Goal: Task Accomplishment & Management: Manage account settings

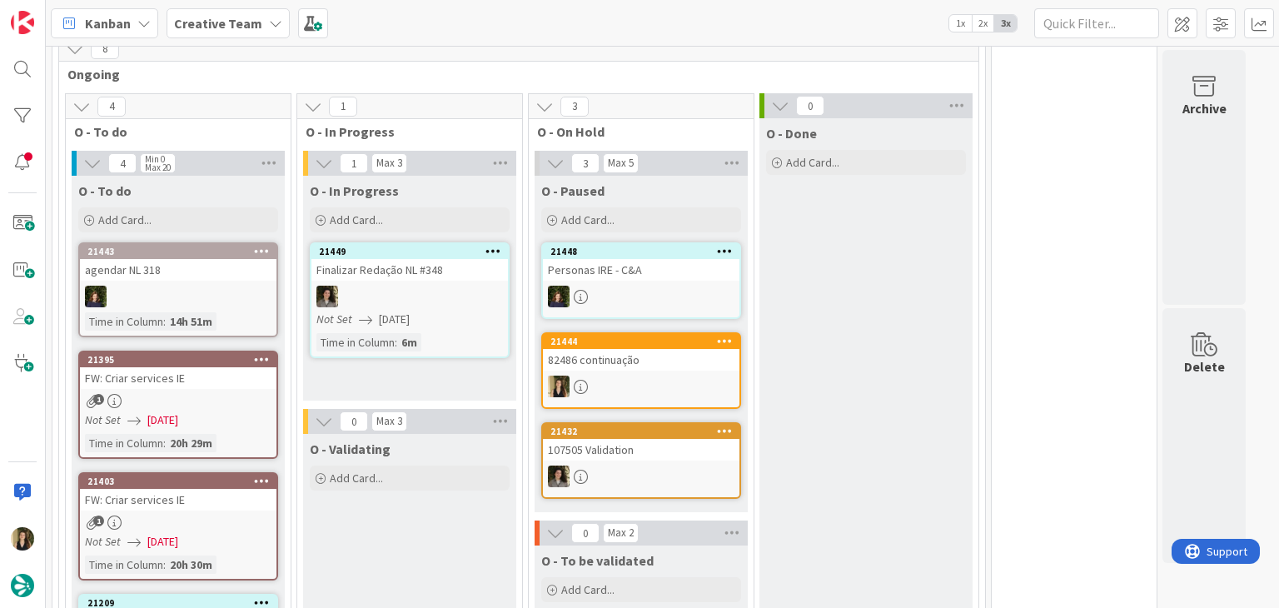
click at [860, 332] on div "O - Done Add Card..." at bounding box center [866, 578] width 213 height 920
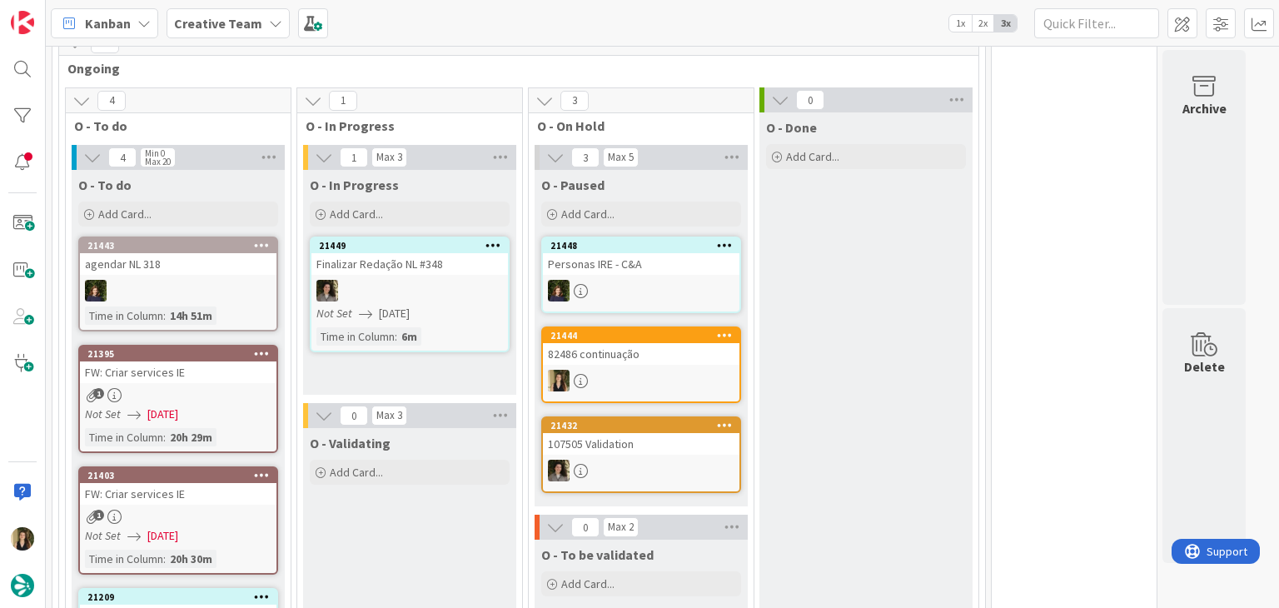
scroll to position [416, 0]
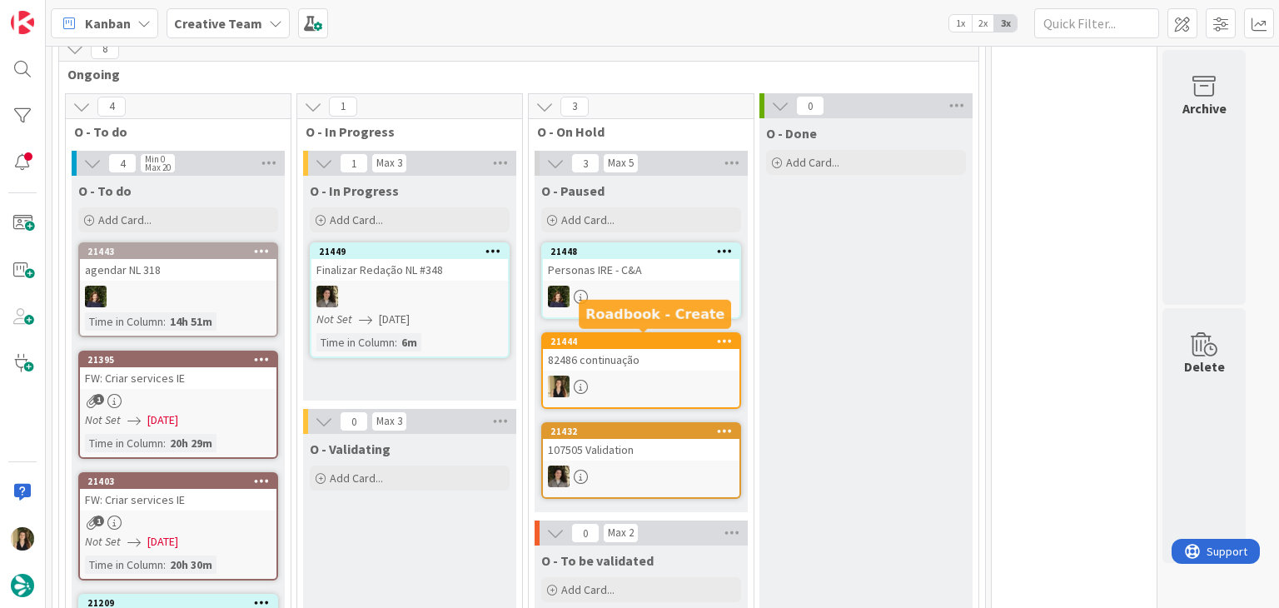
click at [636, 362] on div "82486 continuação" at bounding box center [641, 360] width 197 height 22
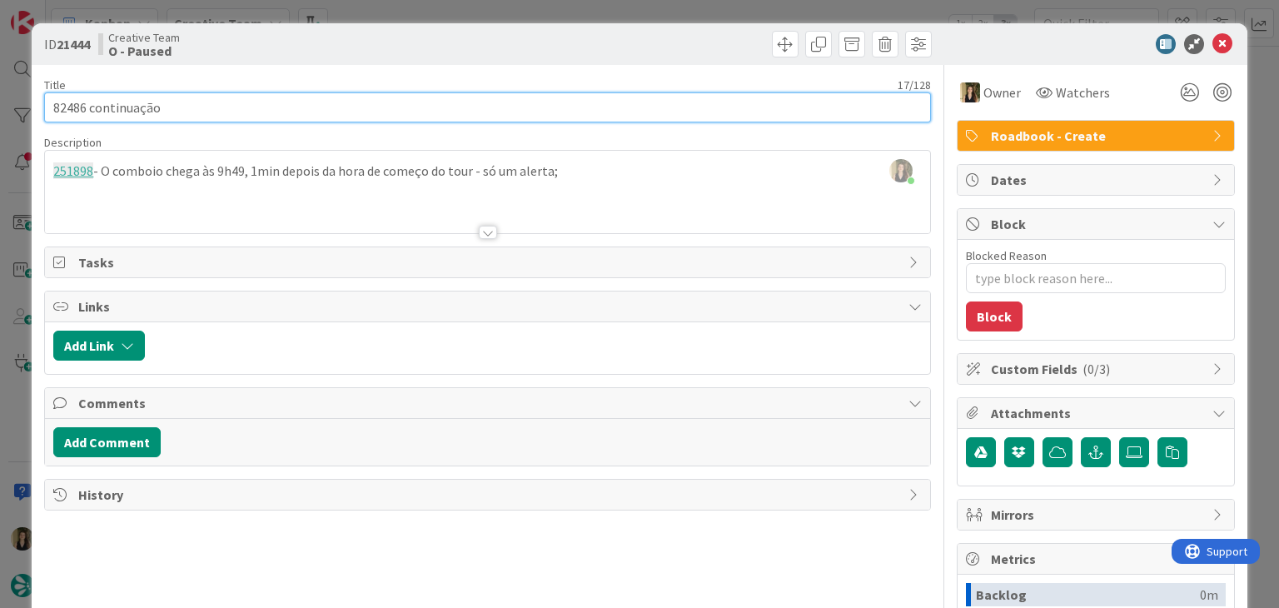
click at [67, 111] on input "82486 continuação" at bounding box center [487, 107] width 886 height 30
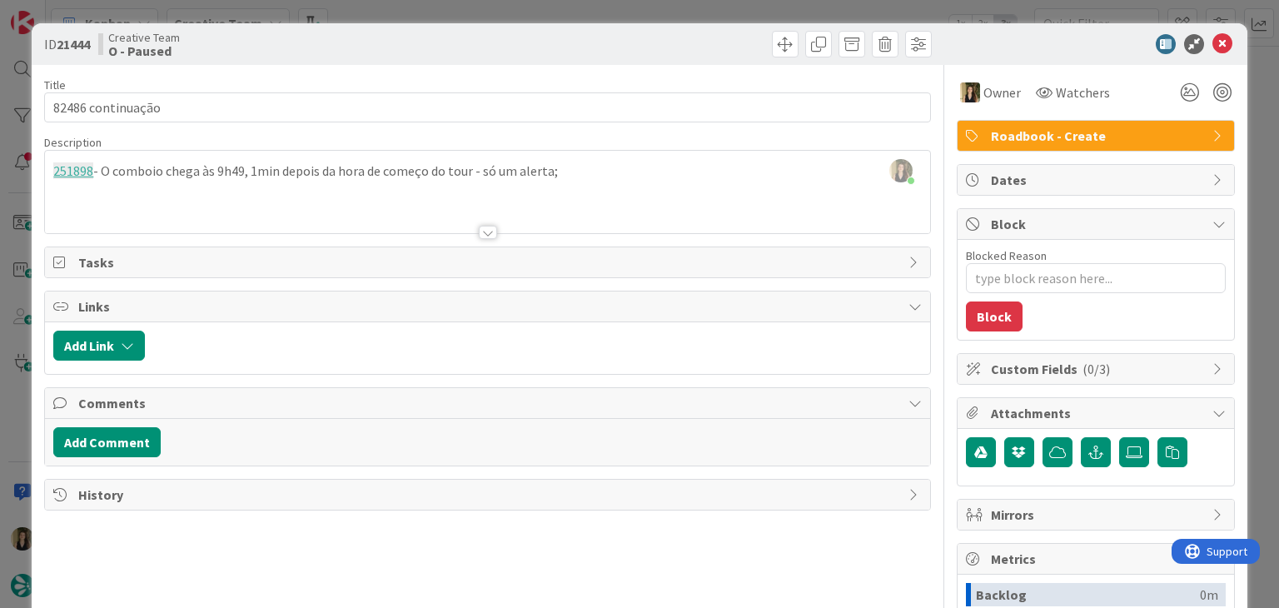
drag, startPoint x: 416, startPoint y: 41, endPoint x: 423, endPoint y: 22, distance: 19.5
click at [417, 37] on div "Creative Team O - Paused" at bounding box center [291, 44] width 386 height 27
click at [426, 14] on div "ID 21444 Creative Team O - Paused Title 17 / 128 82486 continuação Description …" at bounding box center [639, 304] width 1279 height 608
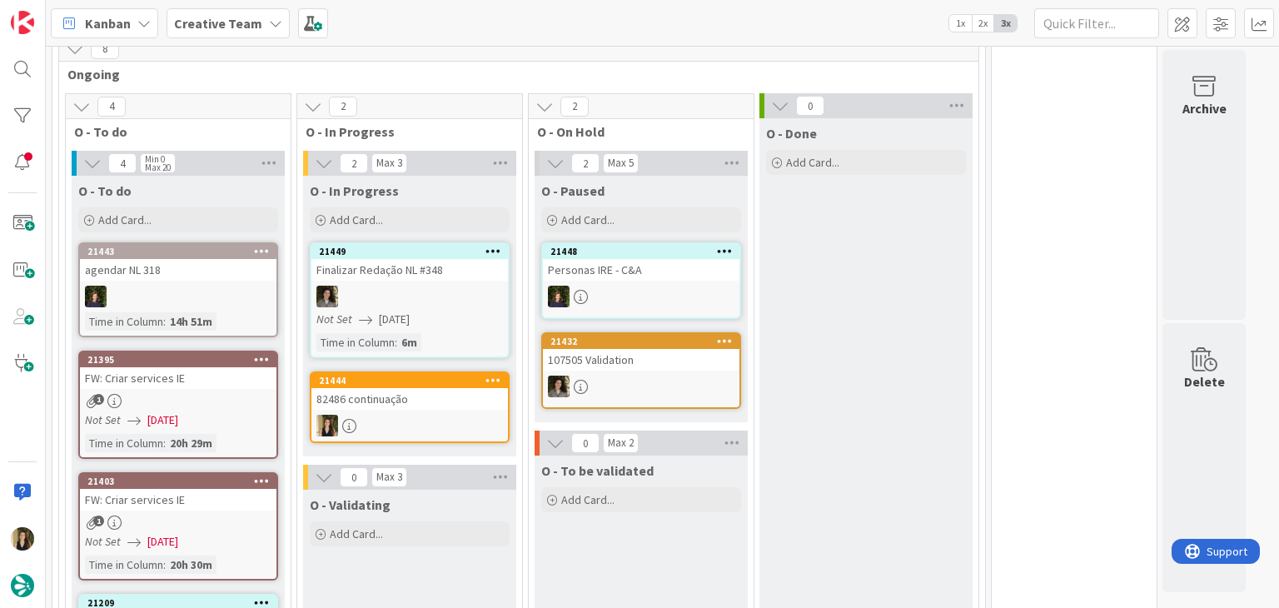
click at [464, 424] on div at bounding box center [410, 426] width 197 height 22
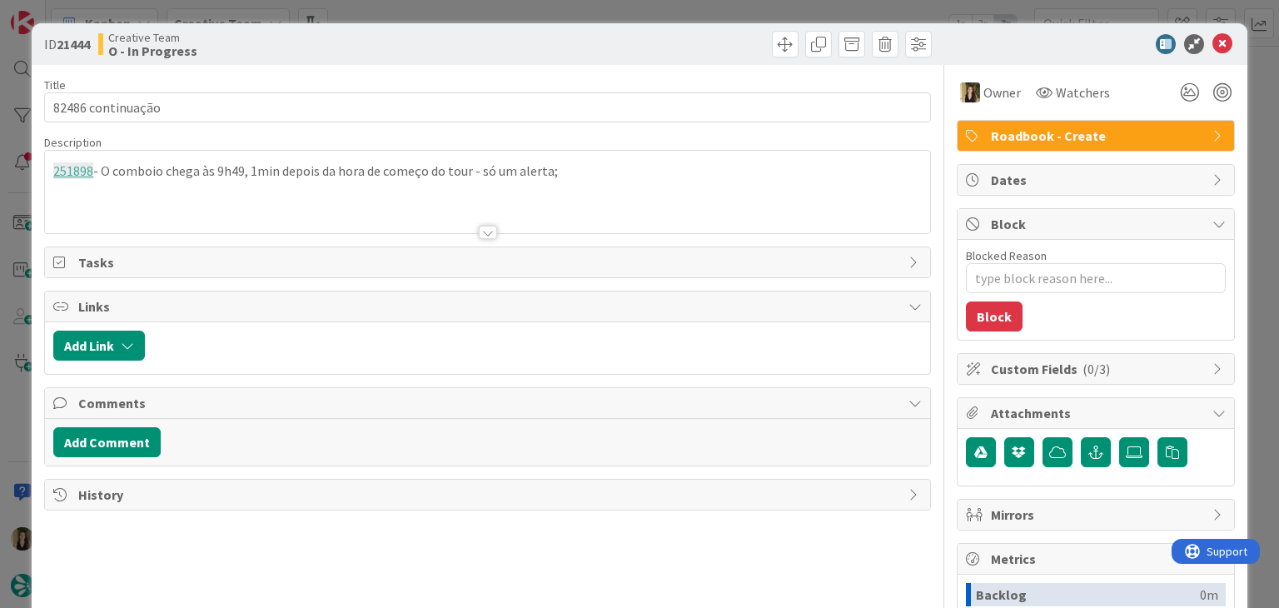
click at [569, 177] on div "251898 - O comboio chega às 9h49, 1min depois da hora de começo do tour - só um…" at bounding box center [487, 192] width 885 height 82
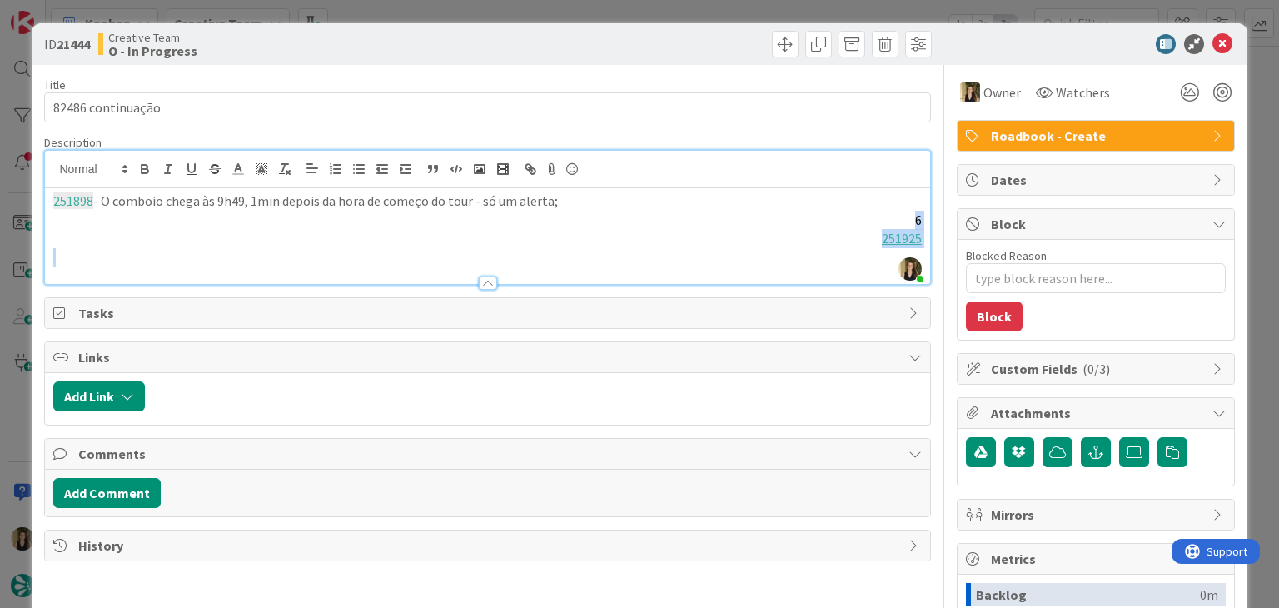
drag, startPoint x: 74, startPoint y: 258, endPoint x: 53, endPoint y: 222, distance: 41.4
click at [53, 222] on div "251898 - O comboio chega às 9h49, 1min depois da hora de começo do tour - só um…" at bounding box center [487, 236] width 885 height 96
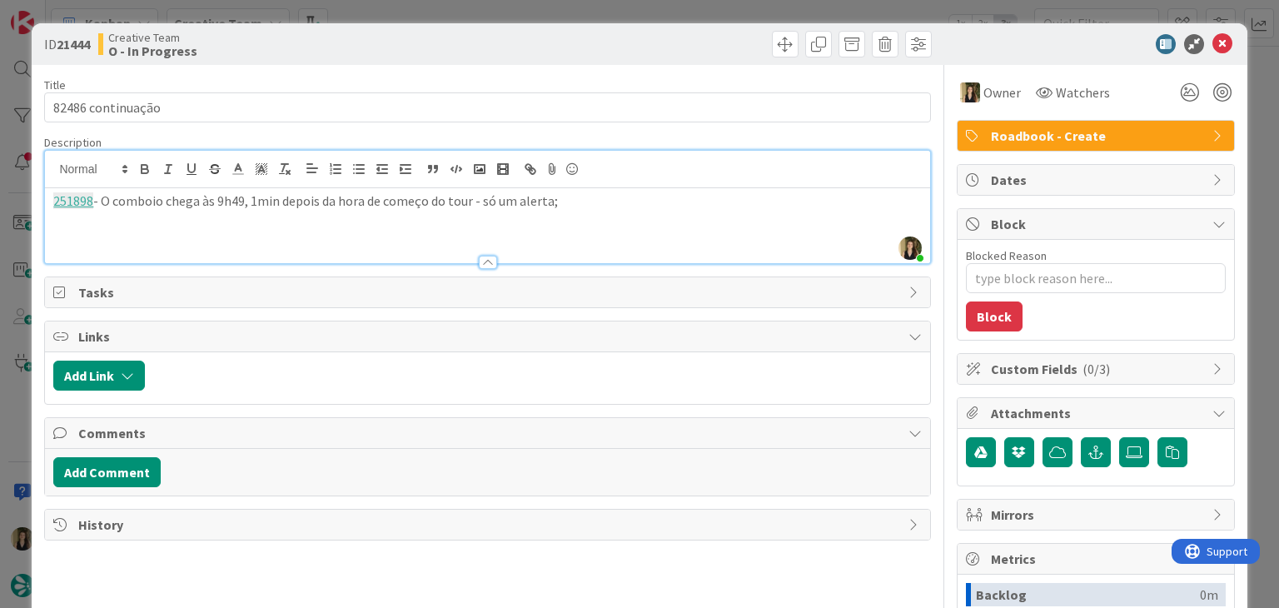
paste div
type textarea "x"
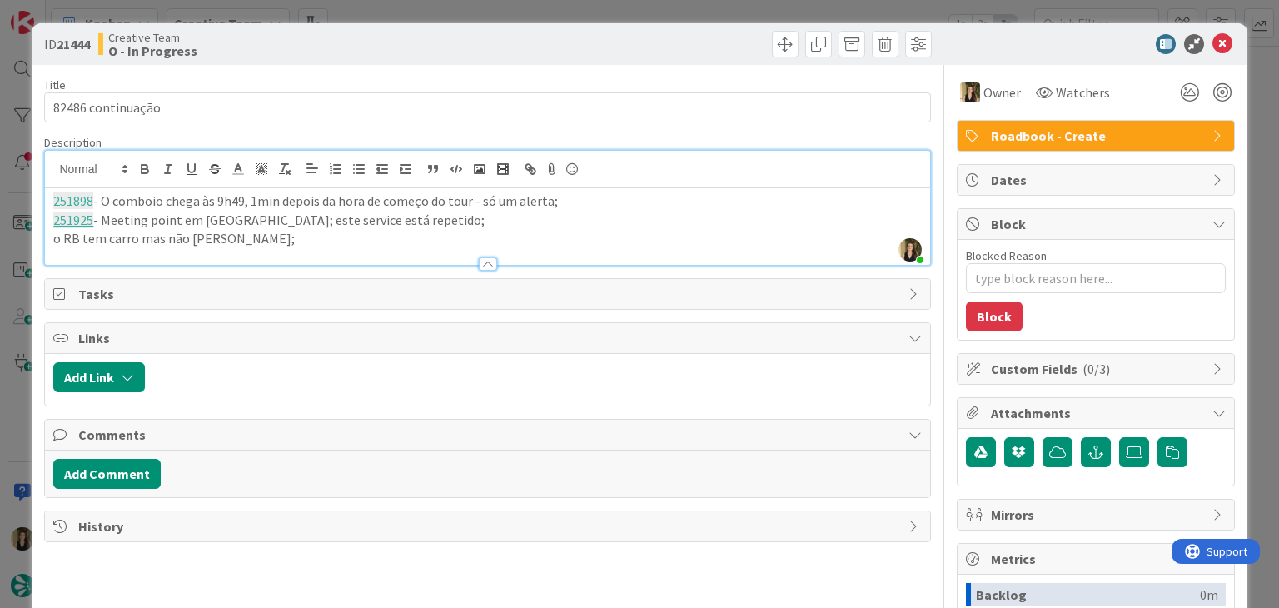
click at [293, 241] on p "o RB tem carro mas não [PERSON_NAME];" at bounding box center [487, 238] width 868 height 19
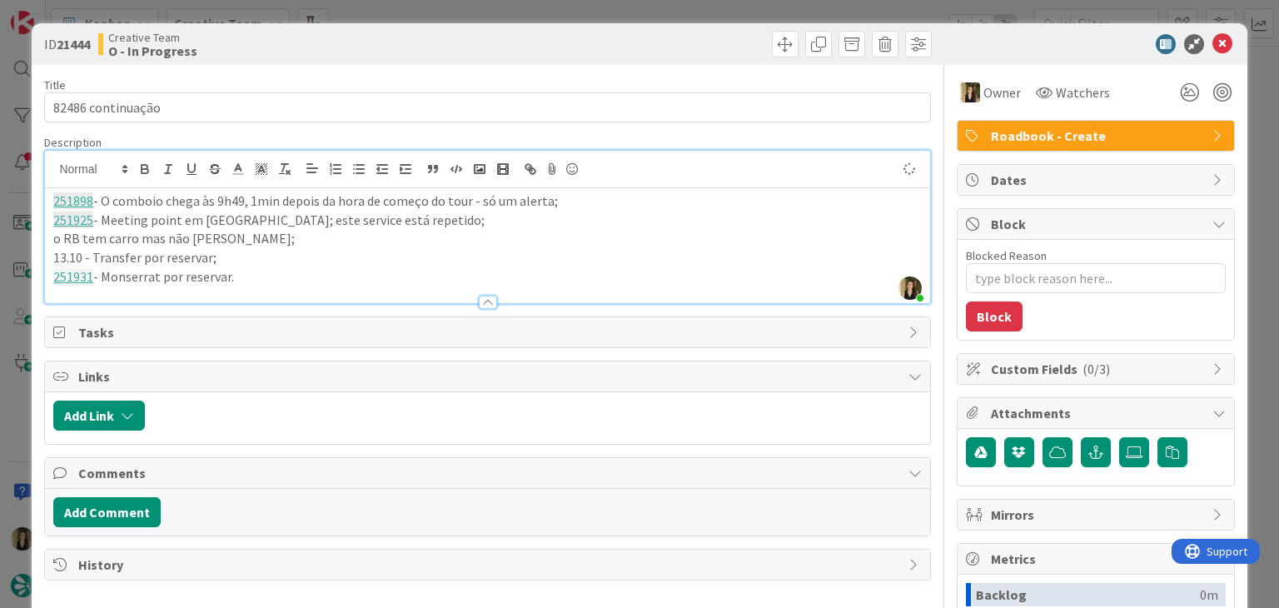
drag, startPoint x: 259, startPoint y: 274, endPoint x: 32, endPoint y: 202, distance: 238.7
click at [33, 202] on div "ID 21444 Creative Team O - In Progress Title 17 / 128 82486 continuação Descrip…" at bounding box center [639, 447] width 1215 height 848
copy div "251898 - O comboio chega às 9h49, 1min depois da hora de começo do tour - só um…"
drag, startPoint x: 401, startPoint y: 54, endPoint x: 406, endPoint y: 17, distance: 37.1
click at [401, 51] on div "Creative Team O - In Progress" at bounding box center [291, 44] width 386 height 27
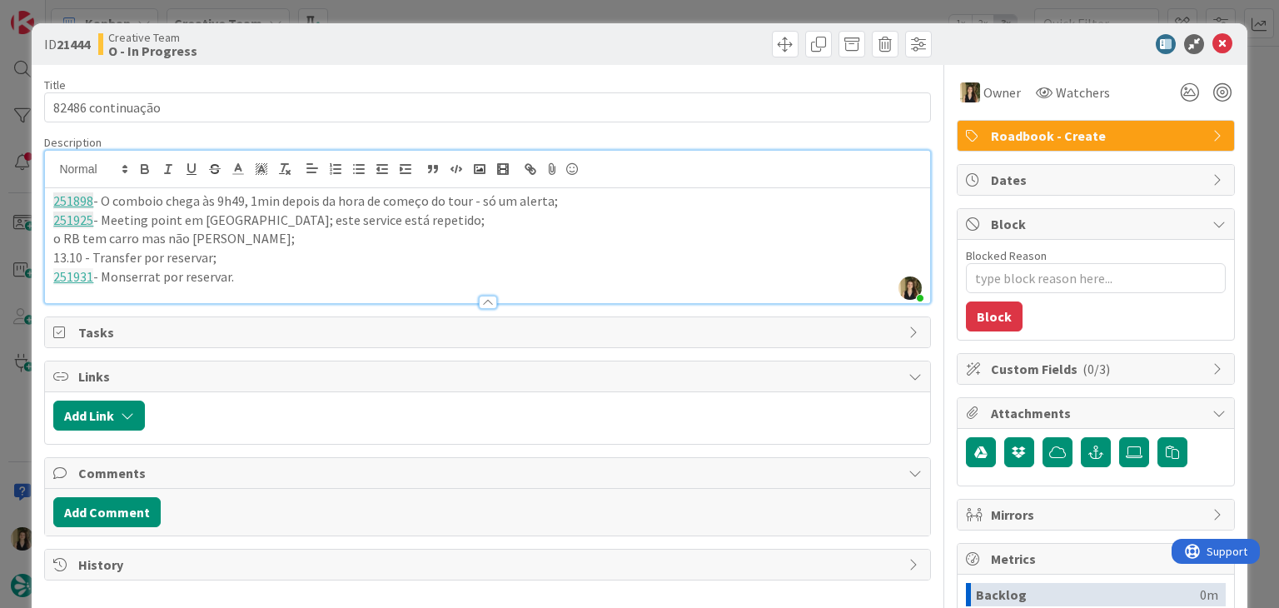
click at [408, 11] on div "ID 21444 Creative Team O - In Progress Title 17 / 128 82486 continuação Descrip…" at bounding box center [639, 304] width 1279 height 608
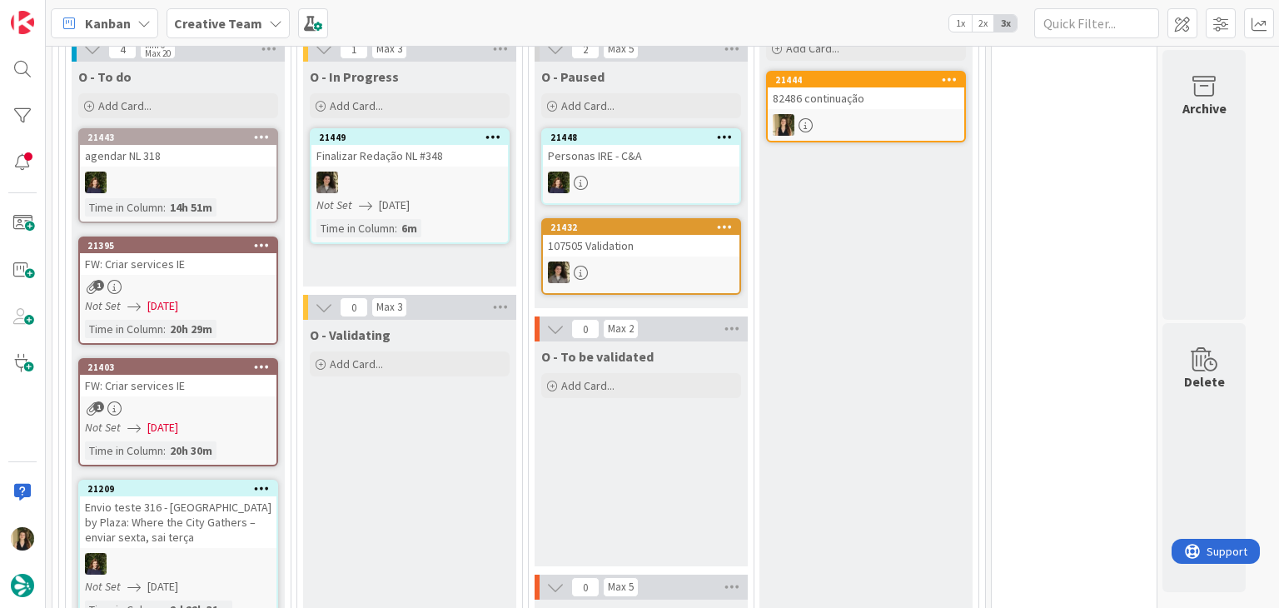
scroll to position [476, 0]
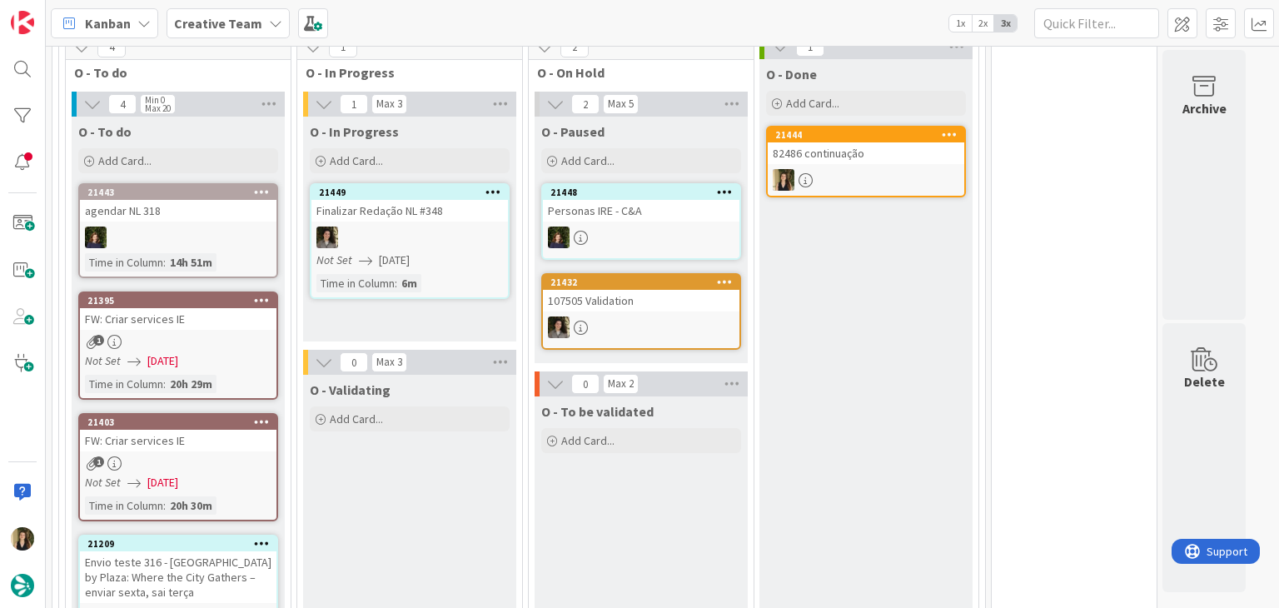
click at [198, 457] on div "1" at bounding box center [178, 463] width 197 height 14
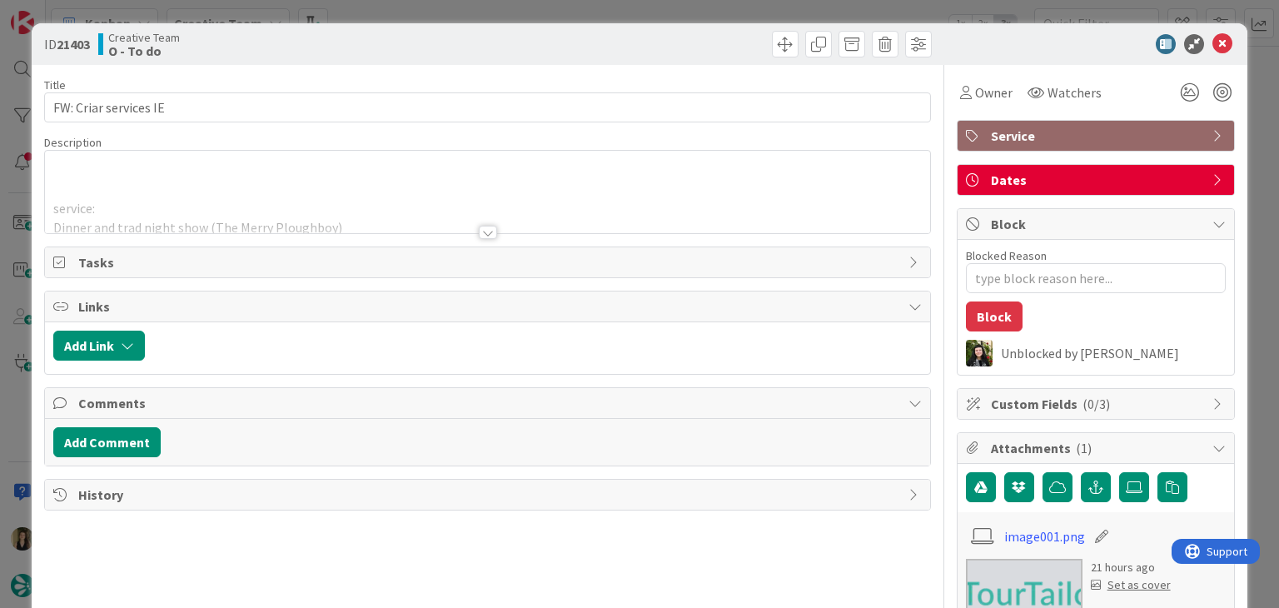
click at [483, 228] on div at bounding box center [488, 232] width 18 height 13
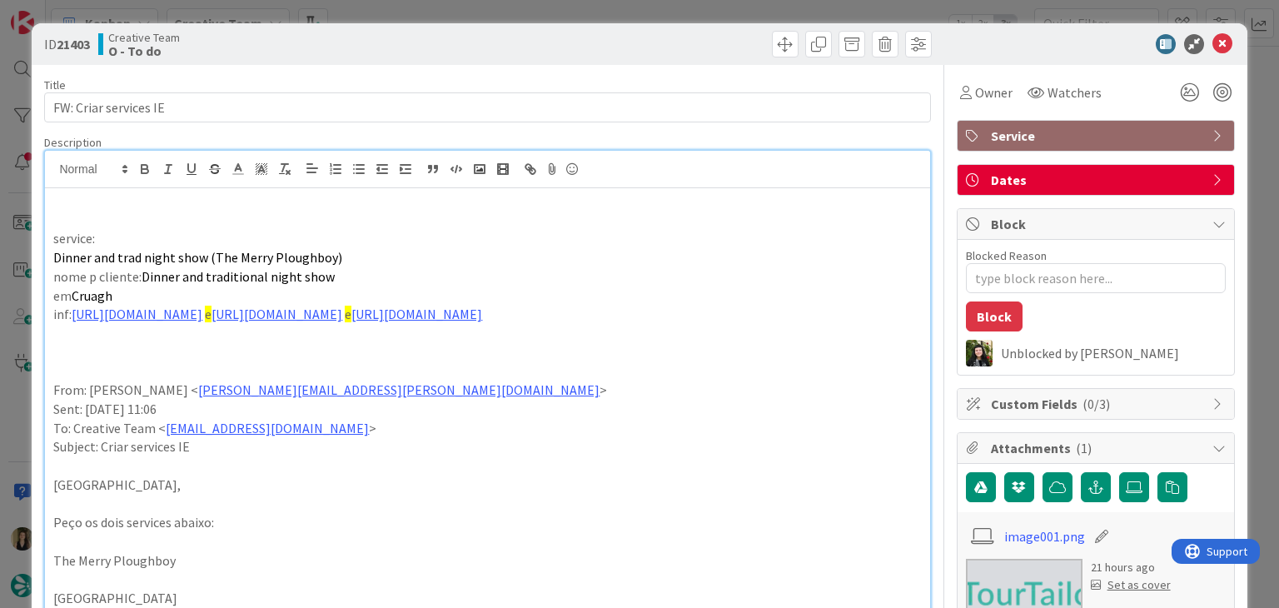
drag, startPoint x: 421, startPoint y: 43, endPoint x: 413, endPoint y: 17, distance: 27.1
click at [421, 42] on div "Creative Team O - To do" at bounding box center [291, 44] width 386 height 27
drag, startPoint x: 413, startPoint y: 11, endPoint x: 392, endPoint y: 48, distance: 42.9
click at [413, 11] on div "ID 21403 Creative Team O - To do Title 21 / 128 FW: Criar services IE Descripti…" at bounding box center [639, 304] width 1279 height 608
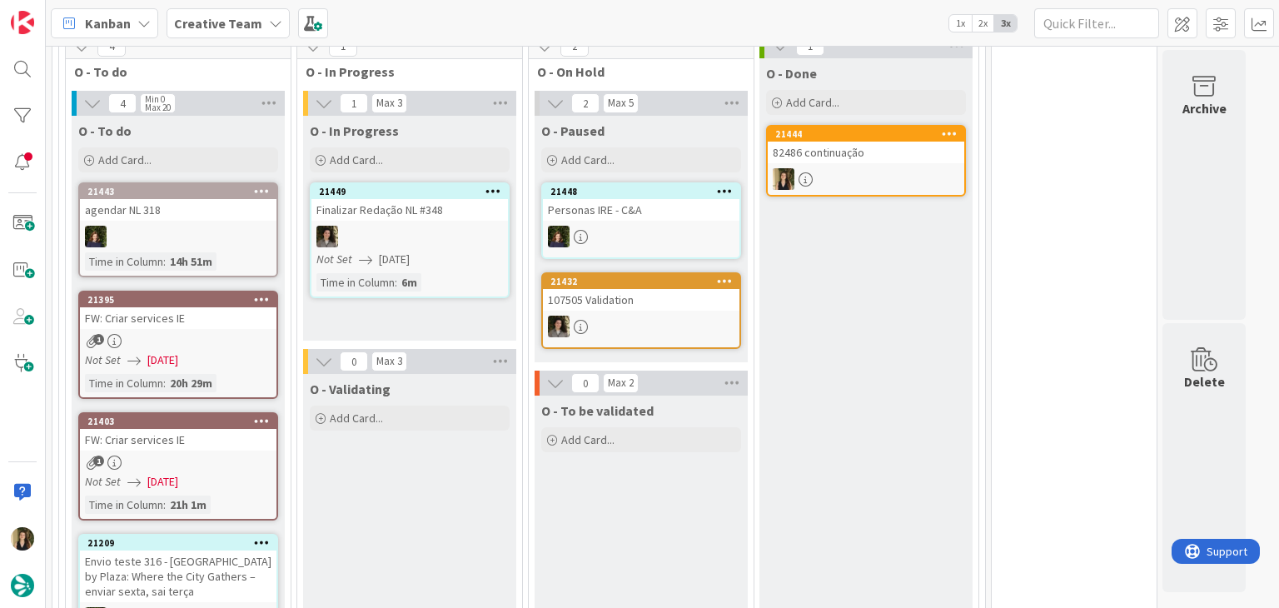
click at [207, 321] on div "FW: Criar services IE" at bounding box center [178, 318] width 197 height 22
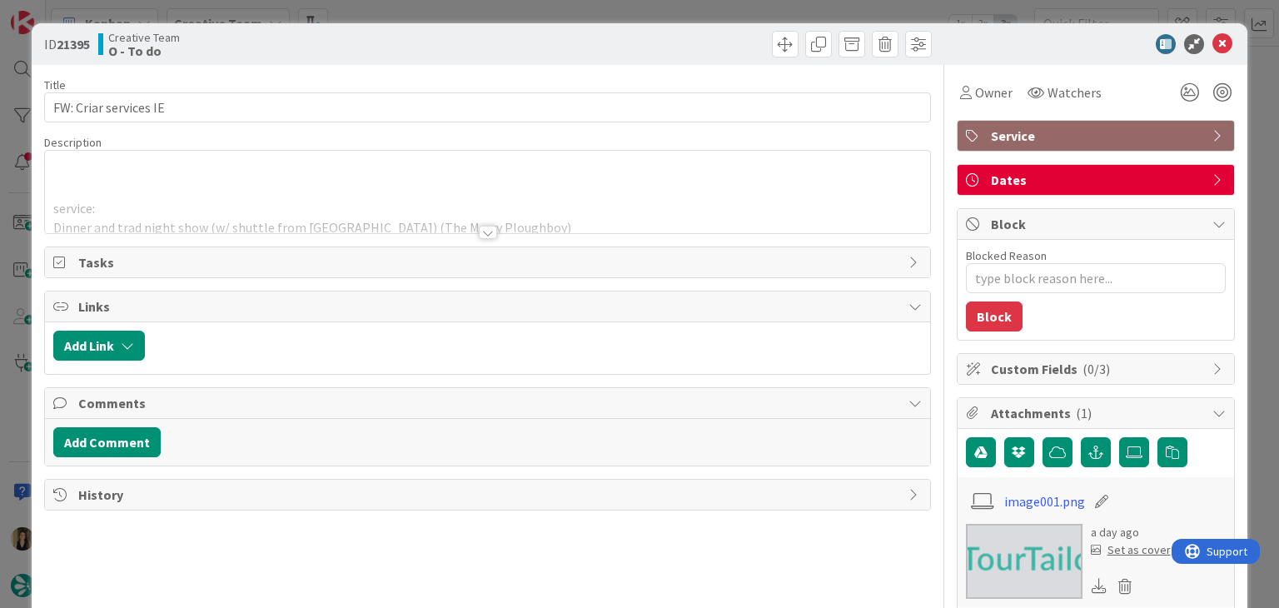
click at [482, 234] on div at bounding box center [488, 232] width 18 height 13
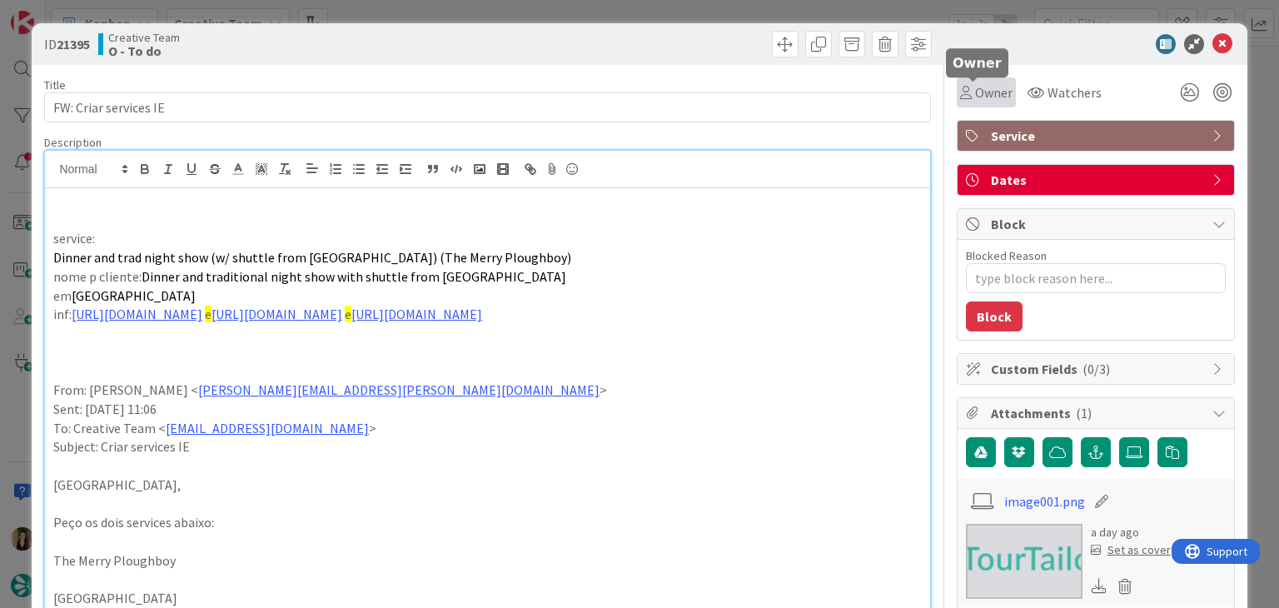
click at [960, 101] on div "Owner" at bounding box center [986, 92] width 52 height 20
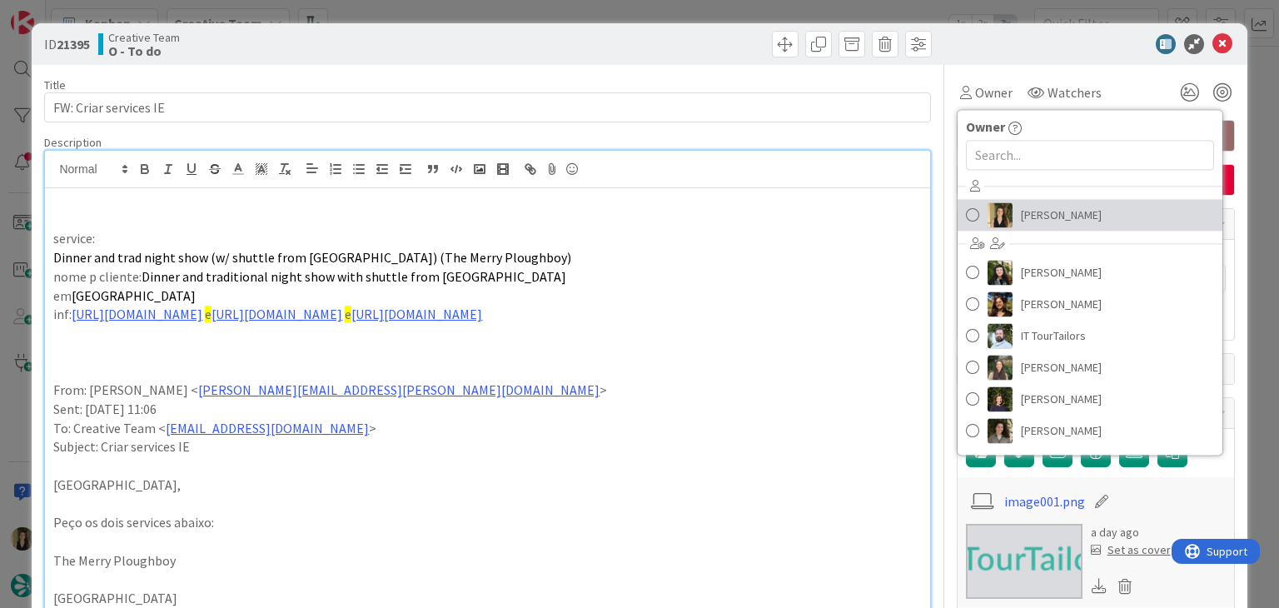
drag, startPoint x: 1072, startPoint y: 210, endPoint x: 1041, endPoint y: 186, distance: 39.2
click at [1072, 211] on link "[PERSON_NAME]" at bounding box center [1090, 215] width 265 height 32
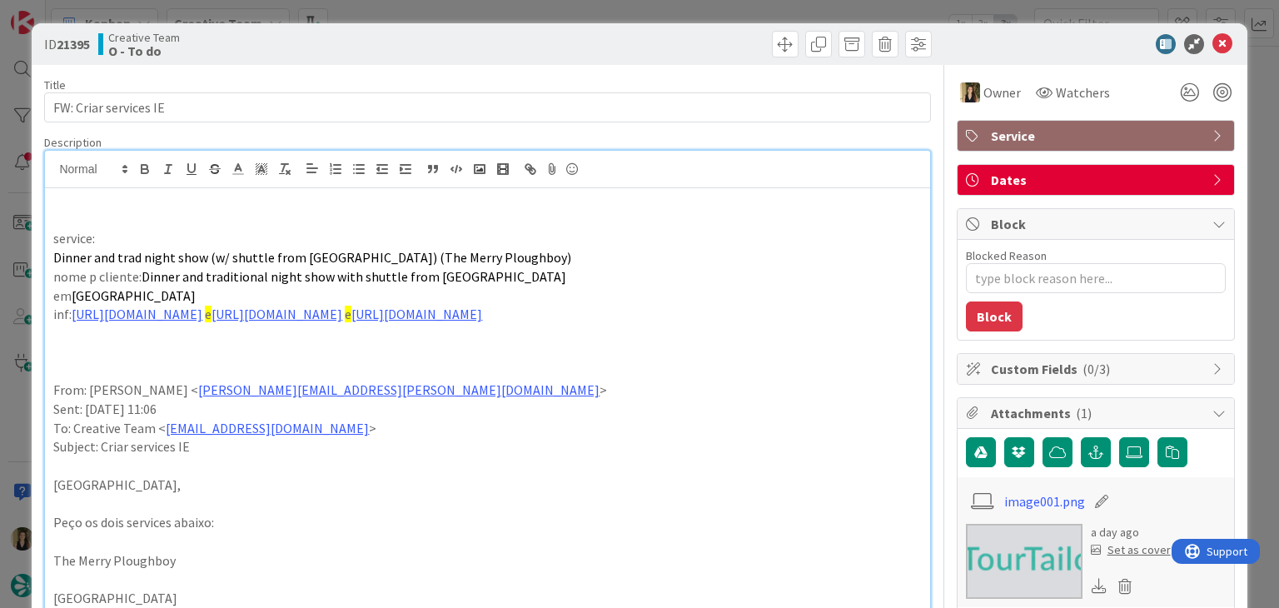
click at [646, 41] on div at bounding box center [712, 44] width 440 height 27
drag, startPoint x: 640, startPoint y: 12, endPoint x: 549, endPoint y: 142, distance: 157.8
click at [640, 12] on div "ID 21395 Creative Team O - To do Title 21 / 128 FW: Criar services IE Descripti…" at bounding box center [639, 304] width 1279 height 608
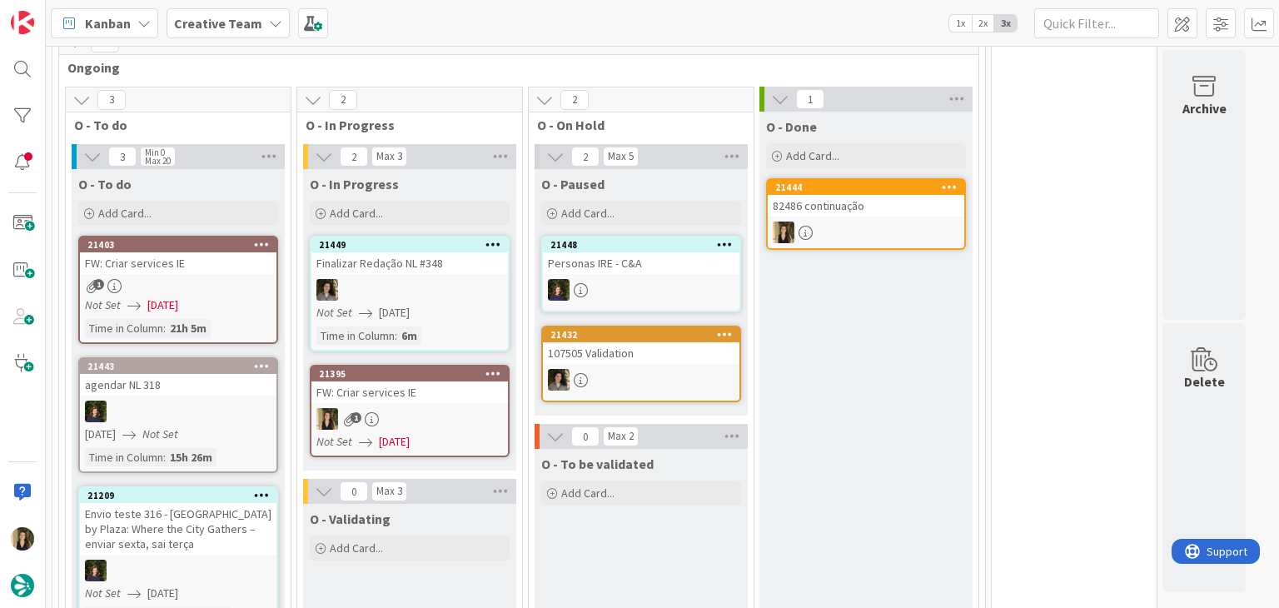
click at [455, 397] on div "FW: Criar services IE" at bounding box center [410, 392] width 197 height 22
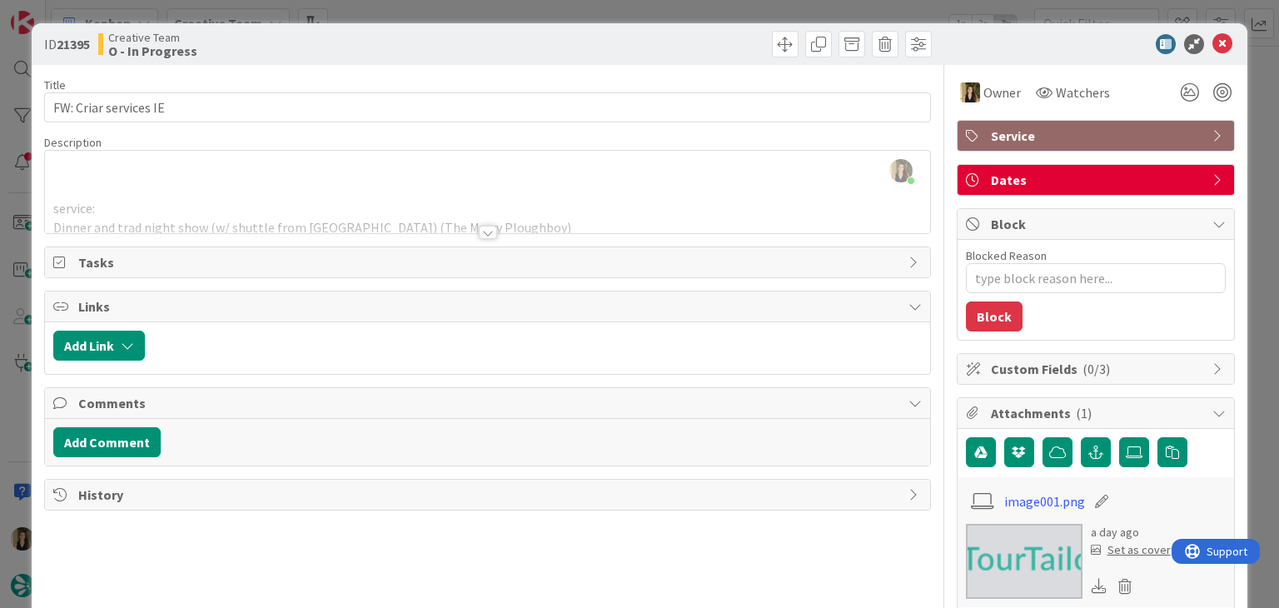
click at [479, 235] on div at bounding box center [488, 232] width 18 height 13
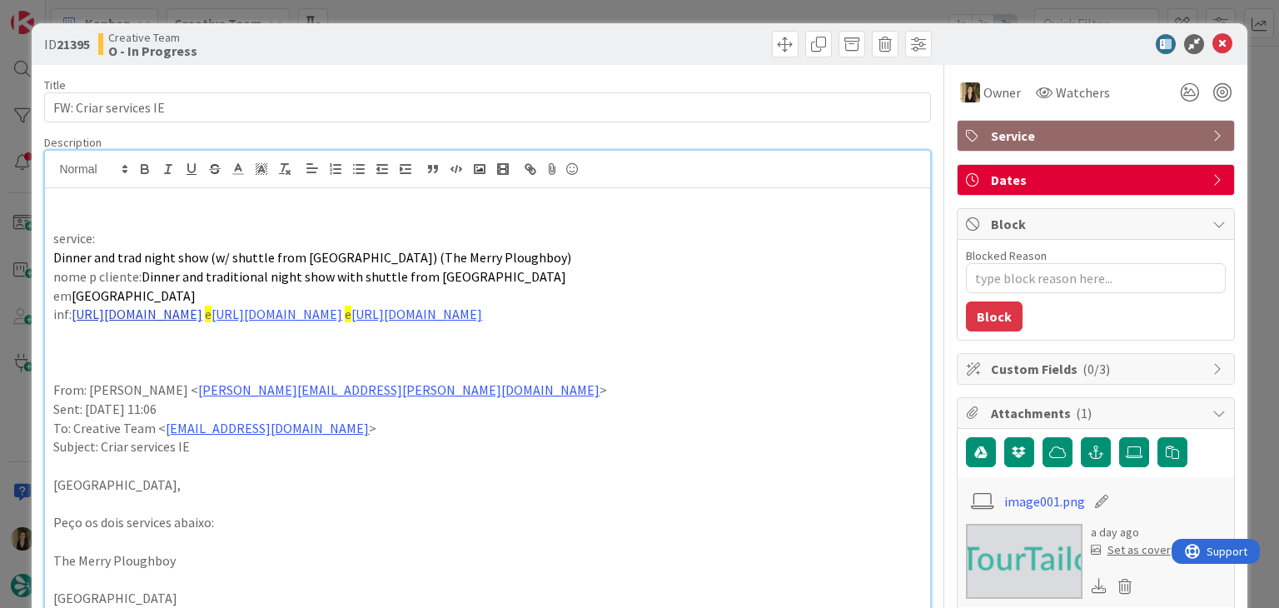
click at [202, 314] on link "[URL][DOMAIN_NAME]" at bounding box center [137, 314] width 131 height 17
click at [252, 350] on link "[URL][DOMAIN_NAME]" at bounding box center [200, 347] width 114 height 22
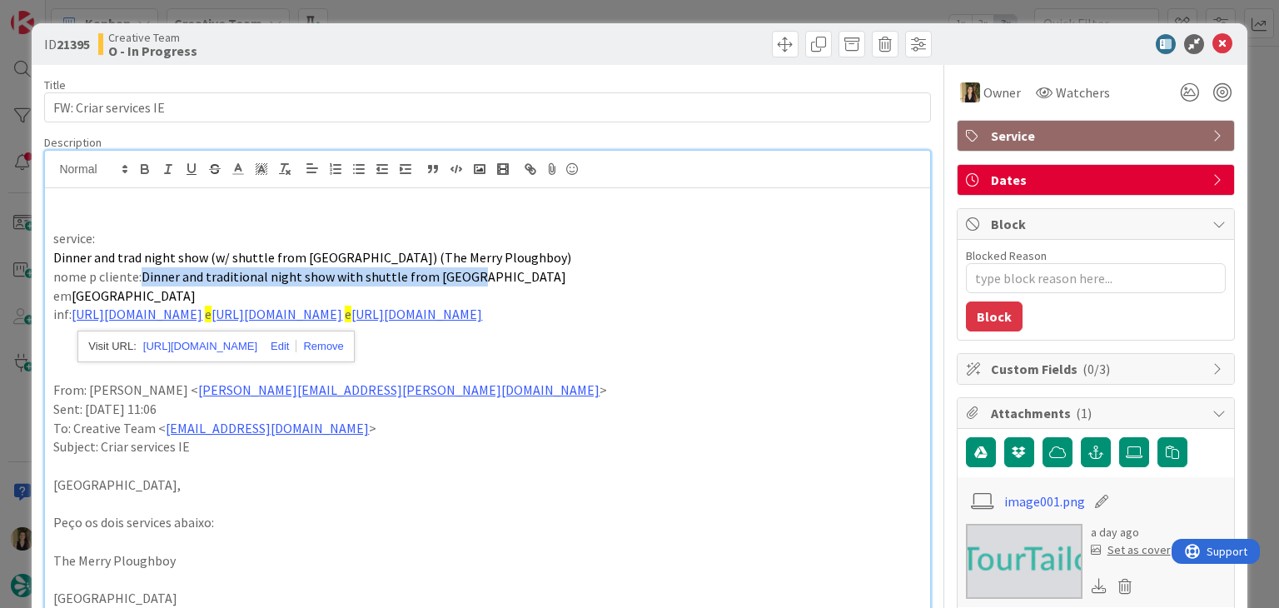
drag, startPoint x: 486, startPoint y: 282, endPoint x: 144, endPoint y: 279, distance: 342.4
click at [144, 279] on p "nome p cliente: [PERSON_NAME] and traditional night show with shuttle from [GEO…" at bounding box center [487, 276] width 868 height 19
copy span "Dinner and traditional night show with shuttle from [GEOGRAPHIC_DATA]"
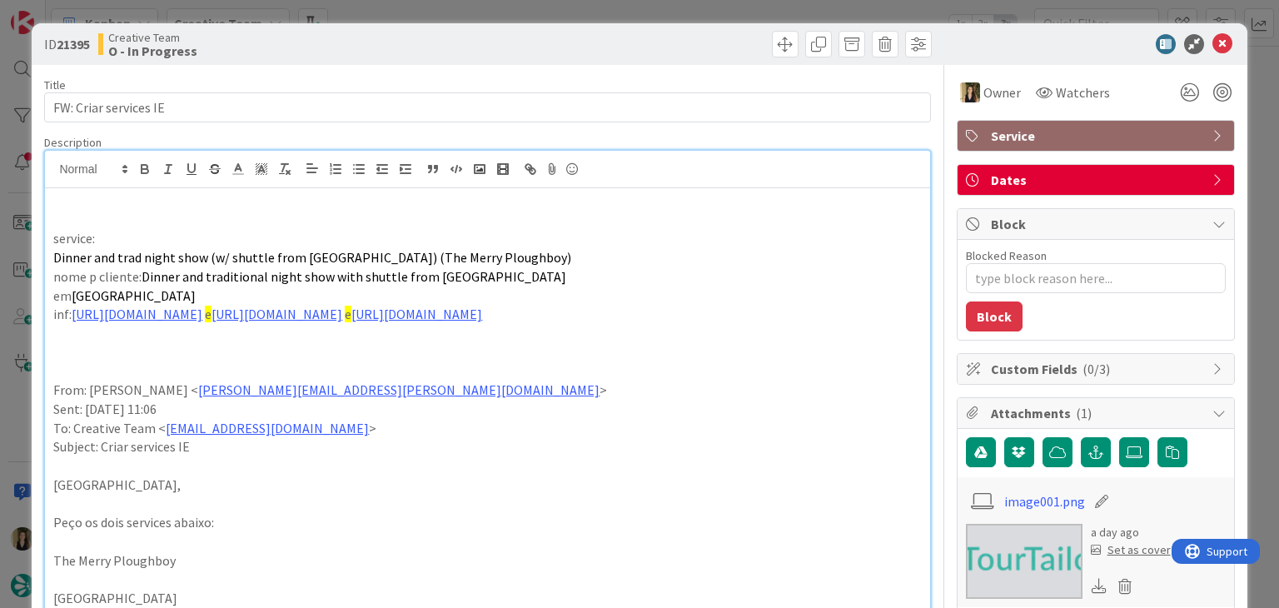
click at [479, 262] on p "Dinner and trad night show (w/ shuttle from [GEOGRAPHIC_DATA]) (The Merry Ploug…" at bounding box center [487, 257] width 868 height 19
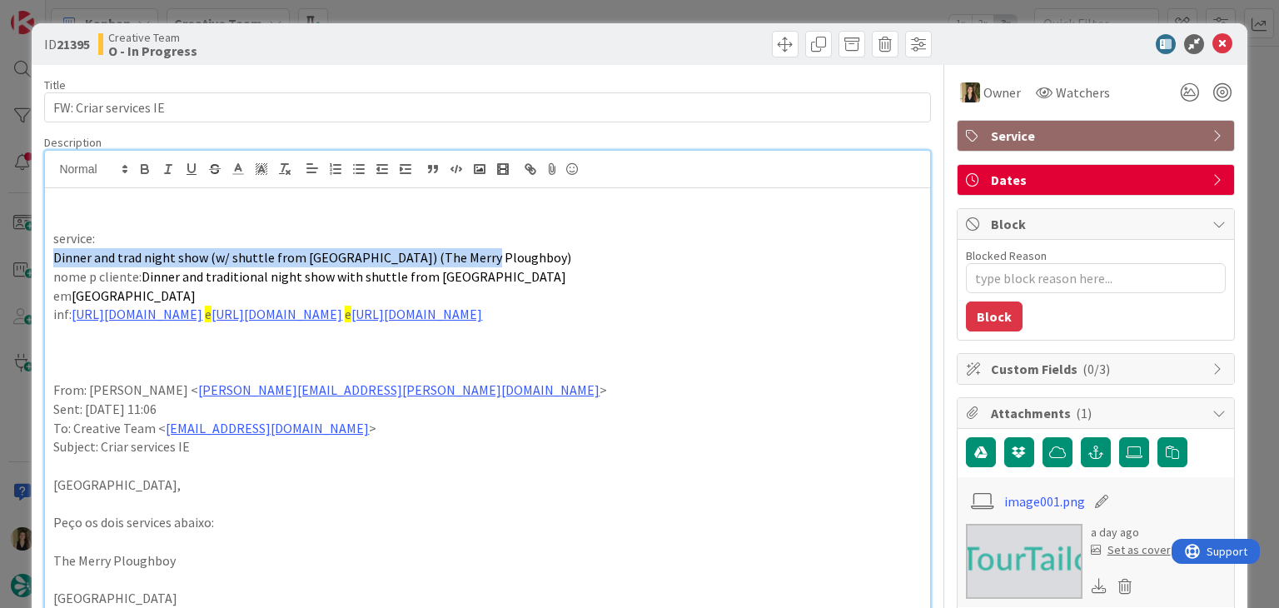
drag, startPoint x: 487, startPoint y: 254, endPoint x: 38, endPoint y: 253, distance: 449.0
copy span "Dinner and trad night show (w/ shuttle from [GEOGRAPHIC_DATA]) (The Merry Ploug…"
click at [536, 263] on p "Dinner and trad night show (w/ shuttle from [GEOGRAPHIC_DATA]) (The Merry Ploug…" at bounding box center [487, 257] width 868 height 19
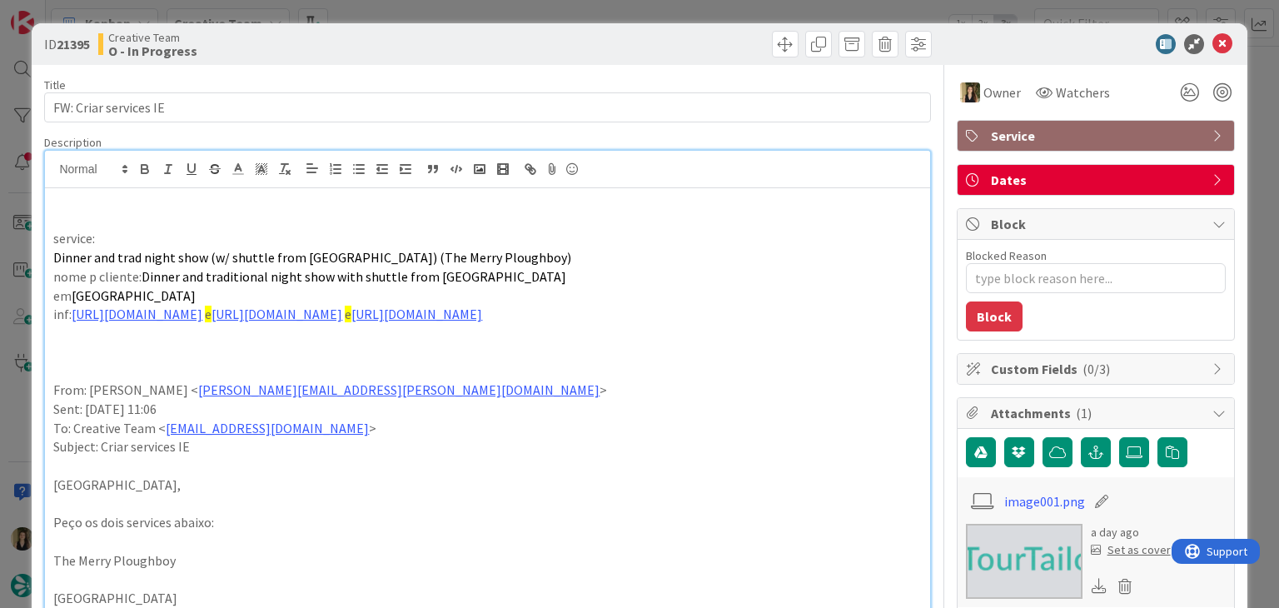
click at [516, 276] on p "nome p cliente: [PERSON_NAME] and traditional night show with shuttle from [GEO…" at bounding box center [487, 276] width 868 height 19
drag, startPoint x: 463, startPoint y: 257, endPoint x: 438, endPoint y: 236, distance: 32.5
click at [343, 257] on span "Dinner and trad night show (w/ shuttle from [GEOGRAPHIC_DATA]) (The Merry Ploug…" at bounding box center [312, 257] width 518 height 17
copy span "(The Merry Ploughboy"
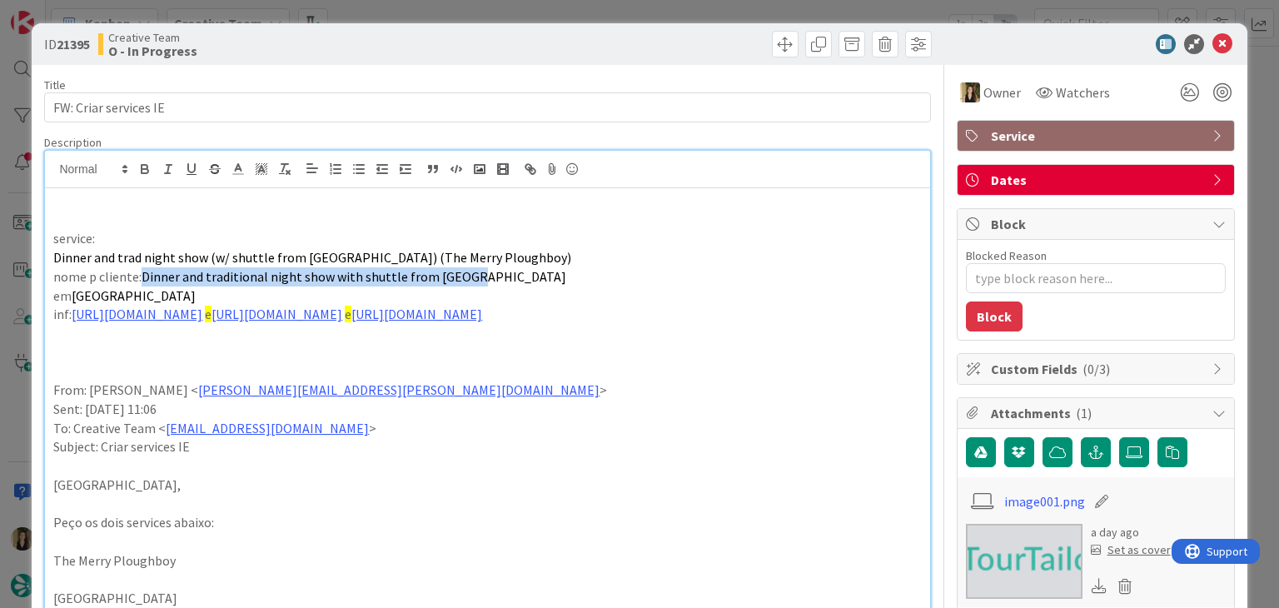
drag, startPoint x: 489, startPoint y: 279, endPoint x: 143, endPoint y: 275, distance: 345.7
click at [143, 275] on p "nome p cliente: [PERSON_NAME] and traditional night show with shuttle from [GEO…" at bounding box center [487, 276] width 868 height 19
copy span "Dinner and traditional night show with shuttle from [GEOGRAPHIC_DATA]"
click at [342, 315] on link "[URL][DOMAIN_NAME]" at bounding box center [277, 314] width 131 height 17
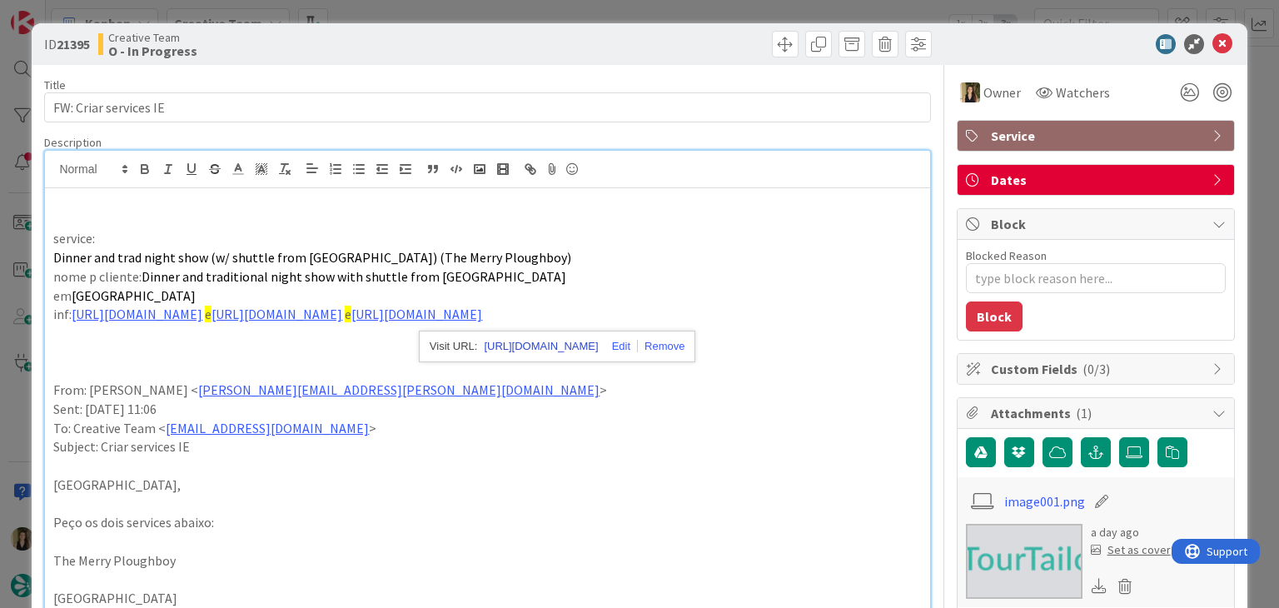
click at [550, 350] on link "[URL][DOMAIN_NAME]" at bounding box center [541, 347] width 114 height 22
click at [352, 322] on link "[URL][DOMAIN_NAME]" at bounding box center [417, 314] width 131 height 17
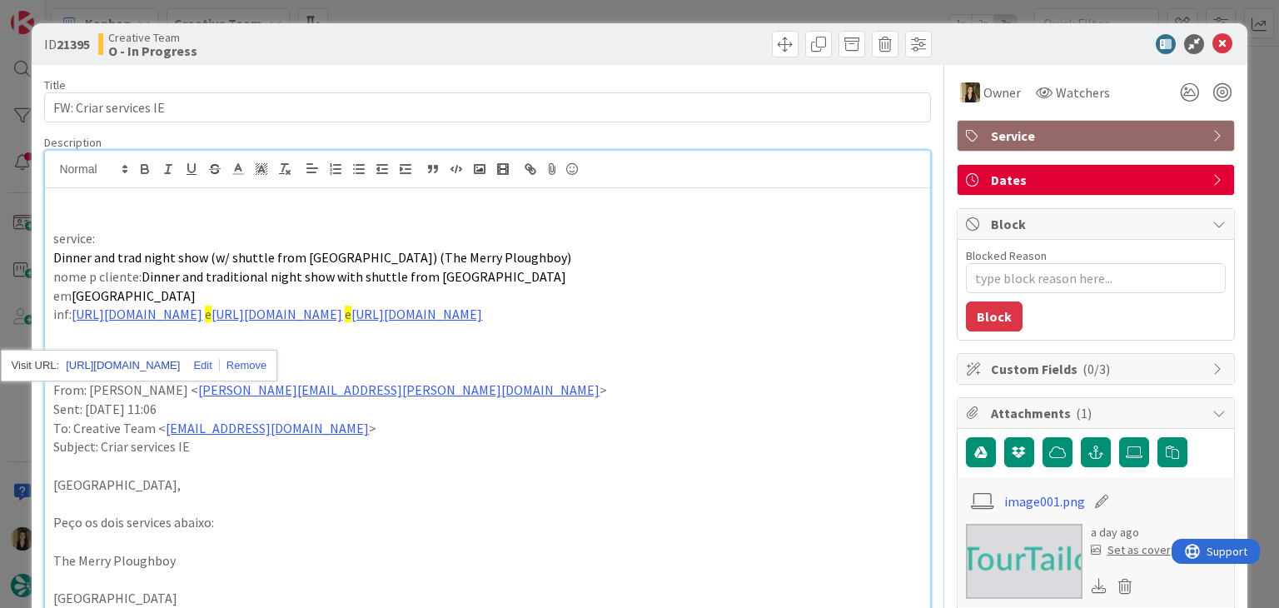
click at [163, 360] on link "[URL][DOMAIN_NAME]" at bounding box center [123, 366] width 114 height 22
drag, startPoint x: 481, startPoint y: 274, endPoint x: 142, endPoint y: 271, distance: 338.2
click at [142, 271] on p "nome p cliente: [PERSON_NAME] and traditional night show with shuttle from [GEO…" at bounding box center [487, 276] width 868 height 19
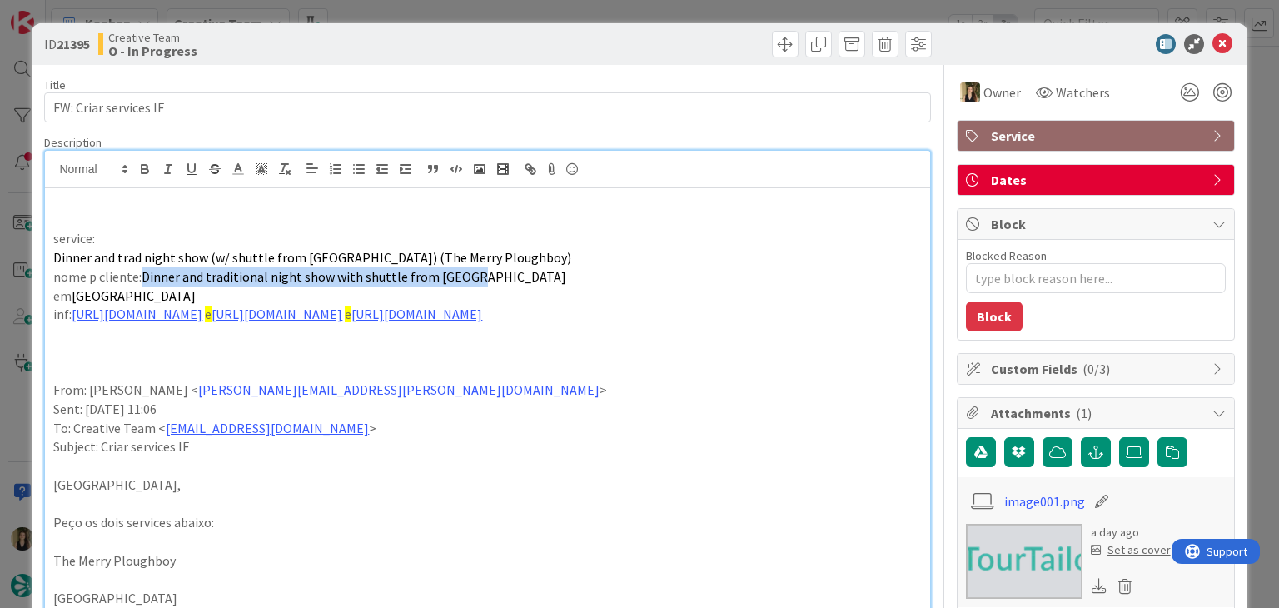
copy span "Dinner and traditional night show with shuttle from [GEOGRAPHIC_DATA]"
drag, startPoint x: 413, startPoint y: 7, endPoint x: 420, endPoint y: 22, distance: 16.4
click at [414, 7] on div "ID 21395 Creative Team O - In Progress Title 21 / 128 FW: Criar services IE Des…" at bounding box center [639, 304] width 1279 height 608
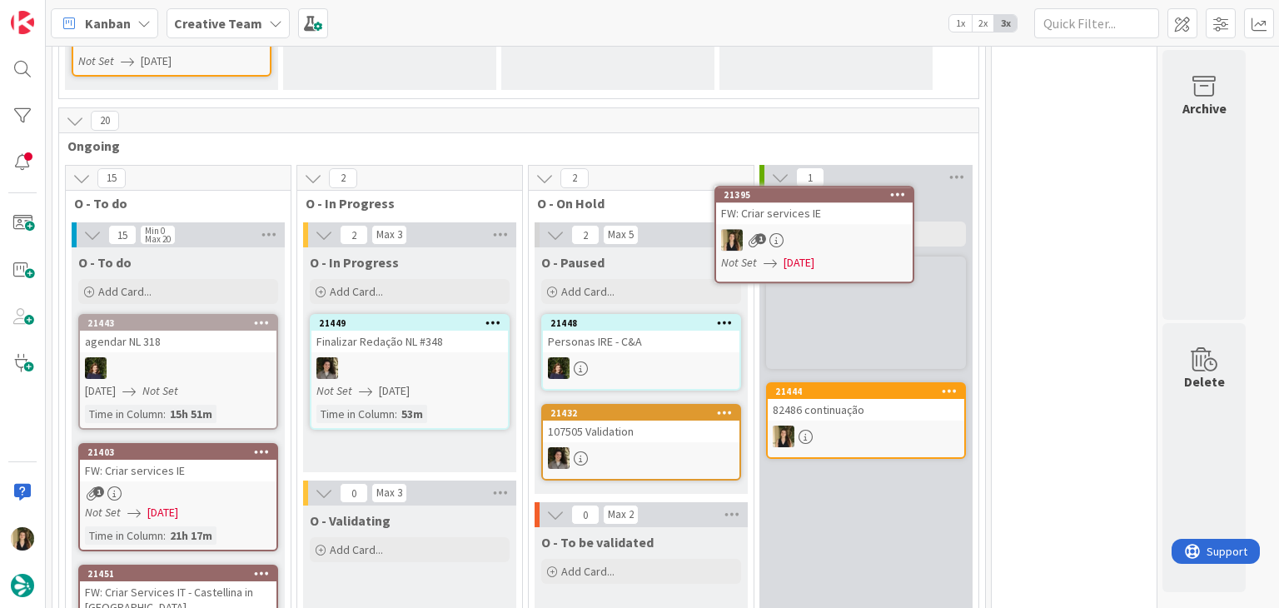
scroll to position [386, 0]
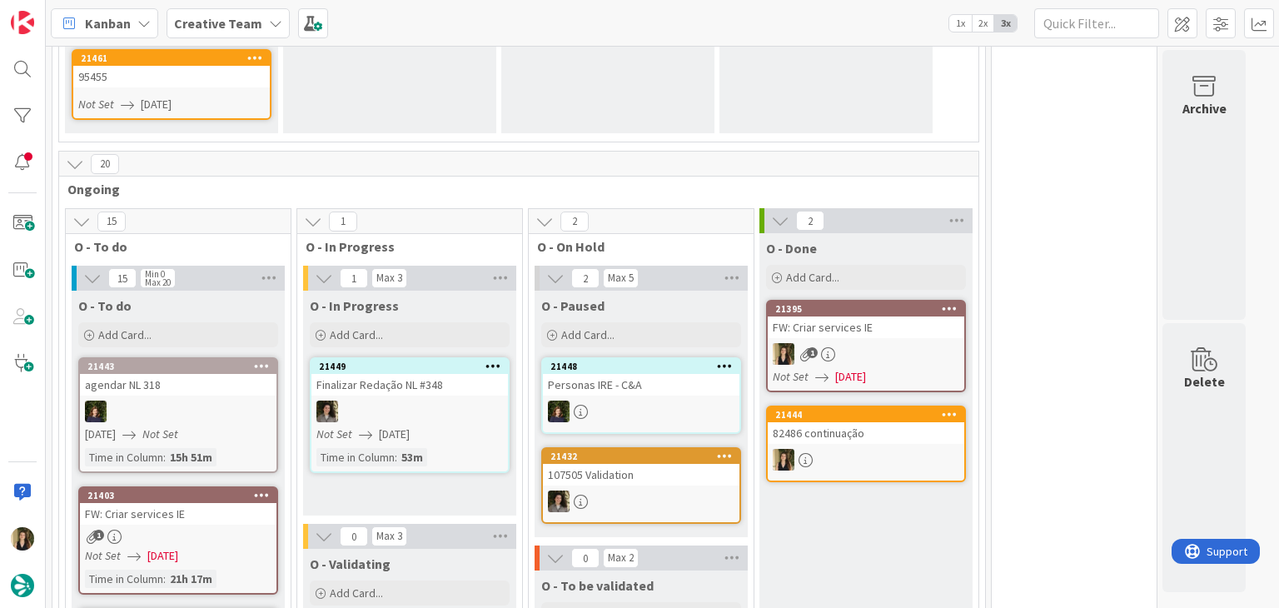
click at [906, 343] on div "1" at bounding box center [866, 354] width 197 height 22
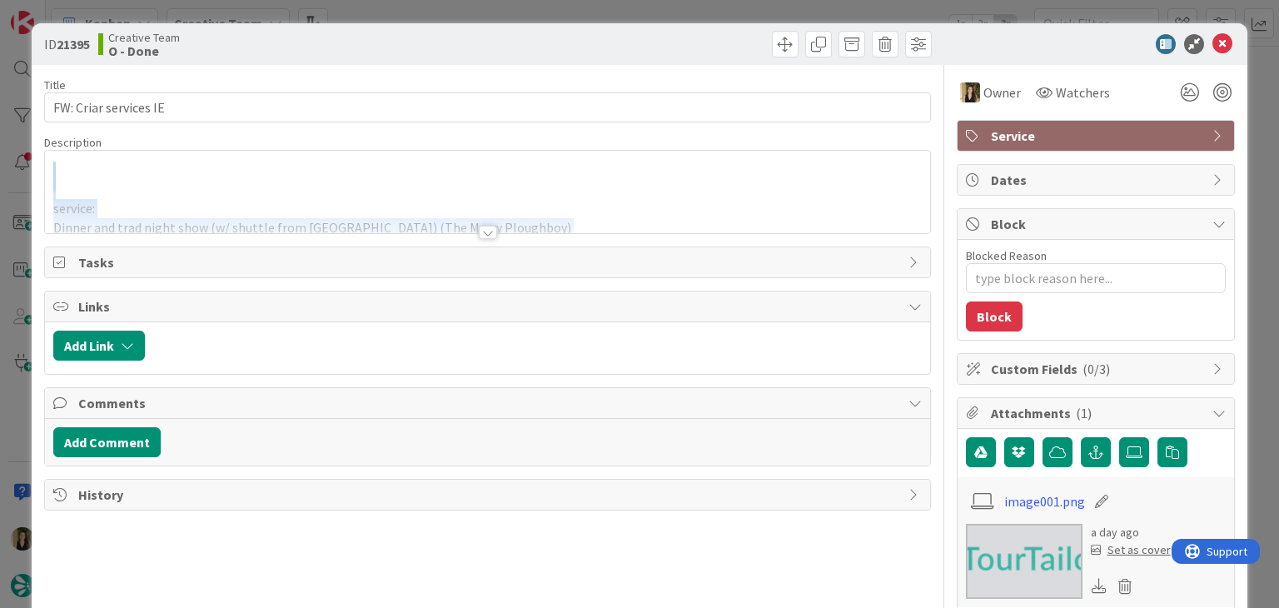
click at [476, 239] on div "Title 21 / 128 FW: Criar services IE Description service: Dinner and trad night…" at bounding box center [487, 527] width 886 height 924
click at [479, 235] on div at bounding box center [488, 232] width 18 height 13
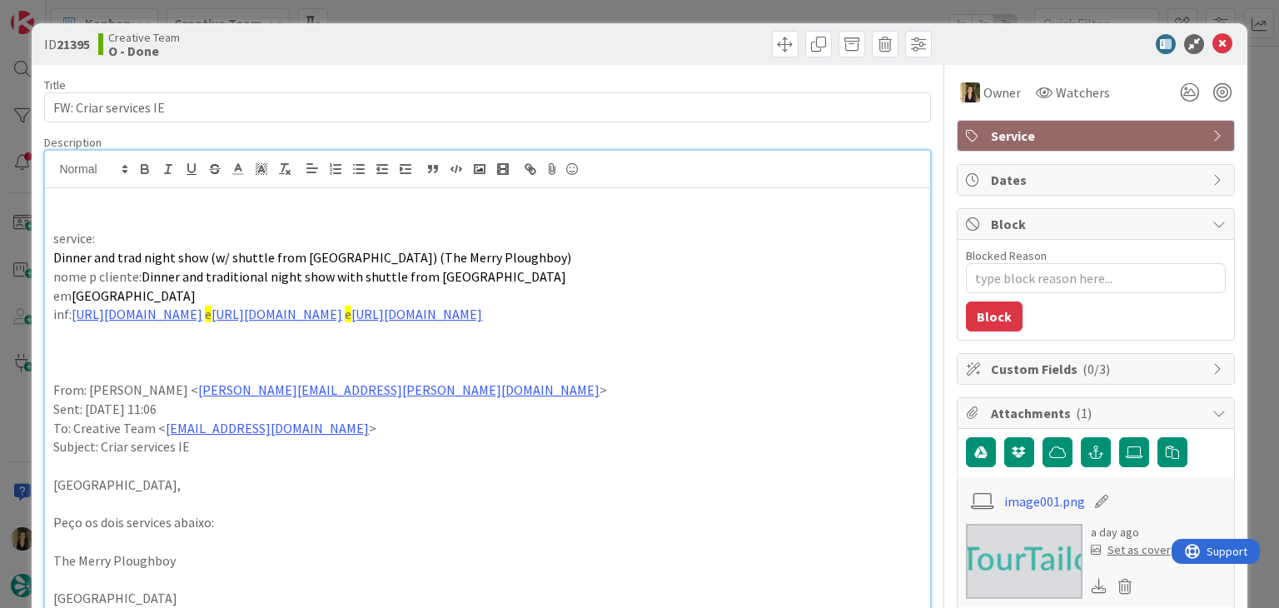
click at [456, 62] on div "ID 21395 Creative Team O - Done" at bounding box center [639, 44] width 1215 height 42
drag, startPoint x: 486, startPoint y: 257, endPoint x: 62, endPoint y: 267, distance: 424.9
drag, startPoint x: 516, startPoint y: 47, endPoint x: 511, endPoint y: 36, distance: 12.3
click at [516, 46] on div at bounding box center [712, 44] width 440 height 27
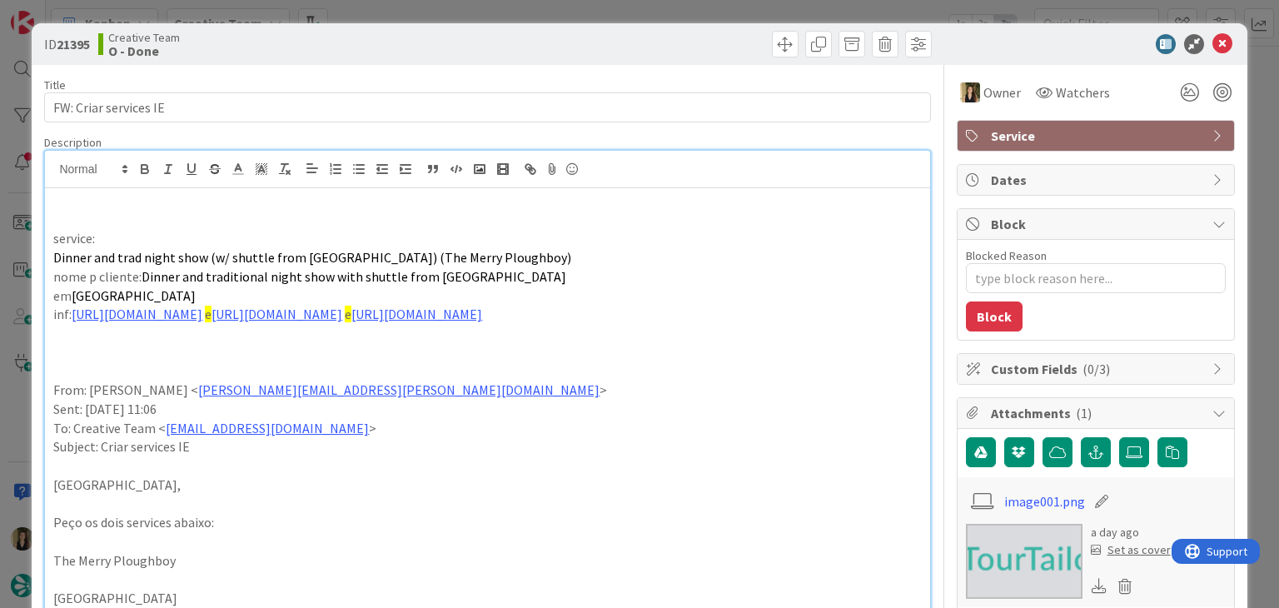
click at [507, 15] on div "ID 21395 Creative Team O - Done Title 21 / 128 FW: Criar services IE Descriptio…" at bounding box center [639, 304] width 1279 height 608
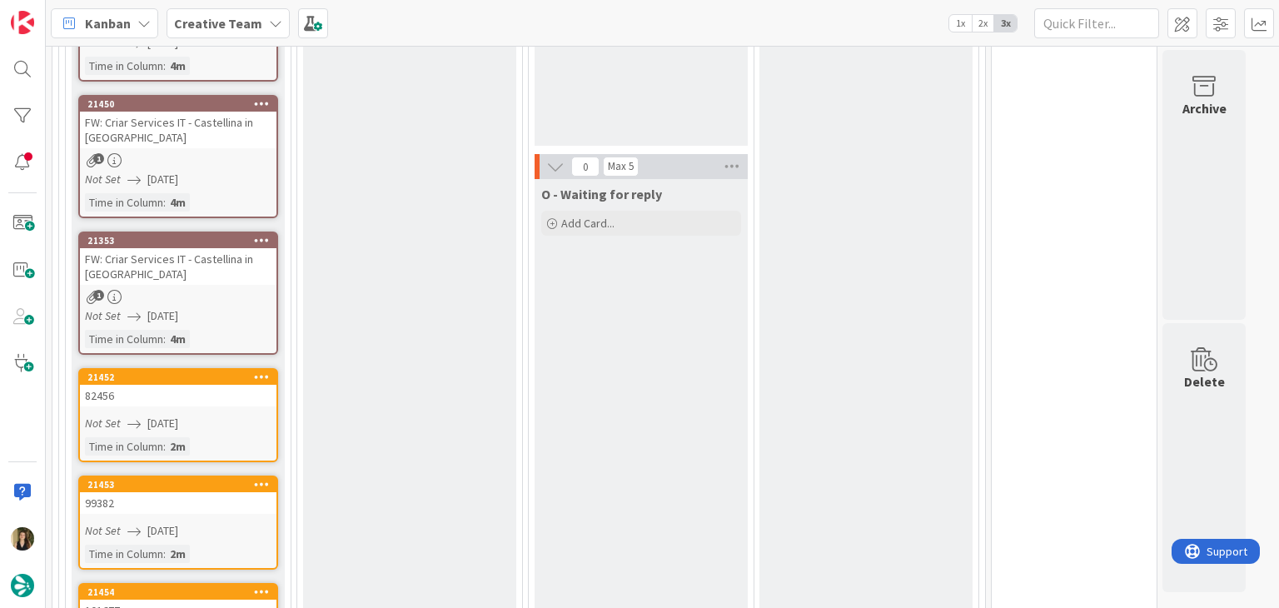
scroll to position [1083, 0]
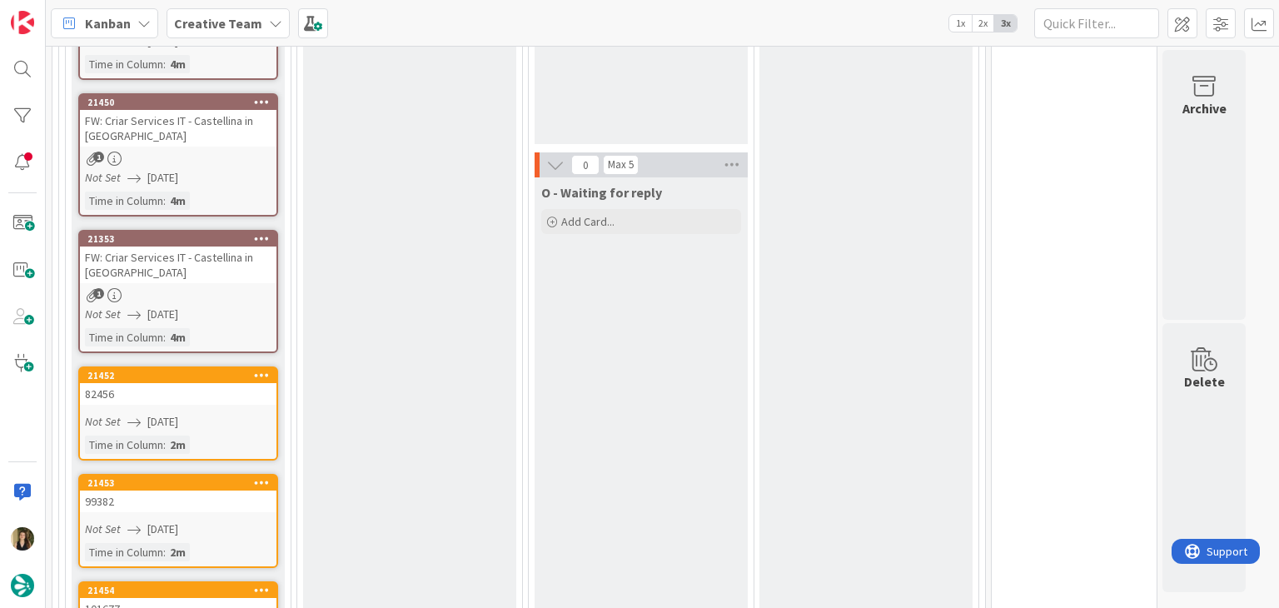
click at [256, 387] on link "21452 82456 Not Set [DATE] Time in [GEOGRAPHIC_DATA] : 2m" at bounding box center [178, 413] width 200 height 94
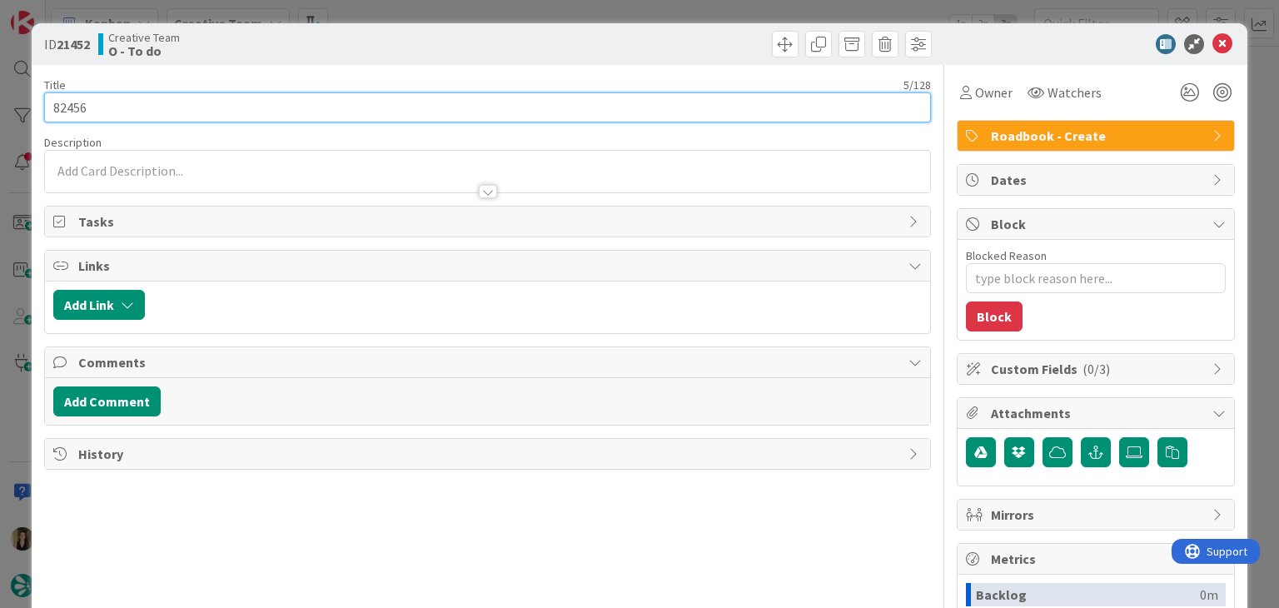
click at [63, 107] on input "82456" at bounding box center [487, 107] width 886 height 30
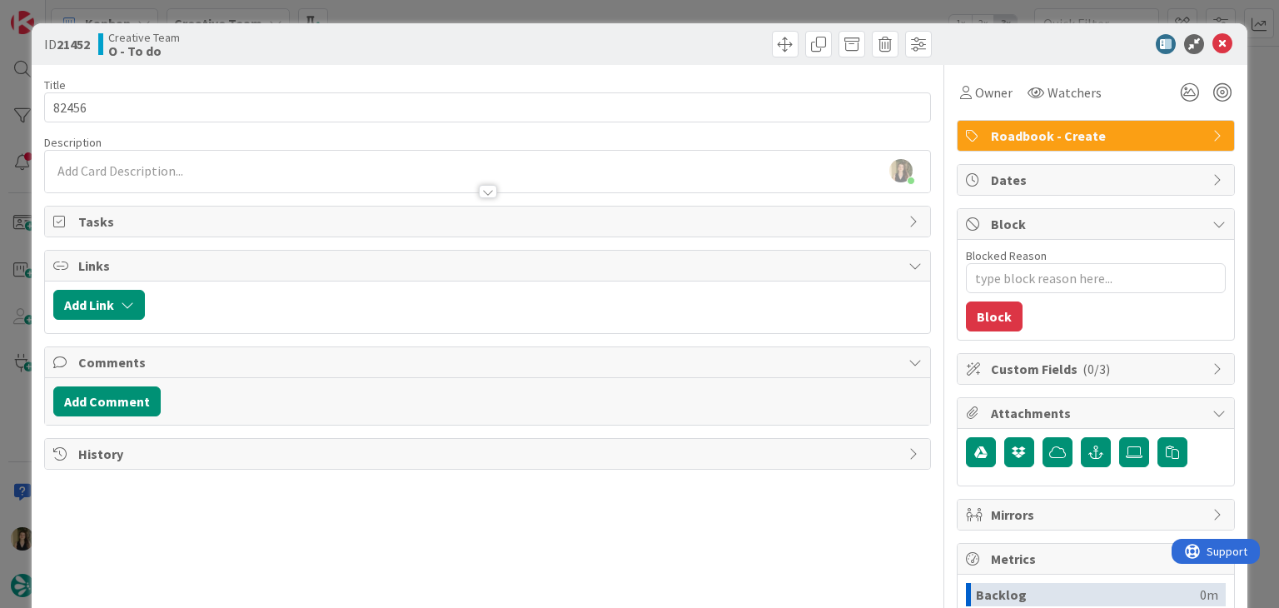
drag, startPoint x: 392, startPoint y: 45, endPoint x: 387, endPoint y: 28, distance: 17.4
click at [390, 42] on div "Creative Team O - To do" at bounding box center [291, 44] width 386 height 27
click at [387, 17] on div "ID 21452 Creative Team O - To do Title 5 / 128 82456 Description [PERSON_NAME] …" at bounding box center [639, 304] width 1279 height 608
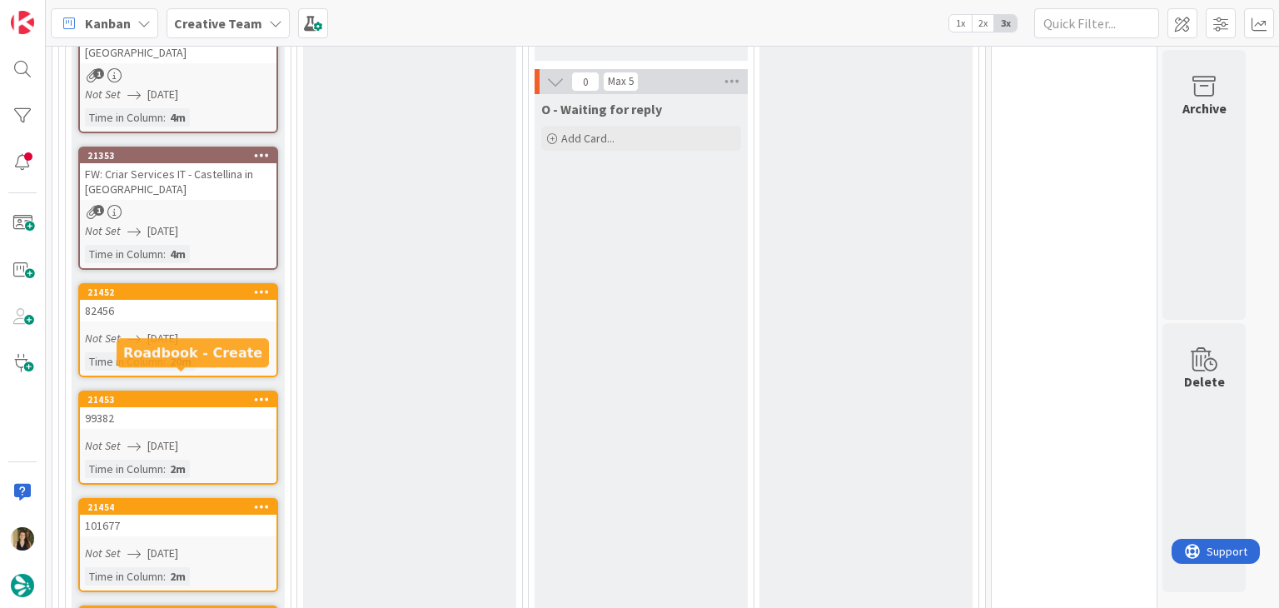
click at [188, 407] on div "99382" at bounding box center [178, 418] width 197 height 22
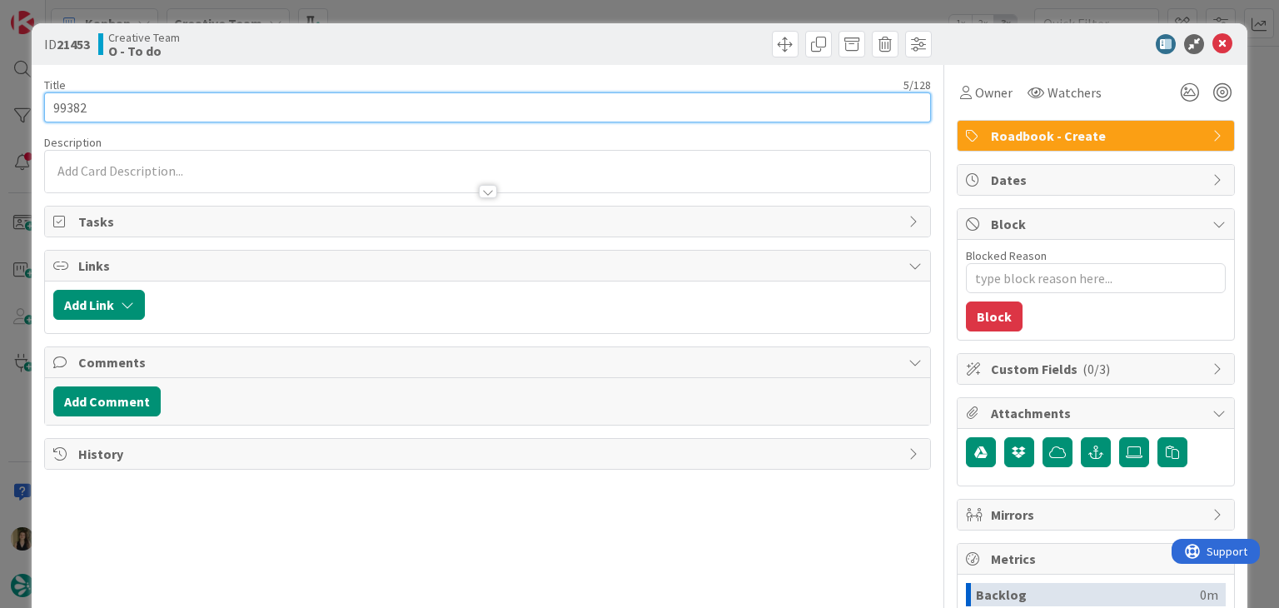
click at [72, 116] on input "99382" at bounding box center [487, 107] width 886 height 30
click at [72, 115] on input "99382" at bounding box center [487, 107] width 886 height 30
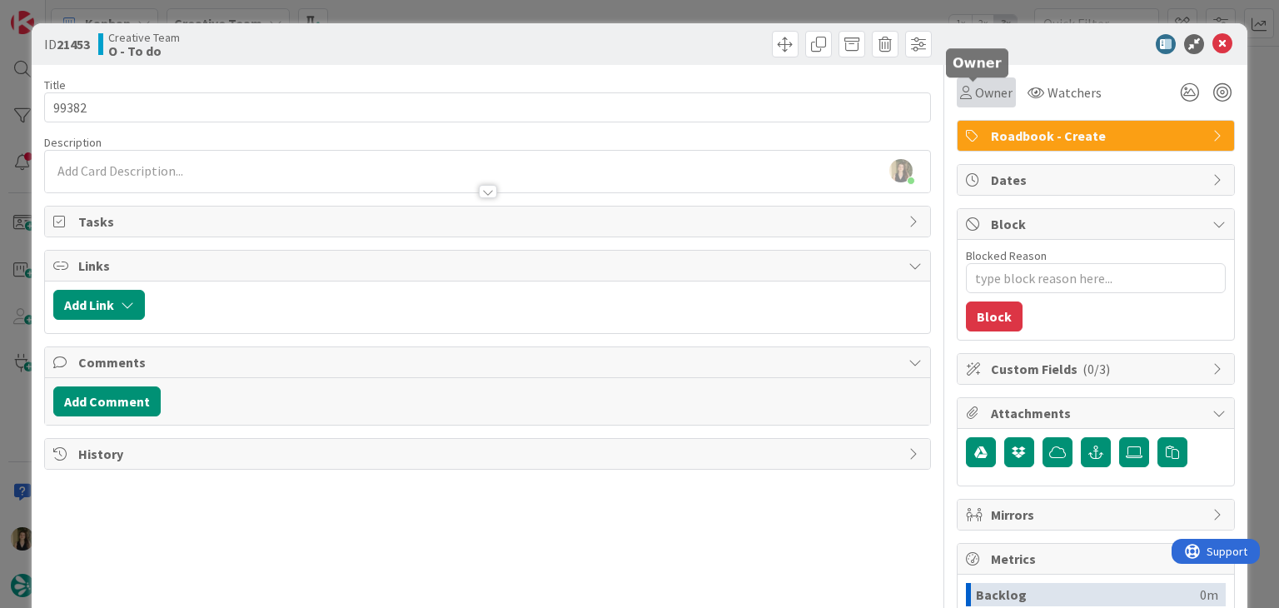
click at [975, 101] on span "Owner" at bounding box center [993, 92] width 37 height 20
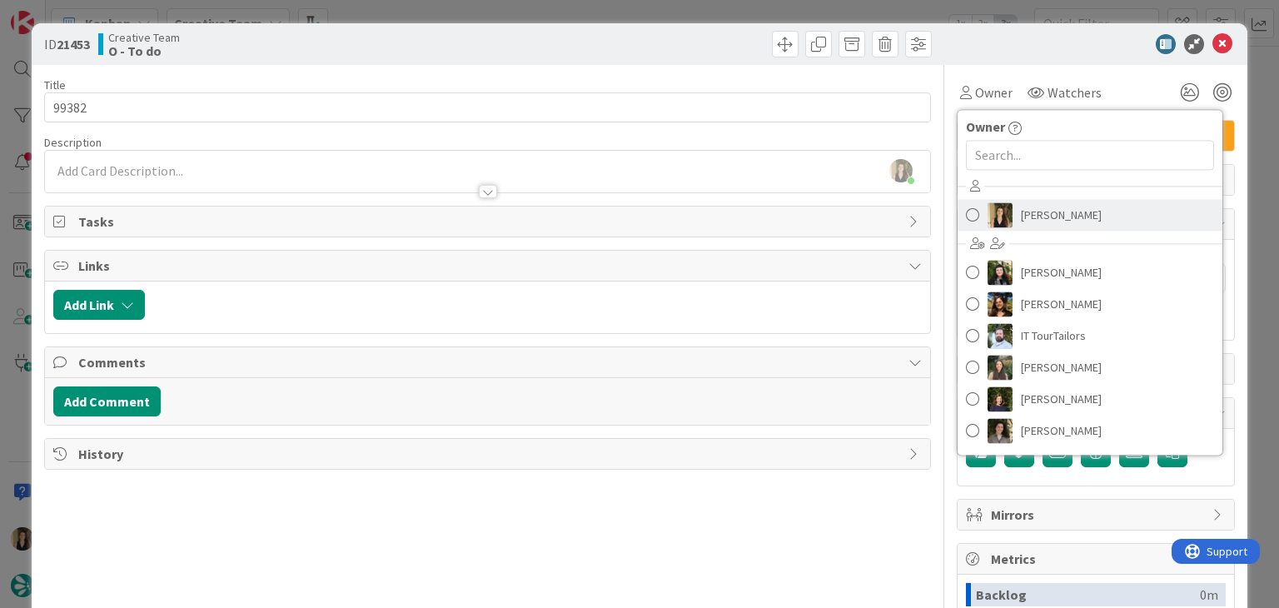
click at [1021, 221] on span "[PERSON_NAME]" at bounding box center [1061, 214] width 81 height 25
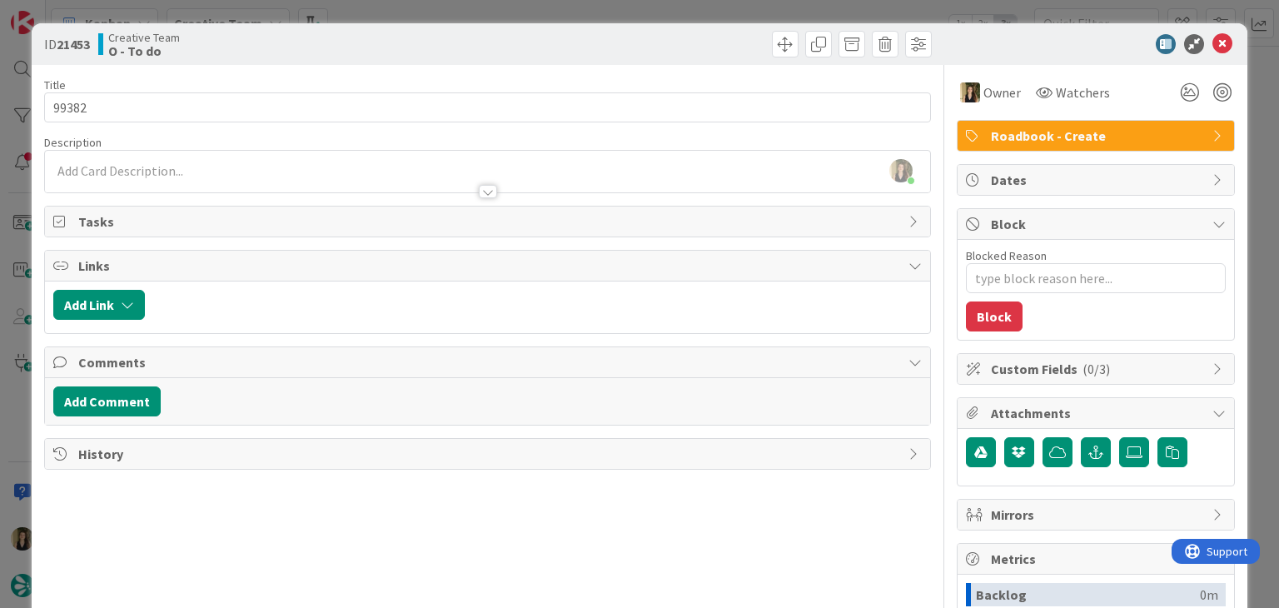
click at [616, 29] on div "ID 21453 Creative Team O - To do" at bounding box center [639, 44] width 1215 height 42
click at [614, 11] on div "ID 21453 Creative Team O - To do Title 5 / 128 99382 Description [PERSON_NAME] …" at bounding box center [639, 304] width 1279 height 608
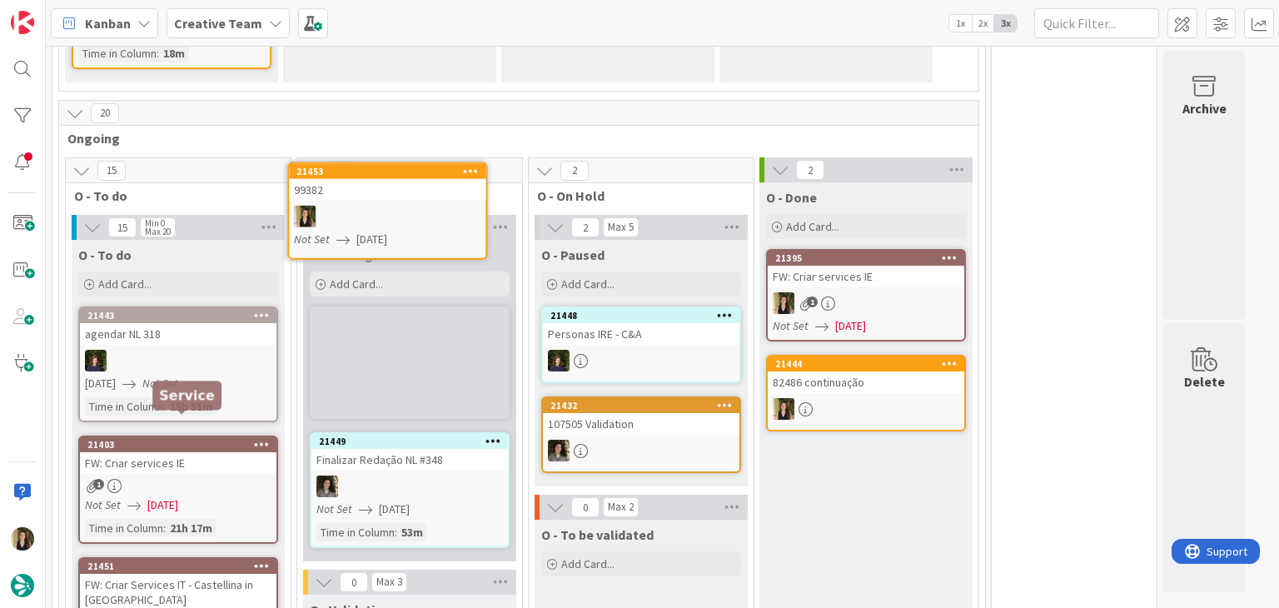
scroll to position [442, 0]
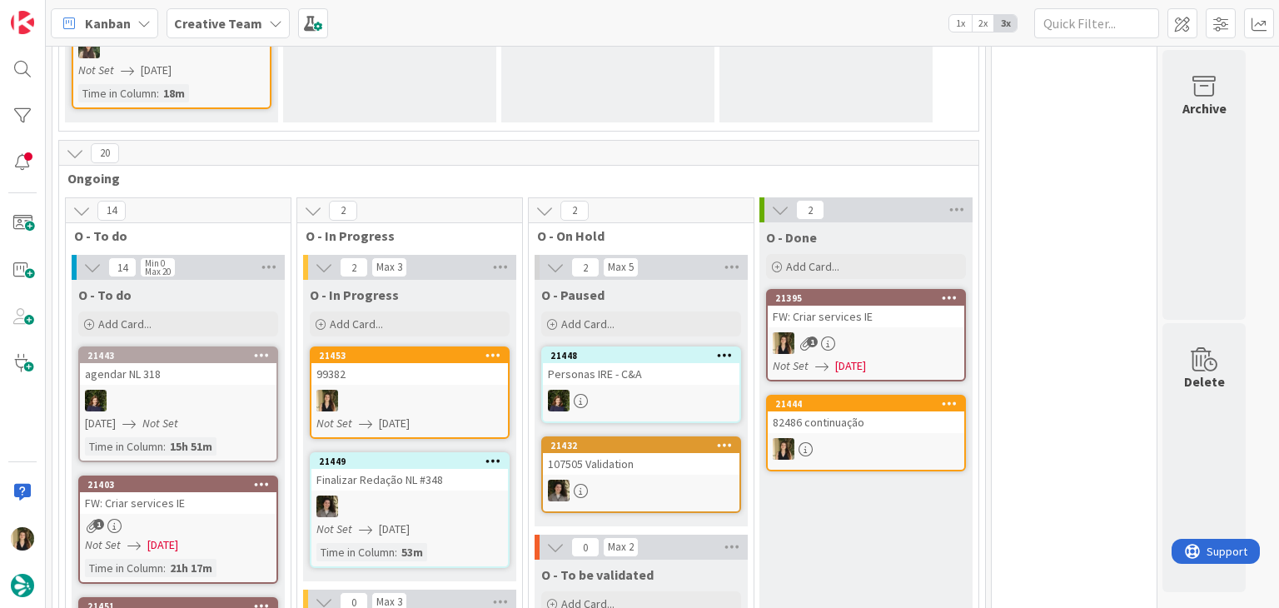
click at [891, 332] on div "1" at bounding box center [866, 343] width 197 height 22
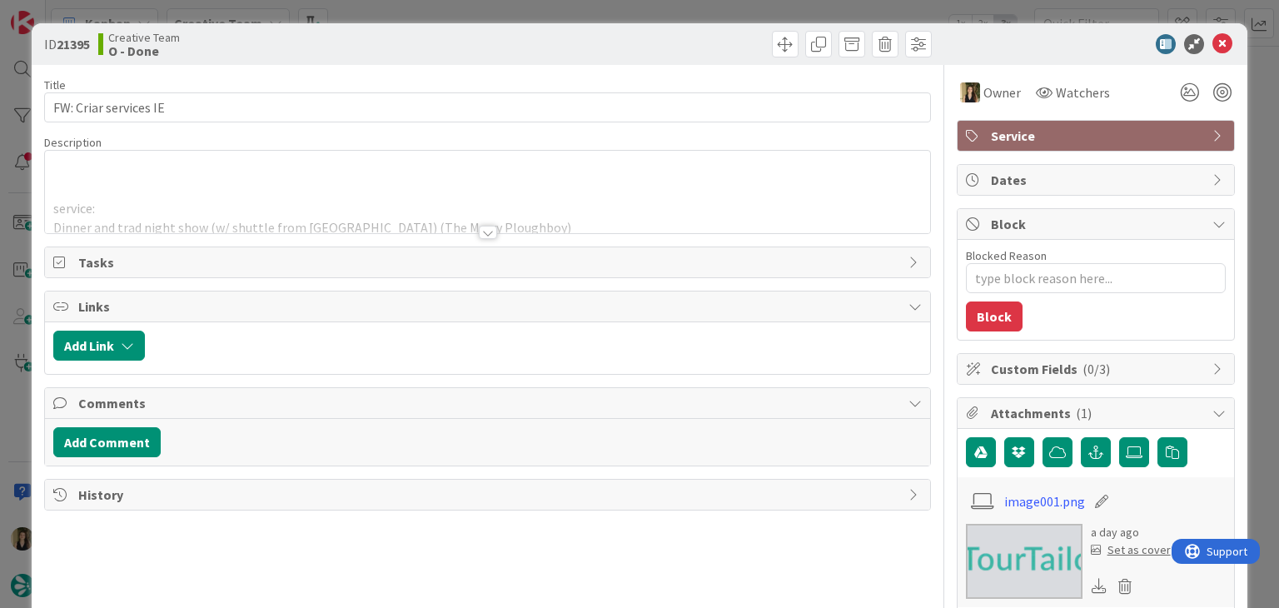
click at [483, 203] on div at bounding box center [487, 212] width 885 height 42
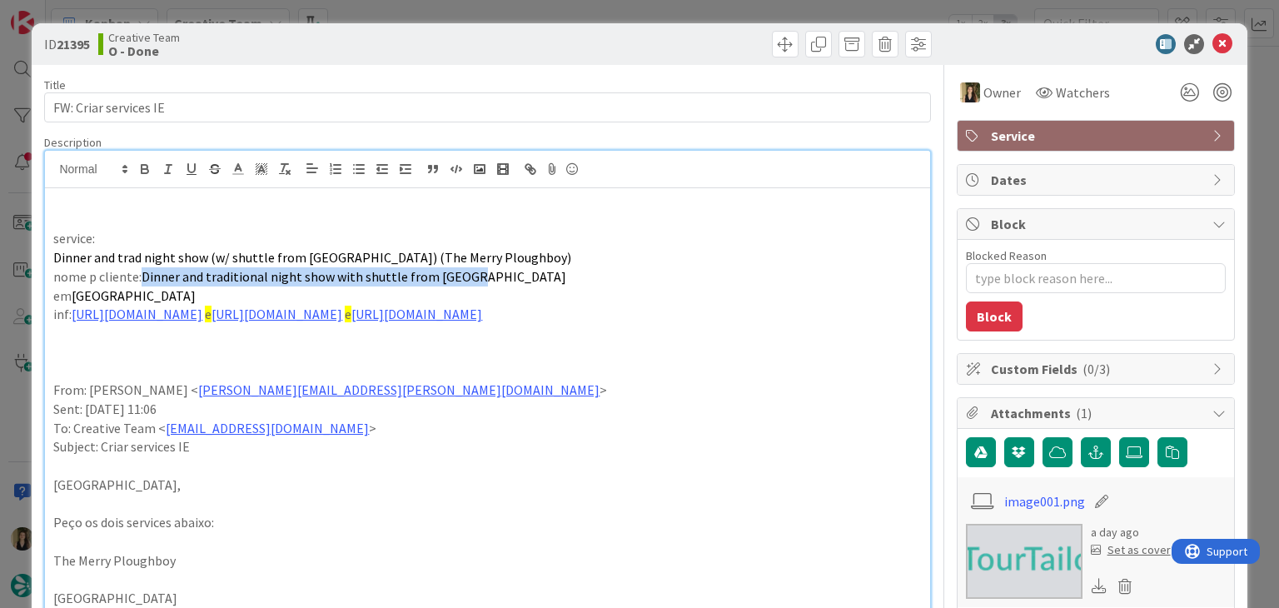
drag, startPoint x: 364, startPoint y: 275, endPoint x: 197, endPoint y: 277, distance: 167.4
click at [139, 272] on p "nome p cliente: [PERSON_NAME] and traditional night show with shuttle from [GEO…" at bounding box center [487, 276] width 868 height 19
copy p "Dinner and traditional night show with shuttle from [GEOGRAPHIC_DATA]"
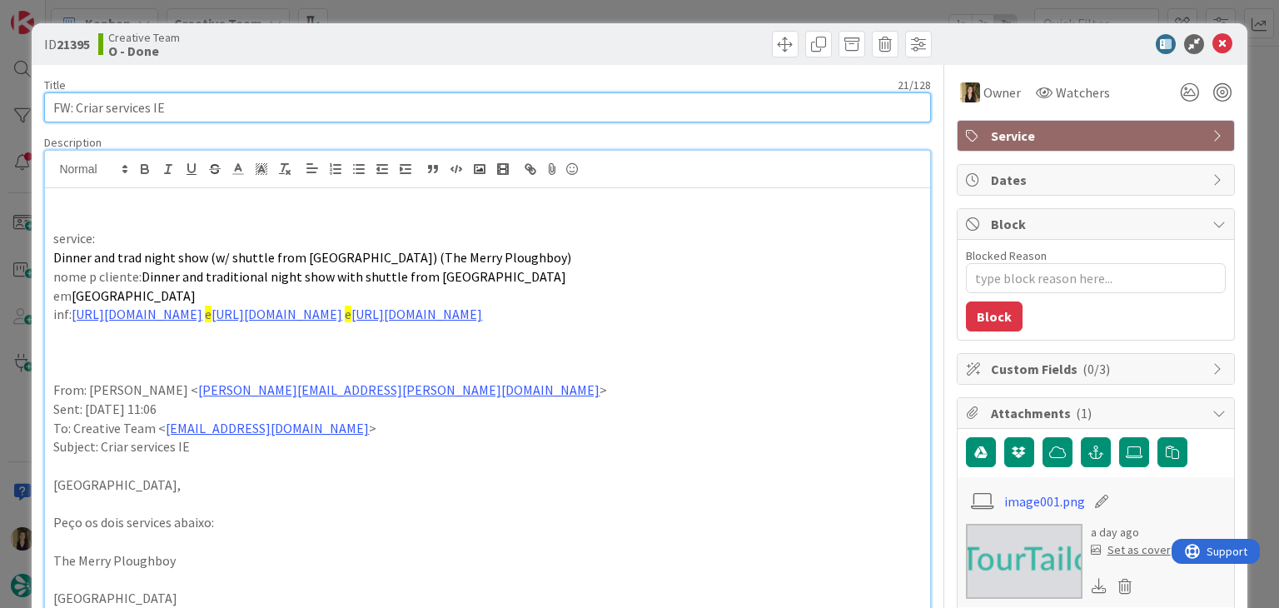
drag, startPoint x: 197, startPoint y: 103, endPoint x: 40, endPoint y: 112, distance: 157.6
click at [44, 114] on input "FW: Criar services IE" at bounding box center [487, 107] width 886 height 30
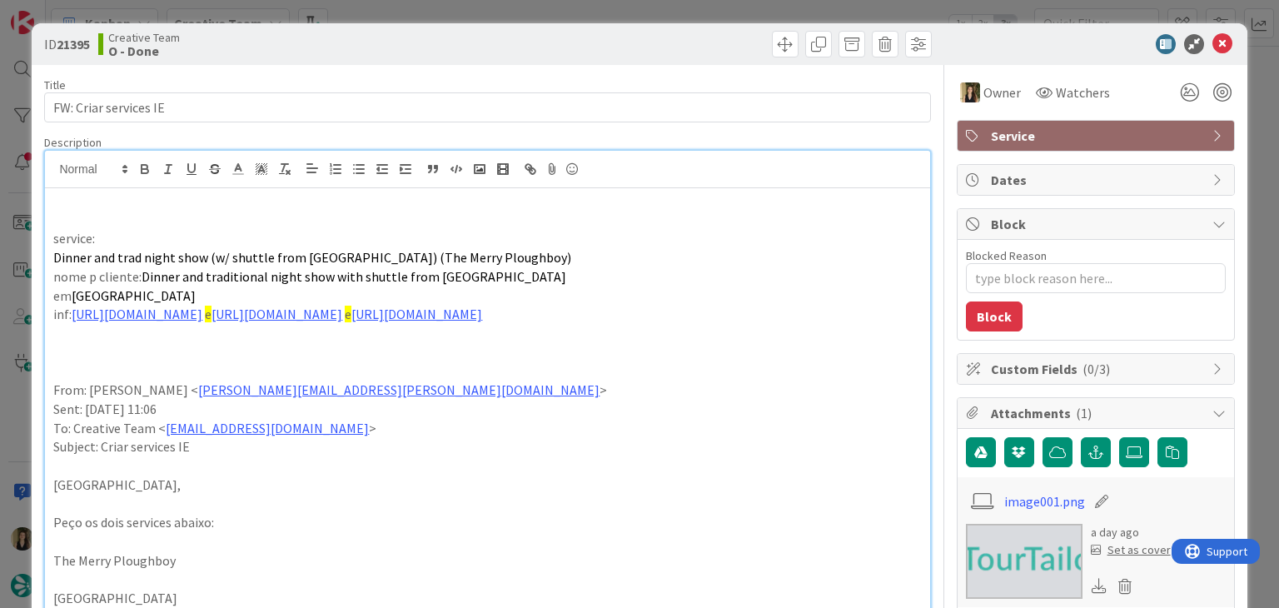
drag, startPoint x: 496, startPoint y: 17, endPoint x: 317, endPoint y: 264, distance: 304.7
click at [496, 17] on div "ID 21395 Creative Team O - Done Title 21 / 128 FW: Criar services IE Descriptio…" at bounding box center [639, 304] width 1279 height 608
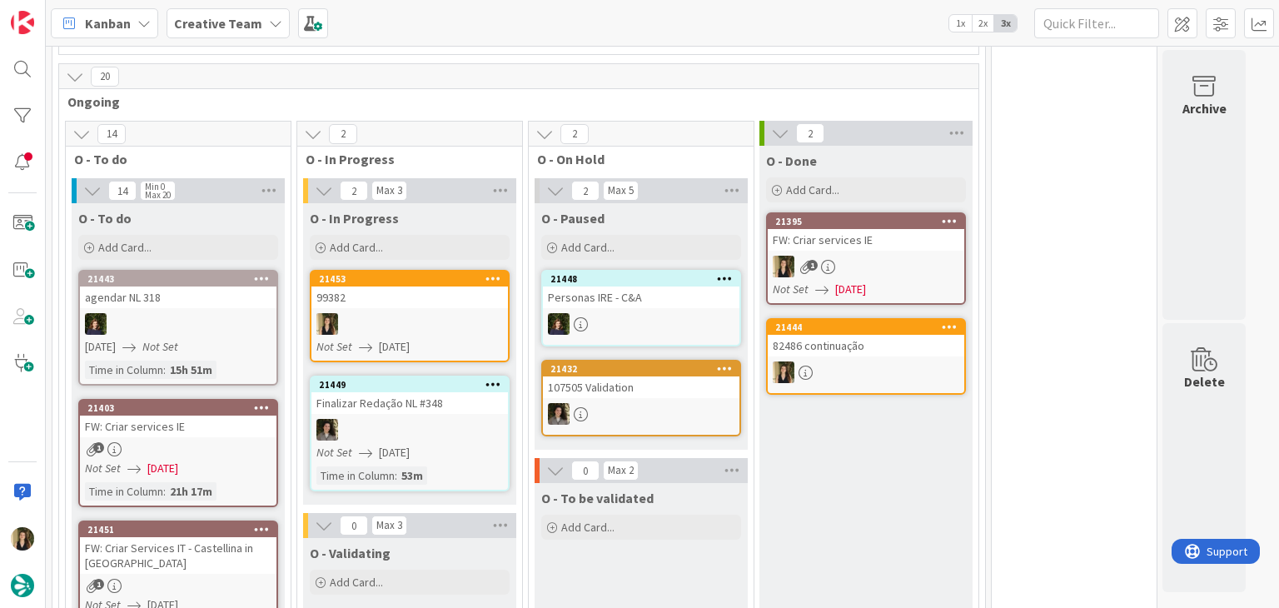
click at [414, 332] on div at bounding box center [410, 324] width 197 height 22
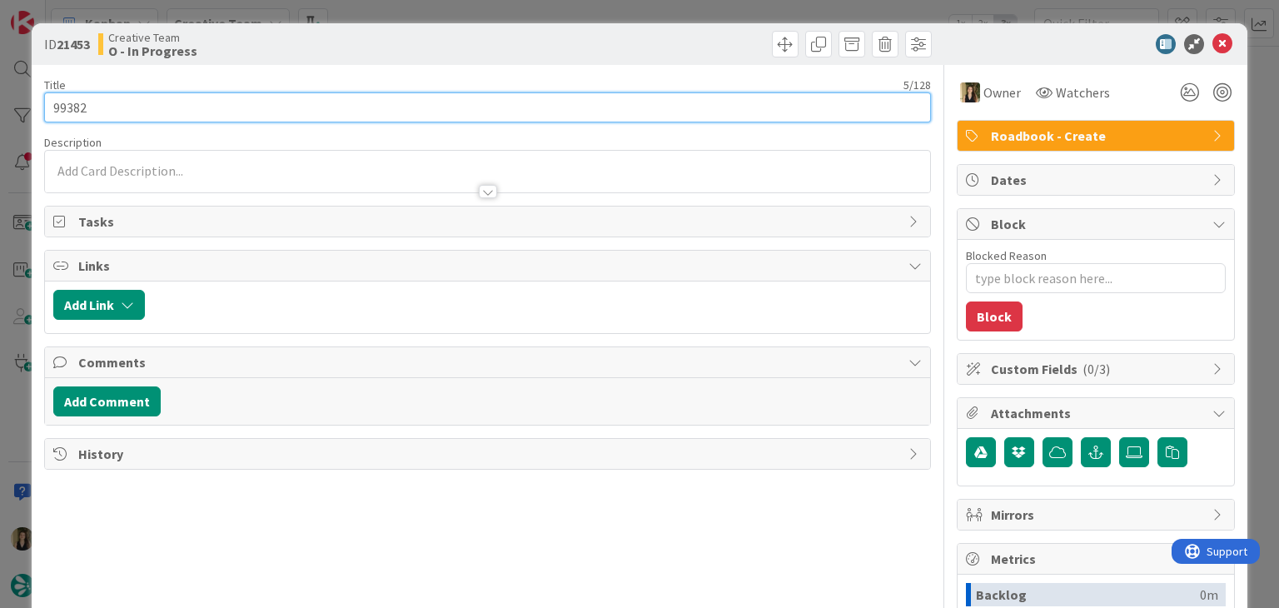
click at [73, 105] on input "99382" at bounding box center [487, 107] width 886 height 30
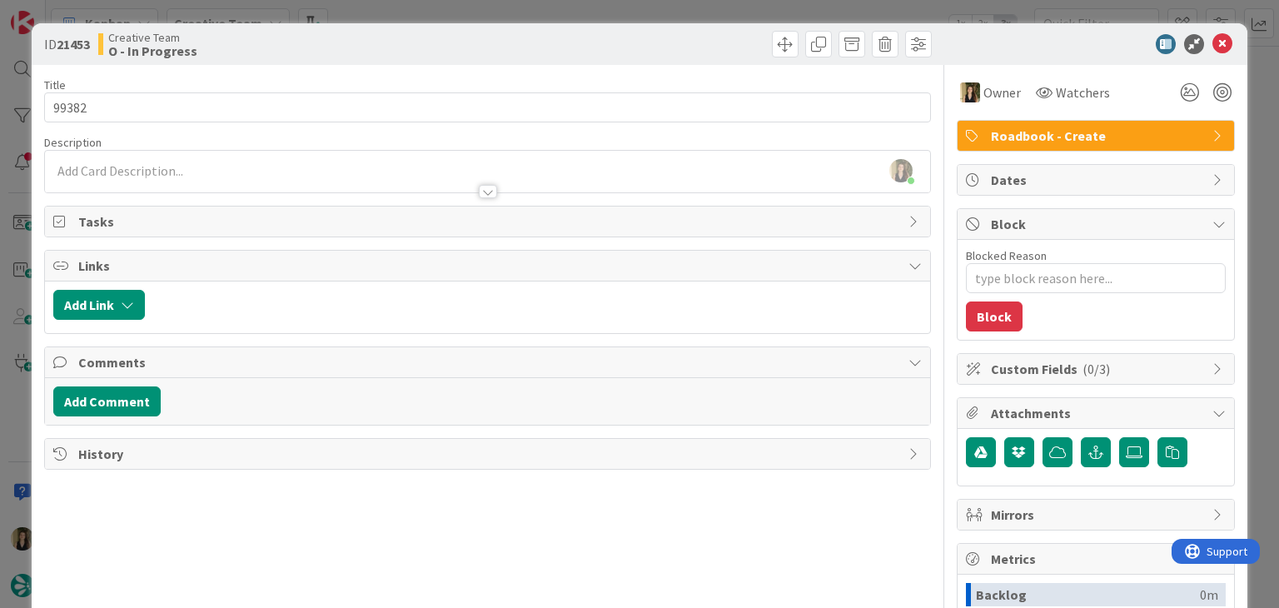
type textarea "x"
click at [283, 165] on div "[PERSON_NAME] joined 17 m ago" at bounding box center [487, 172] width 885 height 42
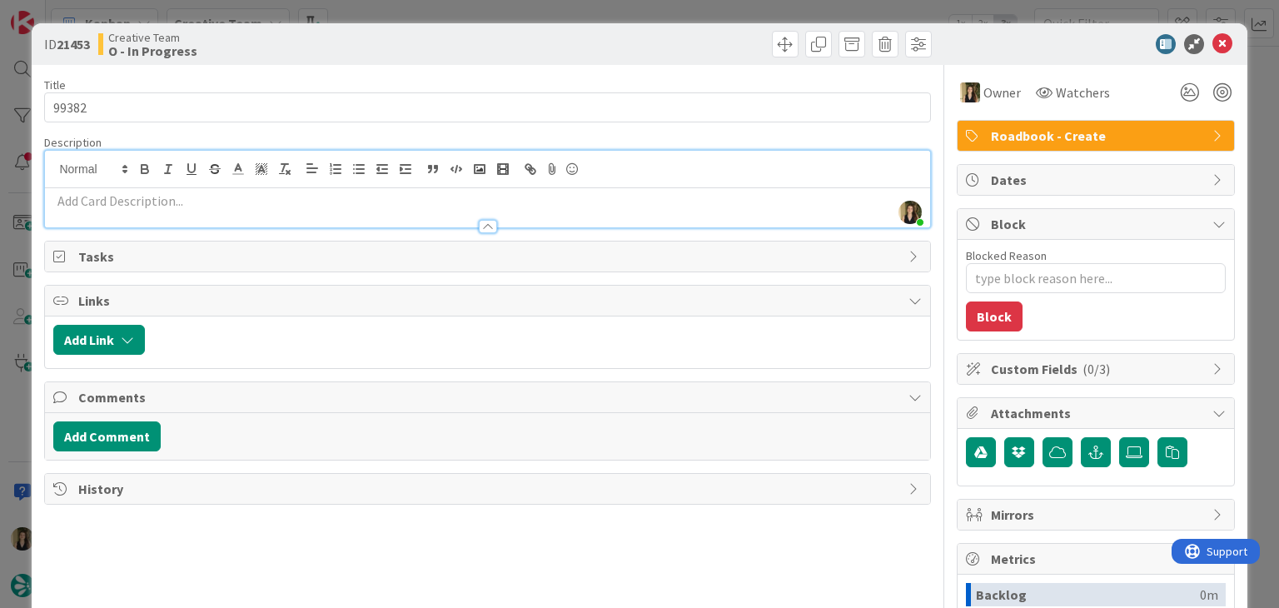
click at [267, 206] on p at bounding box center [487, 201] width 868 height 19
paste div
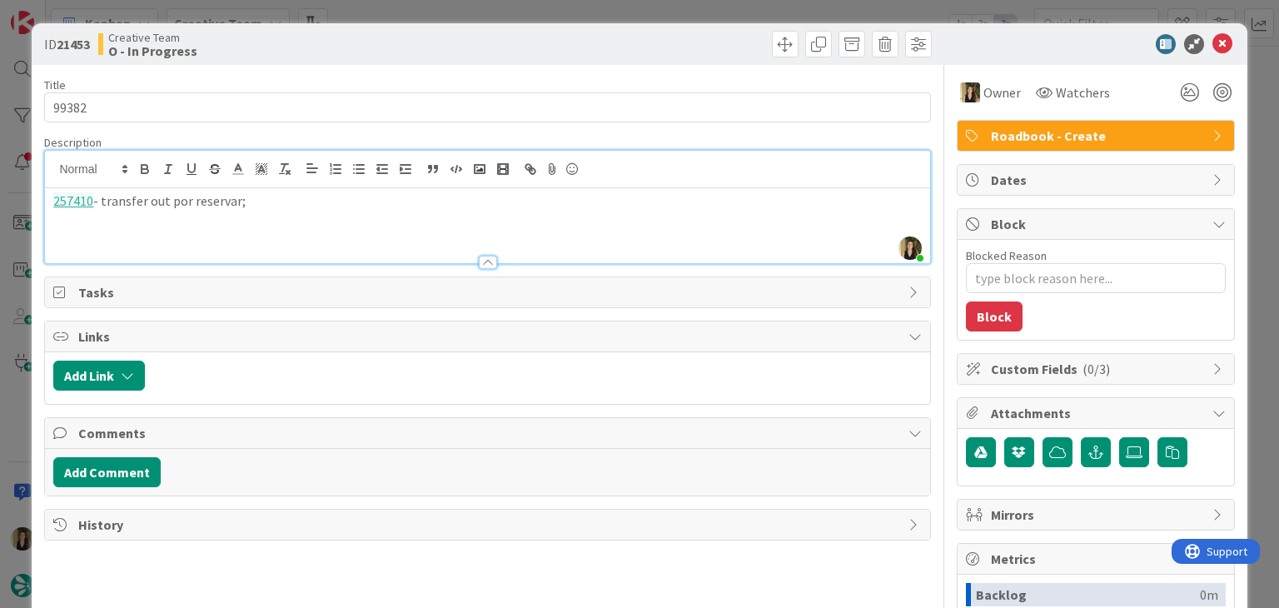
drag, startPoint x: 262, startPoint y: 202, endPoint x: 43, endPoint y: 204, distance: 219.1
click at [44, 204] on div "[PERSON_NAME] joined 23 m ago 257410 - transfer out por reservar;" at bounding box center [487, 207] width 886 height 114
copy p "257410 - transfer out por reservar;"
drag, startPoint x: 446, startPoint y: 54, endPoint x: 442, endPoint y: 22, distance: 32.7
click at [446, 51] on div "Creative Team O - In Progress" at bounding box center [291, 44] width 386 height 27
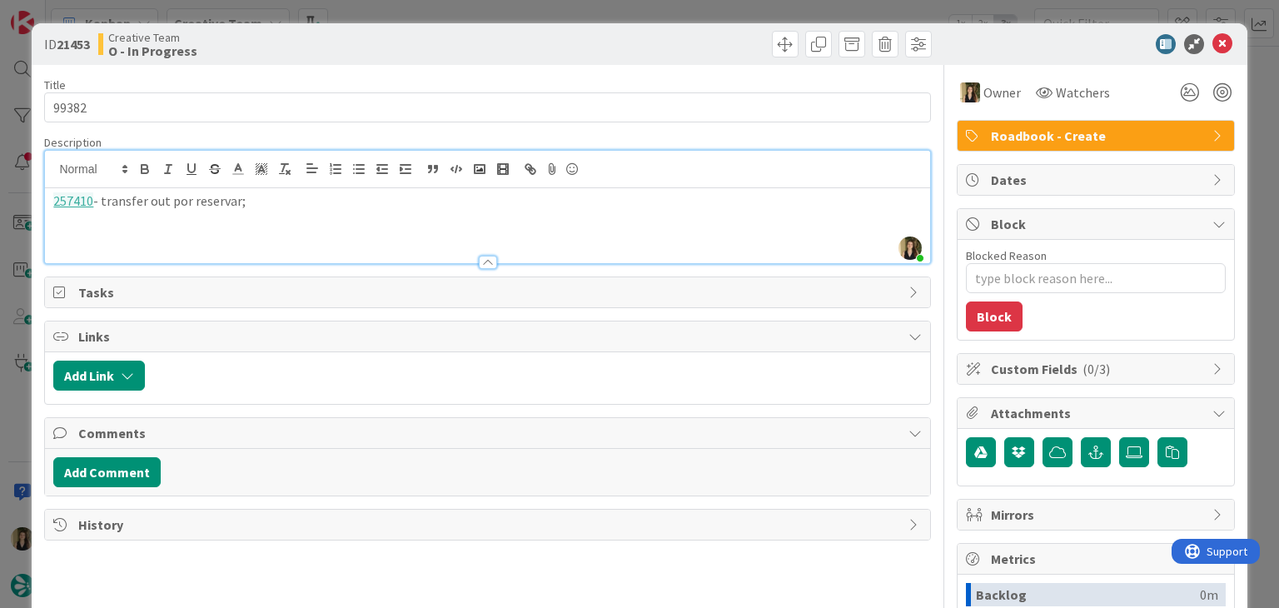
click at [441, 12] on div "ID 21453 Creative Team O - In Progress Title 5 / 128 99382 Description [PERSON_…" at bounding box center [639, 304] width 1279 height 608
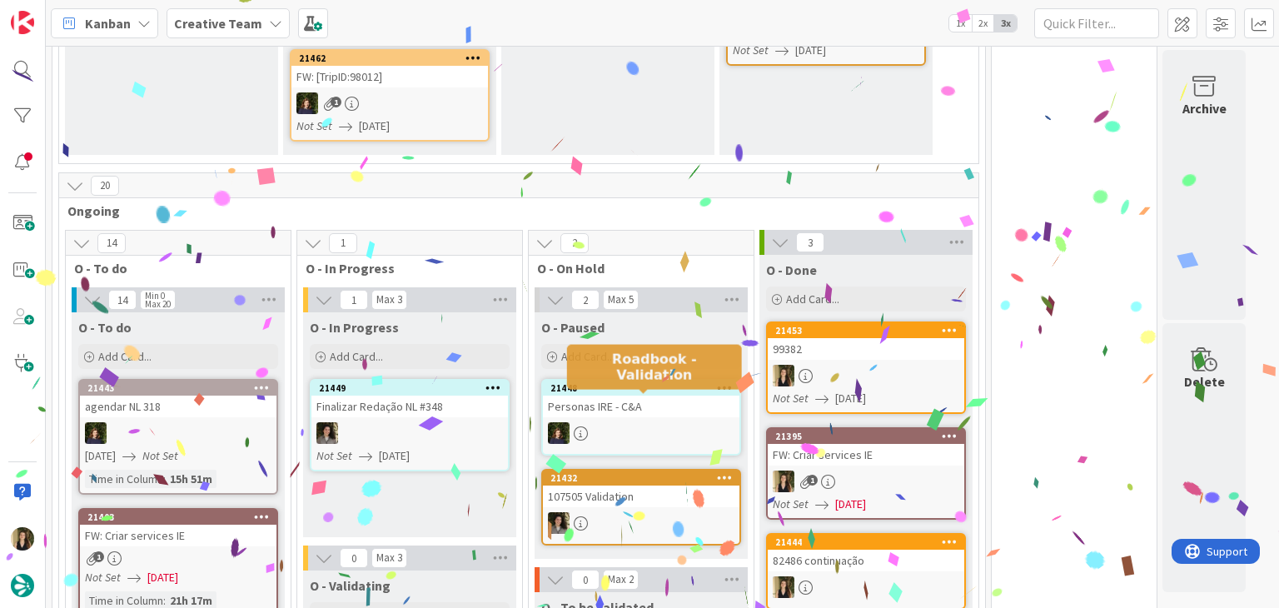
scroll to position [666, 0]
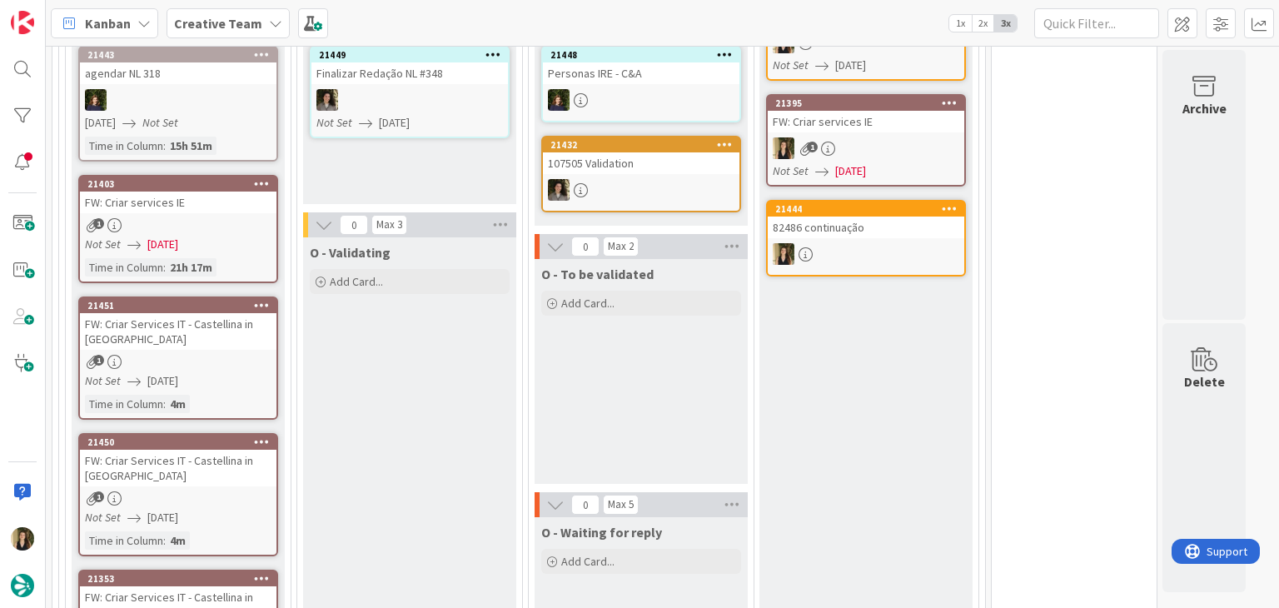
click at [698, 410] on div "O - To be validated Add Card..." at bounding box center [641, 371] width 213 height 225
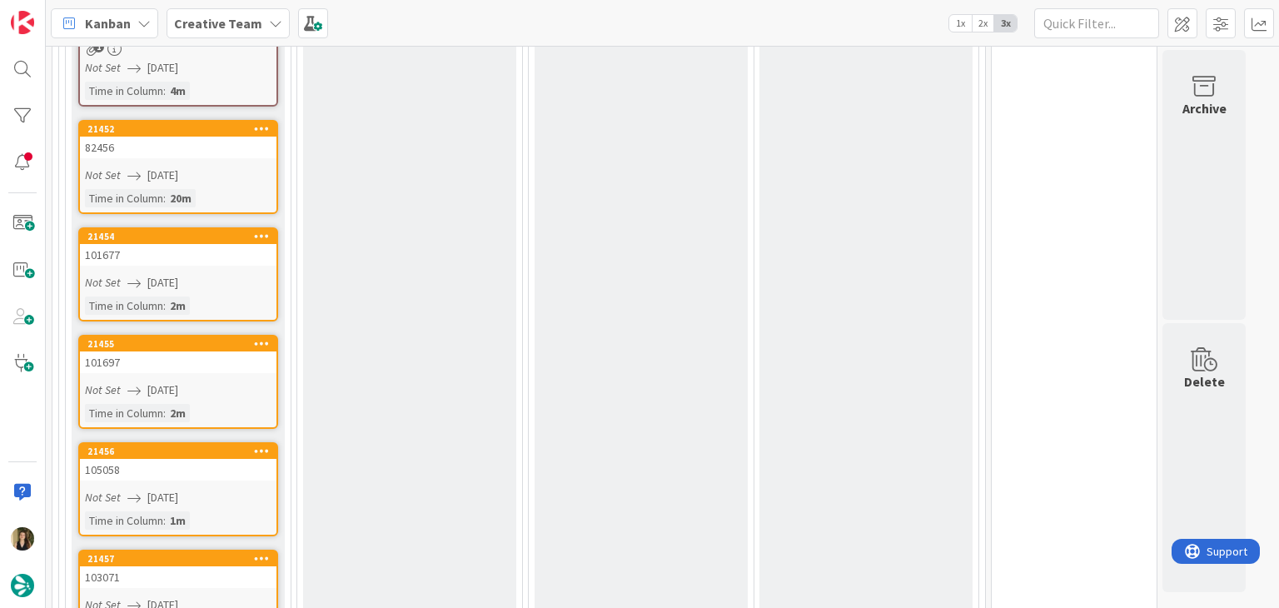
scroll to position [1249, 0]
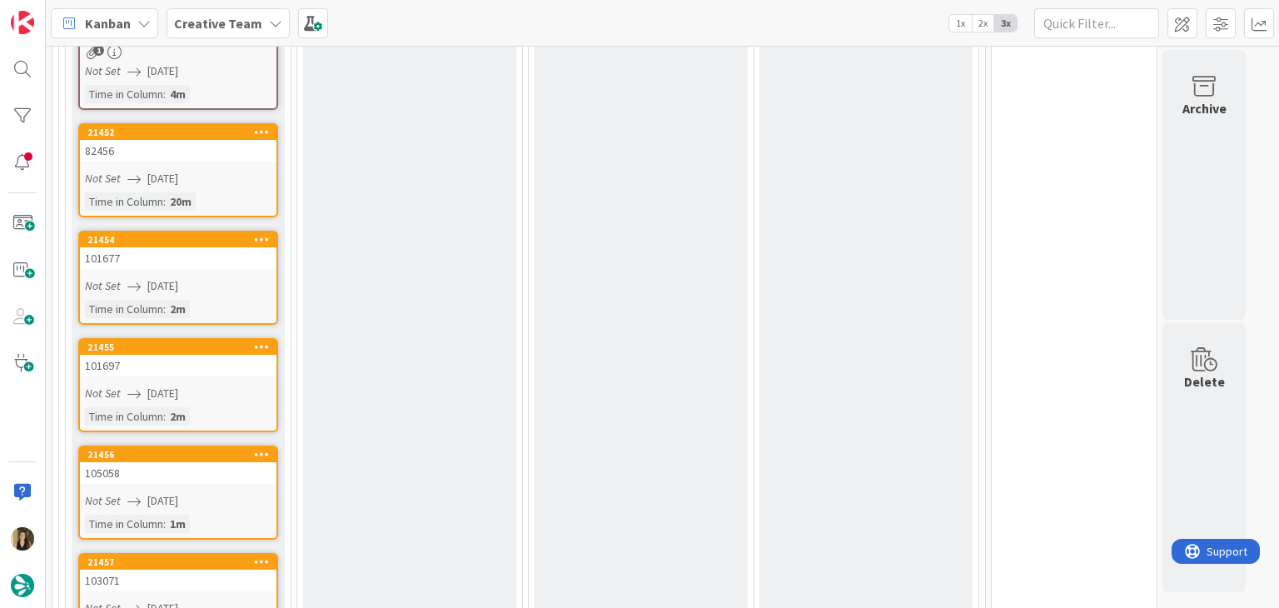
click at [218, 261] on div "101677" at bounding box center [178, 258] width 197 height 22
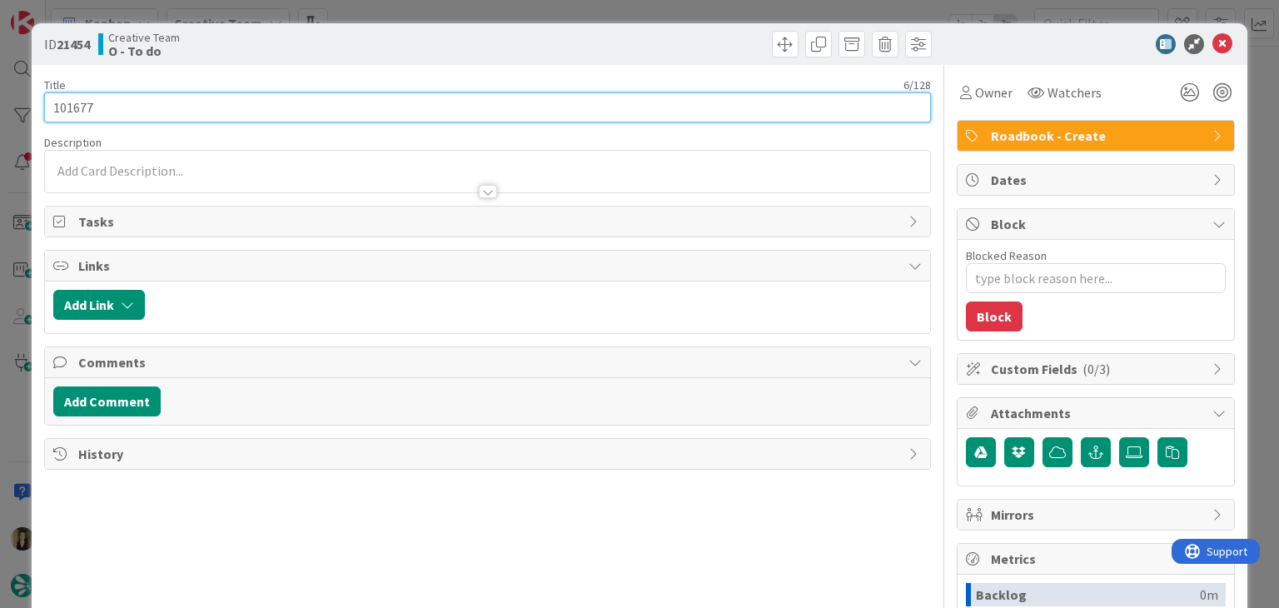
click at [73, 112] on input "101677" at bounding box center [487, 107] width 886 height 30
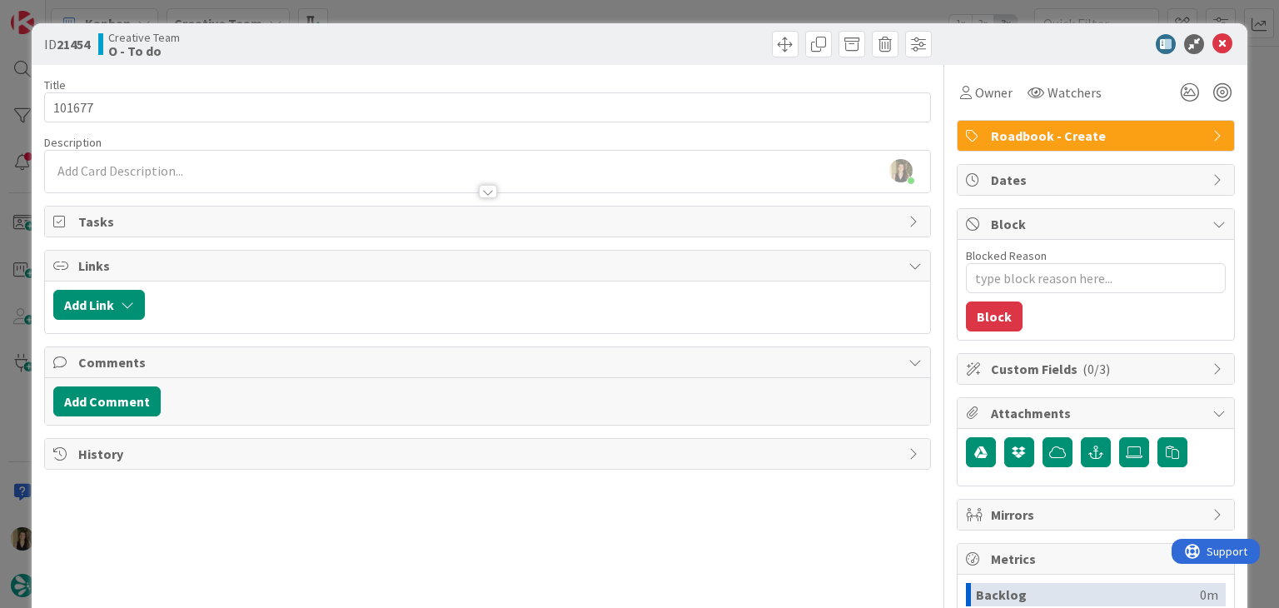
click at [333, 31] on div "Creative Team O - To do" at bounding box center [291, 44] width 386 height 27
click at [352, 14] on div "ID 21454 Creative Team O - To do Title 6 / 128 101677 Description [PERSON_NAME]…" at bounding box center [639, 304] width 1279 height 608
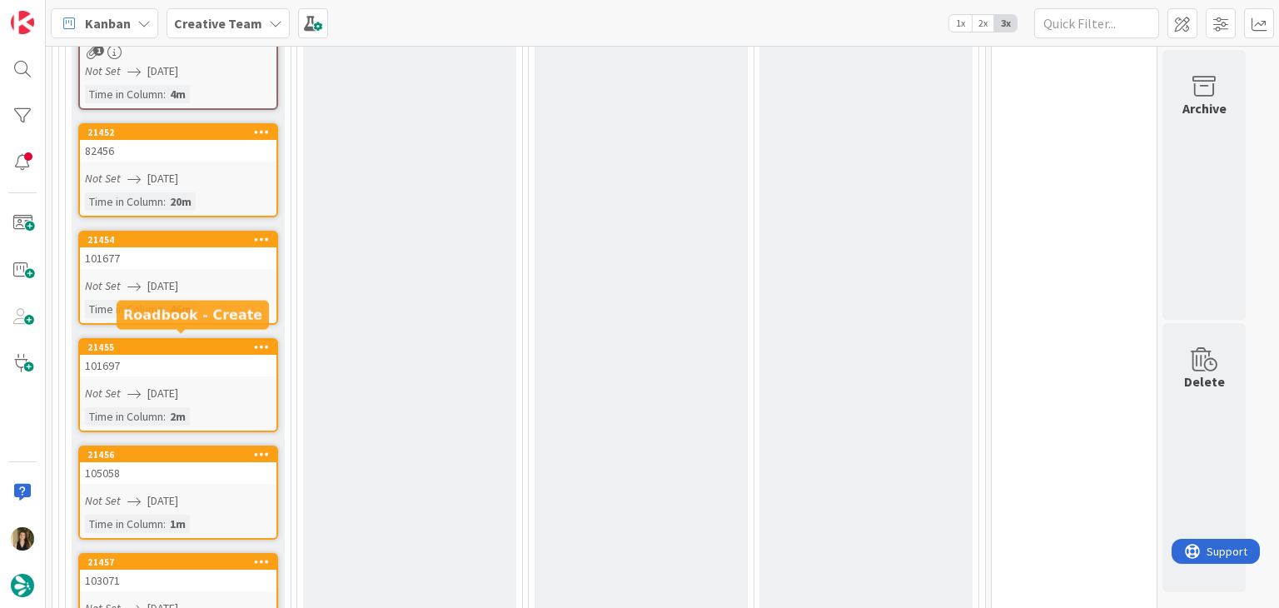
click at [239, 374] on link "21455 101697 Not Set [DATE] Time in [GEOGRAPHIC_DATA] : 2m" at bounding box center [178, 385] width 200 height 94
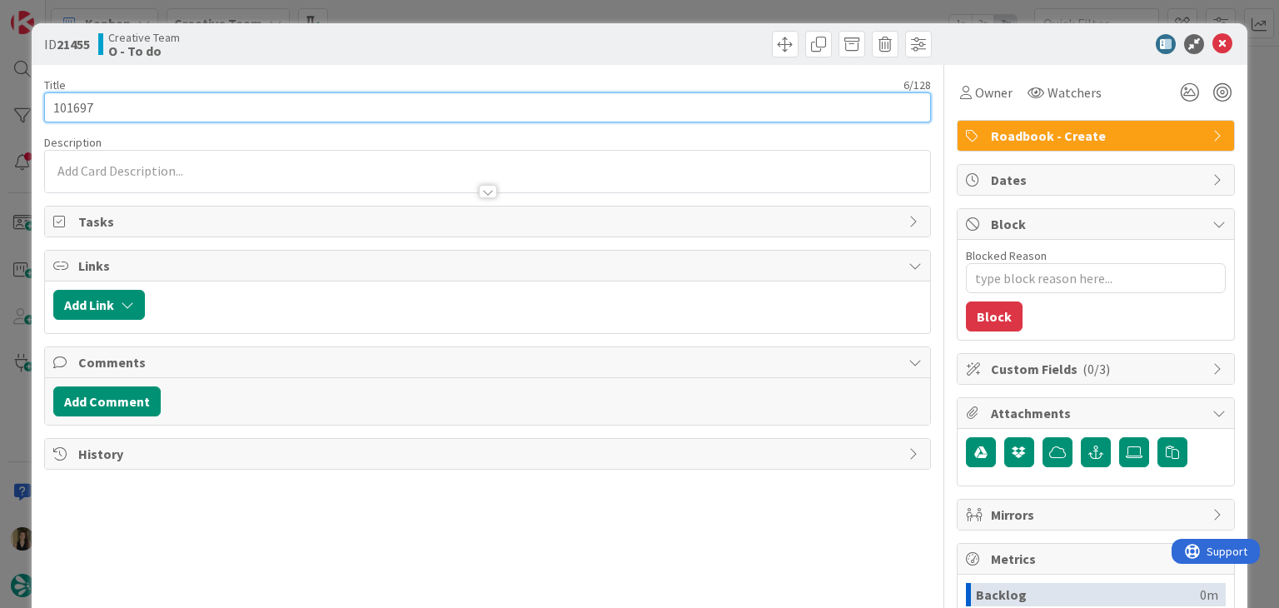
click at [84, 101] on input "101697" at bounding box center [487, 107] width 886 height 30
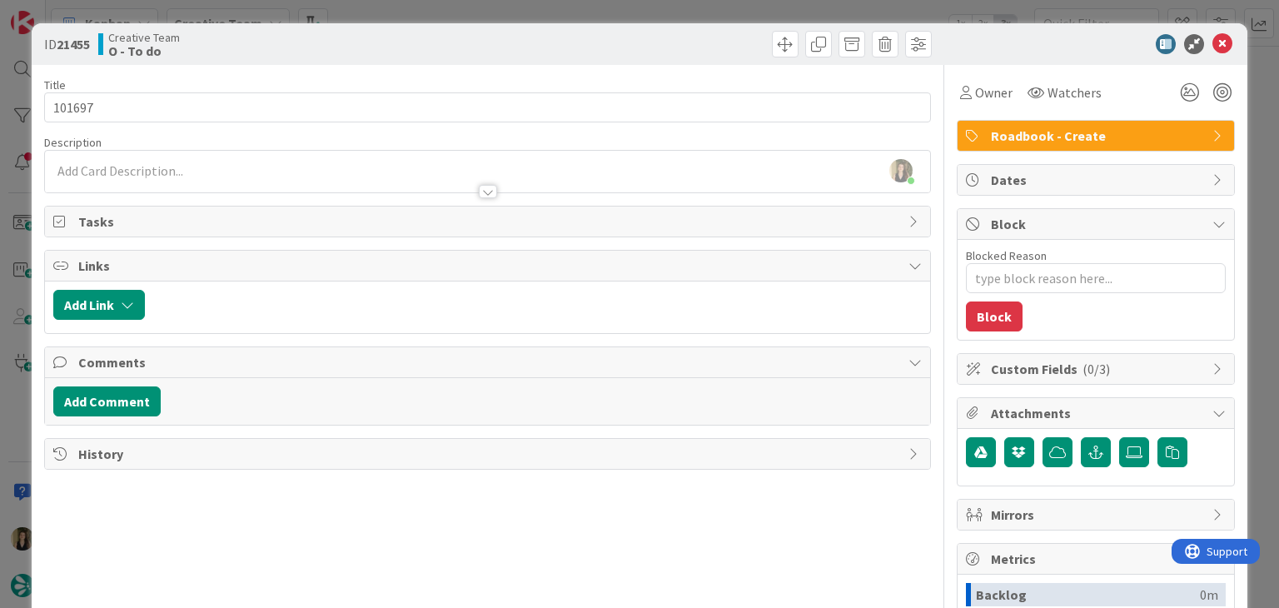
drag, startPoint x: 494, startPoint y: 63, endPoint x: 493, endPoint y: 37, distance: 25.8
click at [494, 61] on div "ID 21455 Creative Team O - To do" at bounding box center [639, 44] width 1215 height 42
click at [494, 18] on div "ID 21455 Creative Team O - To do Title 6 / 128 101697 Description [PERSON_NAME]…" at bounding box center [639, 304] width 1279 height 608
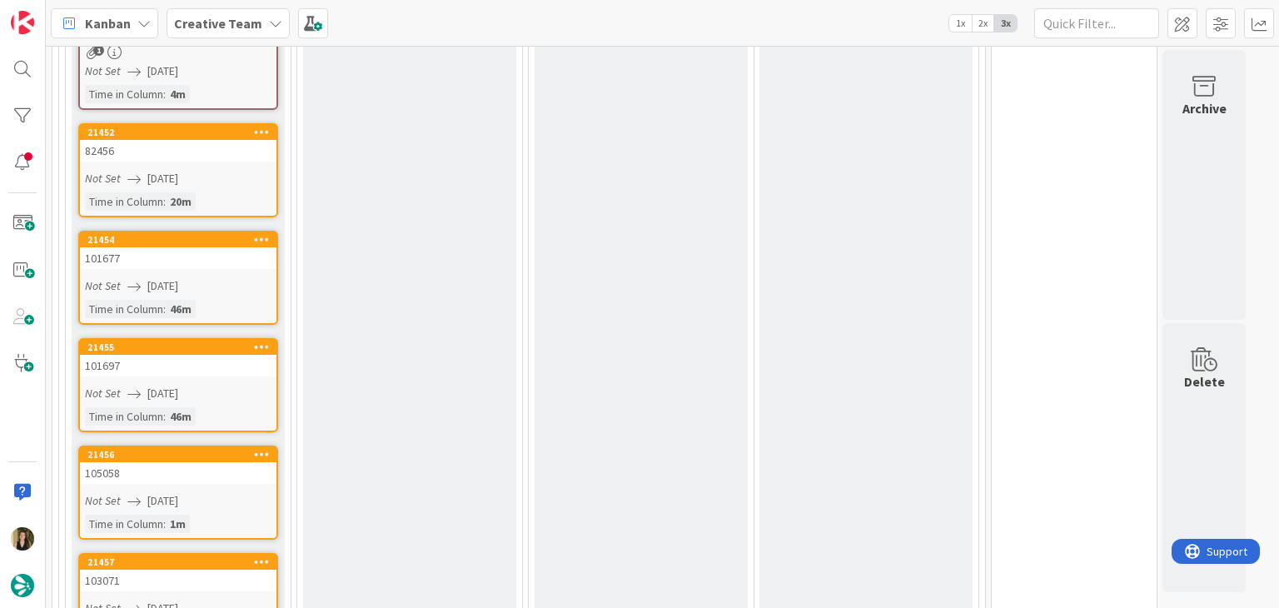
click at [233, 479] on link "21456 105058 Not Set [DATE] Time in [GEOGRAPHIC_DATA] : 1m" at bounding box center [178, 493] width 200 height 94
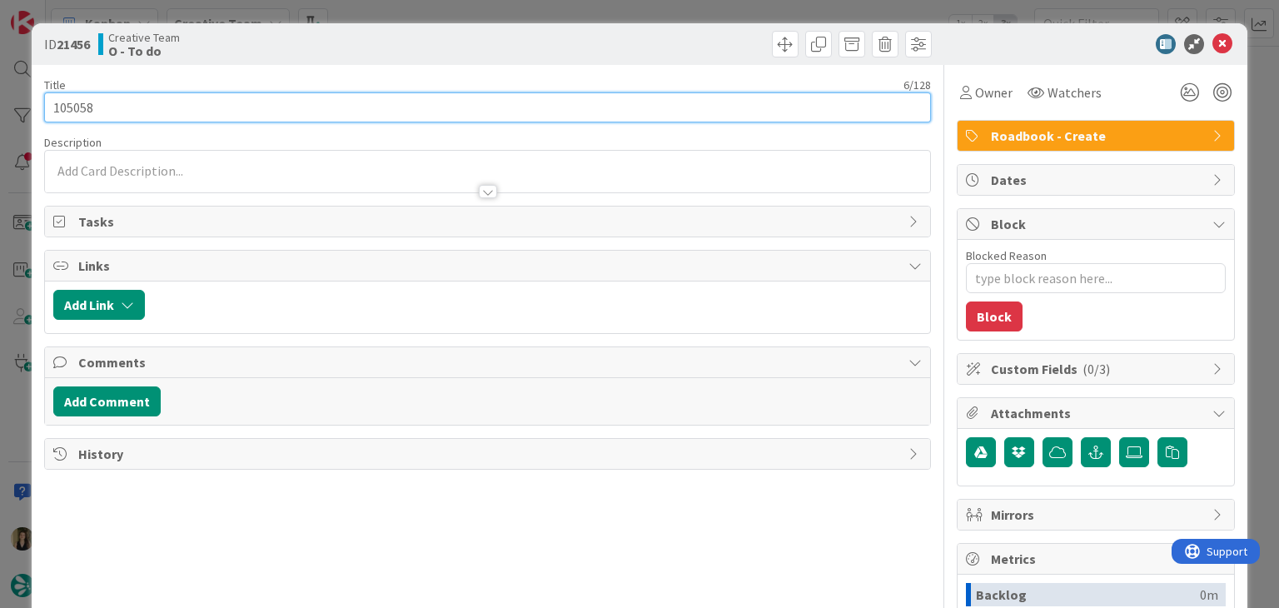
click at [82, 104] on input "105058" at bounding box center [487, 107] width 886 height 30
click at [80, 104] on input "105058" at bounding box center [487, 107] width 886 height 30
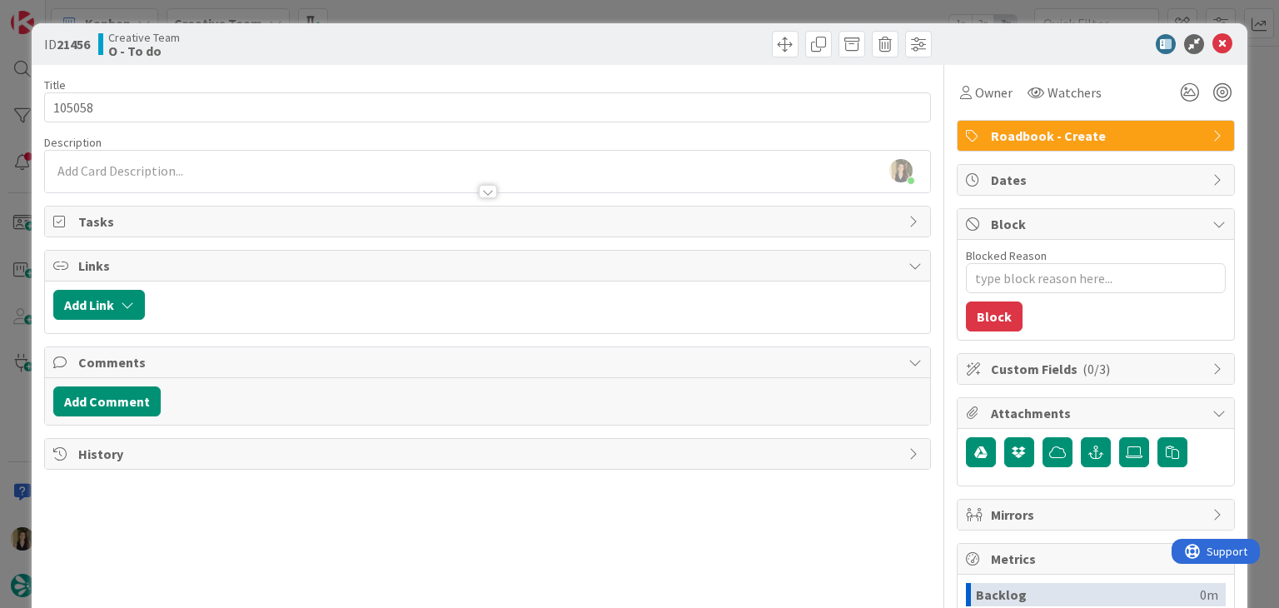
click at [441, 34] on div "Creative Team O - To do" at bounding box center [291, 44] width 386 height 27
click at [440, 18] on div "ID 21456 Creative Team O - To do Title 6 / 128 105058 Description [PERSON_NAME]…" at bounding box center [639, 304] width 1279 height 608
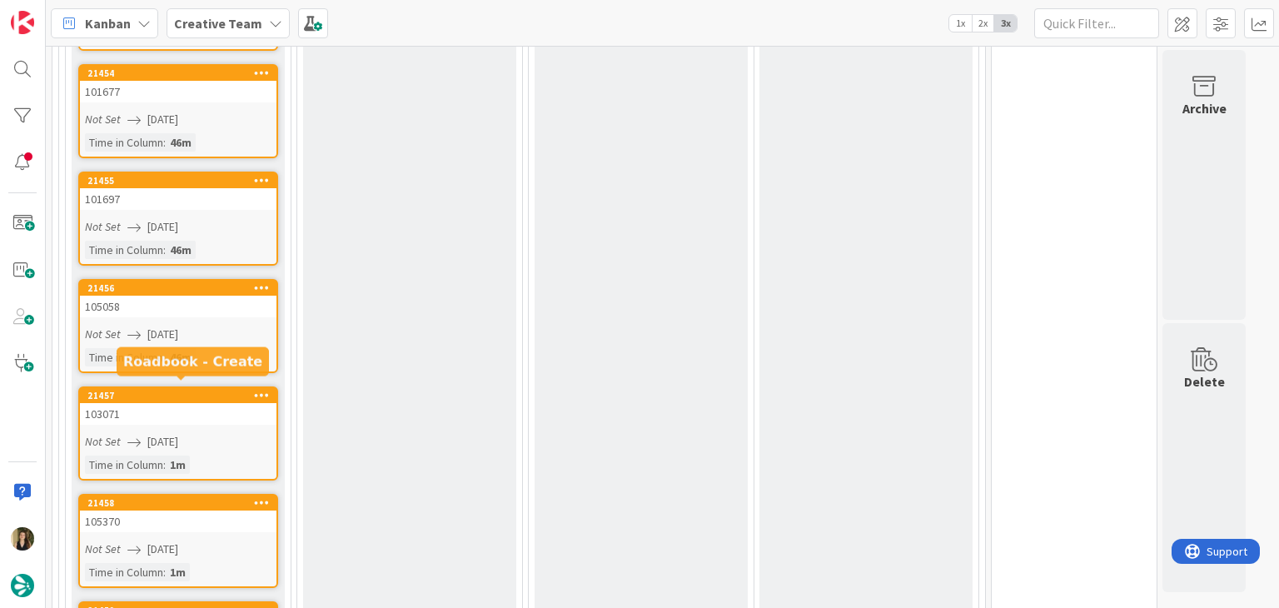
click at [241, 421] on link "21457 103071 Not Set [DATE] Time in [GEOGRAPHIC_DATA] : 1m" at bounding box center [178, 433] width 200 height 94
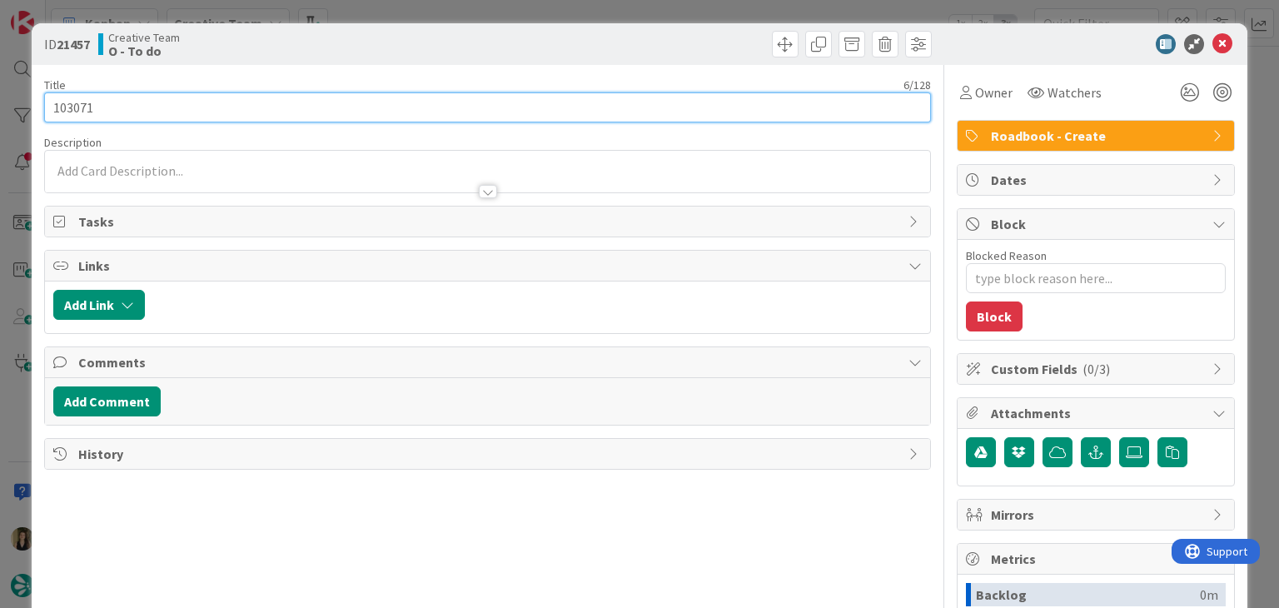
click at [72, 111] on input "103071" at bounding box center [487, 107] width 886 height 30
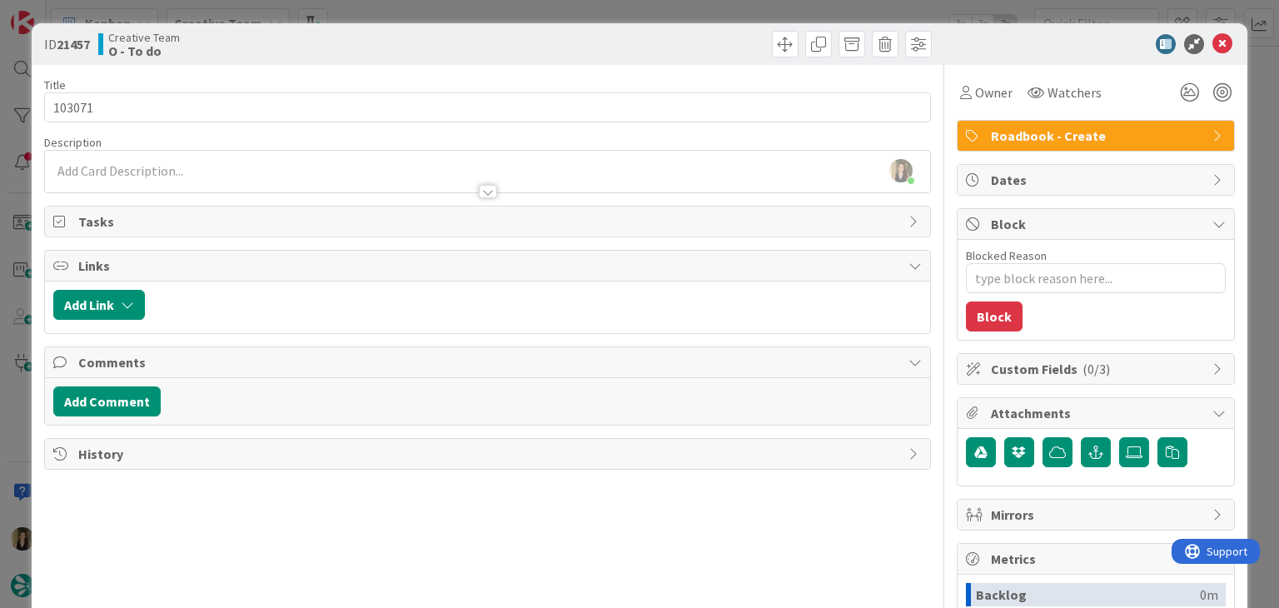
click at [686, 47] on div at bounding box center [712, 44] width 440 height 27
click at [686, 14] on div "ID 21457 Creative Team O - To do Title 6 / 128 103071 Description [PERSON_NAME]…" at bounding box center [639, 304] width 1279 height 608
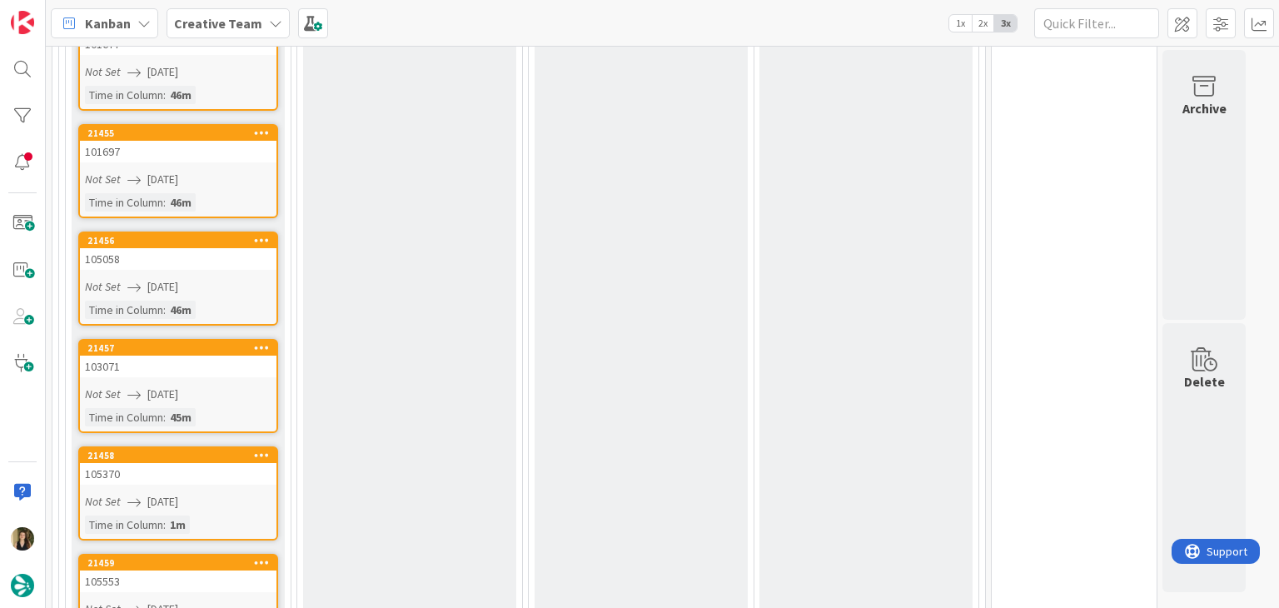
scroll to position [1583, 0]
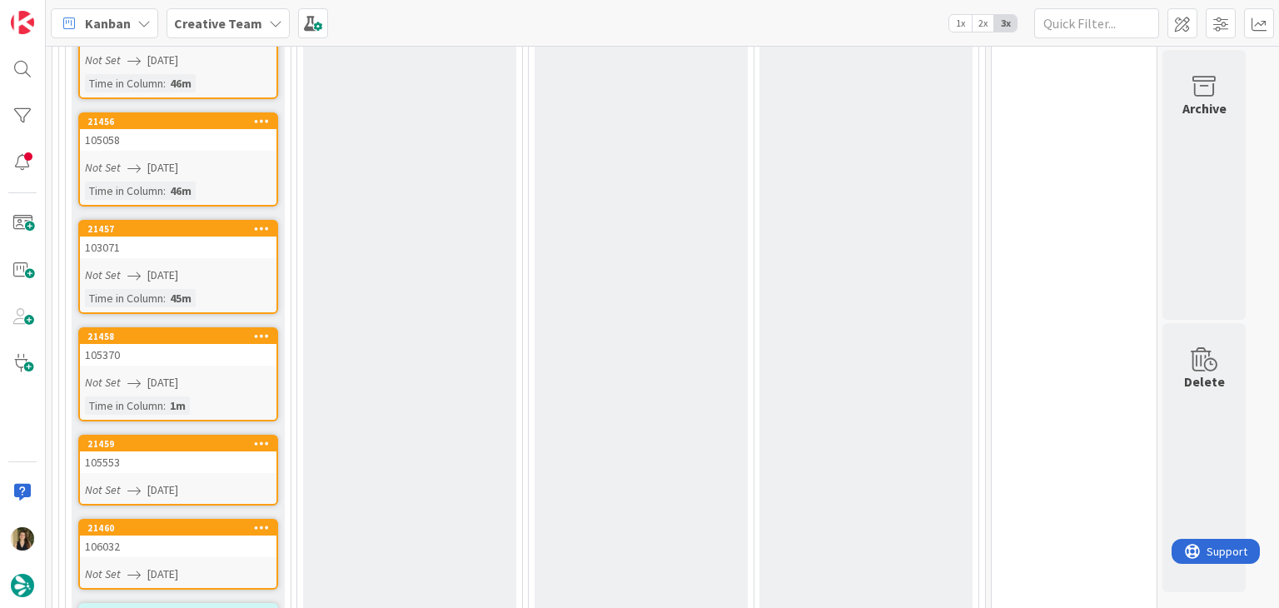
click at [258, 362] on link "21458 105370 Not Set [DATE] Time in [GEOGRAPHIC_DATA] : 1m" at bounding box center [178, 374] width 200 height 94
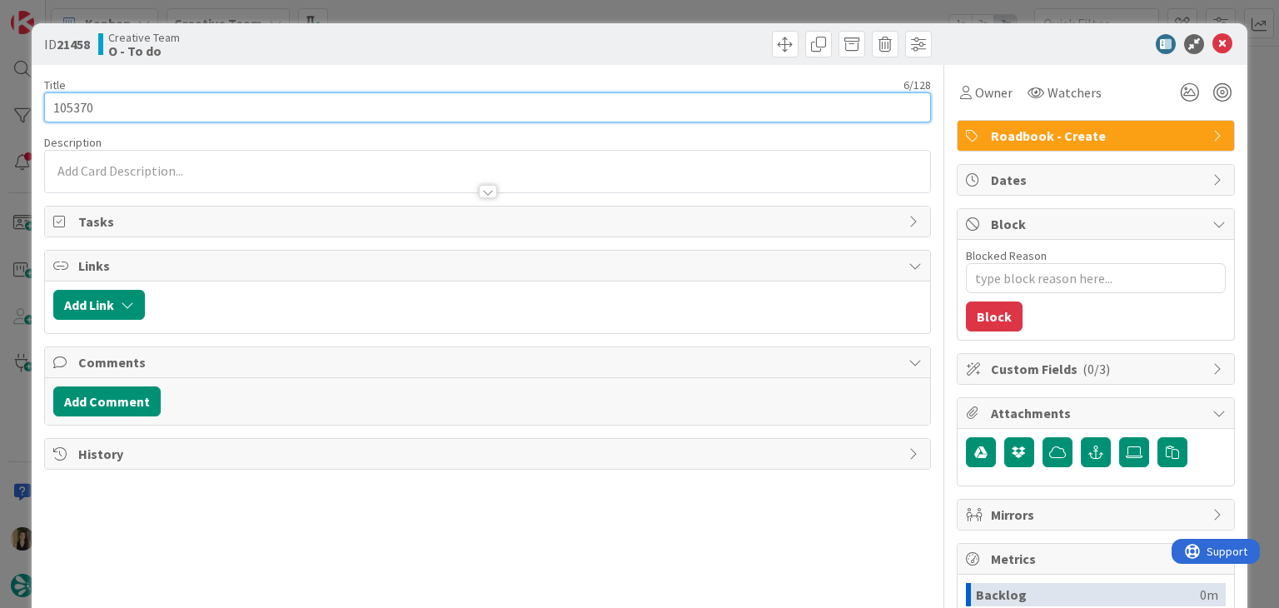
click at [69, 108] on input "105370" at bounding box center [487, 107] width 886 height 30
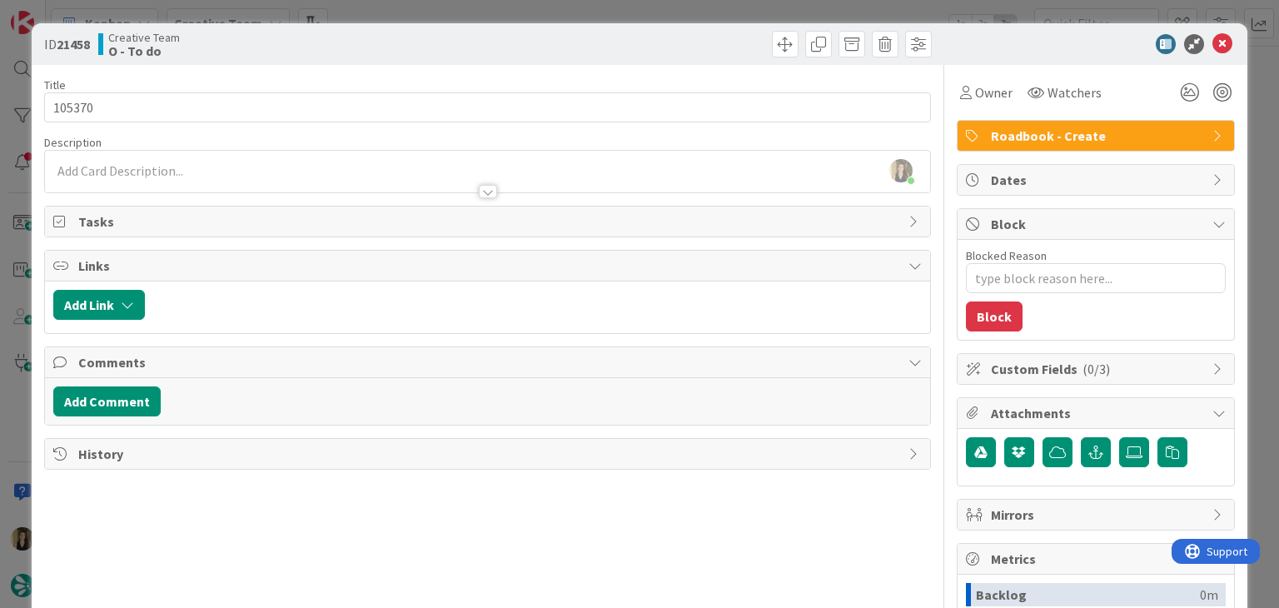
click at [385, 42] on div "Creative Team O - To do" at bounding box center [291, 44] width 386 height 27
click at [380, 14] on div "ID 21458 Creative Team O - To do Title 6 / 128 105370 Description [PERSON_NAME]…" at bounding box center [639, 304] width 1279 height 608
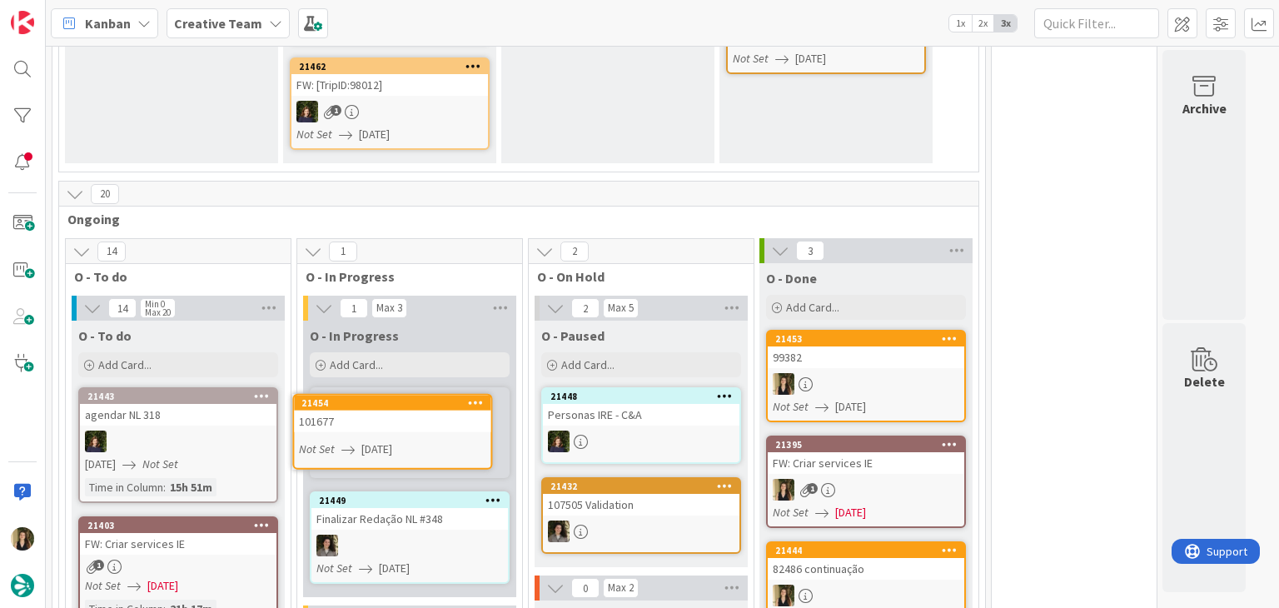
scroll to position [349, 0]
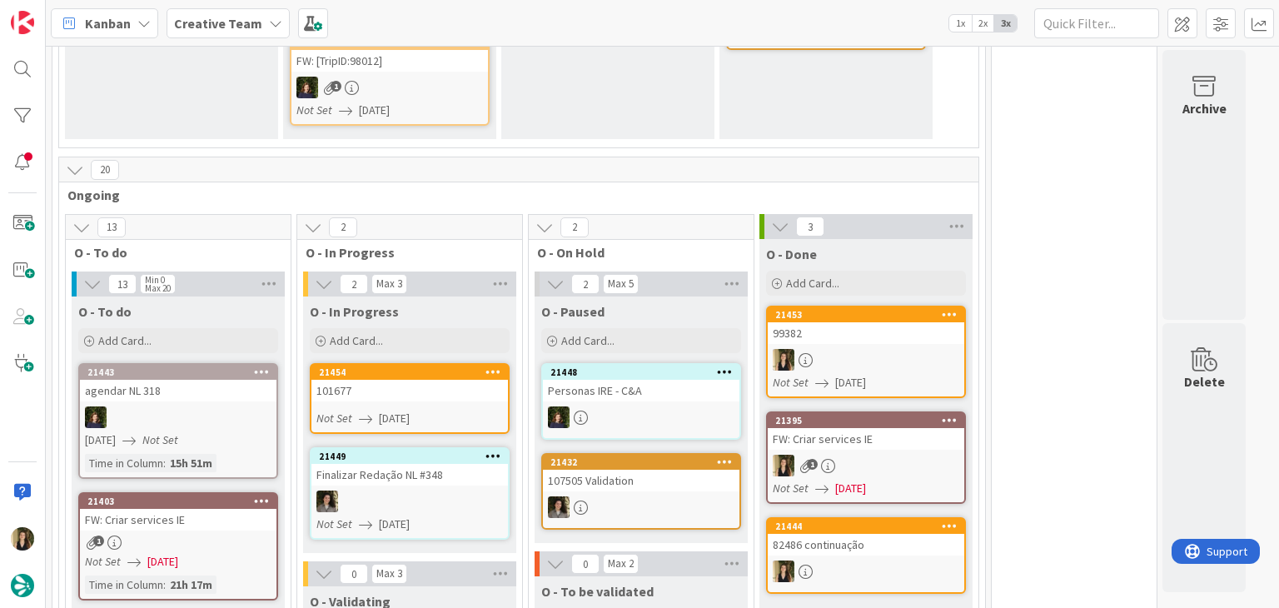
click at [476, 404] on link "21454 101677 Not Set [DATE]" at bounding box center [410, 398] width 200 height 71
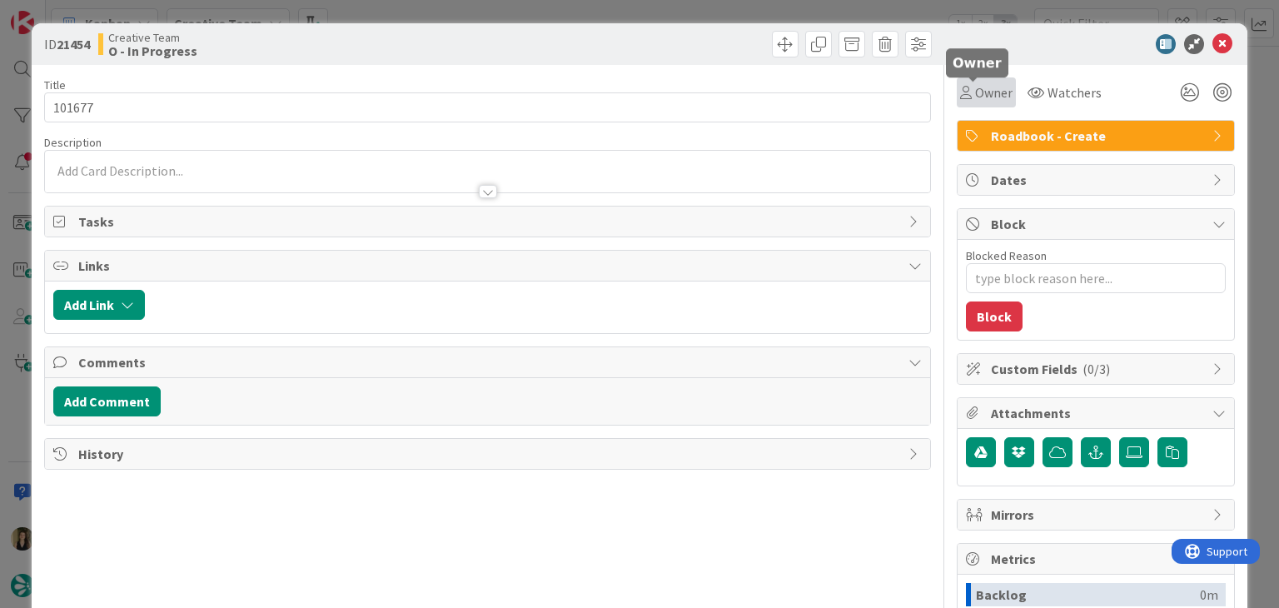
click at [975, 90] on span "Owner" at bounding box center [993, 92] width 37 height 20
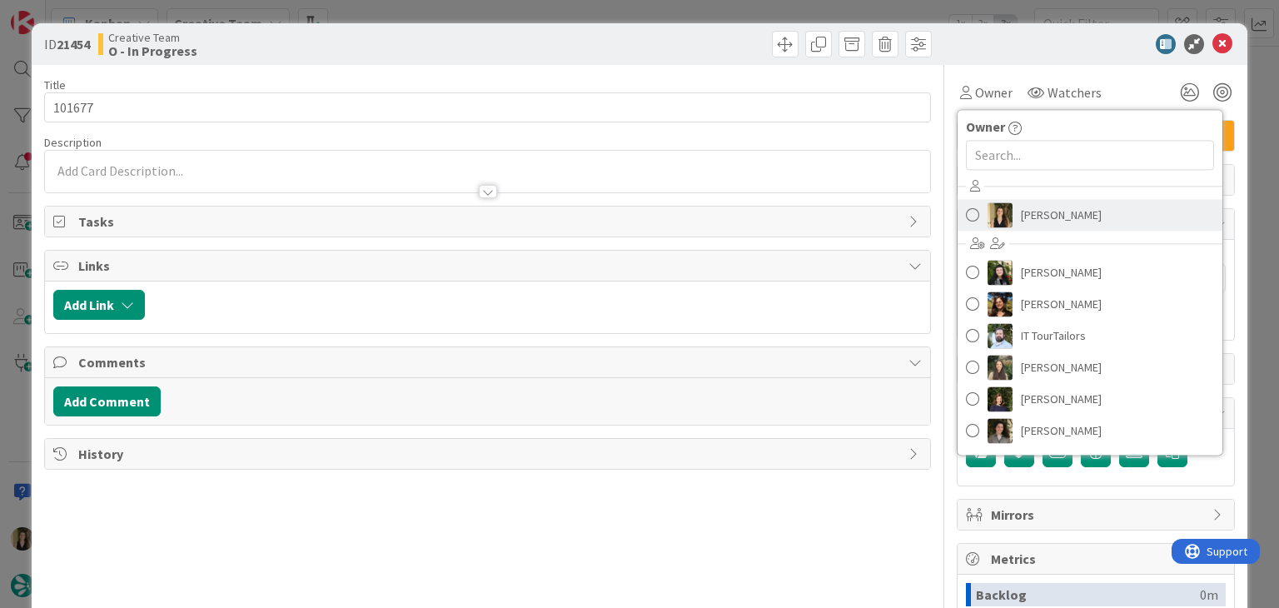
click at [1021, 207] on span "[PERSON_NAME]" at bounding box center [1061, 214] width 81 height 25
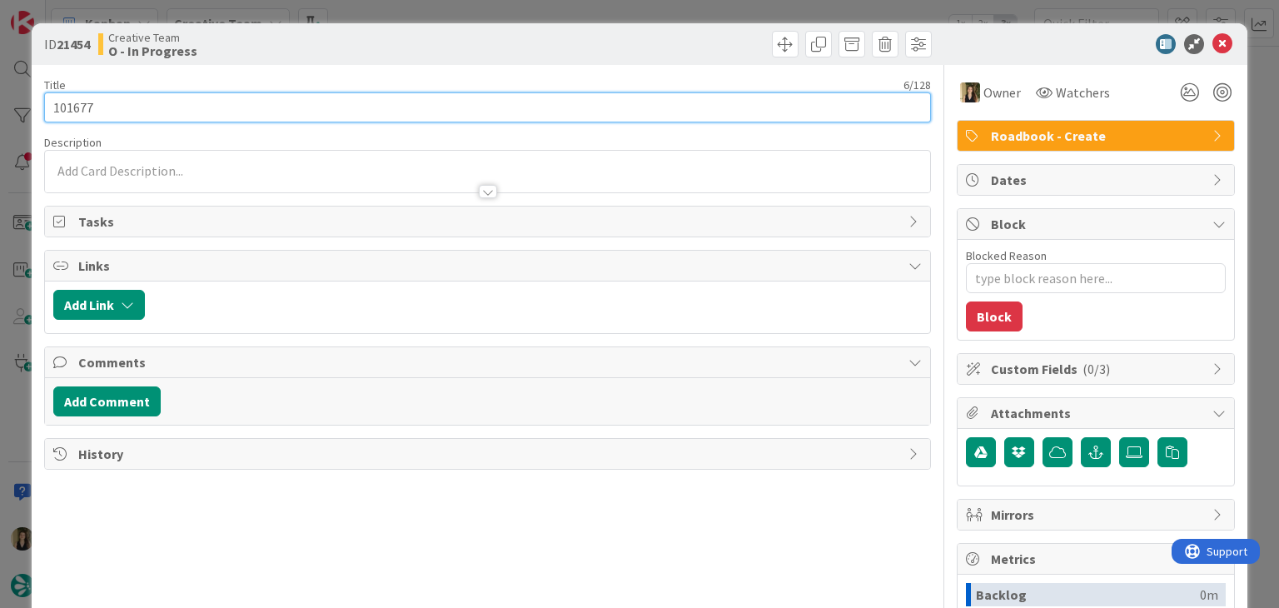
click at [85, 97] on input "101677" at bounding box center [487, 107] width 886 height 30
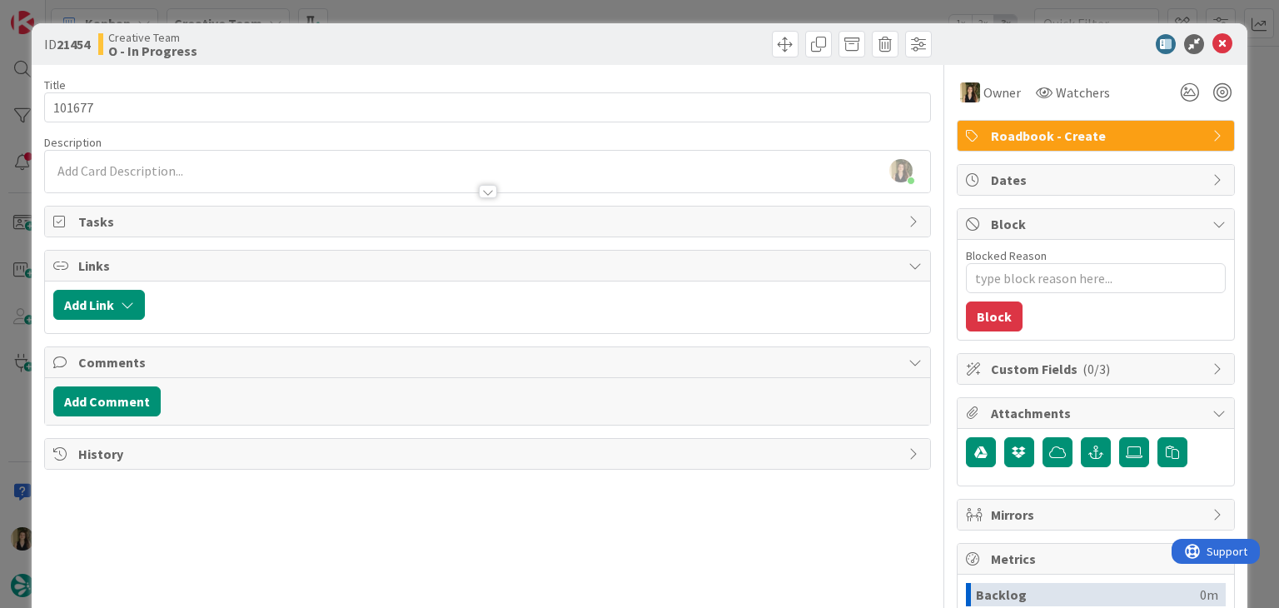
type textarea "x"
click at [150, 177] on div at bounding box center [487, 183] width 885 height 17
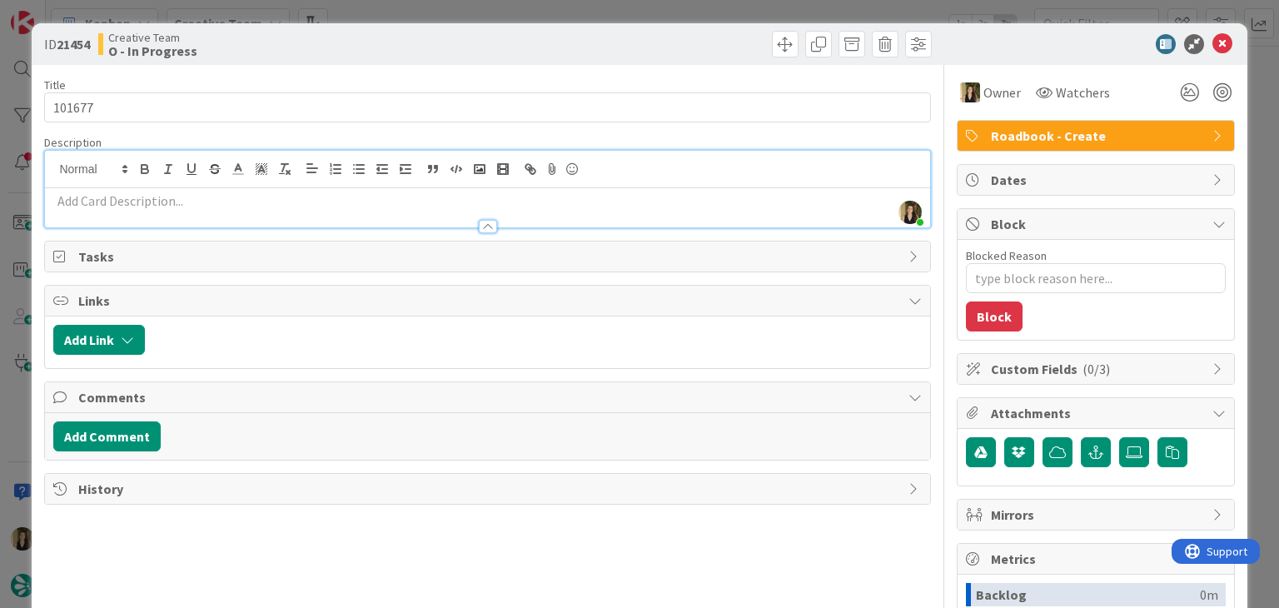
click at [174, 193] on p at bounding box center [487, 201] width 868 height 19
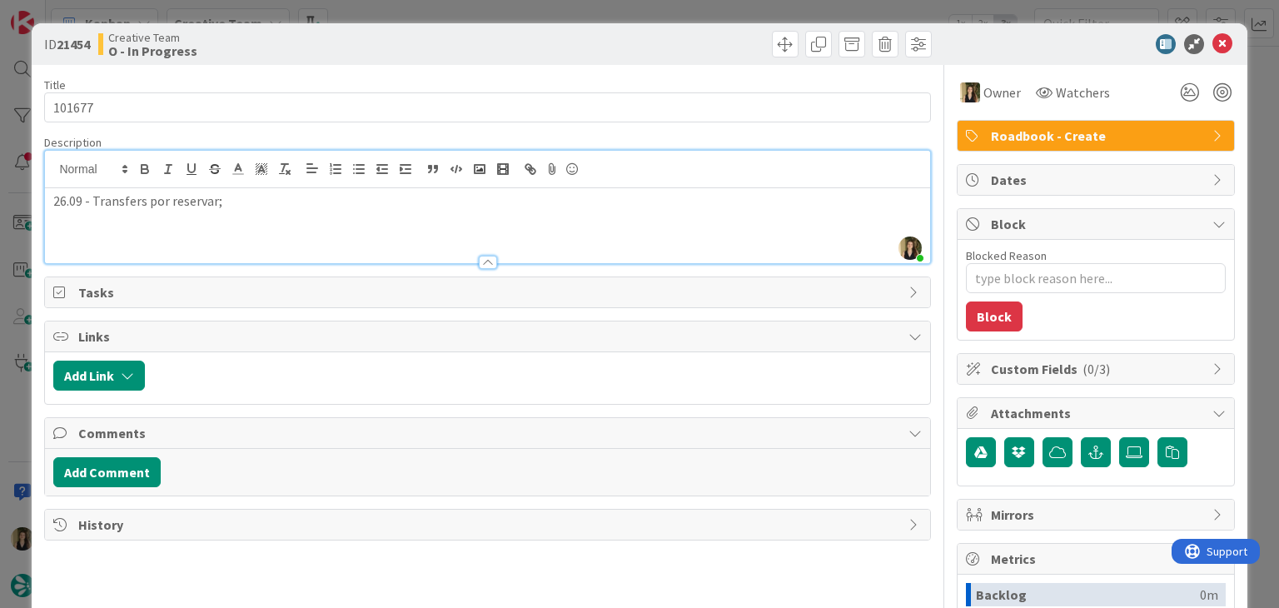
click at [417, 47] on div "Creative Team O - In Progress" at bounding box center [291, 44] width 386 height 27
click at [414, 8] on div "ID 21454 Creative Team O - In Progress Title 6 / 128 101677 Description [PERSON…" at bounding box center [639, 304] width 1279 height 608
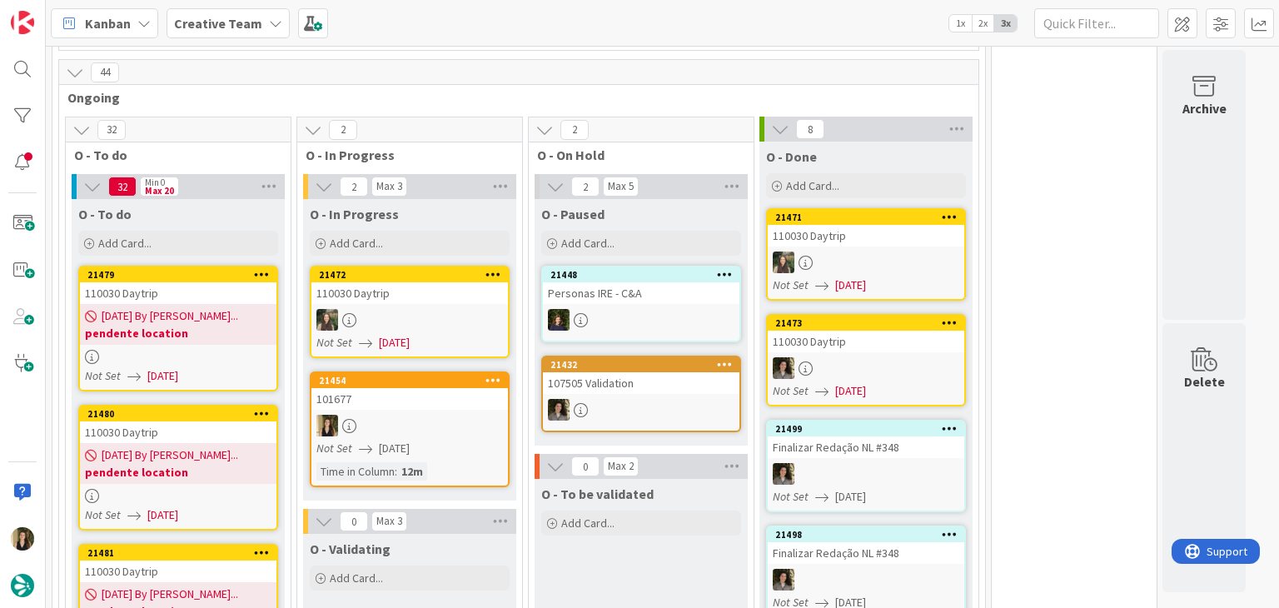
scroll to position [833, 0]
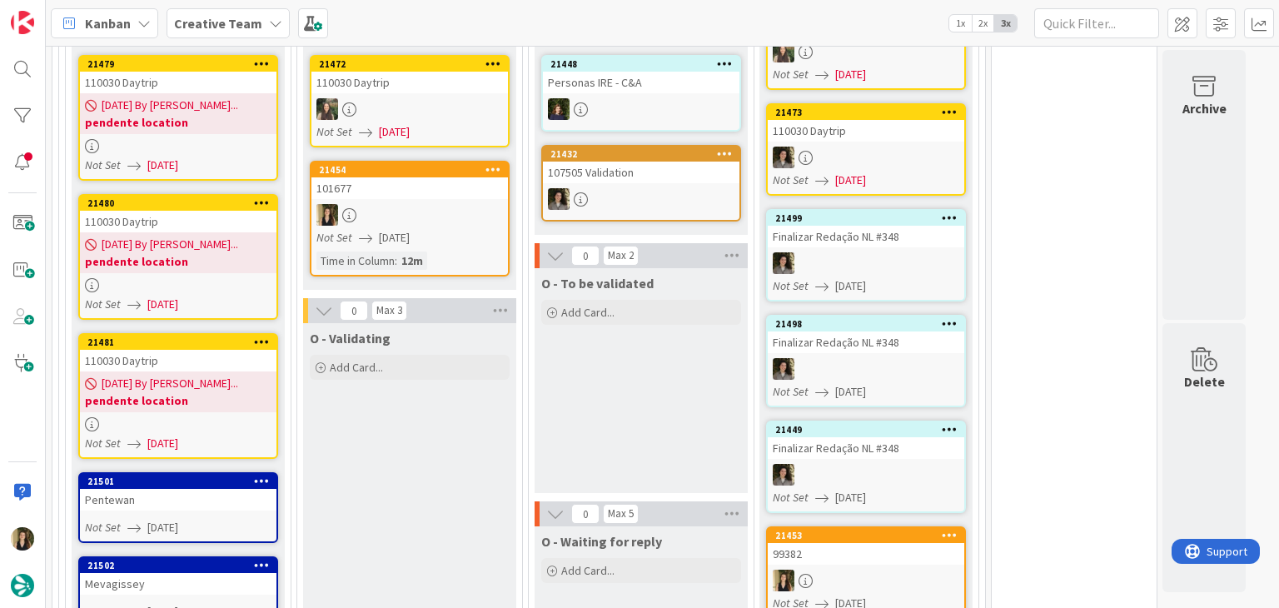
click at [433, 192] on link "21454 101677 Not Set [DATE] Time in [GEOGRAPHIC_DATA] : 12m" at bounding box center [410, 219] width 200 height 116
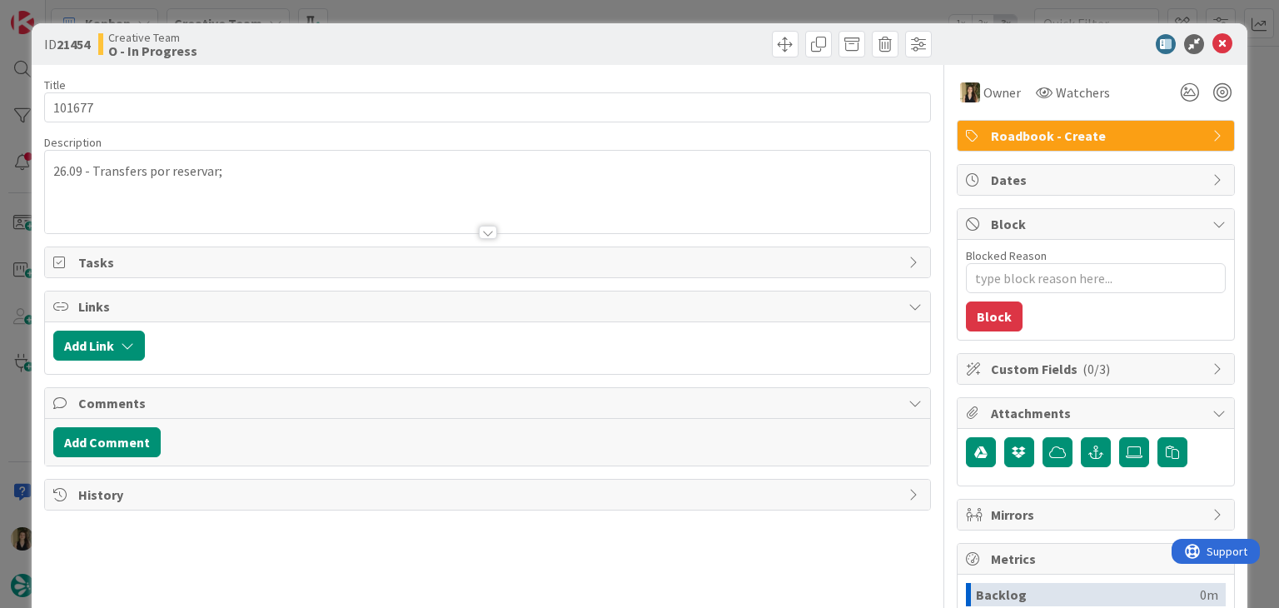
click at [299, 172] on p "26.09 - Transfers por reservar;" at bounding box center [487, 171] width 868 height 19
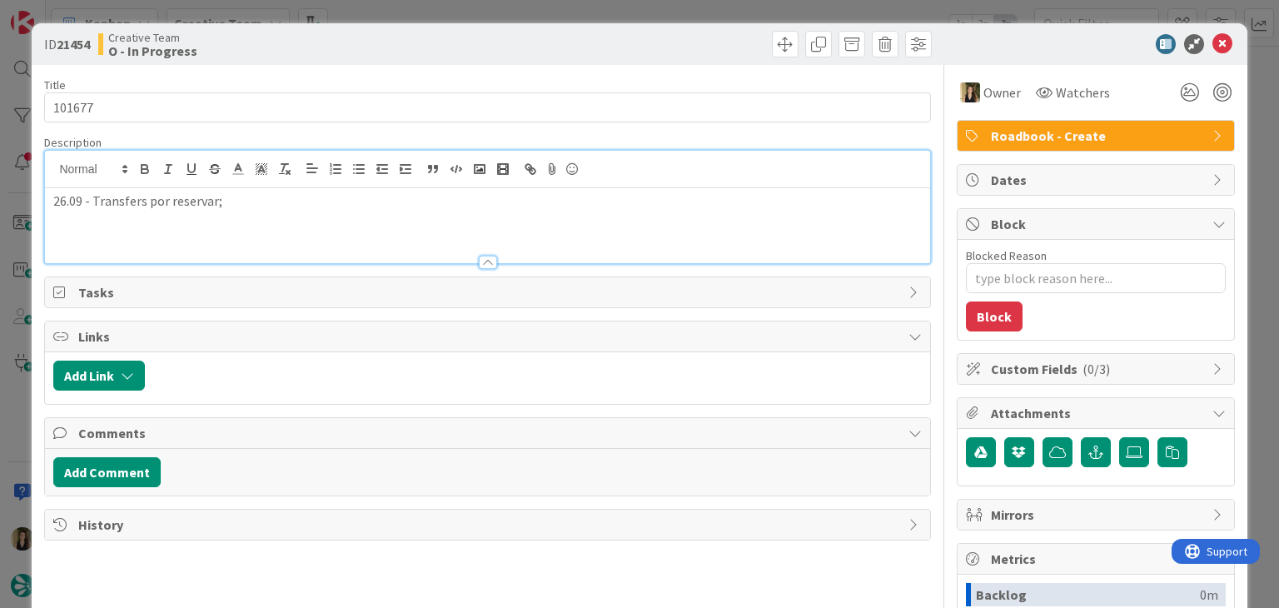
click at [315, 200] on p "26.09 - Transfers por reservar;" at bounding box center [487, 201] width 868 height 19
type textarea "x"
click at [315, 50] on div "Creative Team O - In Progress" at bounding box center [291, 44] width 386 height 27
click at [396, 219] on p "O dia 4.10 também precisa de driver, ou fazem por eles?" at bounding box center [487, 220] width 868 height 19
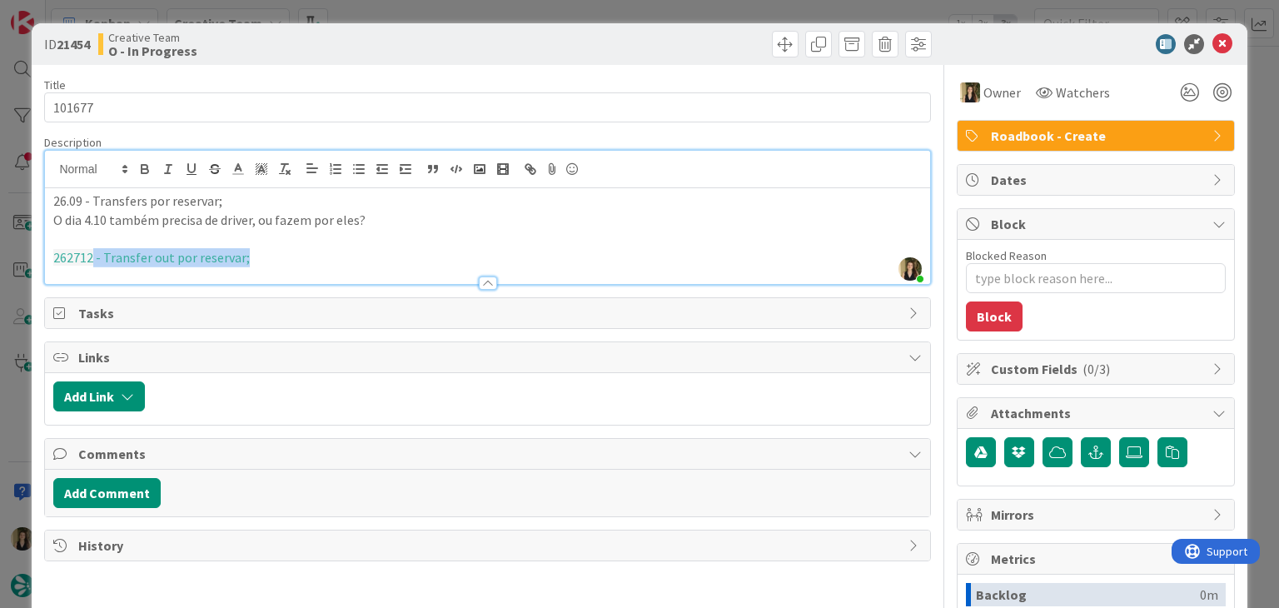
drag, startPoint x: 243, startPoint y: 257, endPoint x: 214, endPoint y: 164, distance: 97.7
click at [93, 251] on p "262712 - Transfer out por reservar;" at bounding box center [487, 257] width 868 height 19
drag, startPoint x: 289, startPoint y: 173, endPoint x: 210, endPoint y: 208, distance: 86.5
click at [287, 173] on icon "button" at bounding box center [284, 169] width 15 height 15
click at [184, 237] on p at bounding box center [487, 238] width 868 height 19
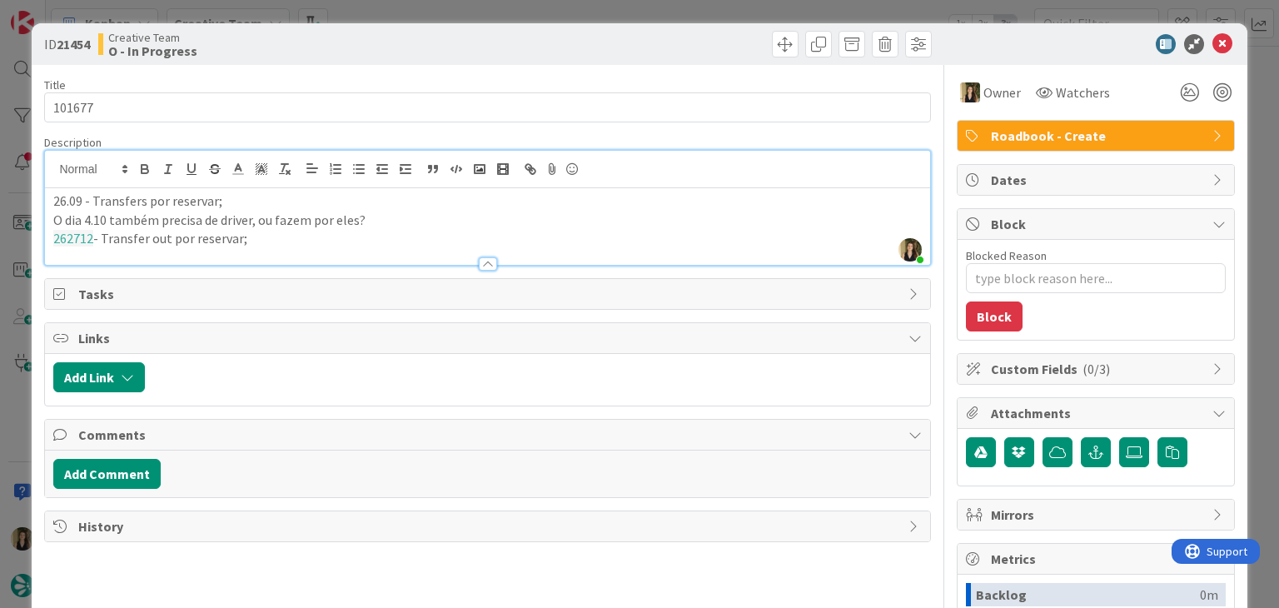
scroll to position [1403, 0]
click at [267, 237] on p "262712 - Transfer out por reservar;" at bounding box center [487, 238] width 868 height 19
drag, startPoint x: 258, startPoint y: 237, endPoint x: -49, endPoint y: 200, distance: 309.6
click at [0, 200] on html "Kanban Creative Team 1x 2x 3x 78 Camembert 6 Expedite For critical and top prio…" at bounding box center [639, 304] width 1279 height 608
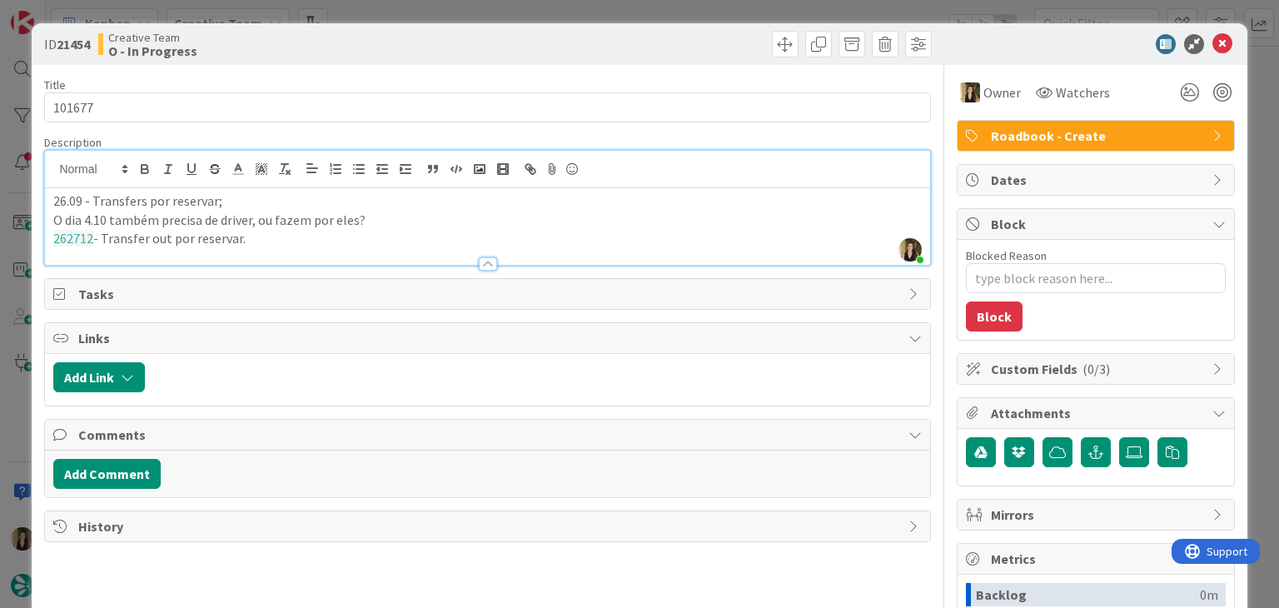
drag, startPoint x: 436, startPoint y: 47, endPoint x: 431, endPoint y: 10, distance: 37.8
click at [436, 42] on div "Creative Team O - In Progress" at bounding box center [291, 44] width 386 height 27
click at [432, 1] on div "ID 21454 Creative Team O - In Progress Title 6 / 128 101677 Description [PERSON…" at bounding box center [639, 304] width 1279 height 608
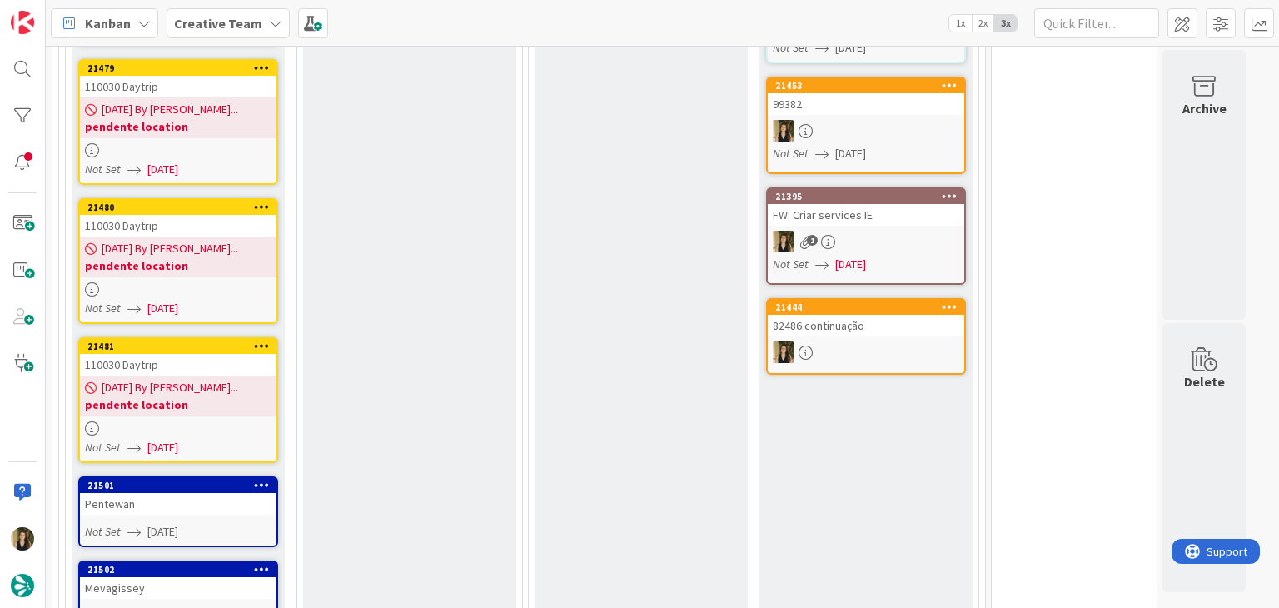
scroll to position [691, 0]
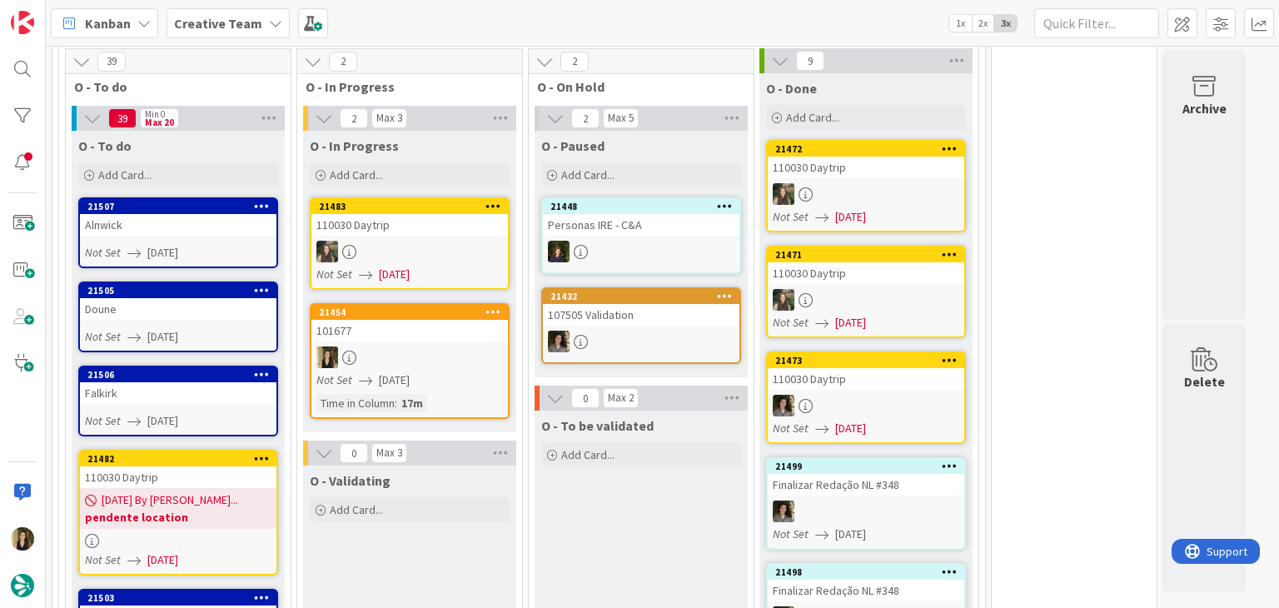
click at [448, 311] on link "21454 101677 Not Set [DATE] Time in [GEOGRAPHIC_DATA] : 17m" at bounding box center [410, 361] width 200 height 116
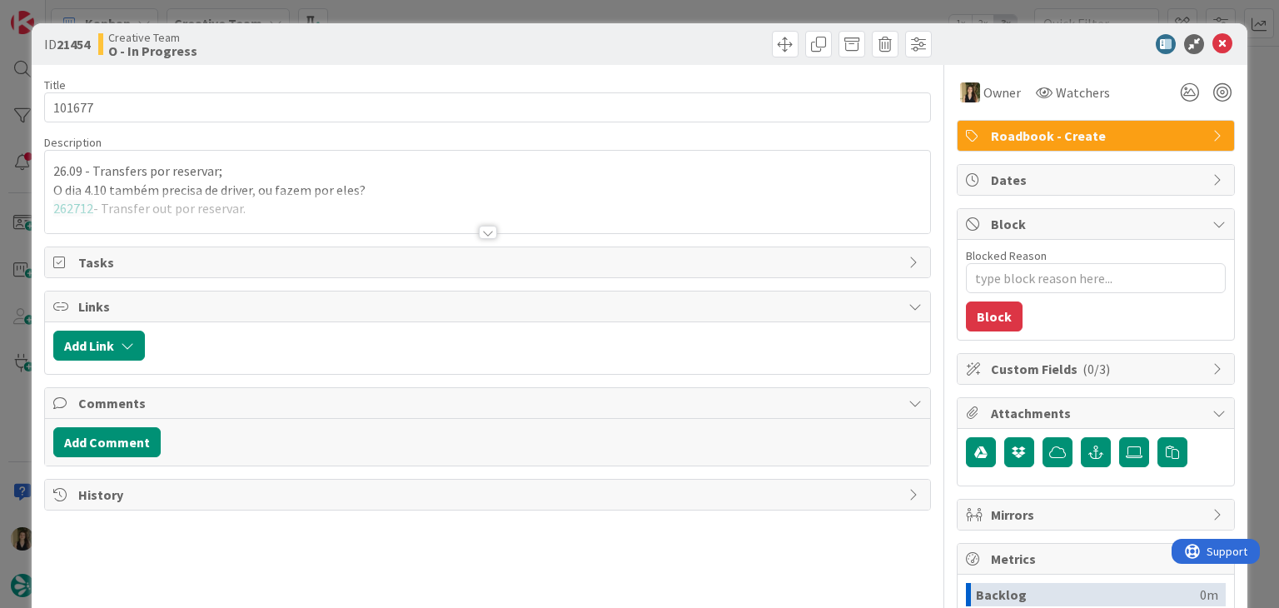
click at [600, 41] on div at bounding box center [712, 44] width 440 height 27
click at [591, 9] on div "ID 21454 Creative Team O - In Progress Title 6 / 128 101677 Description 26.09 -…" at bounding box center [639, 304] width 1279 height 608
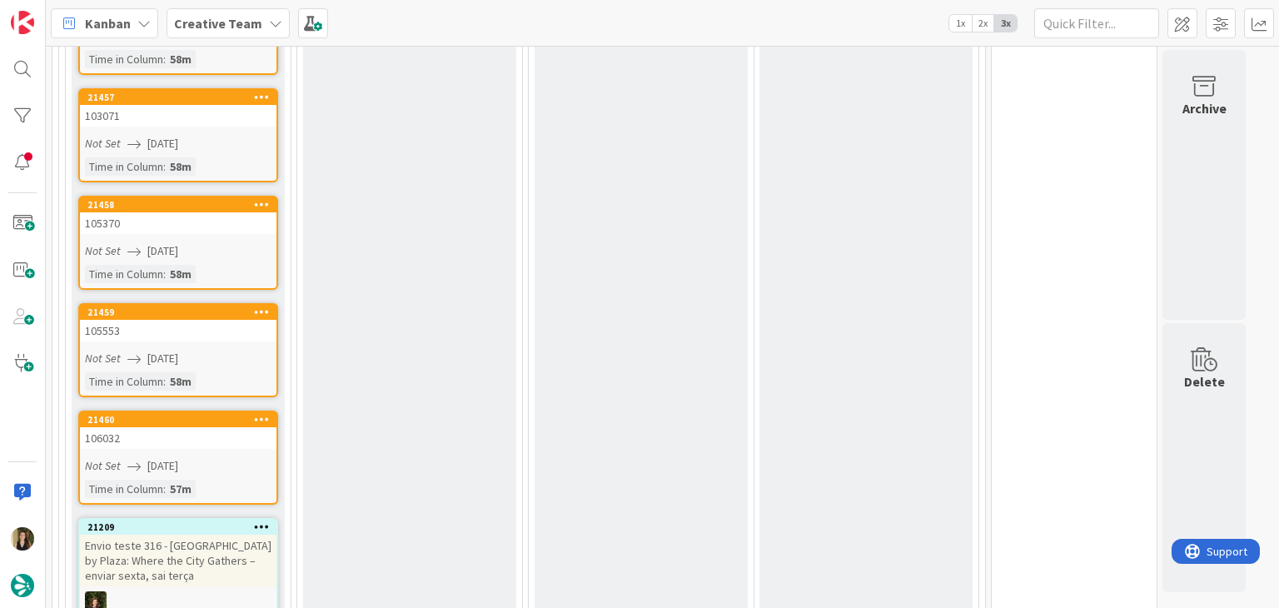
scroll to position [5355, 0]
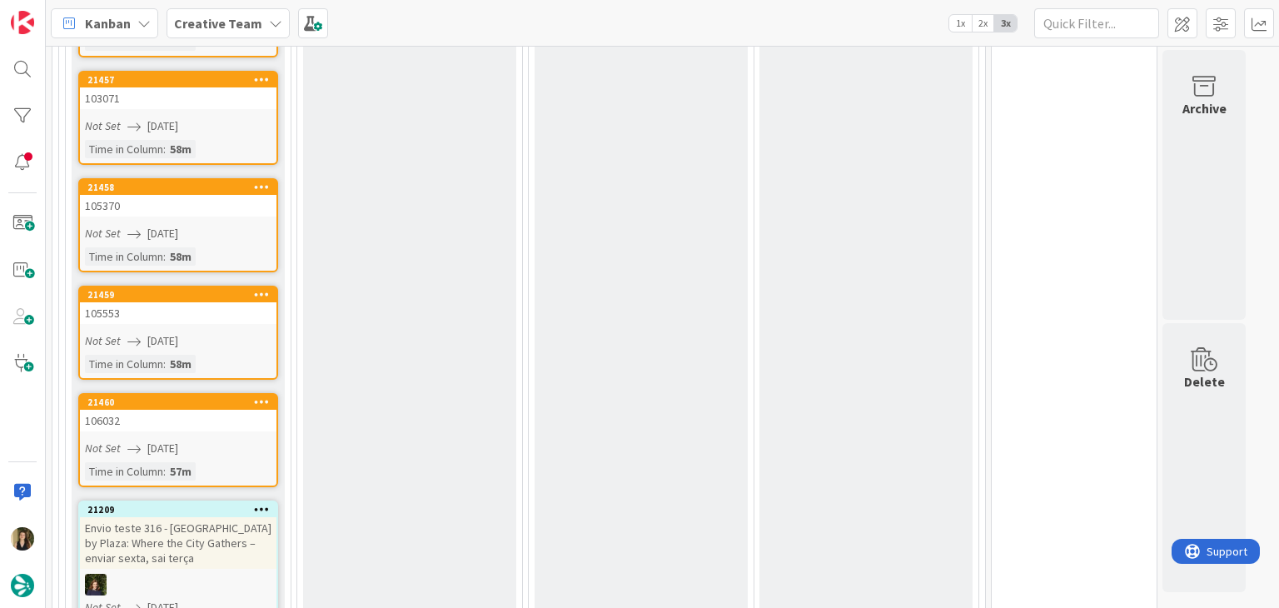
click at [209, 410] on div "106032" at bounding box center [178, 421] width 197 height 22
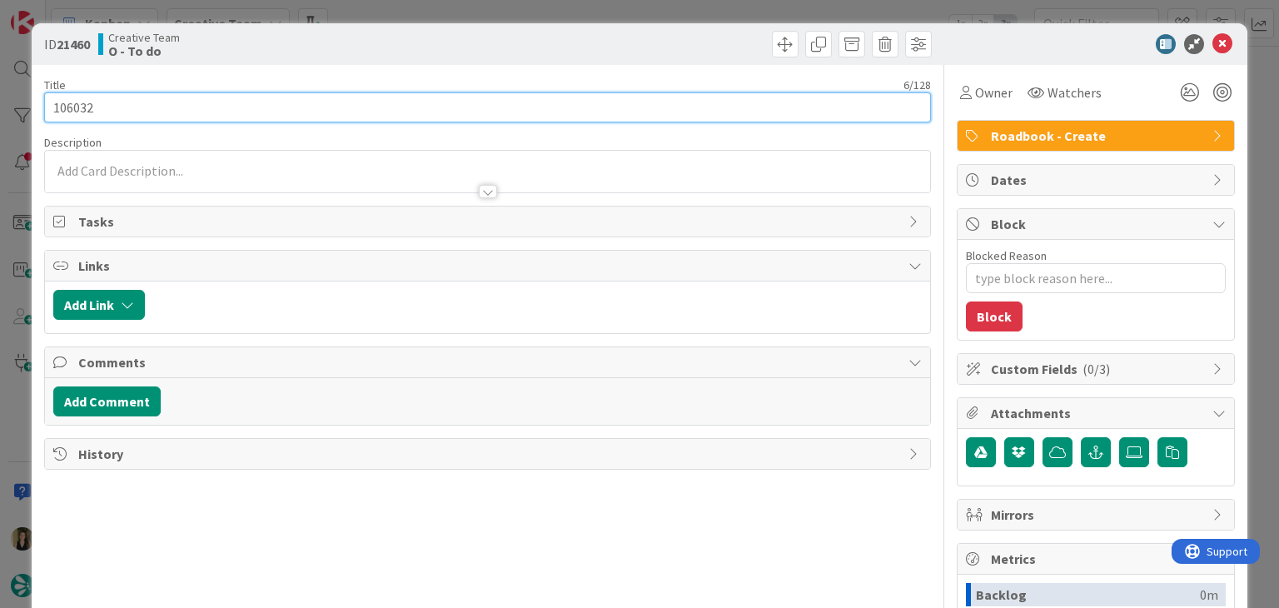
click at [79, 107] on input "106032" at bounding box center [487, 107] width 886 height 30
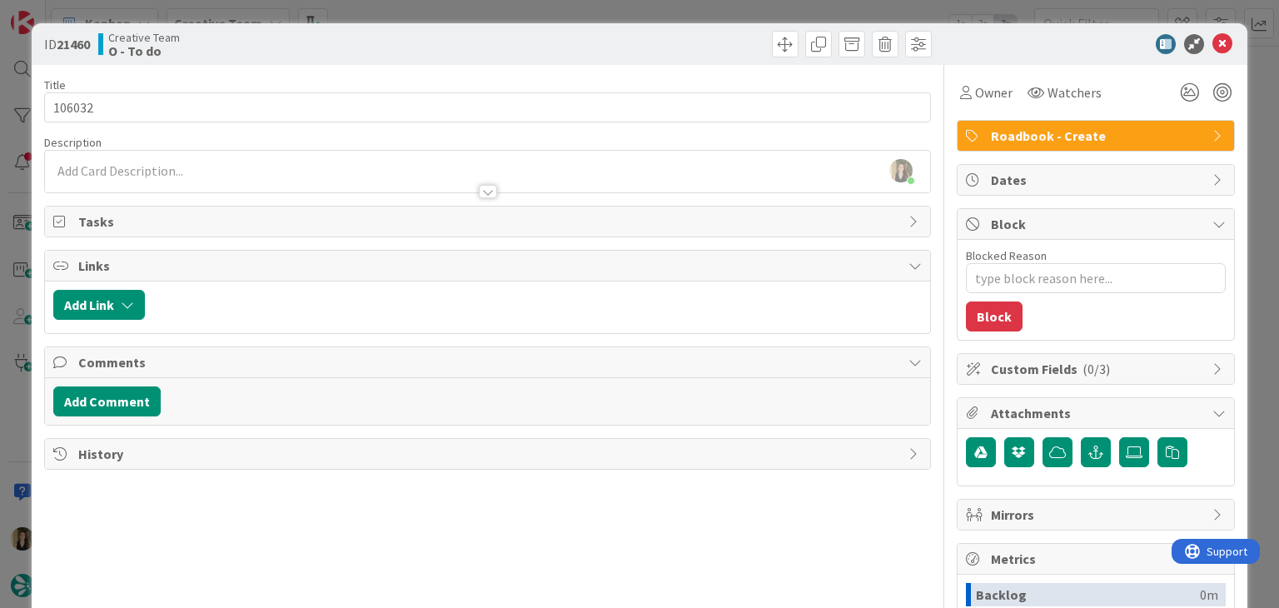
click at [325, 42] on div "Creative Team O - To do" at bounding box center [291, 44] width 386 height 27
click at [360, 4] on div "ID 21460 Creative Team O - To do Title 6 / 128 106032 Description [PERSON_NAME]…" at bounding box center [639, 304] width 1279 height 608
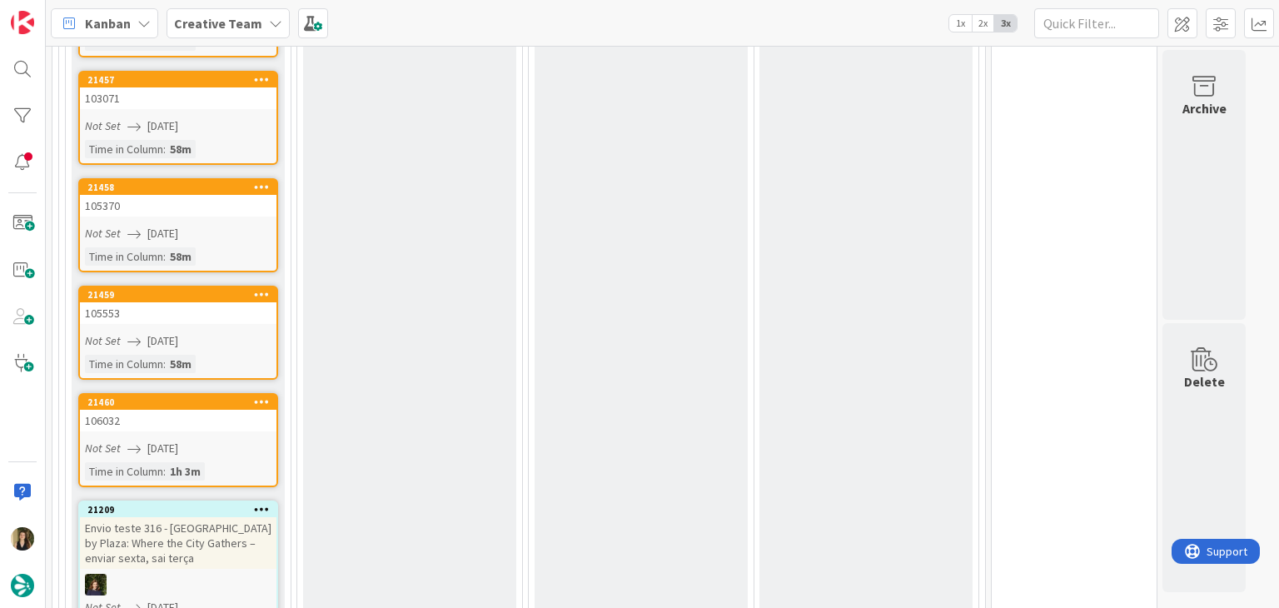
click at [229, 286] on link "21459 105553 Not Set [DATE] Time in [GEOGRAPHIC_DATA] : 58m" at bounding box center [178, 333] width 200 height 94
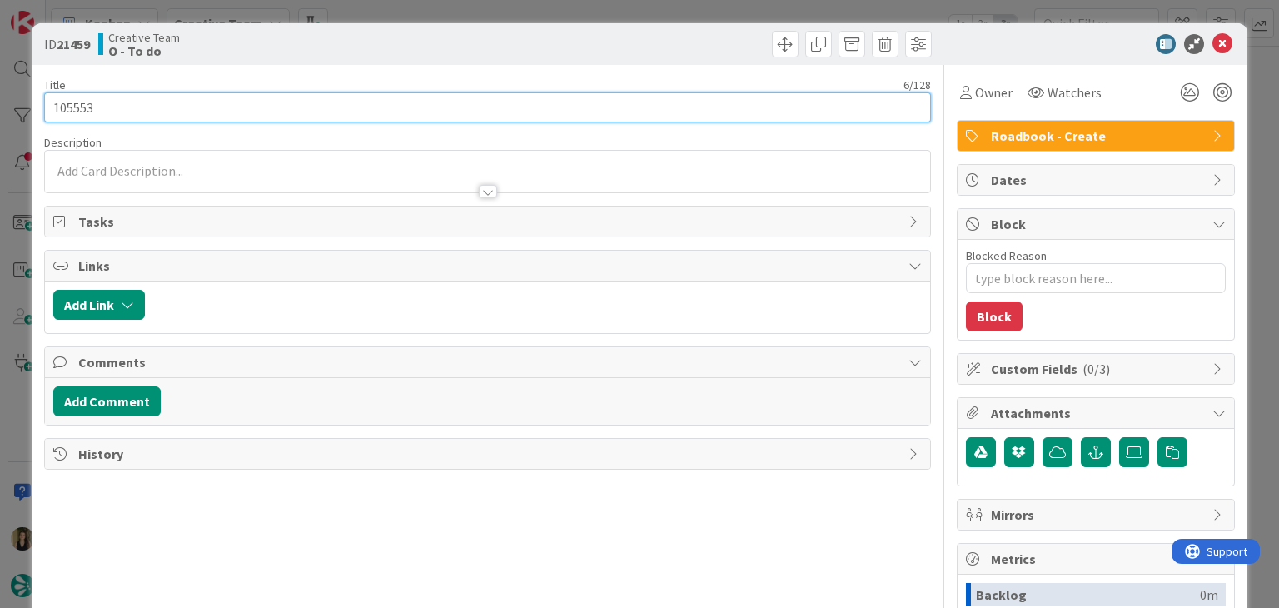
click at [78, 109] on input "105553" at bounding box center [487, 107] width 886 height 30
click at [78, 107] on input "105553" at bounding box center [487, 107] width 886 height 30
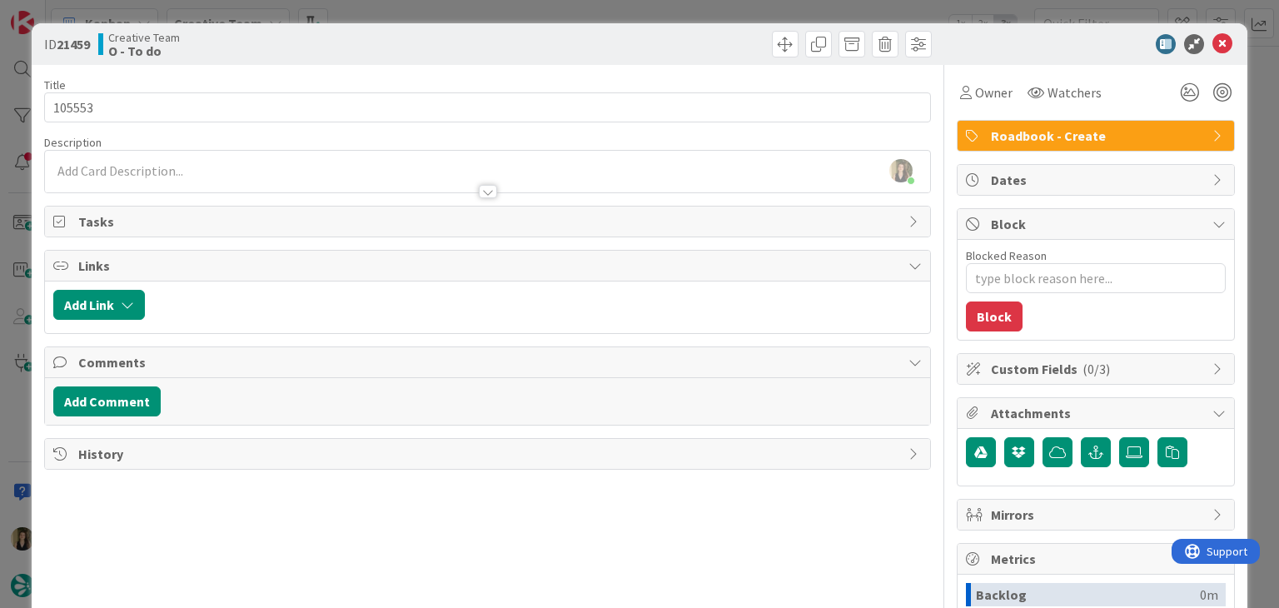
click at [378, 25] on div "ID 21459 Creative Team O - To do" at bounding box center [639, 44] width 1215 height 42
click at [381, 7] on div "ID 21459 Creative Team O - To do Title 6 / 128 105553 Description [PERSON_NAME]…" at bounding box center [639, 304] width 1279 height 608
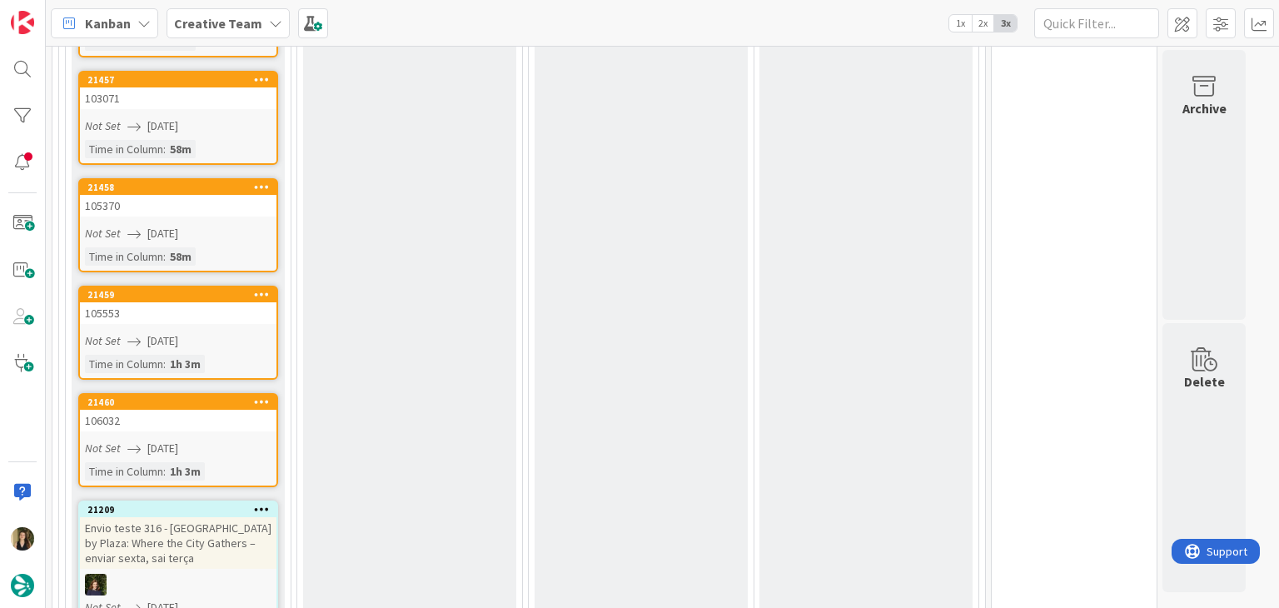
click at [259, 178] on link "21458 105370 Not Set [DATE] Time in [GEOGRAPHIC_DATA] : 58m" at bounding box center [178, 225] width 200 height 94
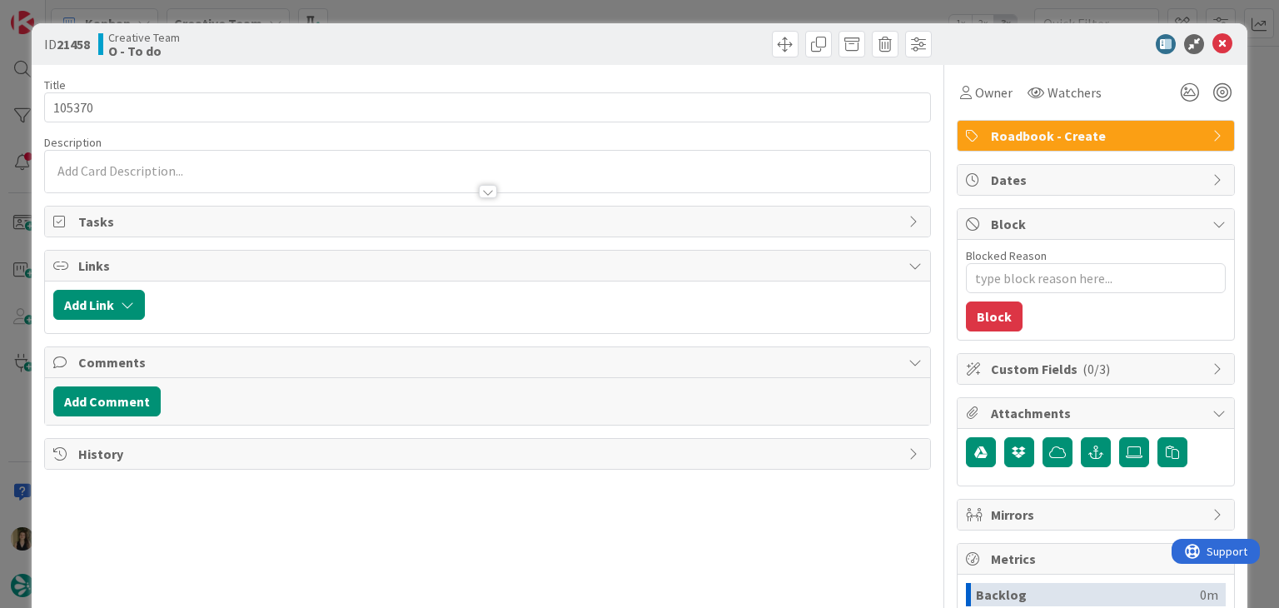
click at [32, 82] on div "ID 21458 Creative Team O - To do Title 6 / 128 105370 Description Owner Watcher…" at bounding box center [639, 447] width 1215 height 848
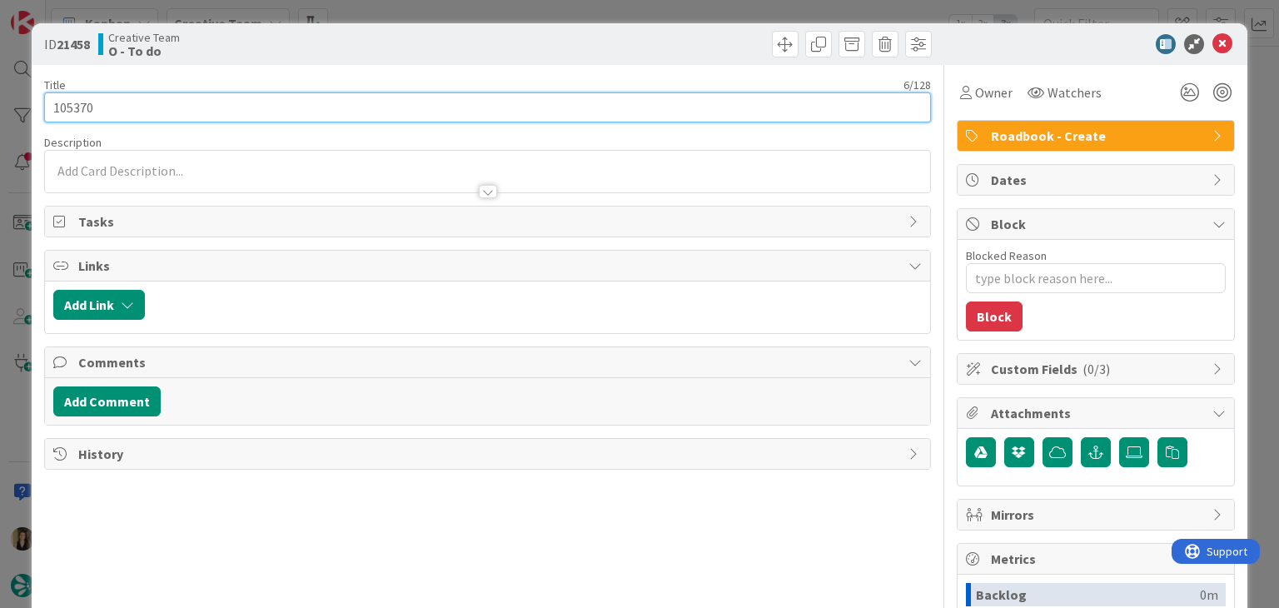
click at [86, 113] on input "105370" at bounding box center [487, 107] width 886 height 30
click at [86, 112] on input "105370" at bounding box center [487, 107] width 886 height 30
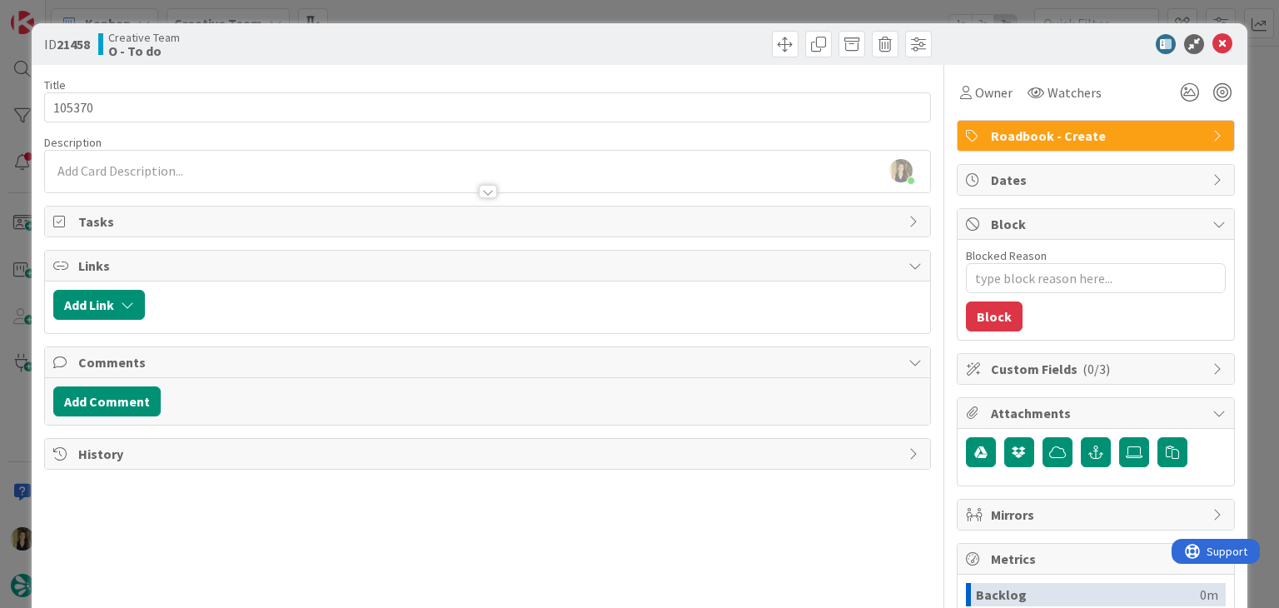
click at [406, 31] on div "Creative Team O - To do" at bounding box center [291, 44] width 386 height 27
click at [406, 14] on div "ID 21458 Creative Team O - To do Title 6 / 128 105370 Description [PERSON_NAME]…" at bounding box center [639, 304] width 1279 height 608
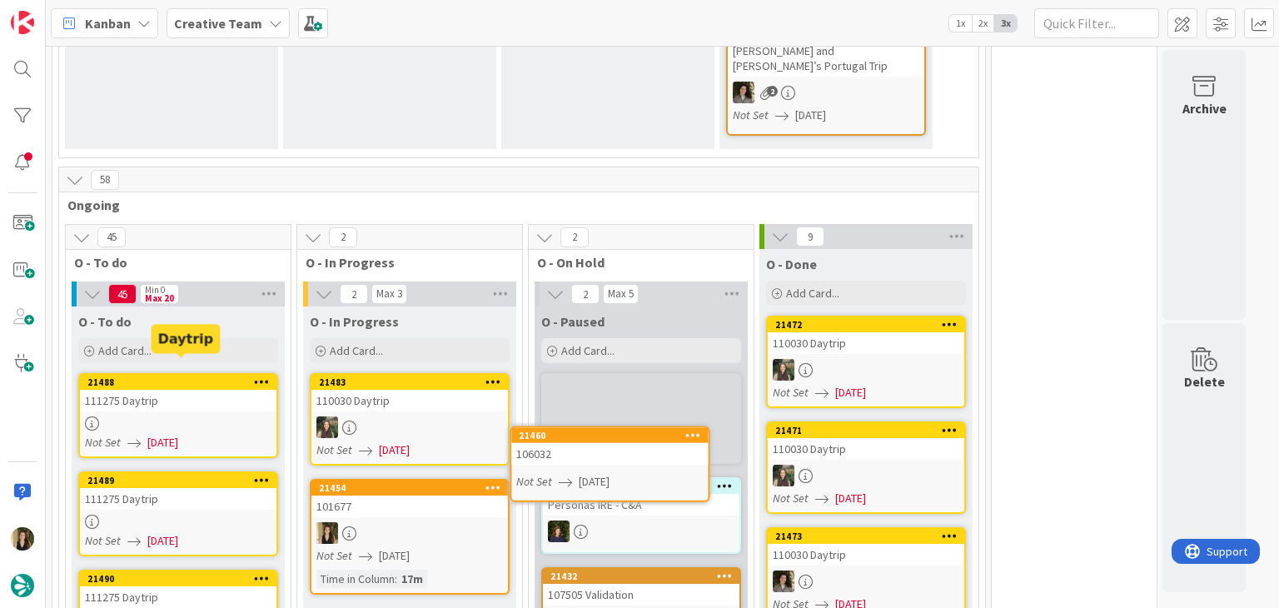
scroll to position [608, 0]
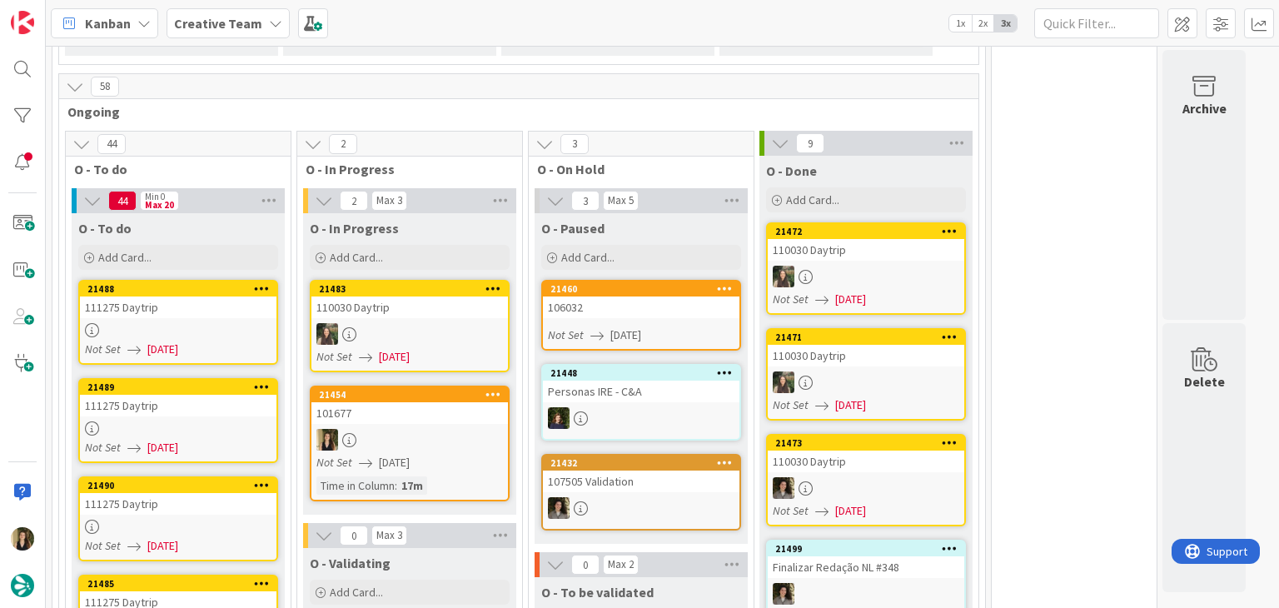
click at [681, 297] on div "106032" at bounding box center [641, 308] width 197 height 22
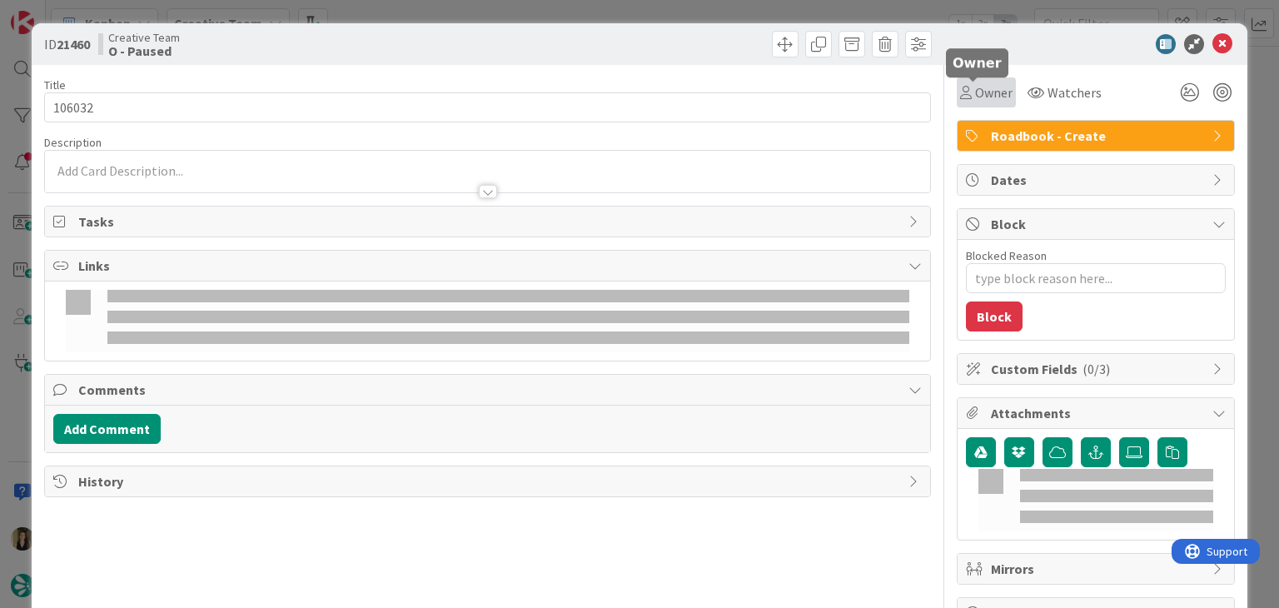
click at [975, 101] on span "Owner" at bounding box center [993, 92] width 37 height 20
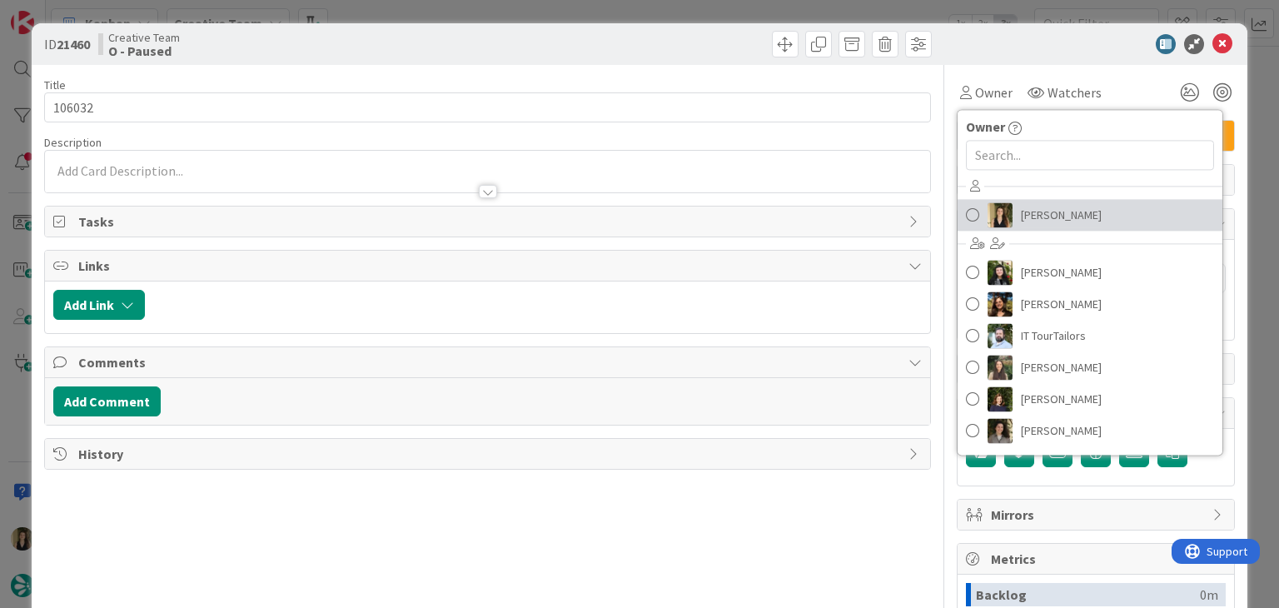
click at [1047, 208] on span "[PERSON_NAME]" at bounding box center [1061, 214] width 81 height 25
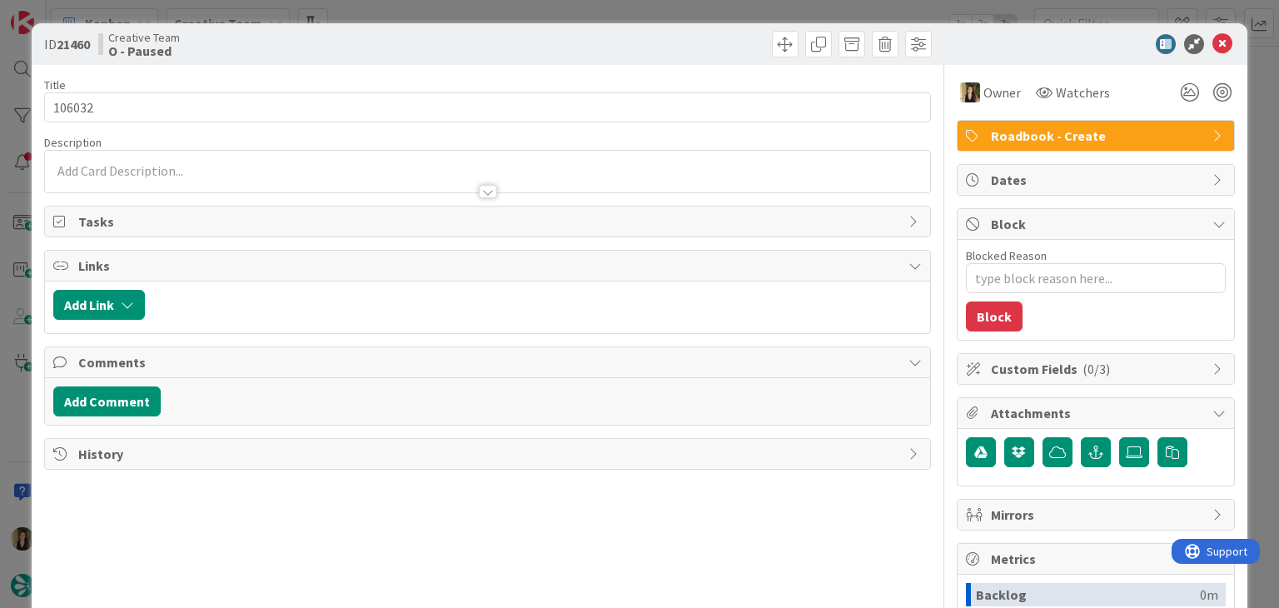
click at [688, 47] on div at bounding box center [712, 44] width 440 height 27
click at [677, 8] on div "ID 21460 Creative Team O - Paused Title 6 / 128 106032 Description [PERSON_NAME…" at bounding box center [639, 304] width 1279 height 608
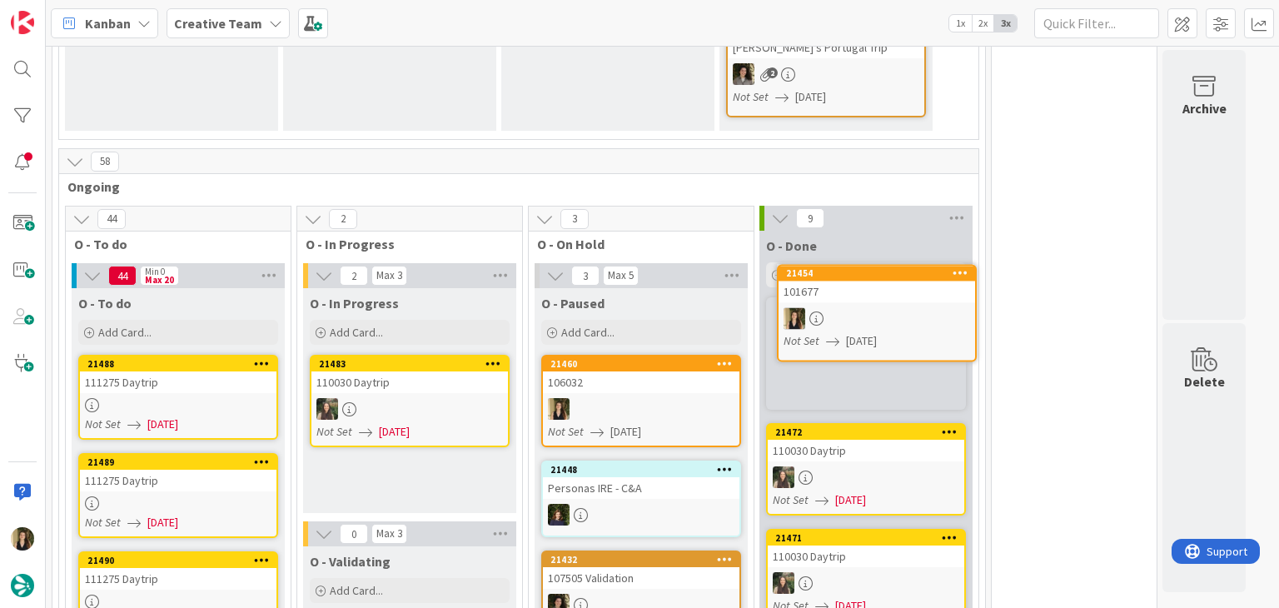
scroll to position [513, 0]
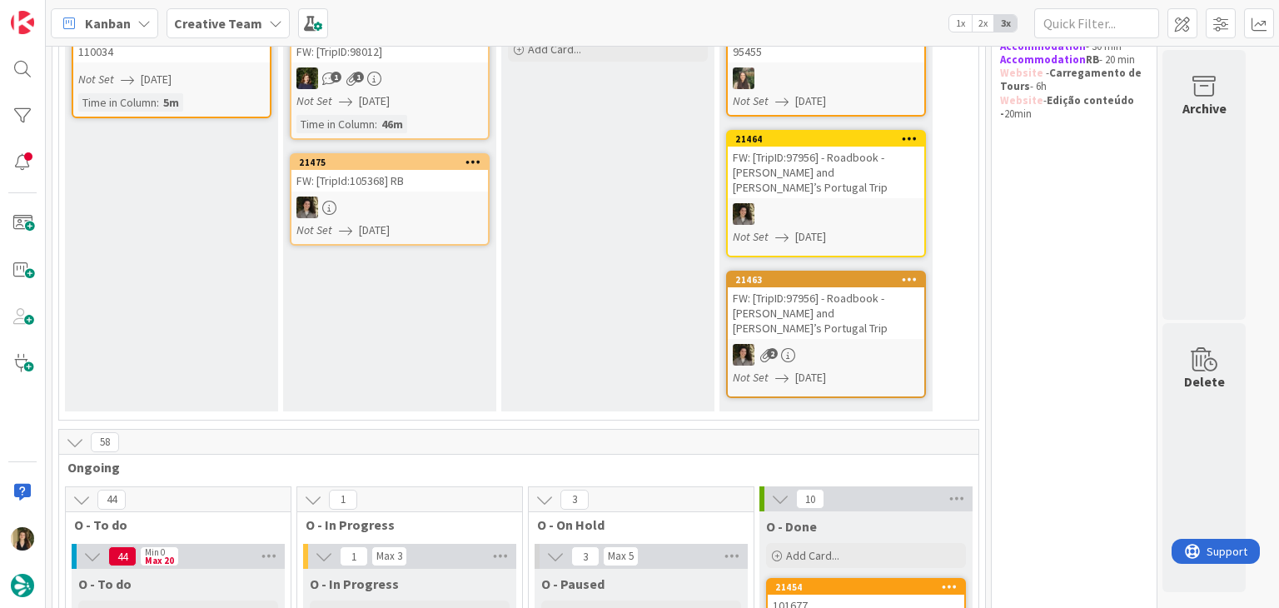
scroll to position [16, 0]
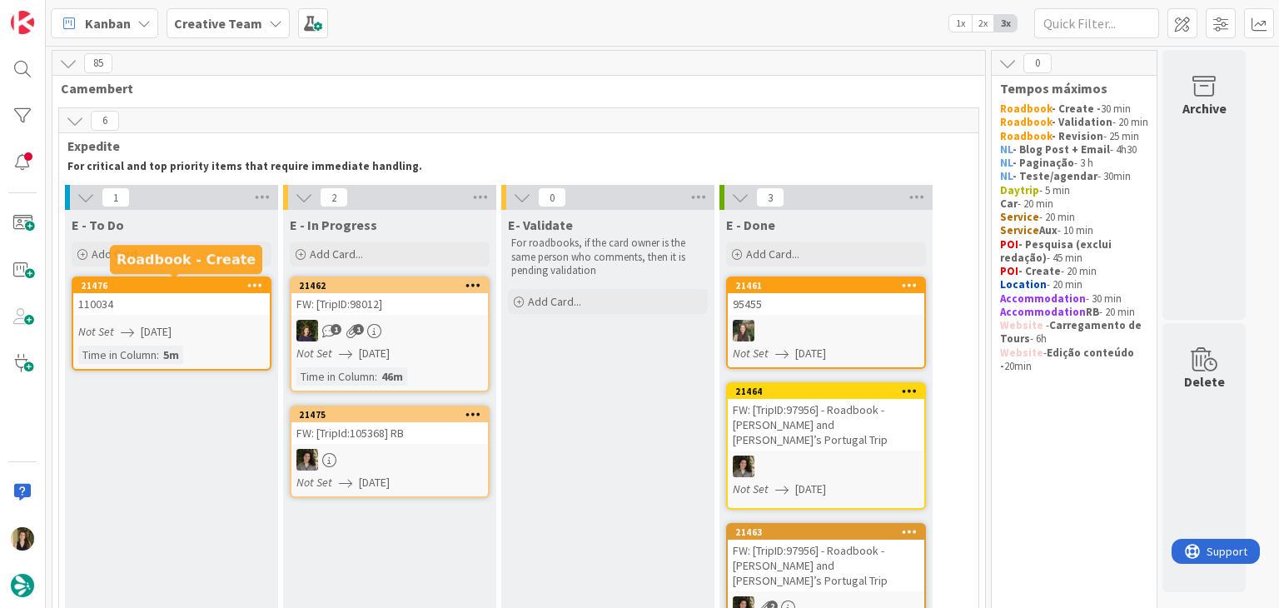
click at [161, 293] on div "110034" at bounding box center [171, 304] width 197 height 22
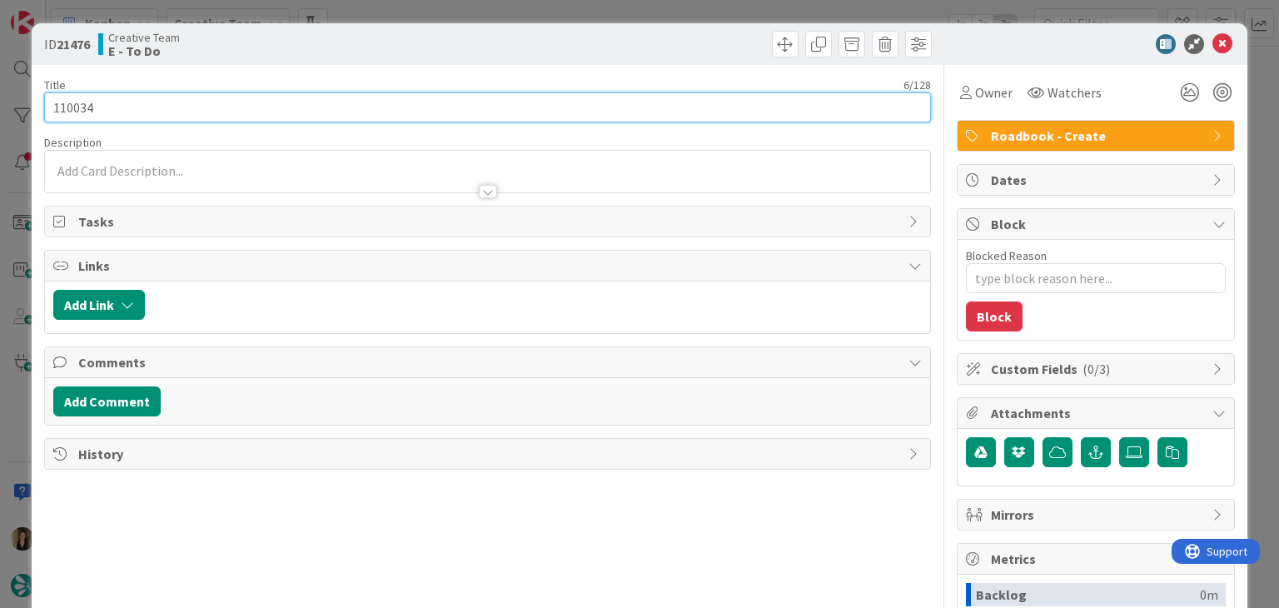
click at [60, 114] on input "110034" at bounding box center [487, 107] width 886 height 30
click at [61, 113] on input "110034" at bounding box center [487, 107] width 886 height 30
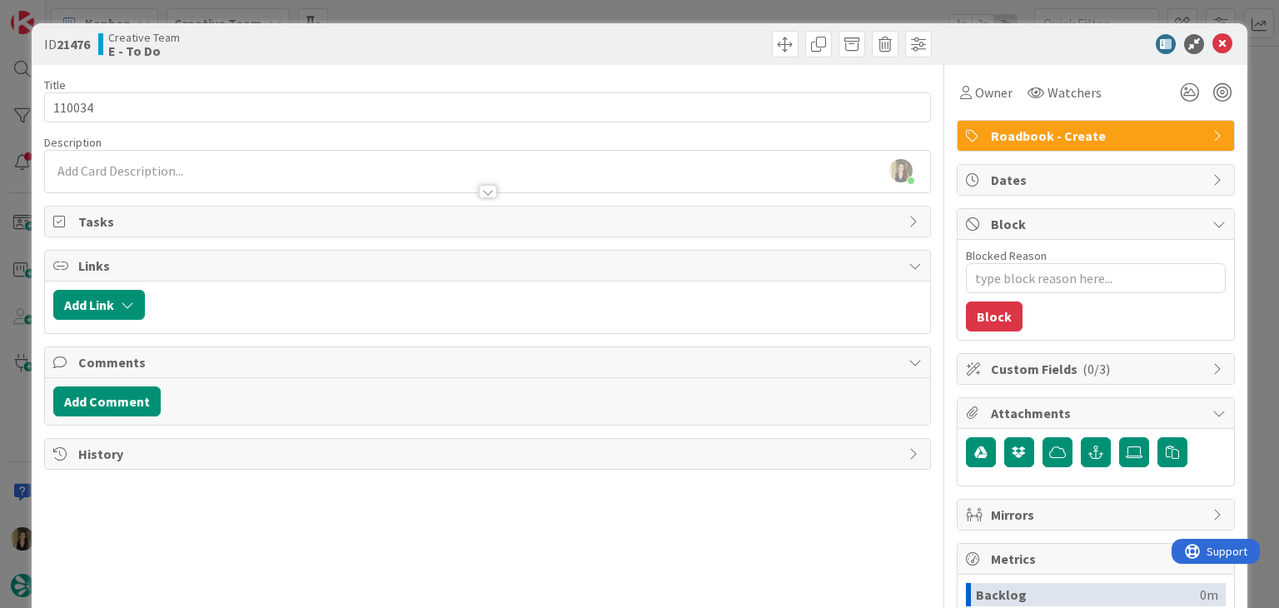
drag, startPoint x: 543, startPoint y: 52, endPoint x: 543, endPoint y: 22, distance: 30.0
click at [543, 50] on div at bounding box center [712, 44] width 440 height 27
click at [542, 16] on div "ID 21476 Creative Team E - To Do Title 6 / 128 110034 Description [PERSON_NAME]…" at bounding box center [639, 304] width 1279 height 608
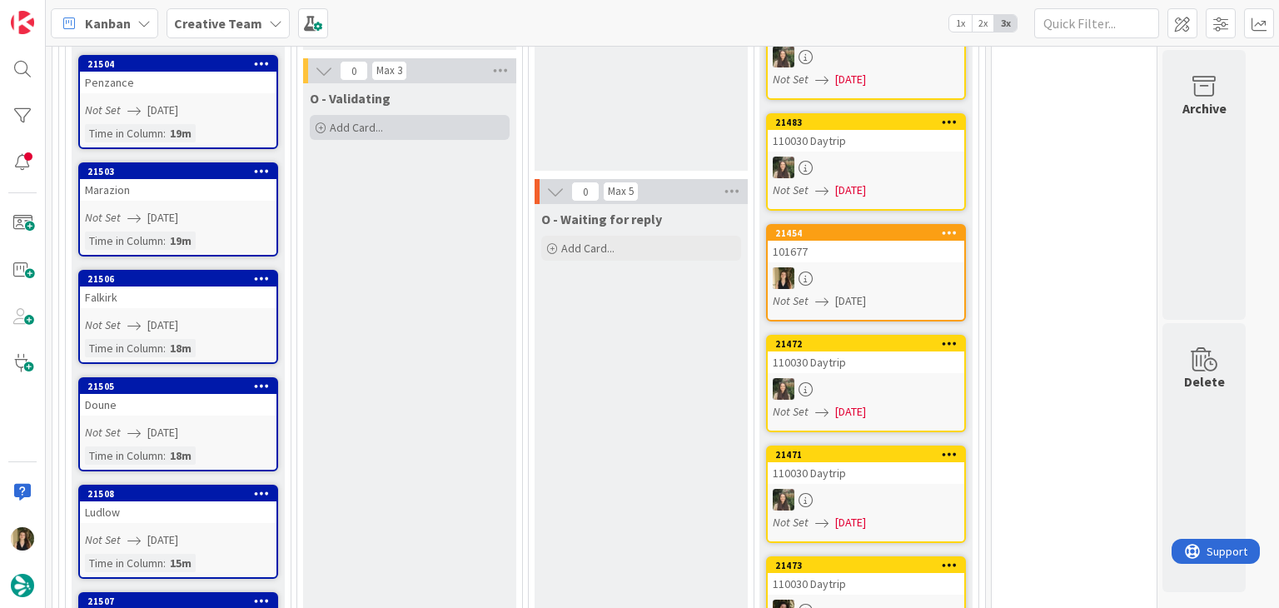
scroll to position [1313, 0]
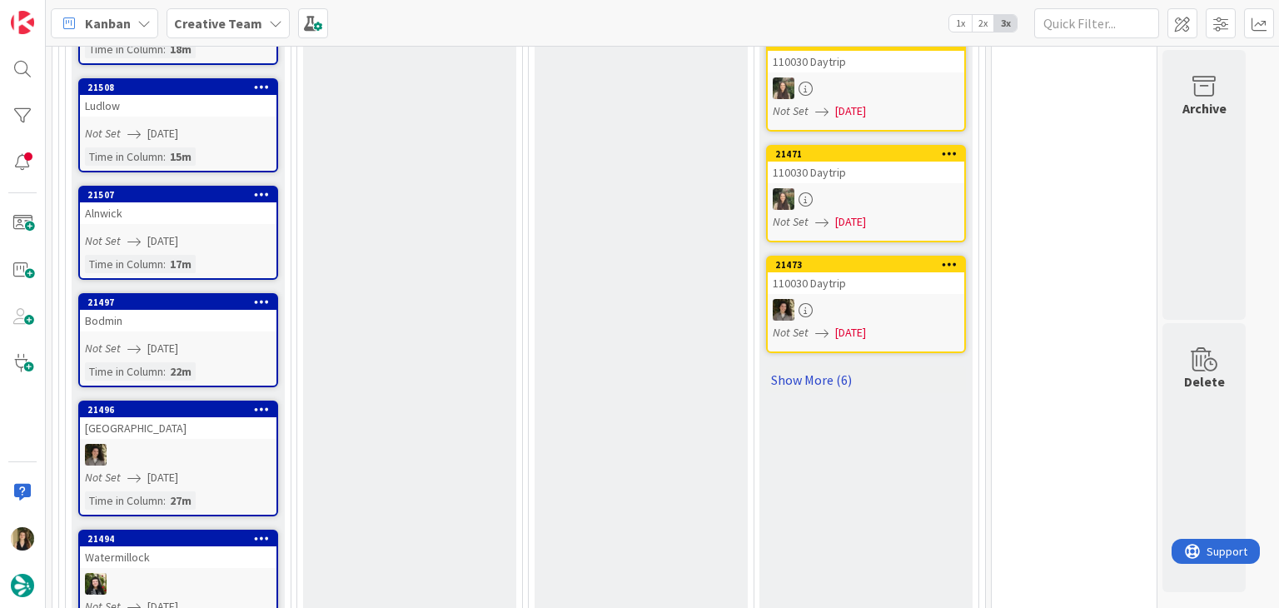
click at [806, 366] on link "Show More (6)" at bounding box center [866, 379] width 200 height 27
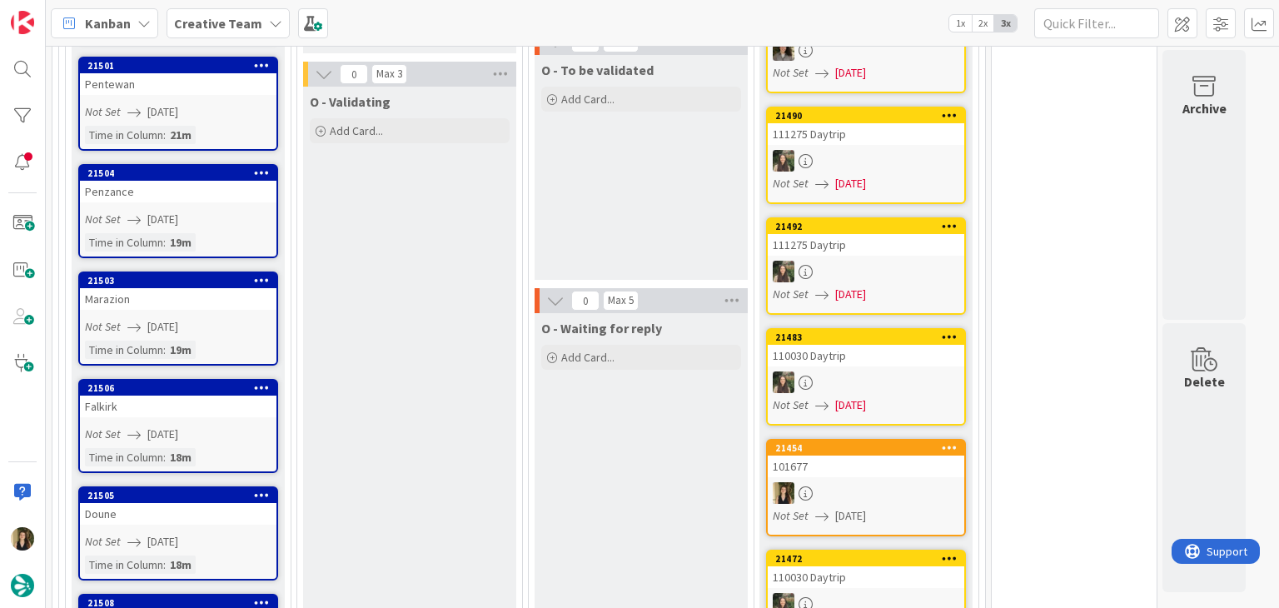
scroll to position [1229, 0]
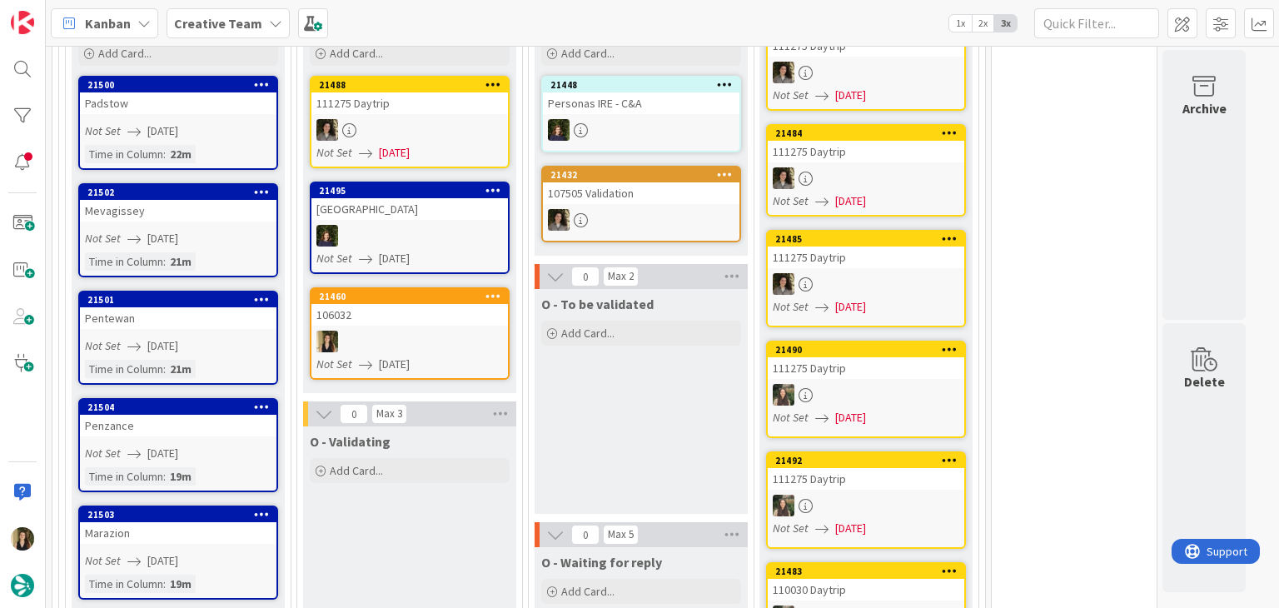
click at [466, 331] on div at bounding box center [410, 342] width 197 height 22
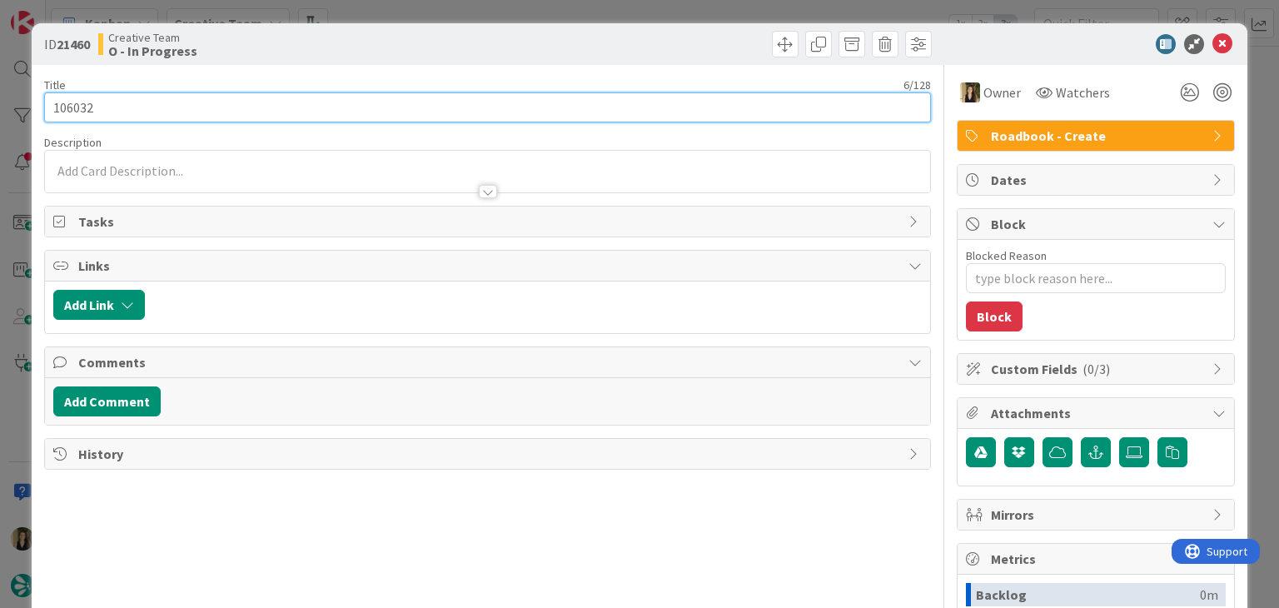
click at [75, 102] on input "106032" at bounding box center [487, 107] width 886 height 30
click at [77, 102] on input "106032" at bounding box center [487, 107] width 886 height 30
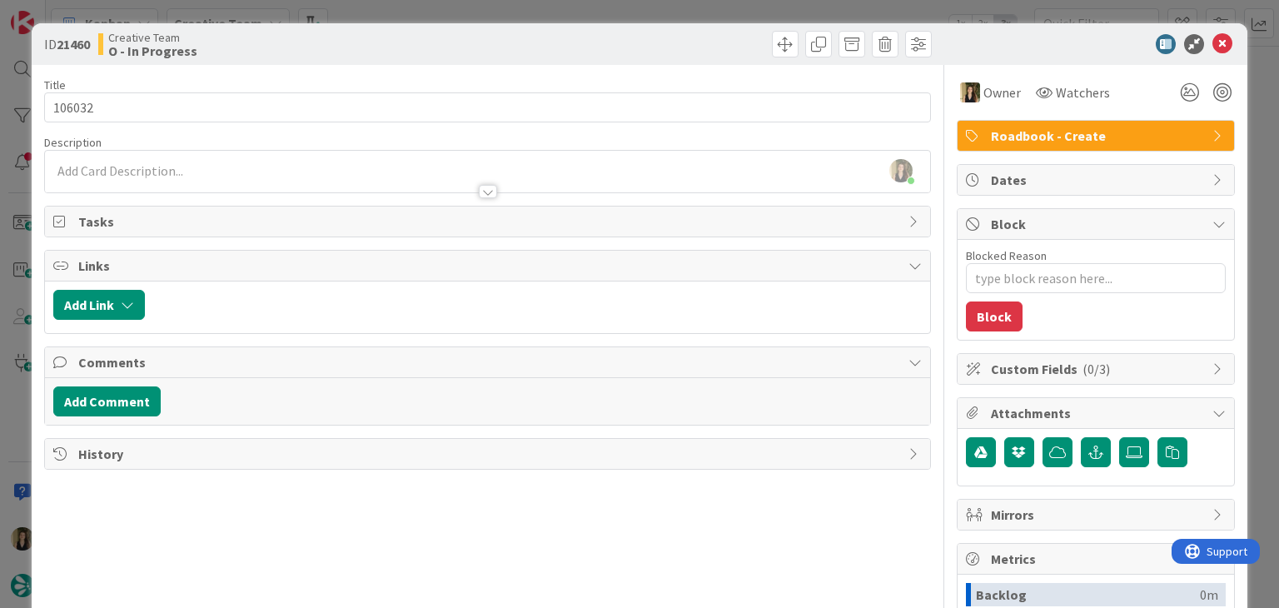
type textarea "x"
drag, startPoint x: 234, startPoint y: 177, endPoint x: 219, endPoint y: 186, distance: 17.6
click at [233, 177] on div at bounding box center [487, 183] width 885 height 17
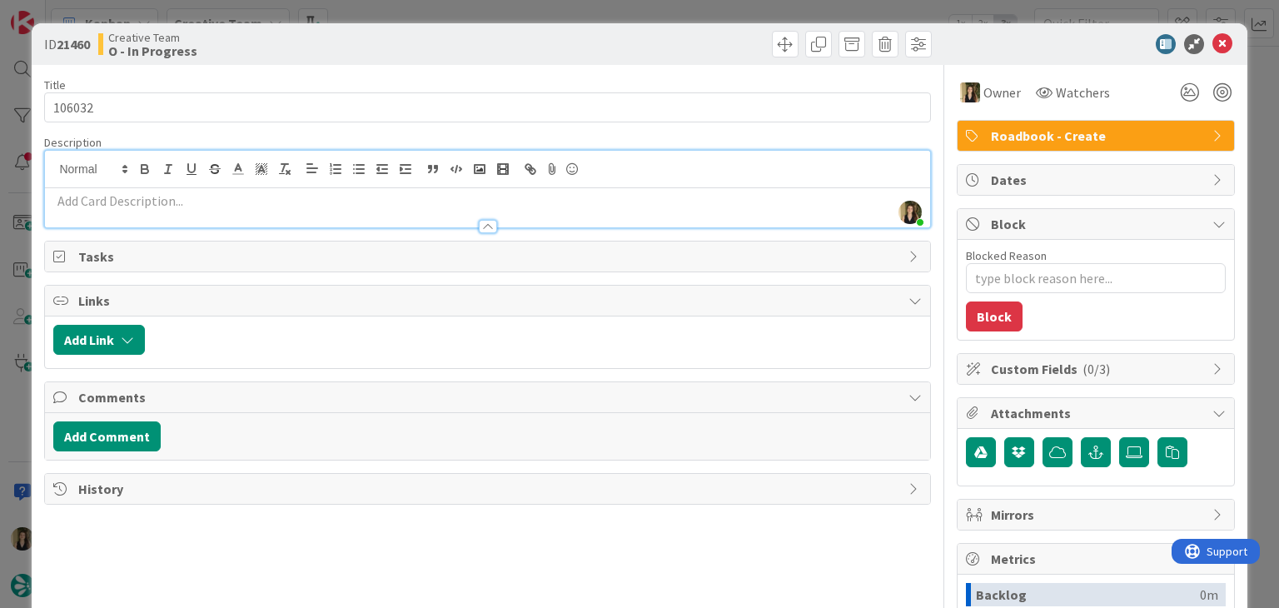
click at [213, 198] on p at bounding box center [487, 201] width 868 height 19
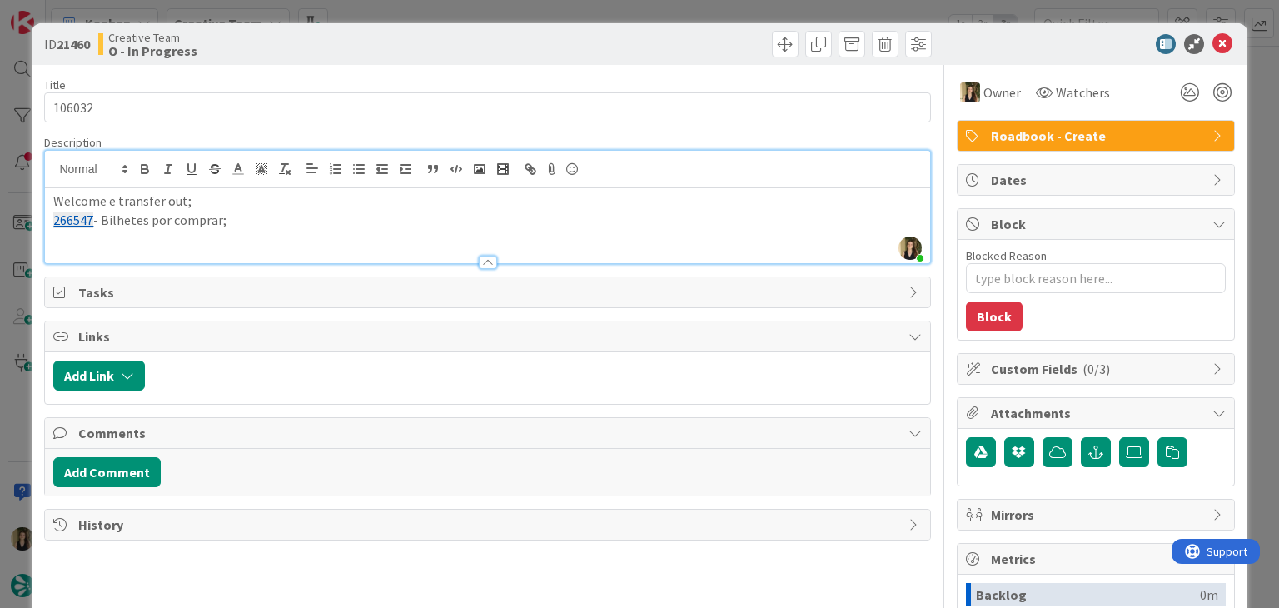
scroll to position [1327, 0]
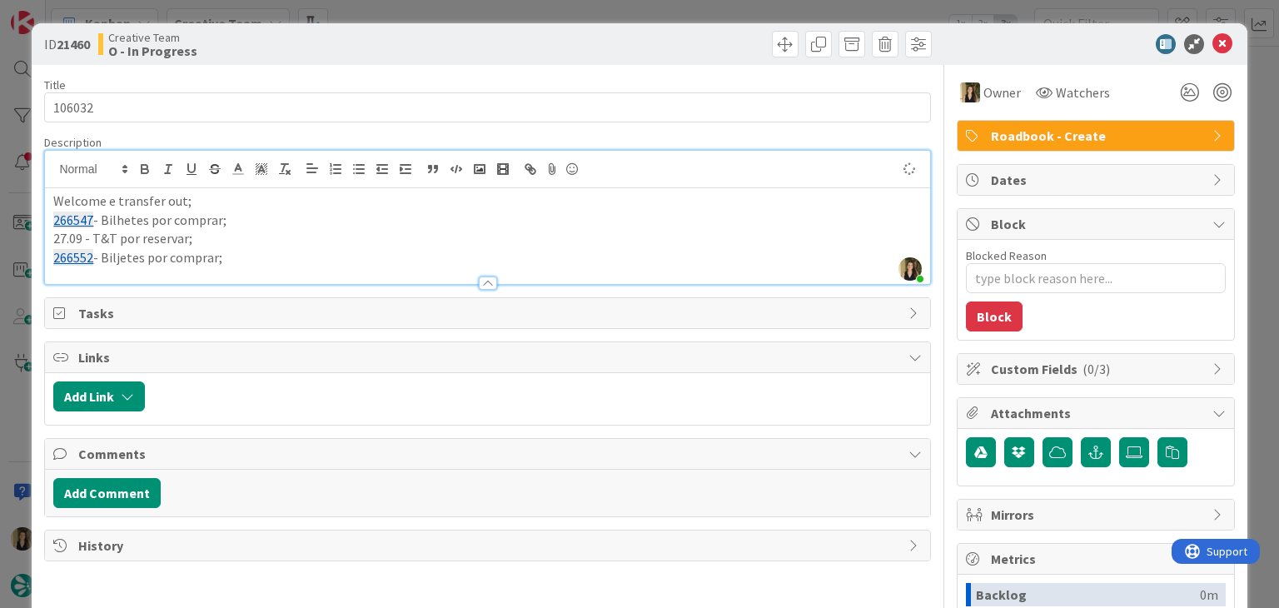
drag, startPoint x: 117, startPoint y: 258, endPoint x: 127, endPoint y: 241, distance: 19.7
click at [117, 256] on p "266552 - Biljetes por comprar;" at bounding box center [487, 257] width 868 height 19
click at [279, 261] on p "266552 - Bilhetes por comprar;" at bounding box center [487, 257] width 868 height 19
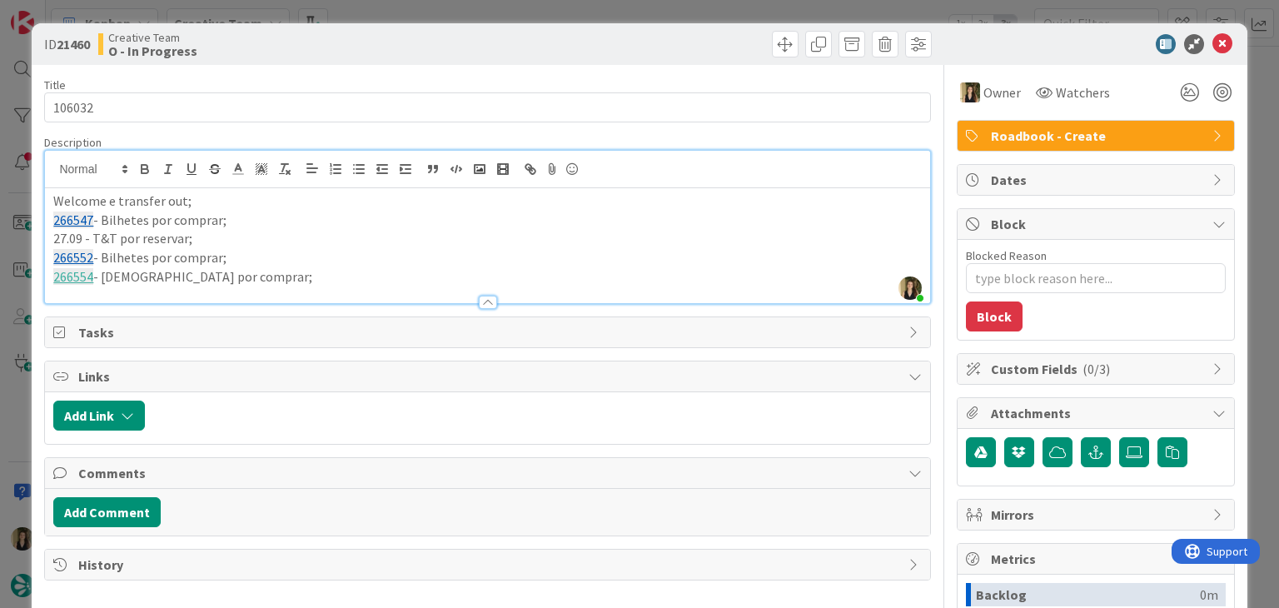
click at [120, 257] on p "266552 - Bilhetes por comprar;" at bounding box center [487, 257] width 868 height 19
click at [263, 278] on p "266554 - [PERSON_NAME] por comprar;" at bounding box center [487, 276] width 868 height 19
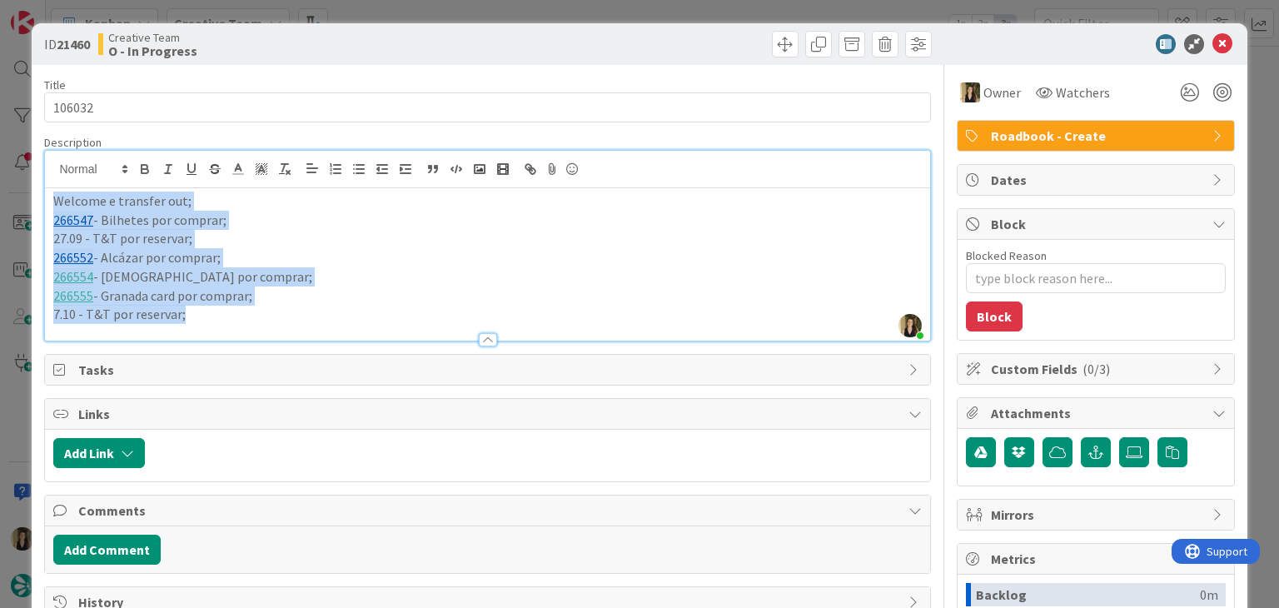
drag, startPoint x: 199, startPoint y: 317, endPoint x: 6, endPoint y: 205, distance: 223.6
click at [6, 205] on div "ID 21460 Creative Team O - In Progress Title 6 / 128 106032 Description [PERSON…" at bounding box center [639, 304] width 1279 height 608
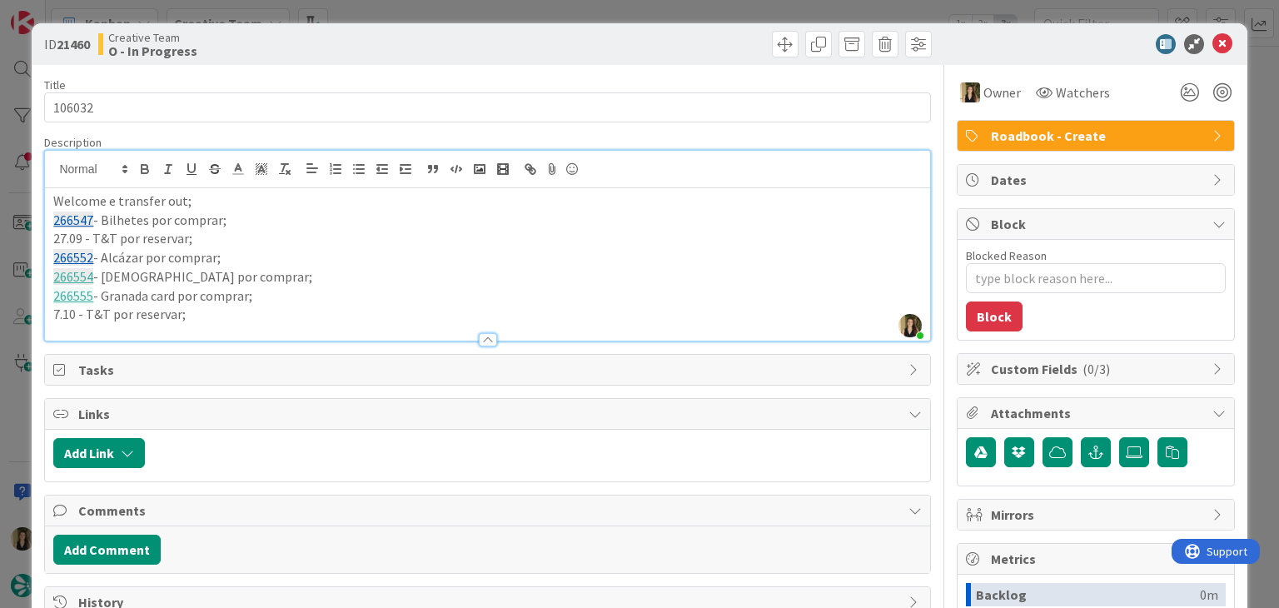
click at [332, 59] on div "ID 21460 Creative Team O - In Progress" at bounding box center [639, 44] width 1215 height 42
click at [363, 12] on div "ID 21460 Creative Team O - In Progress Title 6 / 128 106032 Description [PERSON…" at bounding box center [639, 304] width 1279 height 608
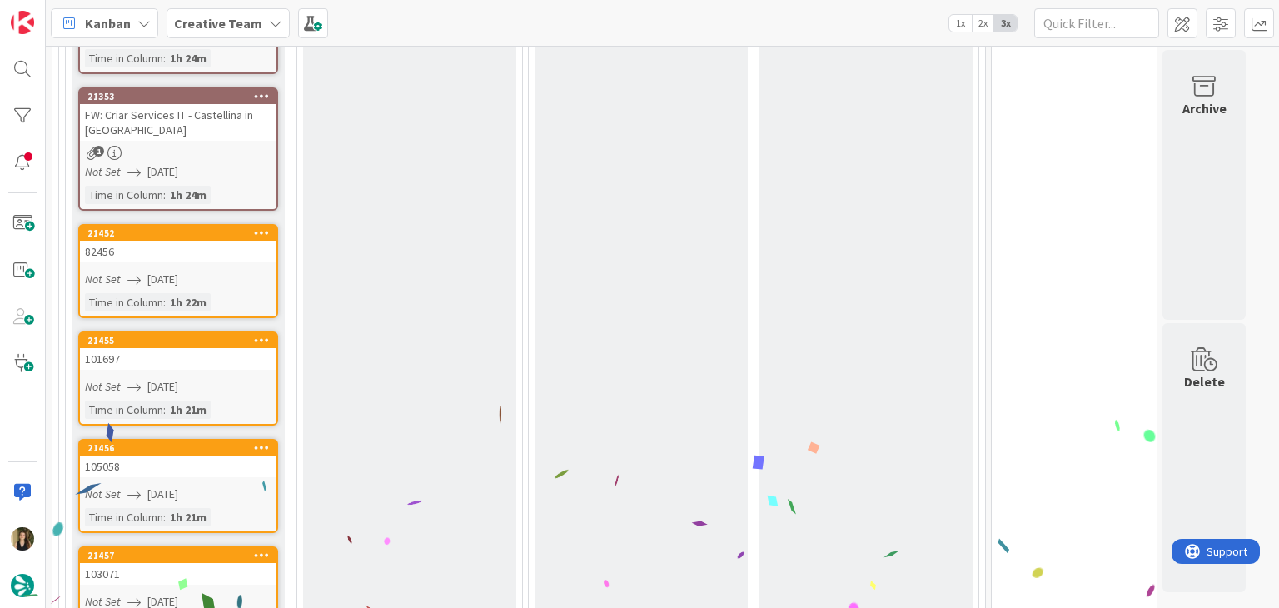
scroll to position [5314, 0]
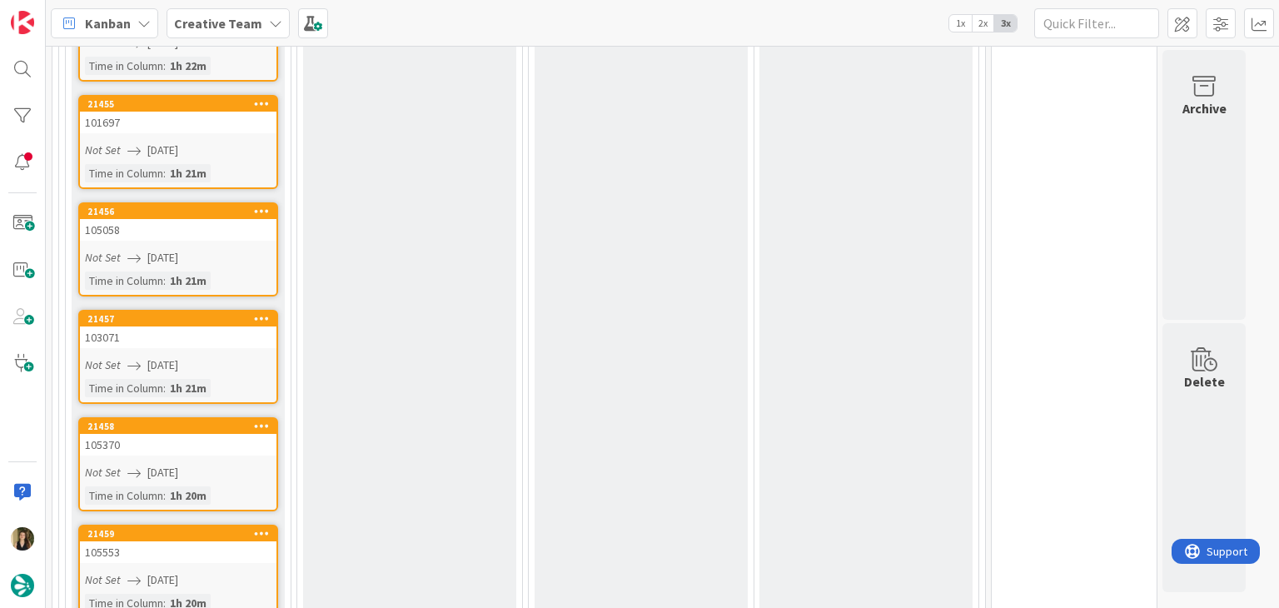
click at [233, 571] on div "Not Set [DATE]" at bounding box center [181, 579] width 192 height 17
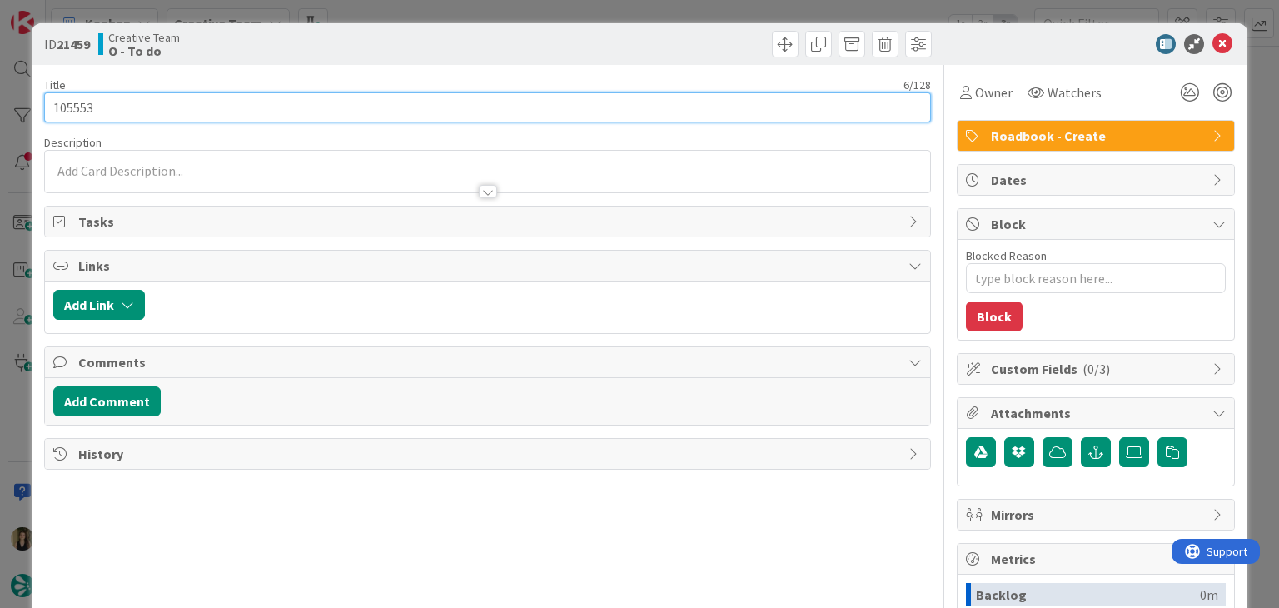
click at [79, 107] on input "105553" at bounding box center [487, 107] width 886 height 30
click at [78, 107] on input "105553" at bounding box center [487, 107] width 886 height 30
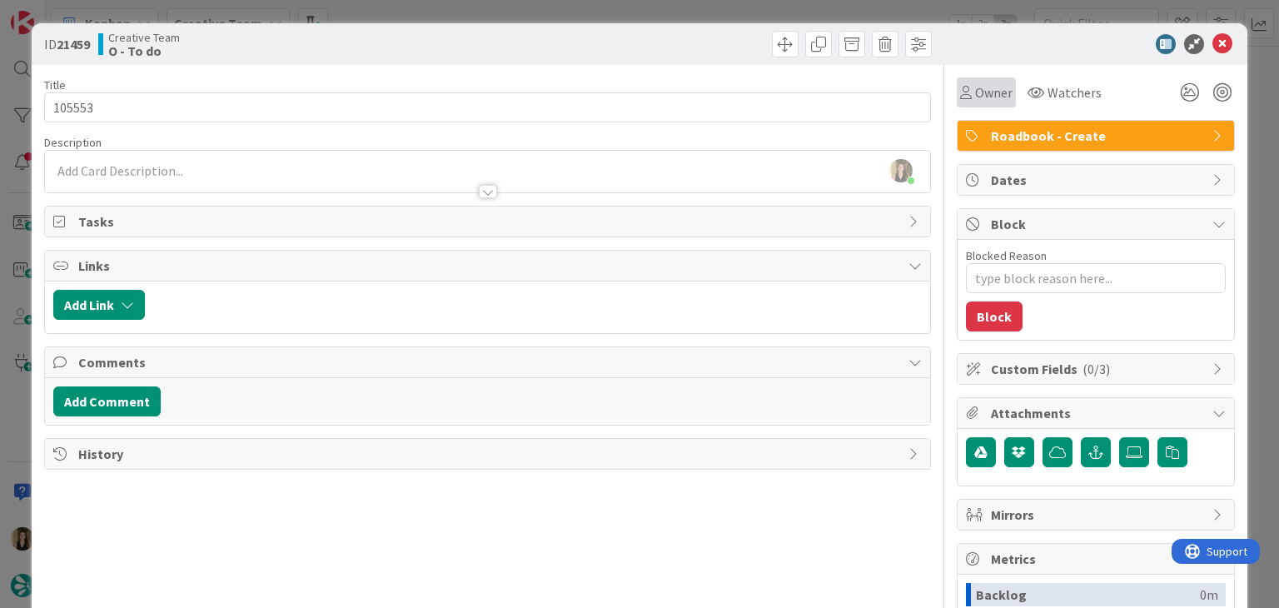
click at [975, 84] on span "Owner" at bounding box center [993, 92] width 37 height 20
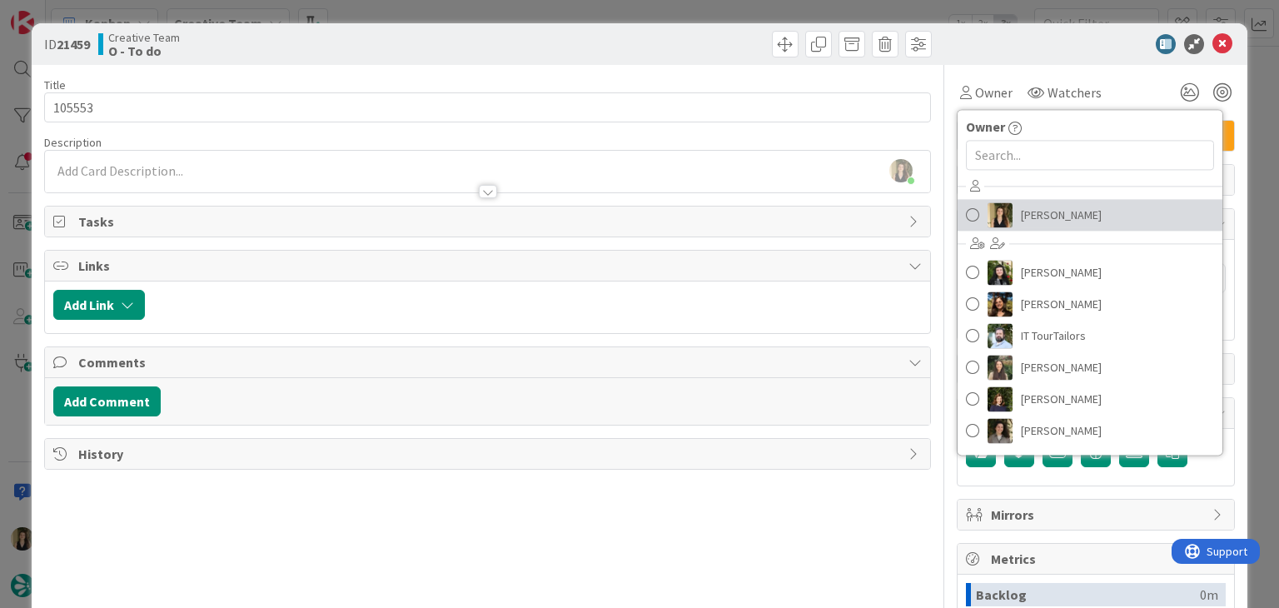
drag, startPoint x: 1033, startPoint y: 211, endPoint x: 903, endPoint y: 148, distance: 144.2
click at [1033, 211] on span "[PERSON_NAME]" at bounding box center [1061, 214] width 81 height 25
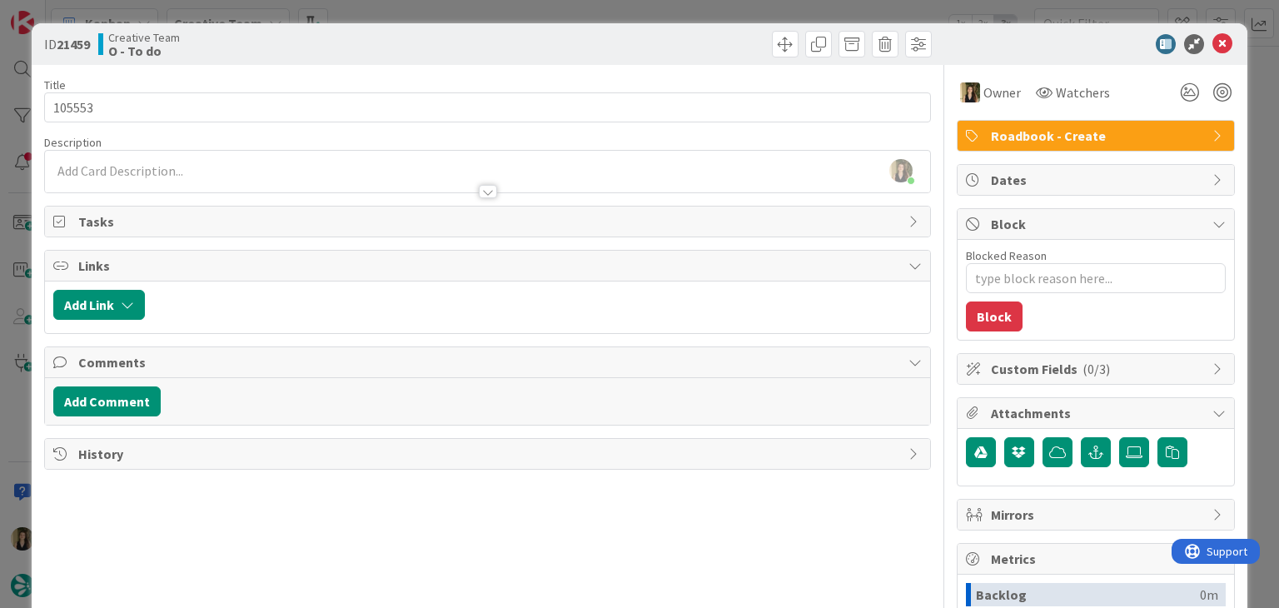
click at [610, 48] on div at bounding box center [712, 44] width 440 height 27
click at [616, 7] on div "ID 21459 Creative Team O - To do Title 6 / 128 105553 Description [PERSON_NAME]…" at bounding box center [639, 304] width 1279 height 608
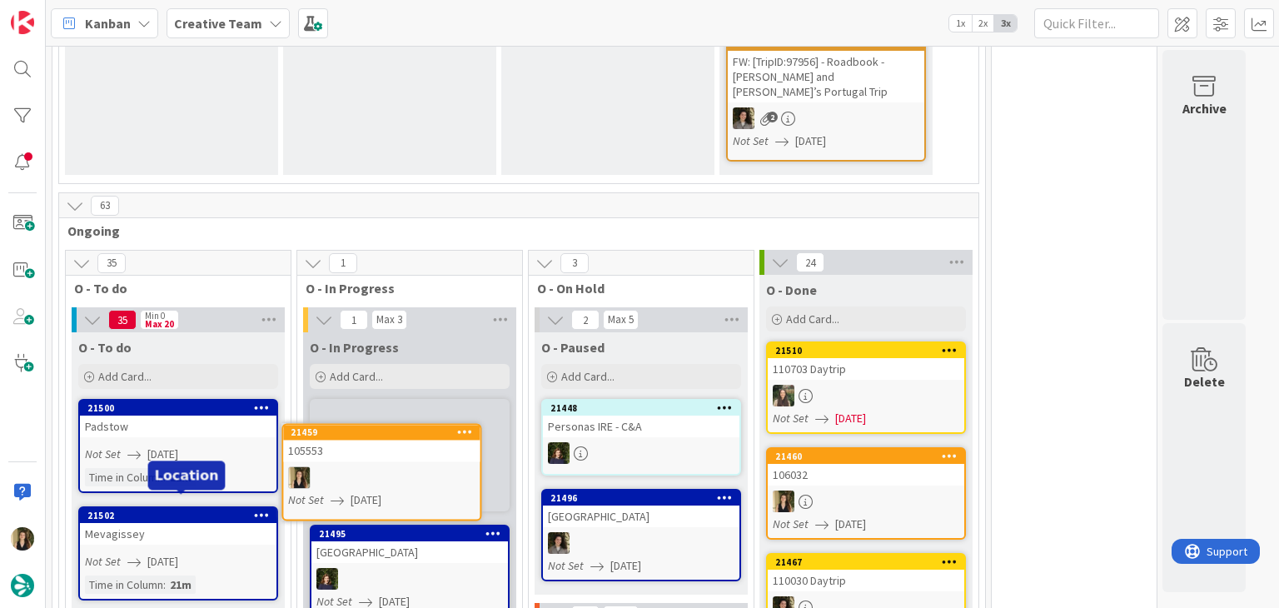
scroll to position [1026, 0]
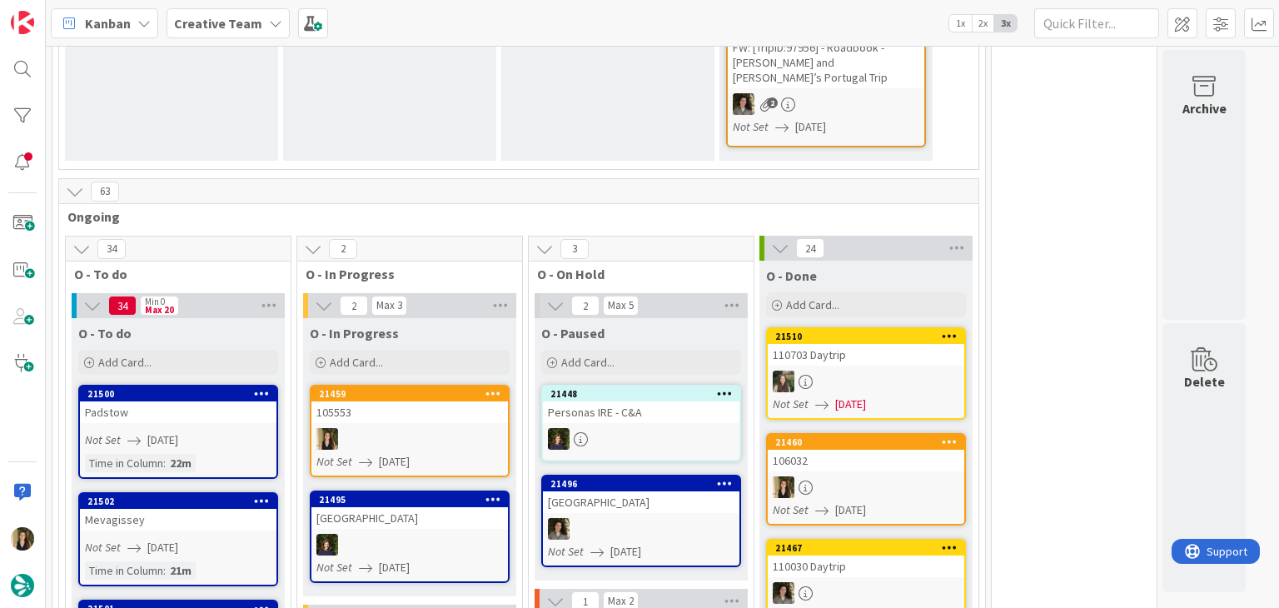
click at [877, 476] on div at bounding box center [866, 487] width 197 height 22
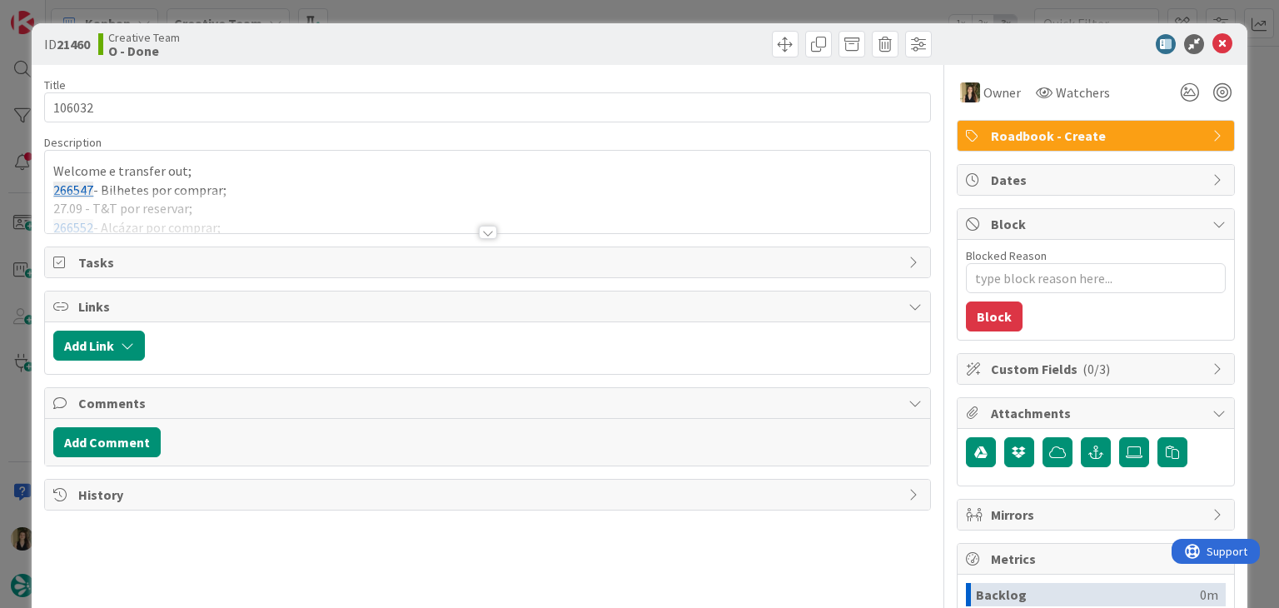
drag, startPoint x: 638, startPoint y: 54, endPoint x: 633, endPoint y: 6, distance: 48.6
click at [636, 50] on div at bounding box center [712, 44] width 440 height 27
click at [633, 5] on div "ID 21460 Creative Team O - Done Title 6 / 128 106032 Description Welcome e tran…" at bounding box center [639, 304] width 1279 height 608
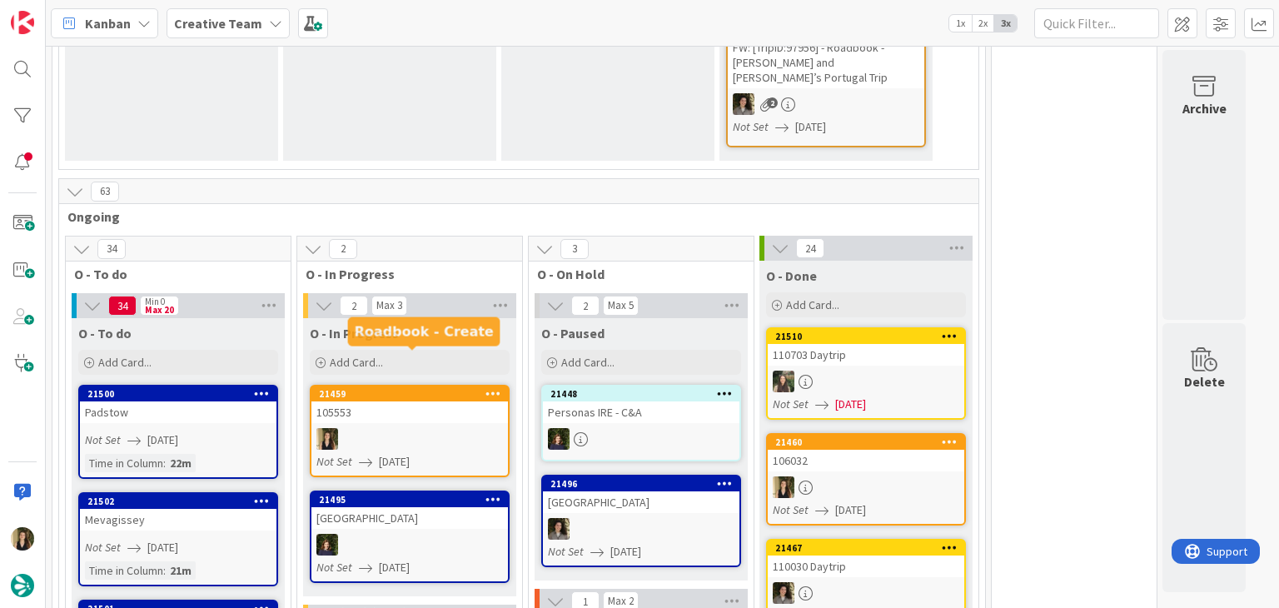
click at [421, 401] on div "105553" at bounding box center [410, 412] width 197 height 22
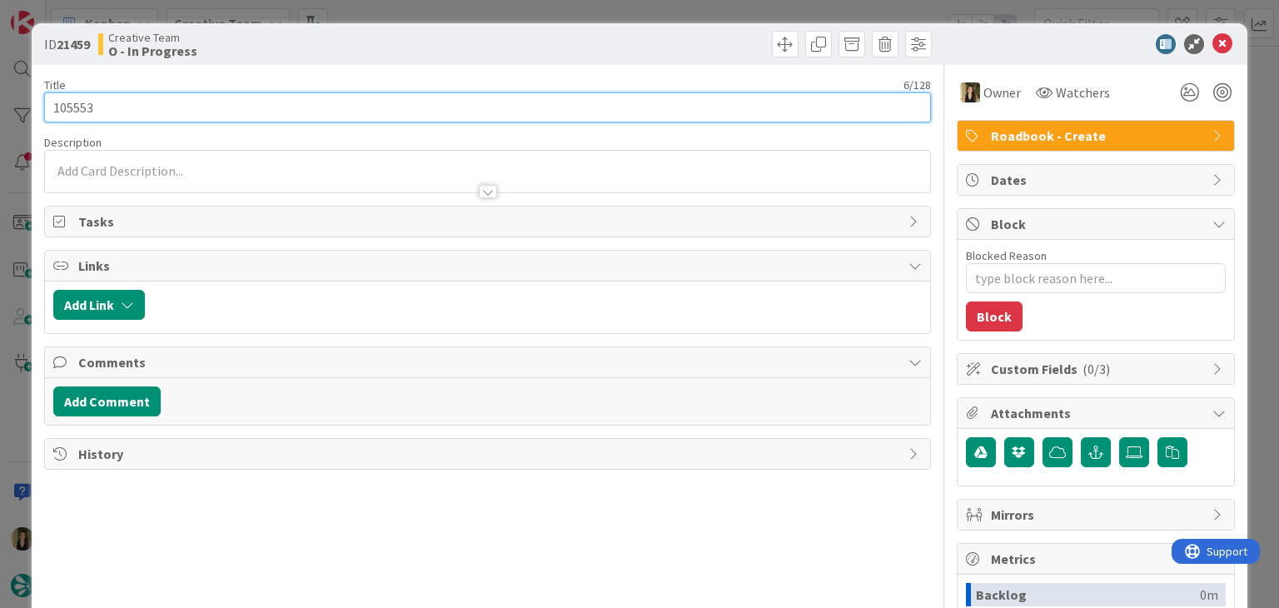
click at [72, 114] on input "105553" at bounding box center [487, 107] width 886 height 30
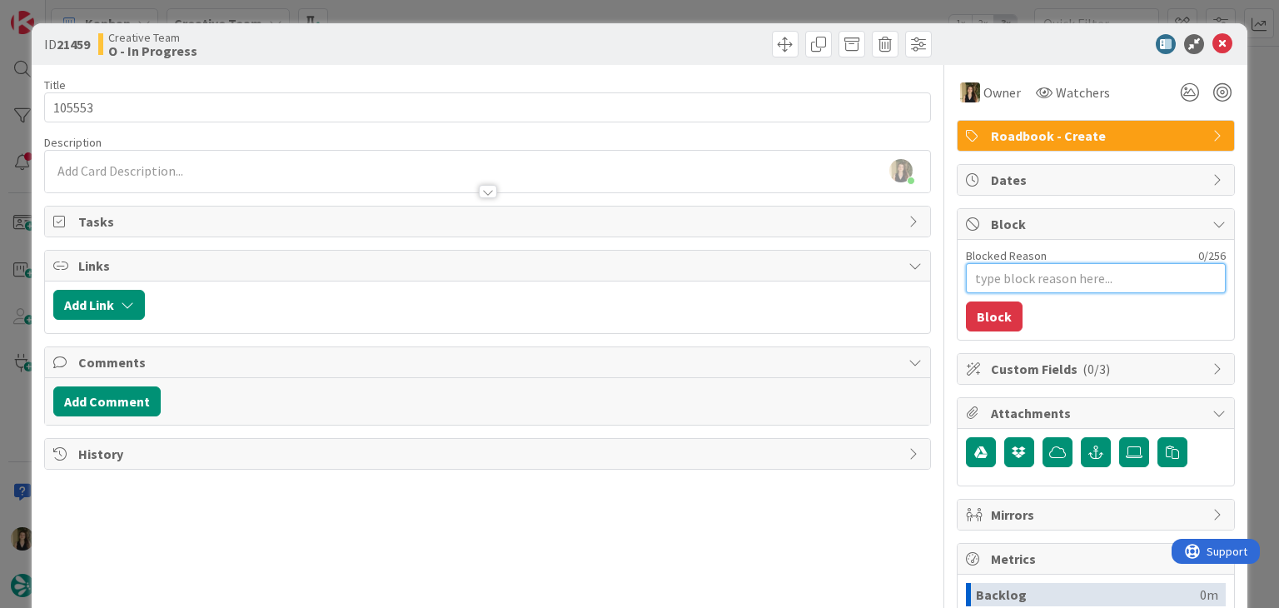
click at [1061, 289] on textarea "Blocked Reason" at bounding box center [1096, 278] width 260 height 30
type textarea "x"
type textarea "t"
type textarea "x"
type textarea "tc"
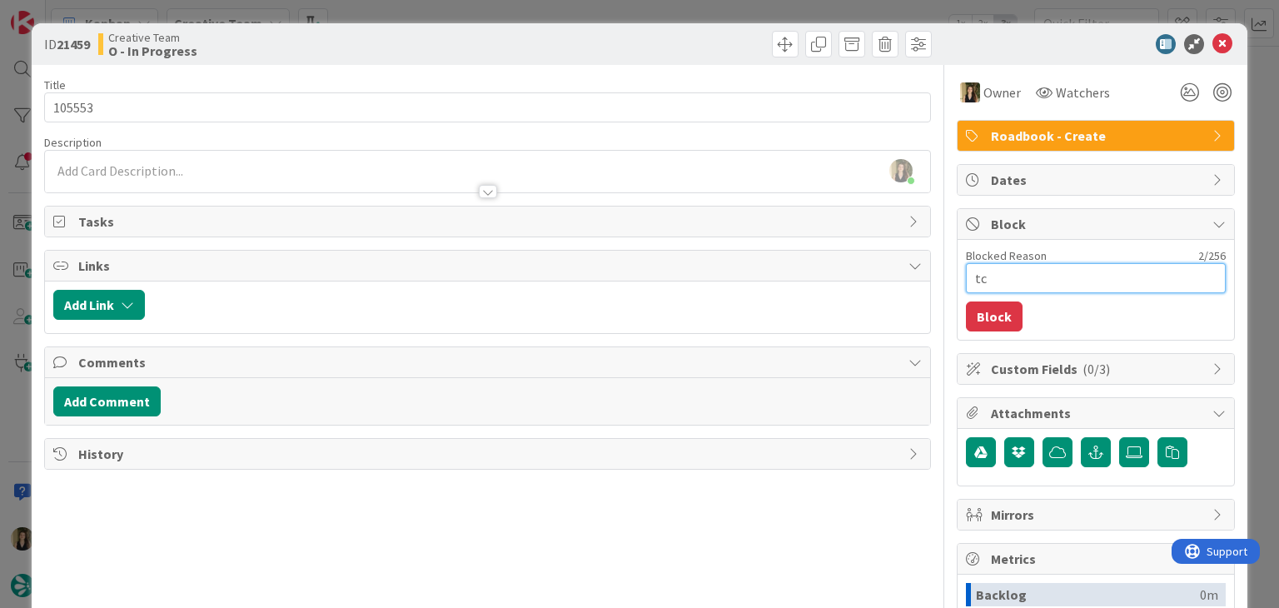
type textarea "x"
type textarea "tct"
type textarea "x"
type textarea "tcte"
type textarea "x"
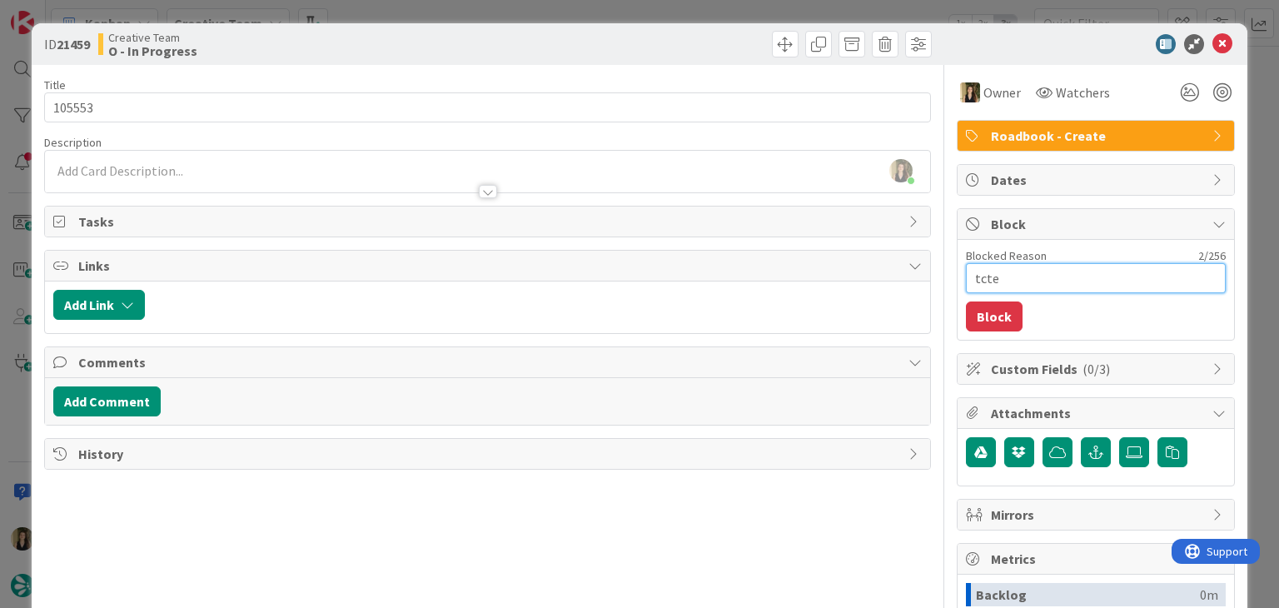
type textarea "tctem"
type textarea "x"
type textarea "tctem d"
type textarea "x"
type textarea "tctem de"
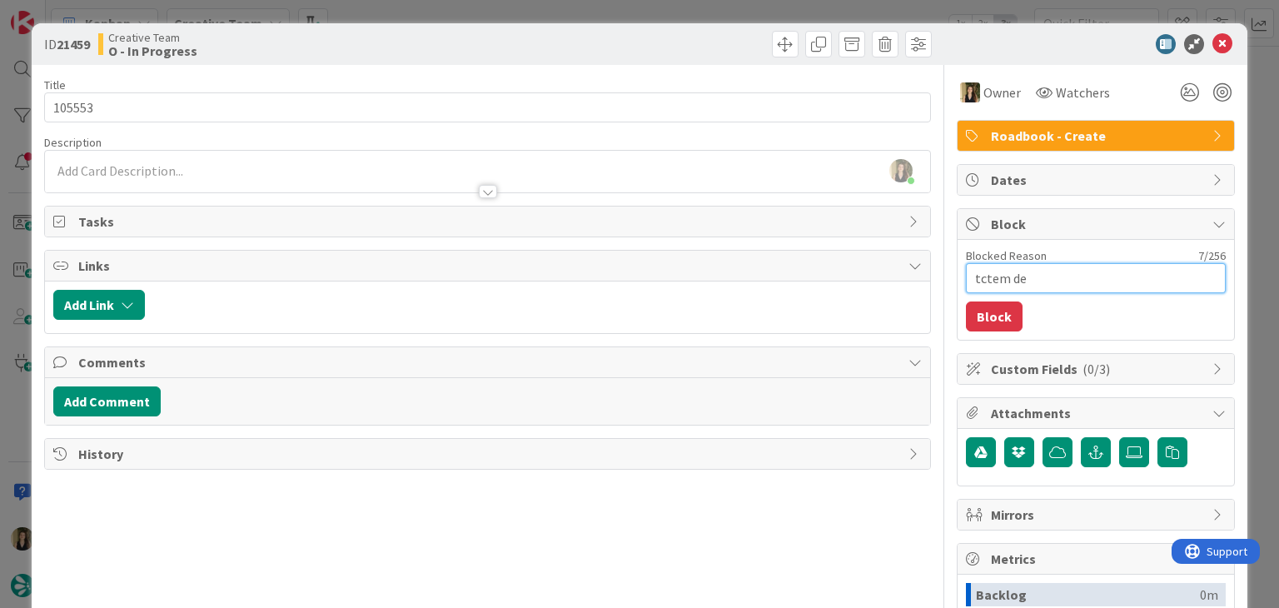
type textarea "x"
type textarea "tctem de"
type textarea "x"
type textarea "tctem de [PERSON_NAME]"
type textarea "x"
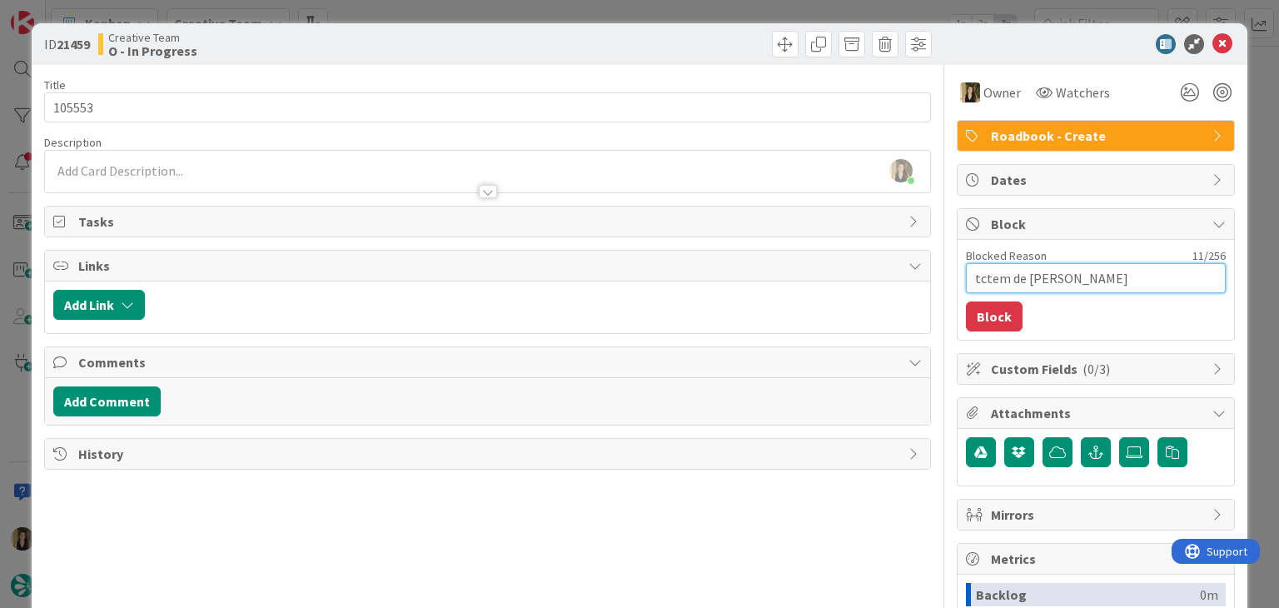
type textarea "tctem de ver"
type textarea "x"
type textarea "tctem de ver"
type textarea "x"
type textarea "tctem de ver a"
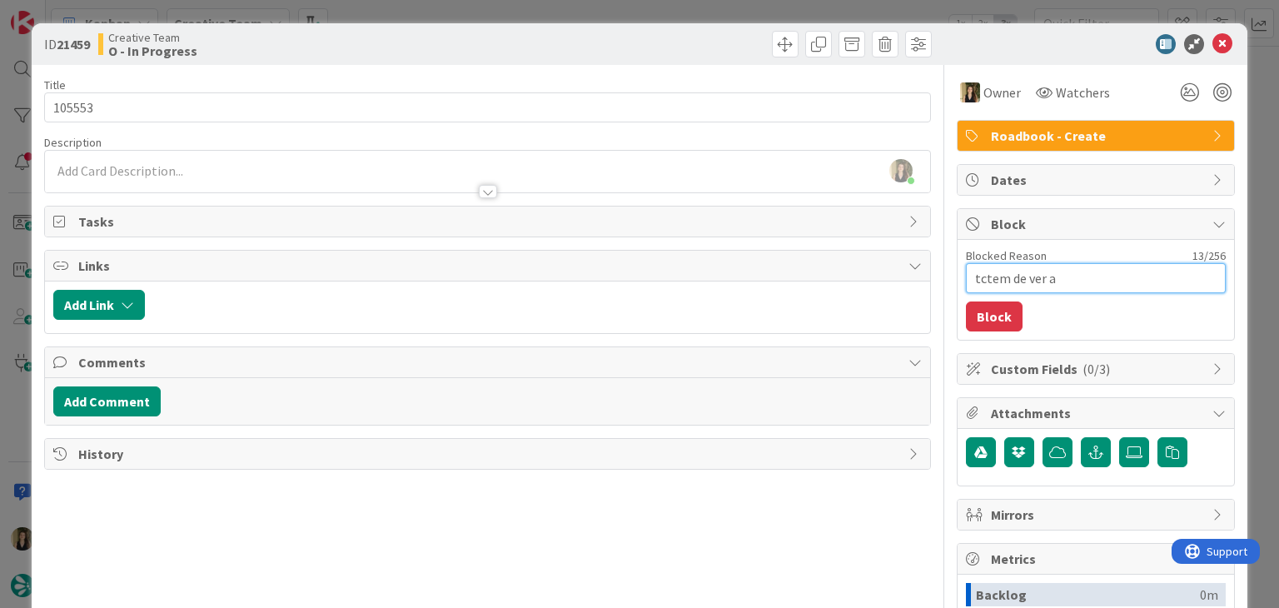
type textarea "x"
type textarea "tctem de ver a"
type textarea "x"
type textarea "tctem de ver a v"
type textarea "x"
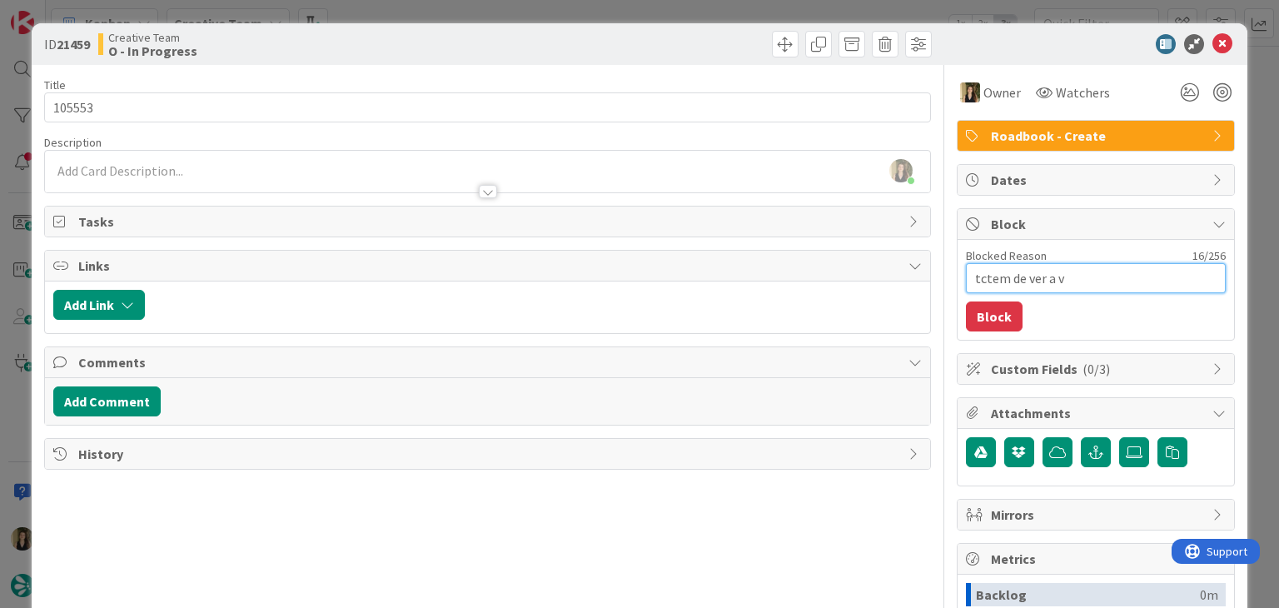
type textarea "tctem de ver a ve"
type textarea "x"
type textarea "tctem de ver a ver"
type textarea "x"
type textarea "tctem de ver a vers"
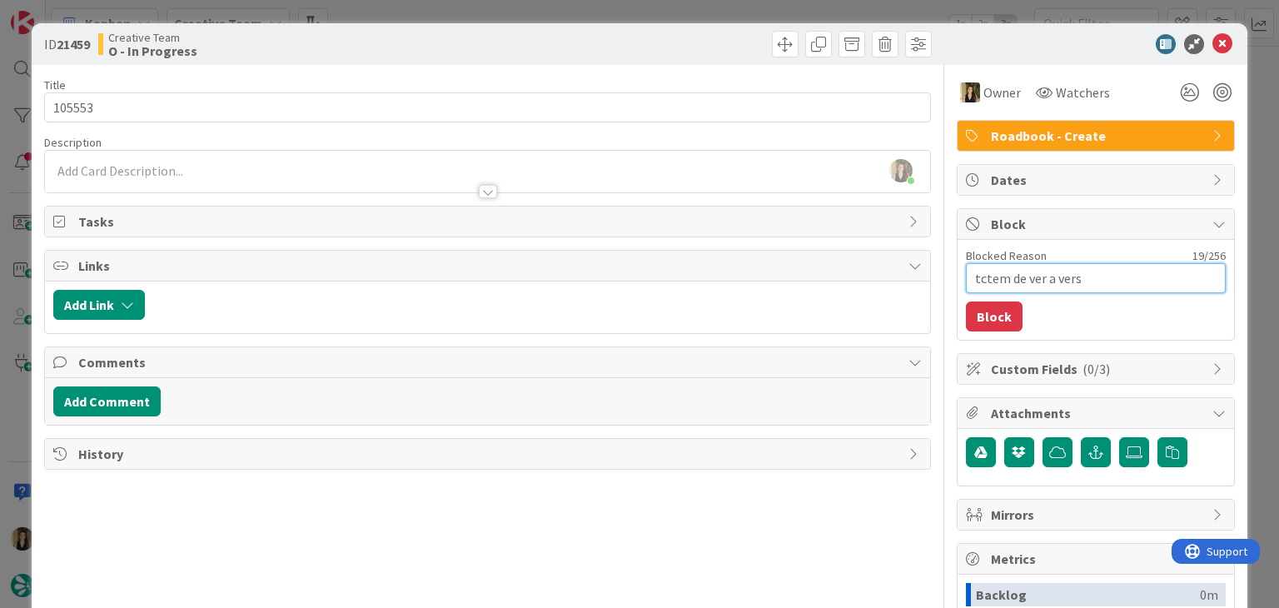
type textarea "x"
type textarea "tctem de ver a versa"
type textarea "x"
type textarea "tctem de ver a versao"
type textarea "x"
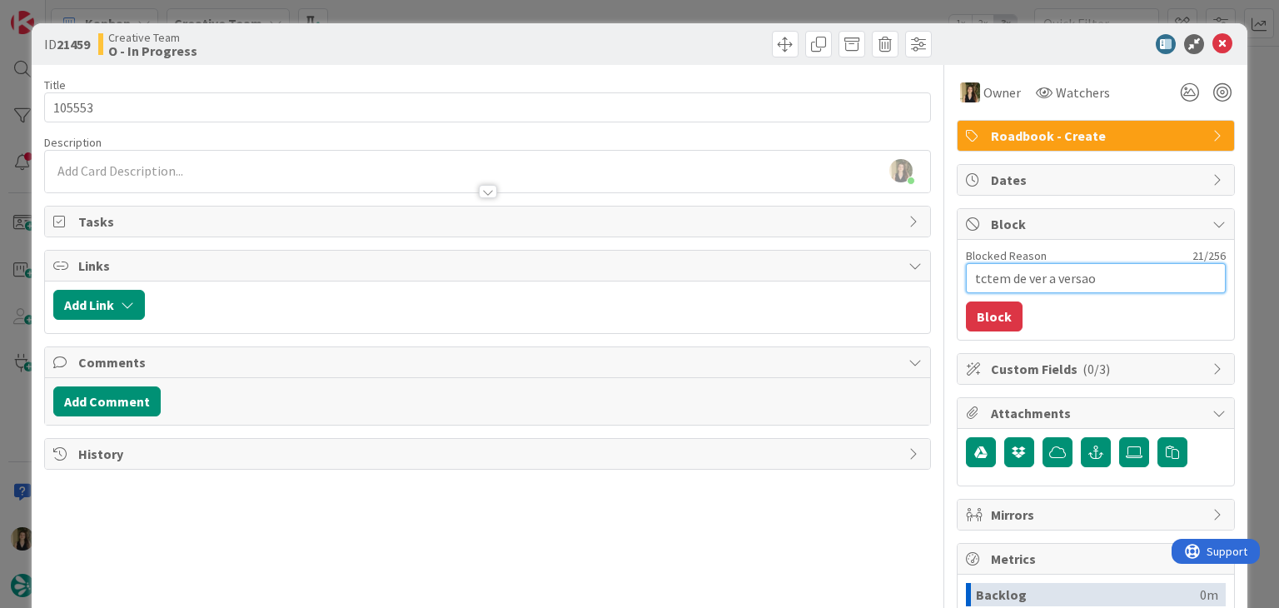
type textarea "tctem de ver a versao"
type textarea "x"
type textarea "tctem de ver a versao c"
type textarea "x"
type textarea "tctem de ver a versao co"
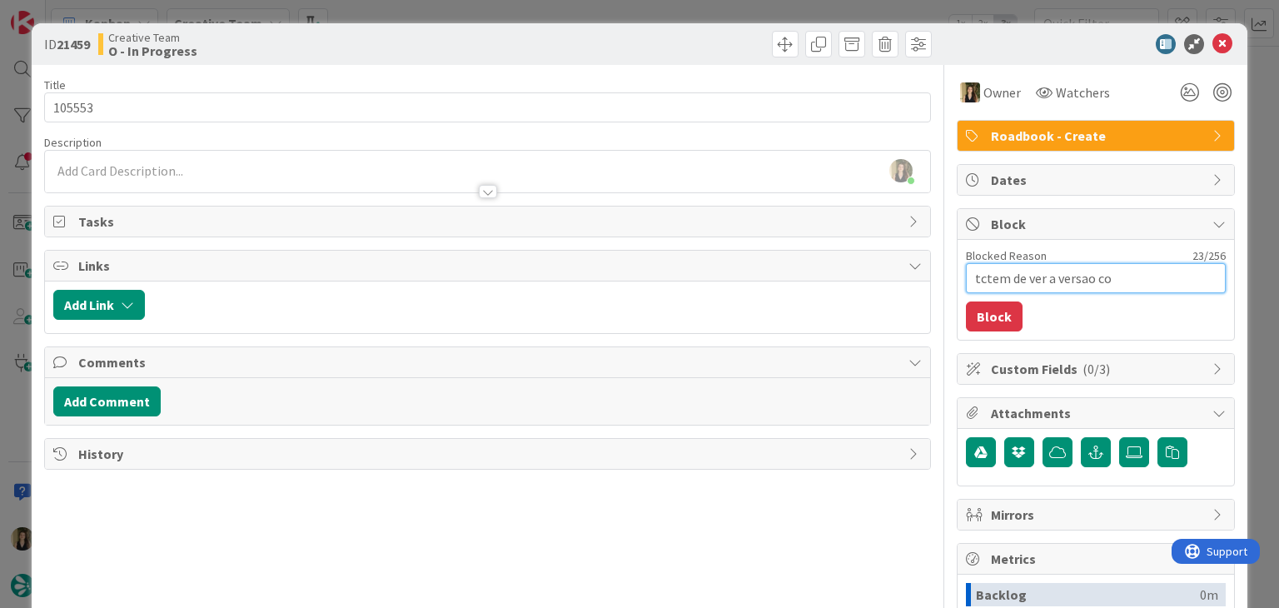
type textarea "x"
type textarea "tctem de ver a versao cor"
type textarea "x"
type textarea "tctem de ver a versao corr"
type textarea "x"
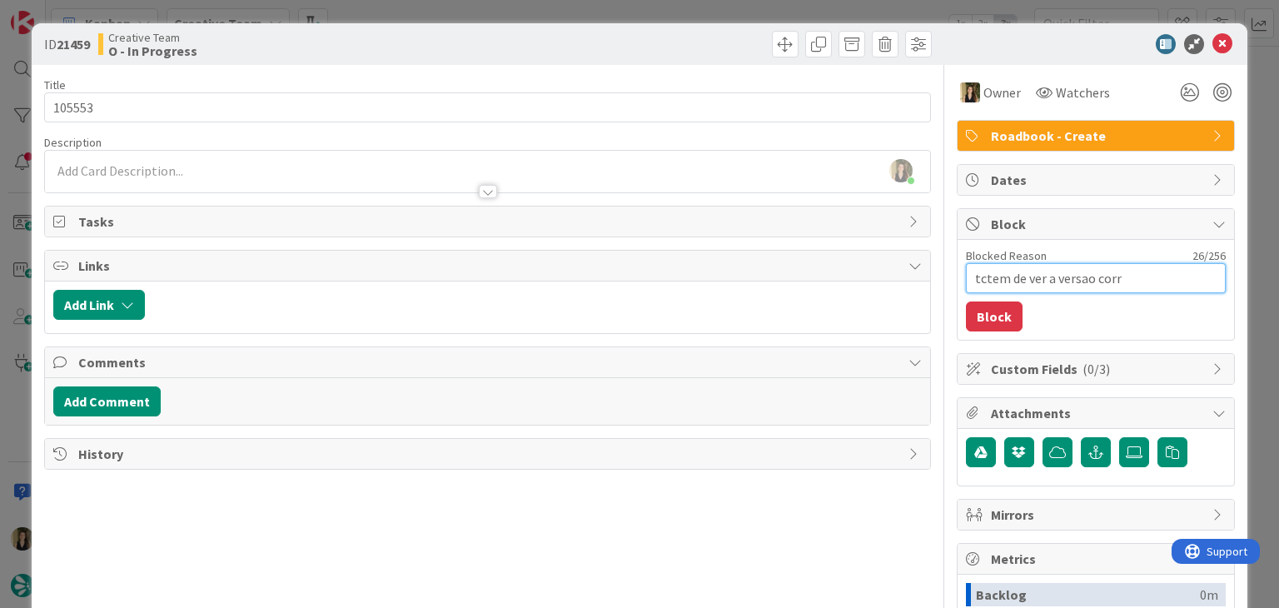
type textarea "tctem de ver a versao corre"
type textarea "x"
type textarea "tctem de ver a versao corret"
type textarea "x"
type textarea "tctem de ver a versao correta"
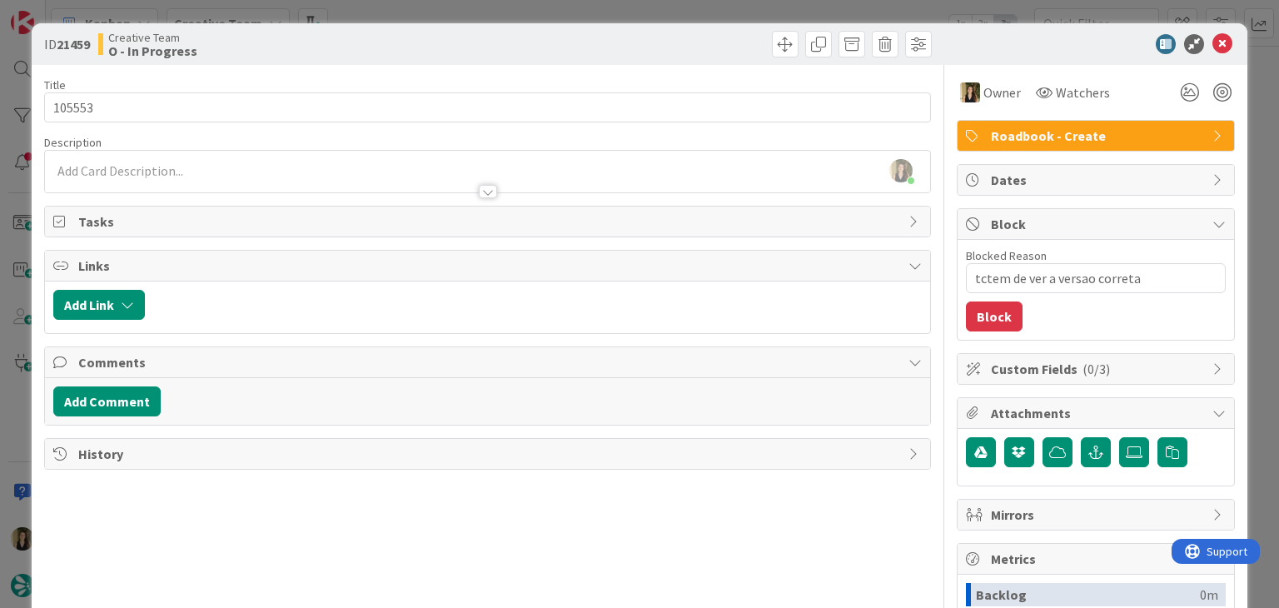
click at [993, 321] on button "Block" at bounding box center [994, 317] width 57 height 30
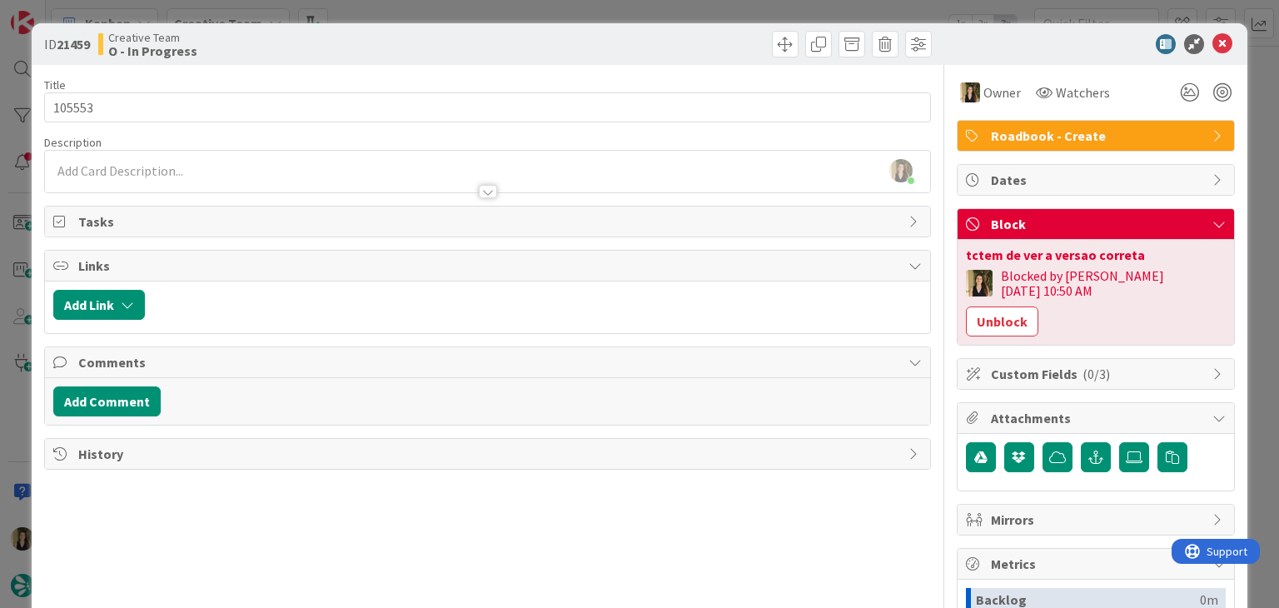
drag, startPoint x: 717, startPoint y: 44, endPoint x: 721, endPoint y: 12, distance: 32.8
click at [716, 43] on div at bounding box center [712, 44] width 440 height 27
click at [721, 8] on div "ID 21459 Creative Team O - In Progress Title 6 / 128 105553 Description [PERSON…" at bounding box center [639, 304] width 1279 height 608
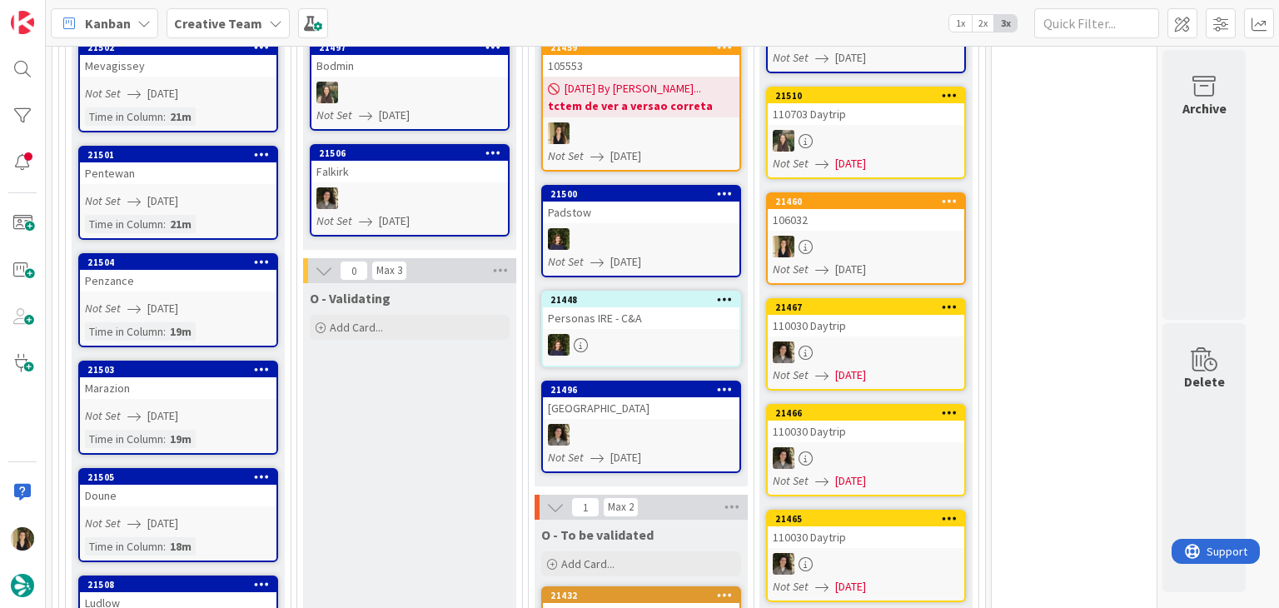
scroll to position [1376, 0]
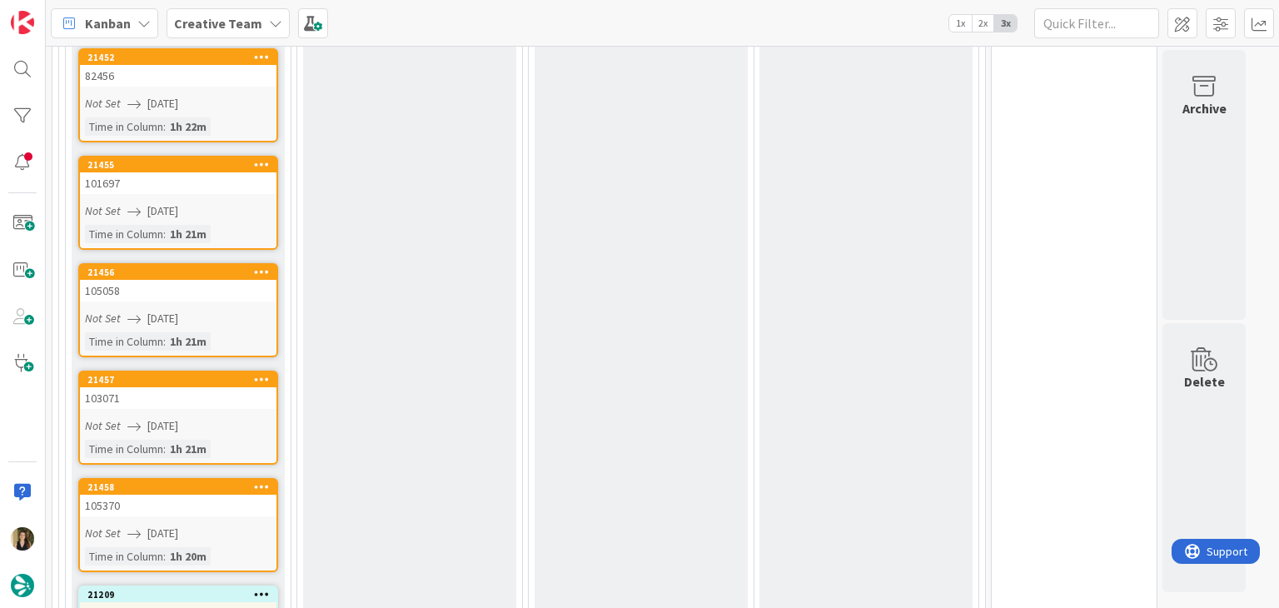
scroll to position [5041, 0]
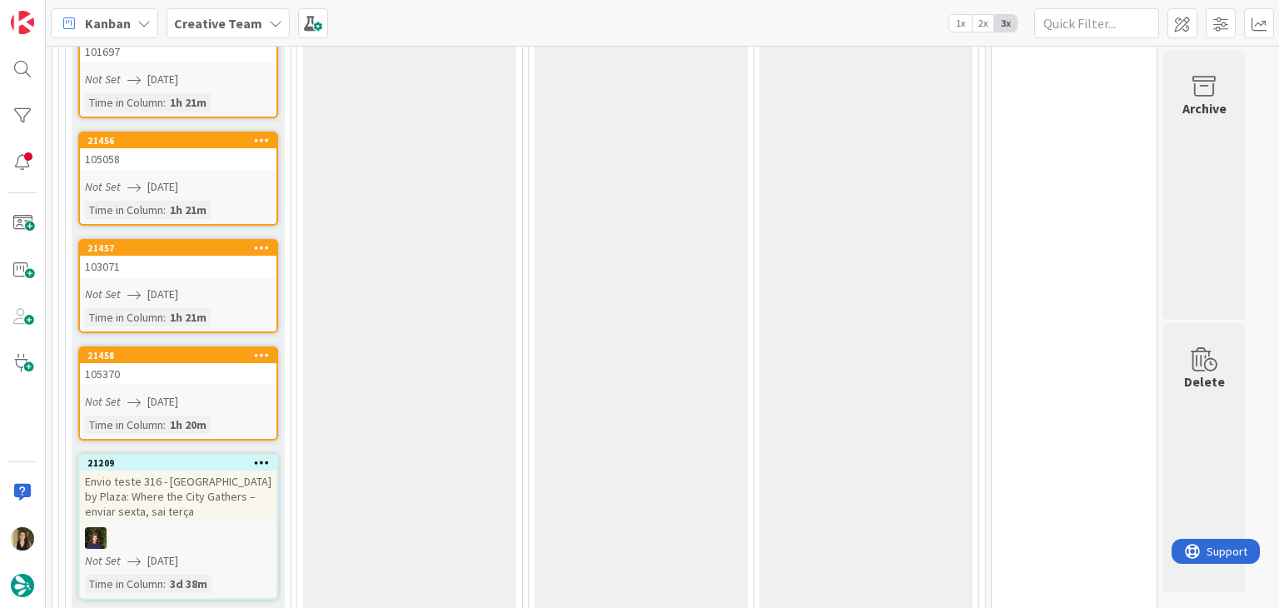
click at [255, 347] on link "21458 105370 Not Set [DATE] Time in [GEOGRAPHIC_DATA] : 1h 20m" at bounding box center [178, 394] width 200 height 94
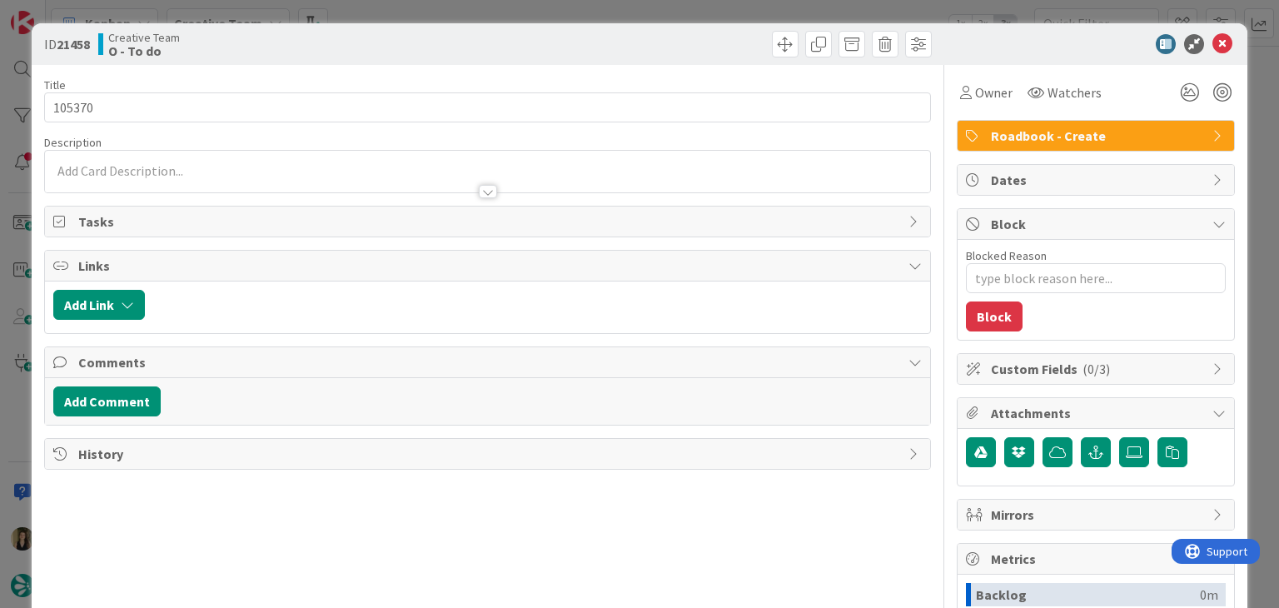
click at [421, 6] on div "ID 21458 Creative Team O - To do Title 6 / 128 105370 Description Owner Watcher…" at bounding box center [639, 304] width 1279 height 608
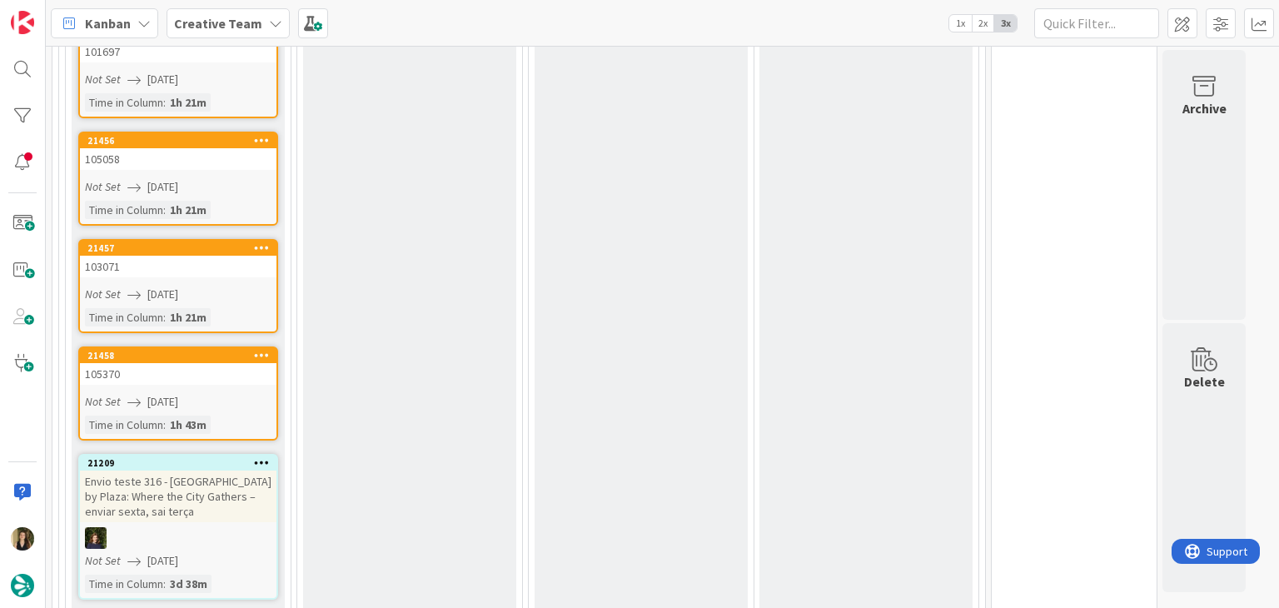
click at [237, 393] on div "Not Set [DATE]" at bounding box center [181, 401] width 192 height 17
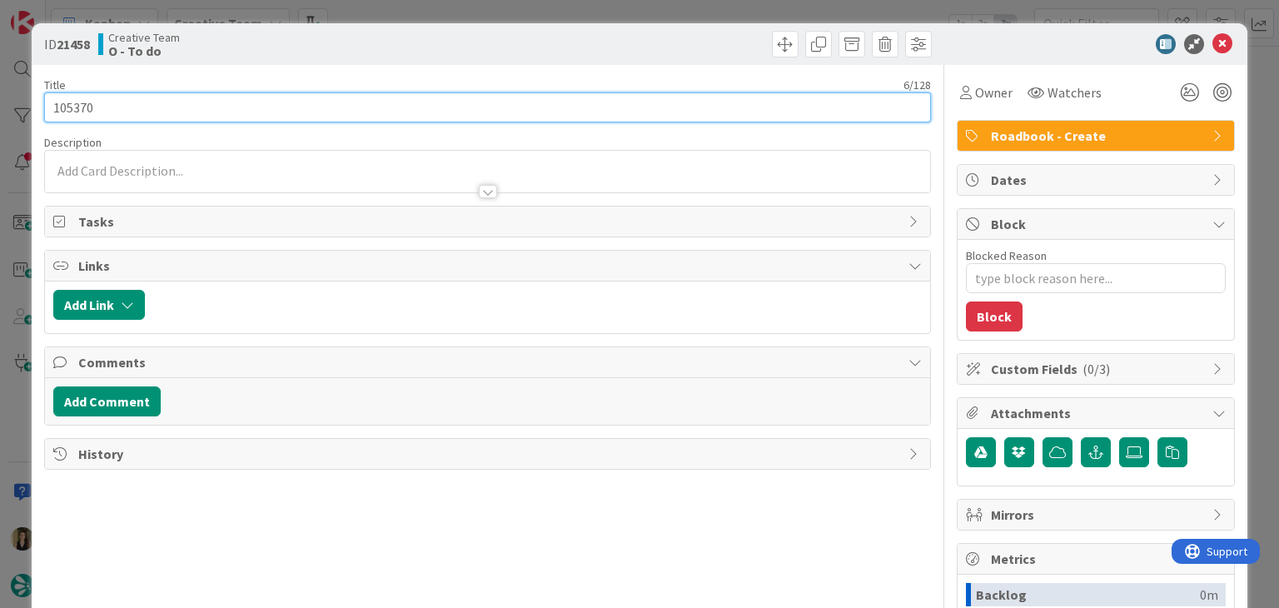
click at [53, 104] on input "105370" at bounding box center [487, 107] width 886 height 30
click at [52, 104] on input "105370" at bounding box center [487, 107] width 886 height 30
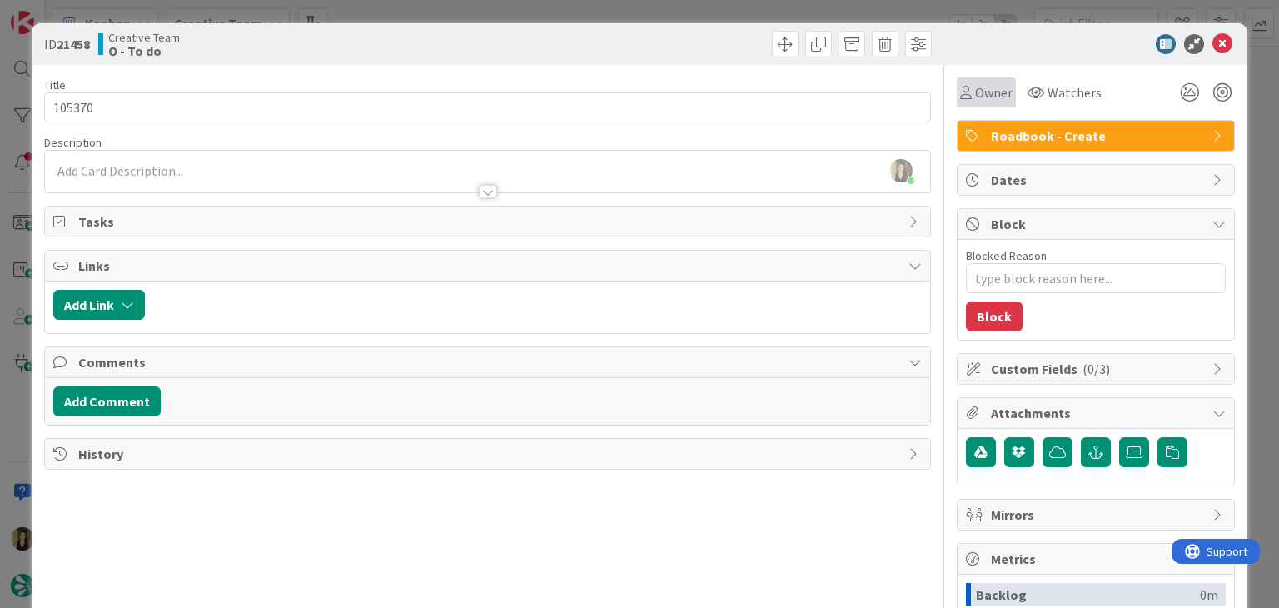
click at [976, 102] on div "Owner" at bounding box center [986, 92] width 59 height 30
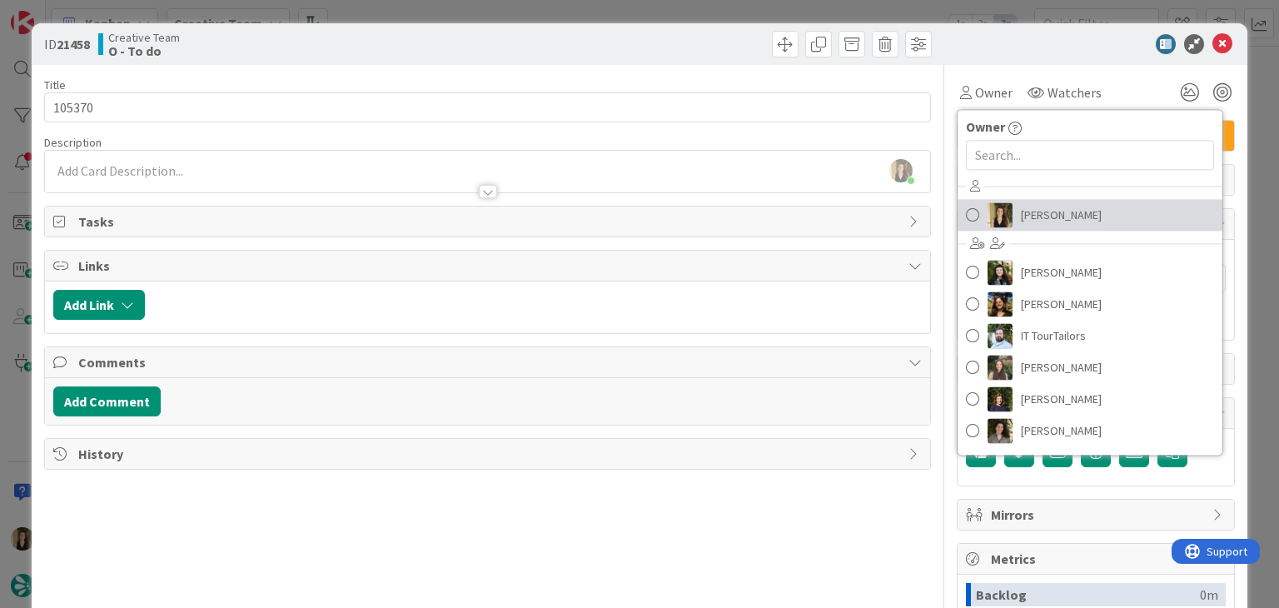
click at [1032, 214] on span "[PERSON_NAME]" at bounding box center [1061, 214] width 81 height 25
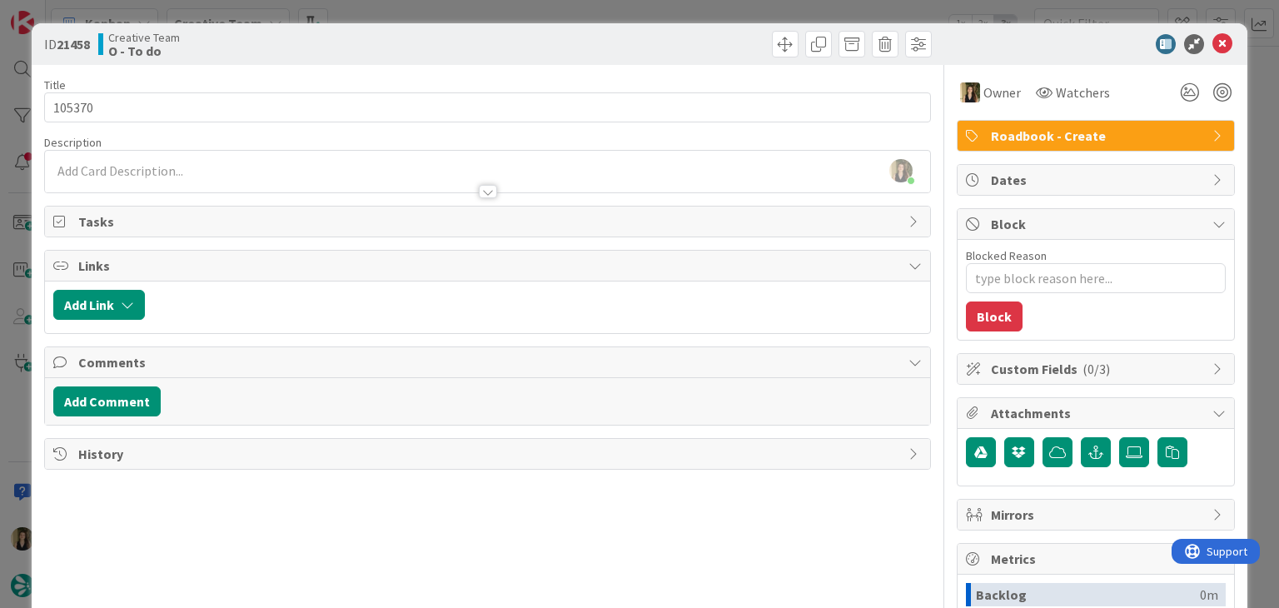
click at [719, 33] on div "ID 21458 Creative Team O - To do" at bounding box center [639, 44] width 1215 height 42
click at [721, 11] on div "ID 21458 Creative Team O - To do Title 6 / 128 105370 Description [PERSON_NAME]…" at bounding box center [639, 304] width 1279 height 608
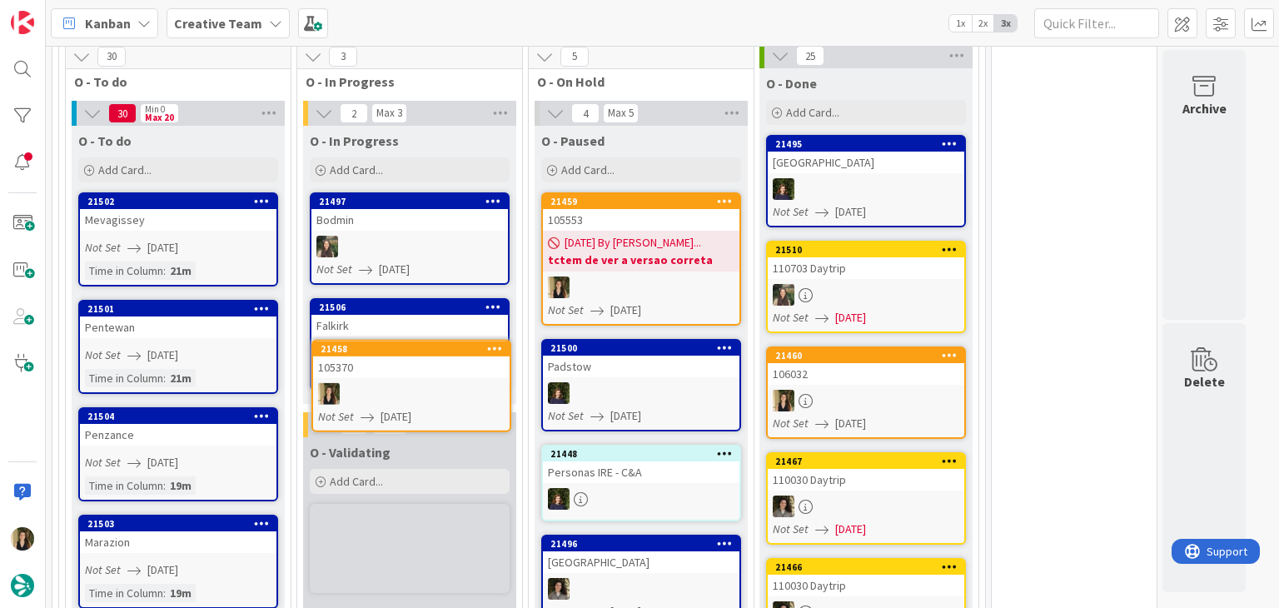
scroll to position [1241, 0]
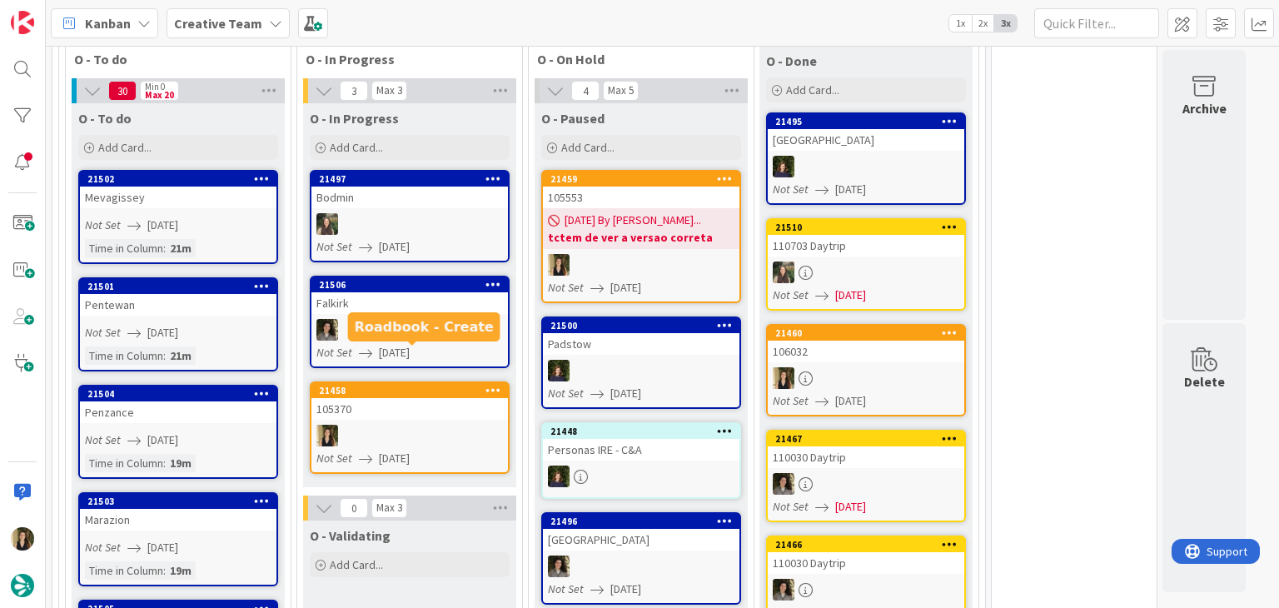
click at [380, 425] on div at bounding box center [410, 436] width 197 height 22
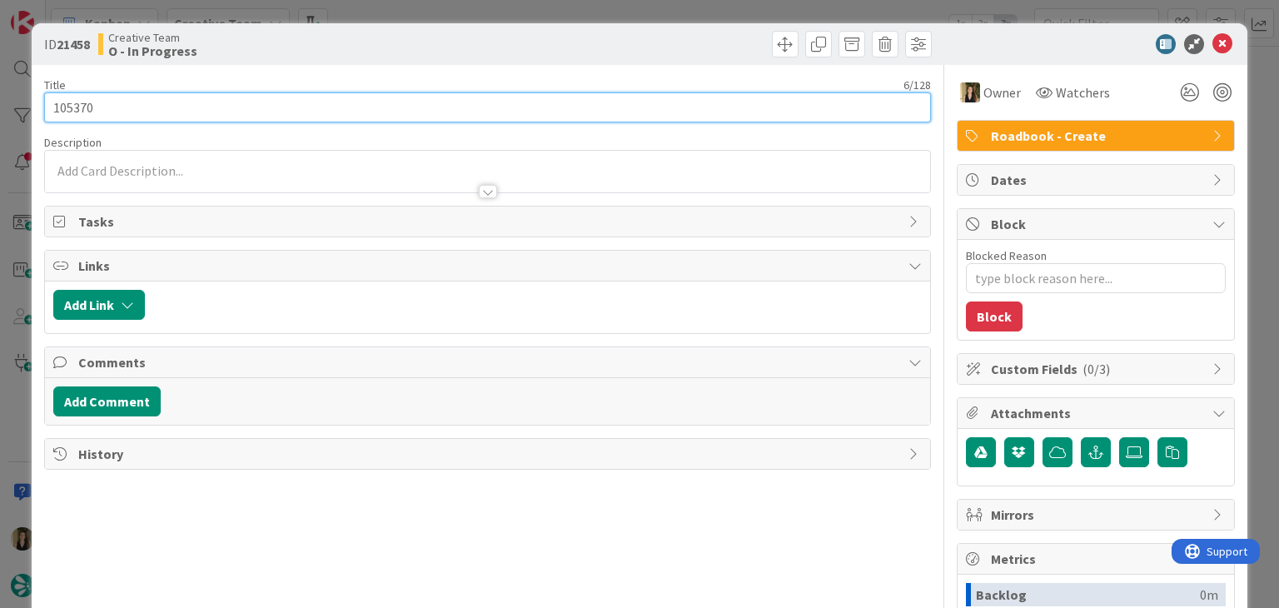
click at [56, 99] on input "105370" at bounding box center [487, 107] width 886 height 30
click at [56, 98] on input "105370" at bounding box center [487, 107] width 886 height 30
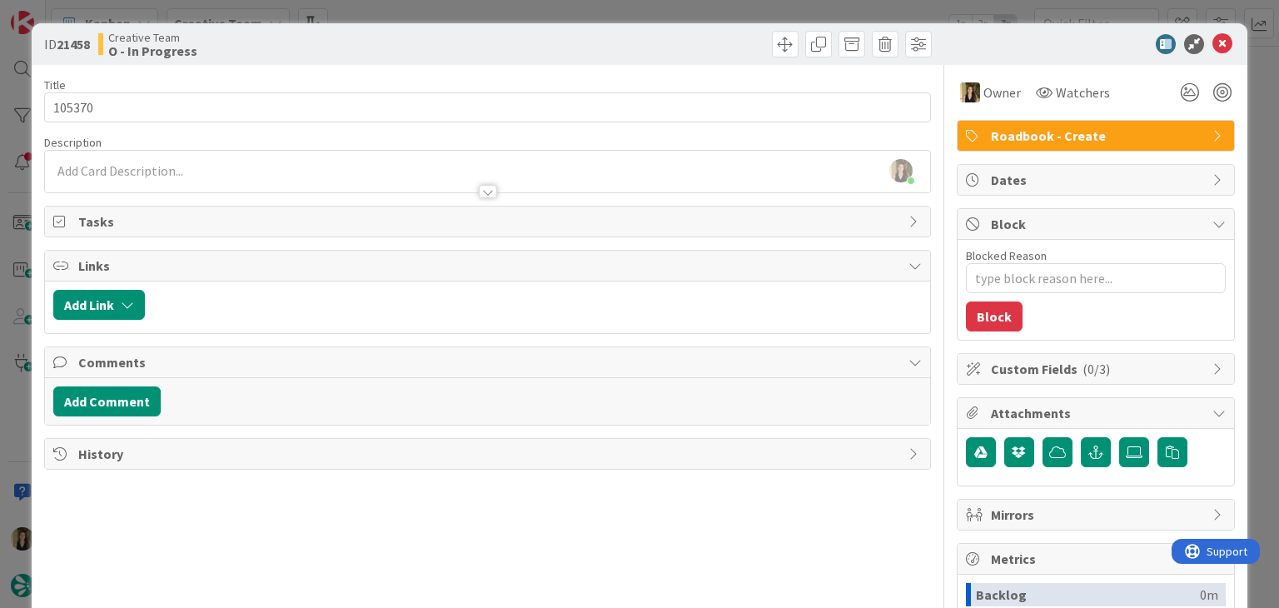
type textarea "x"
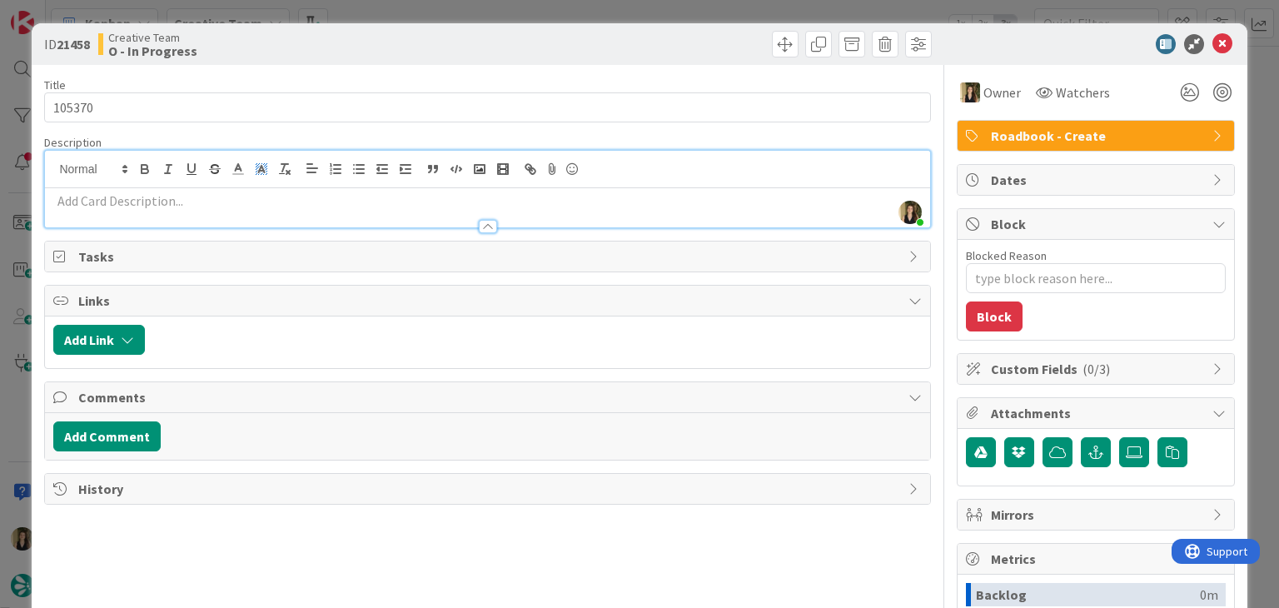
drag, startPoint x: 272, startPoint y: 171, endPoint x: 267, endPoint y: 184, distance: 14.2
click at [272, 171] on div "[PERSON_NAME] joined 6 m ago" at bounding box center [487, 189] width 885 height 77
click at [263, 199] on p at bounding box center [487, 201] width 868 height 19
paste div
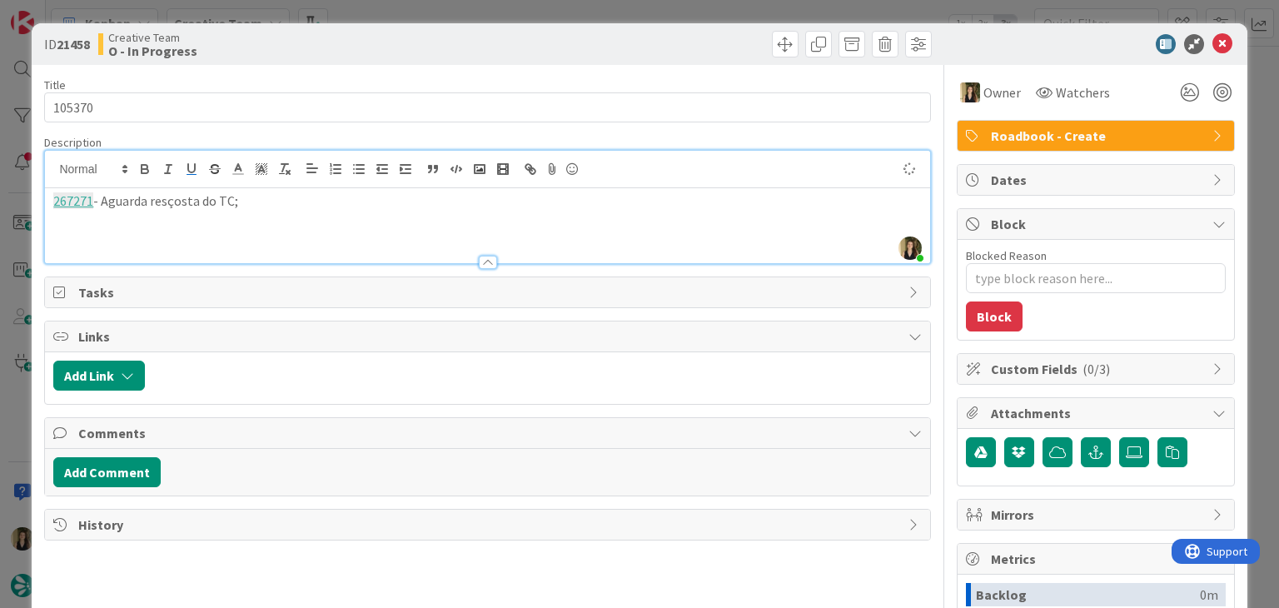
drag, startPoint x: 177, startPoint y: 197, endPoint x: 193, endPoint y: 175, distance: 28.0
click at [177, 197] on p "267271 - Aguarda resçosta do TC;" at bounding box center [487, 201] width 868 height 19
click at [307, 204] on p "267271 - Aguarda resposta do TC;" at bounding box center [487, 201] width 868 height 19
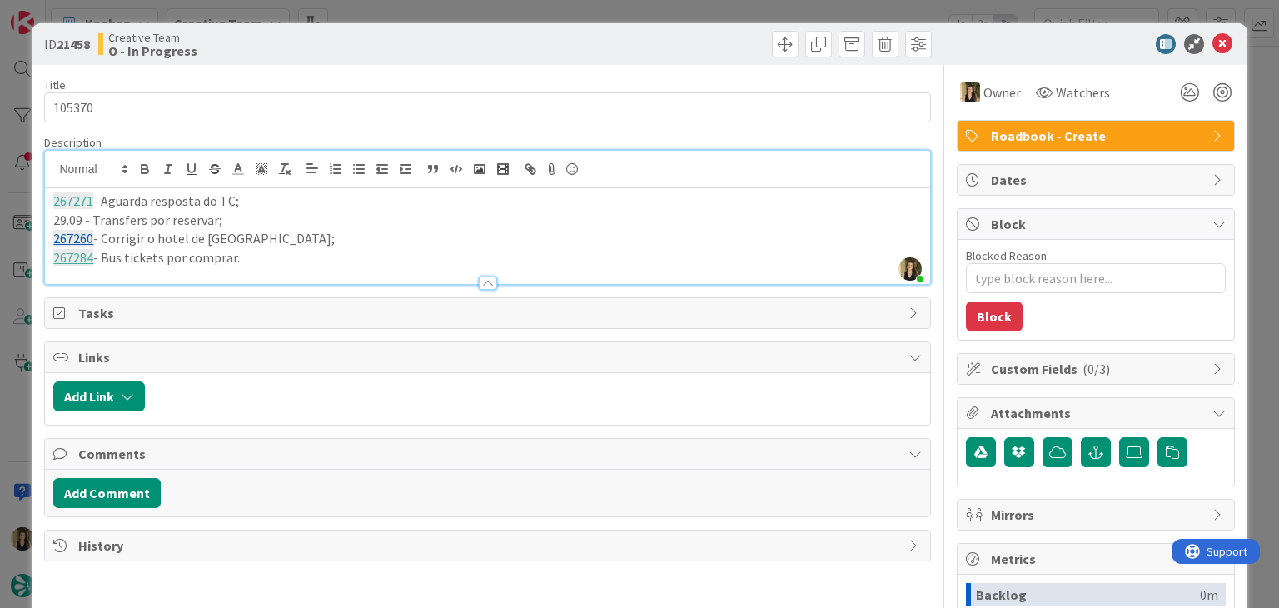
drag, startPoint x: 258, startPoint y: 257, endPoint x: 17, endPoint y: 201, distance: 247.3
click at [17, 201] on div "ID 21458 Creative Team O - In Progress Title 6 / 128 105370 Description [PERSON…" at bounding box center [639, 304] width 1279 height 608
click at [584, 35] on div at bounding box center [712, 44] width 440 height 27
click at [583, 15] on div "ID 21458 Creative Team O - In Progress Title 6 / 128 105370 Description [PERSON…" at bounding box center [639, 304] width 1279 height 608
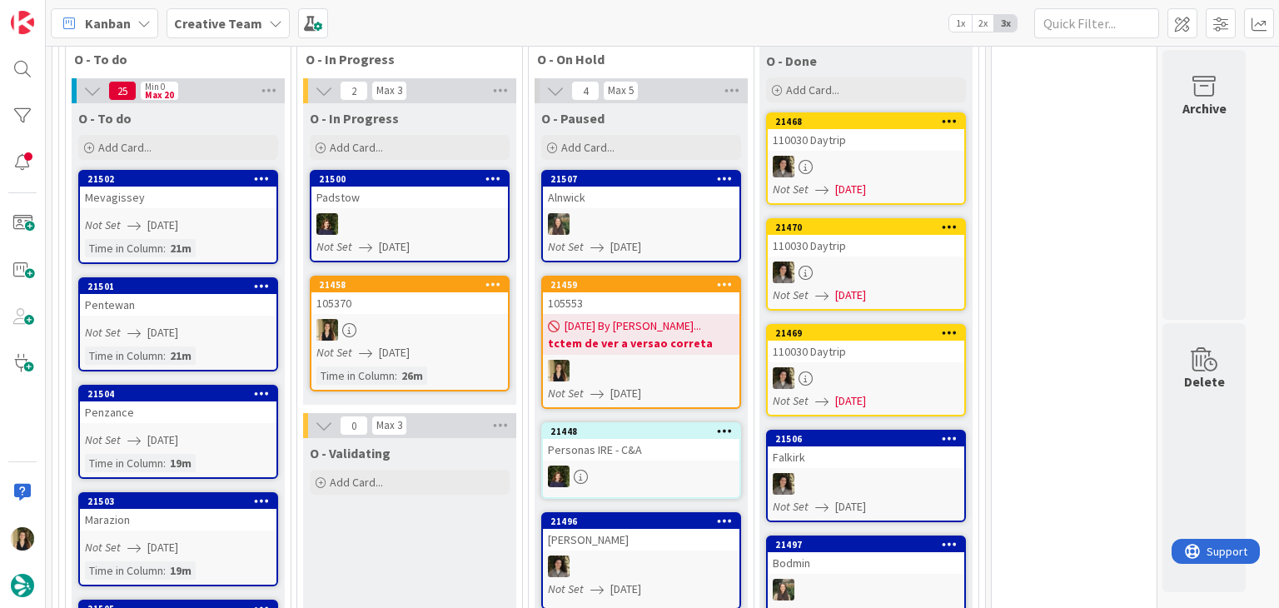
click at [467, 319] on div at bounding box center [410, 330] width 197 height 22
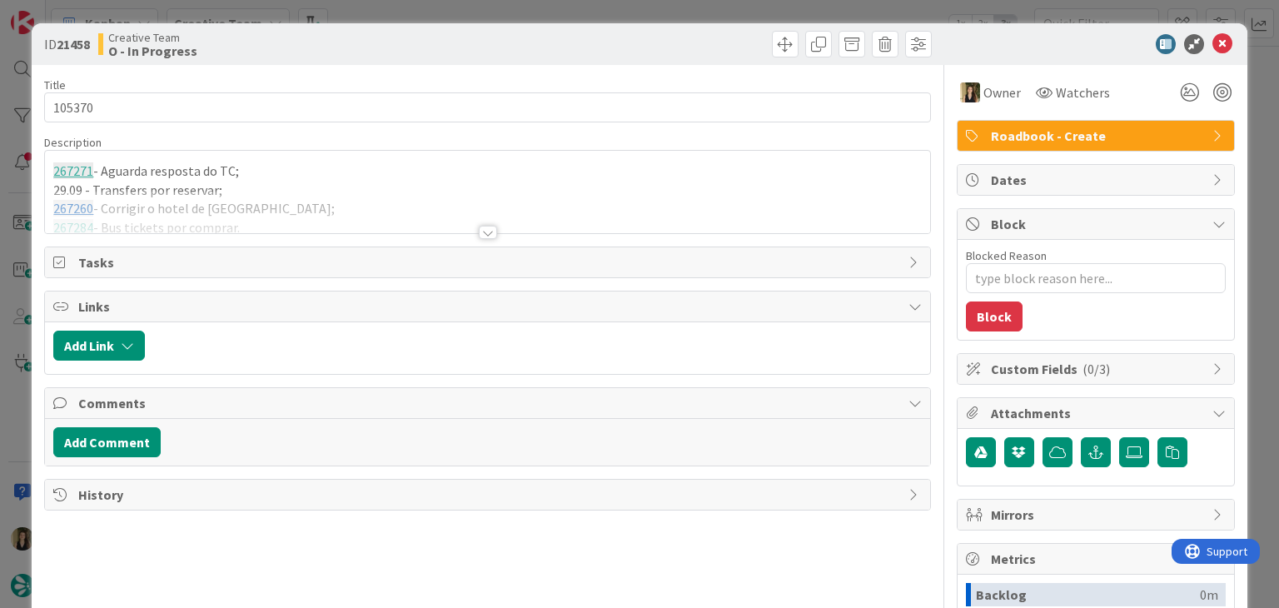
click at [651, 37] on div at bounding box center [712, 44] width 440 height 27
click at [648, 2] on div "ID 21458 Creative Team O - In Progress Title 6 / 128 105370 Description 267271 …" at bounding box center [639, 304] width 1279 height 608
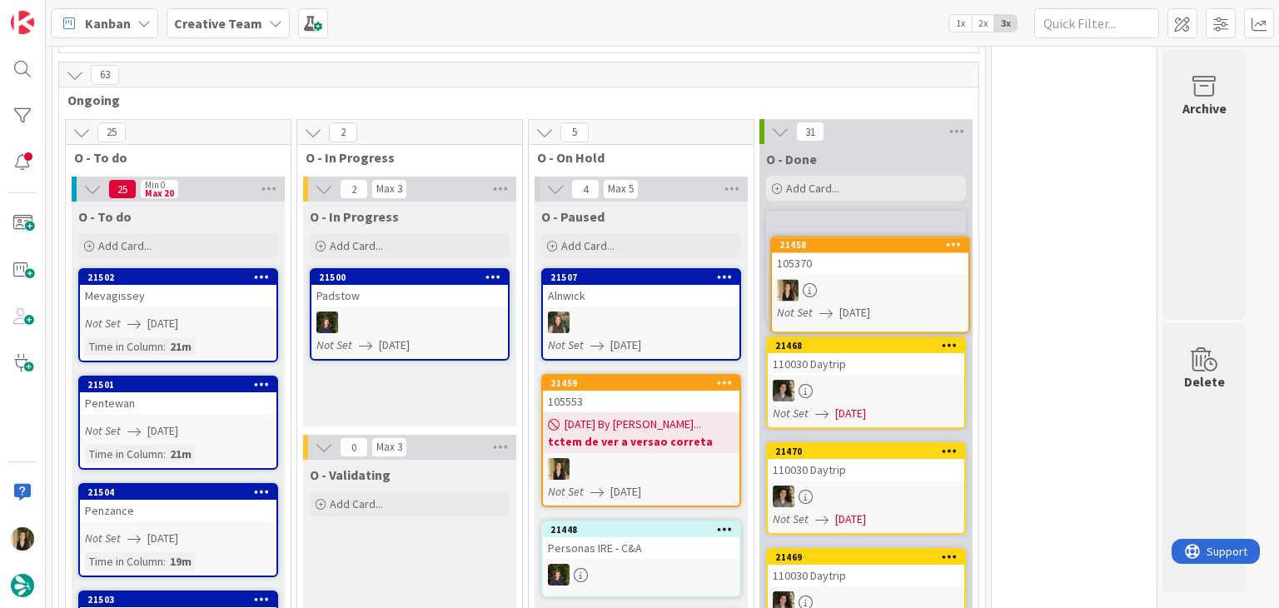
scroll to position [1136, 0]
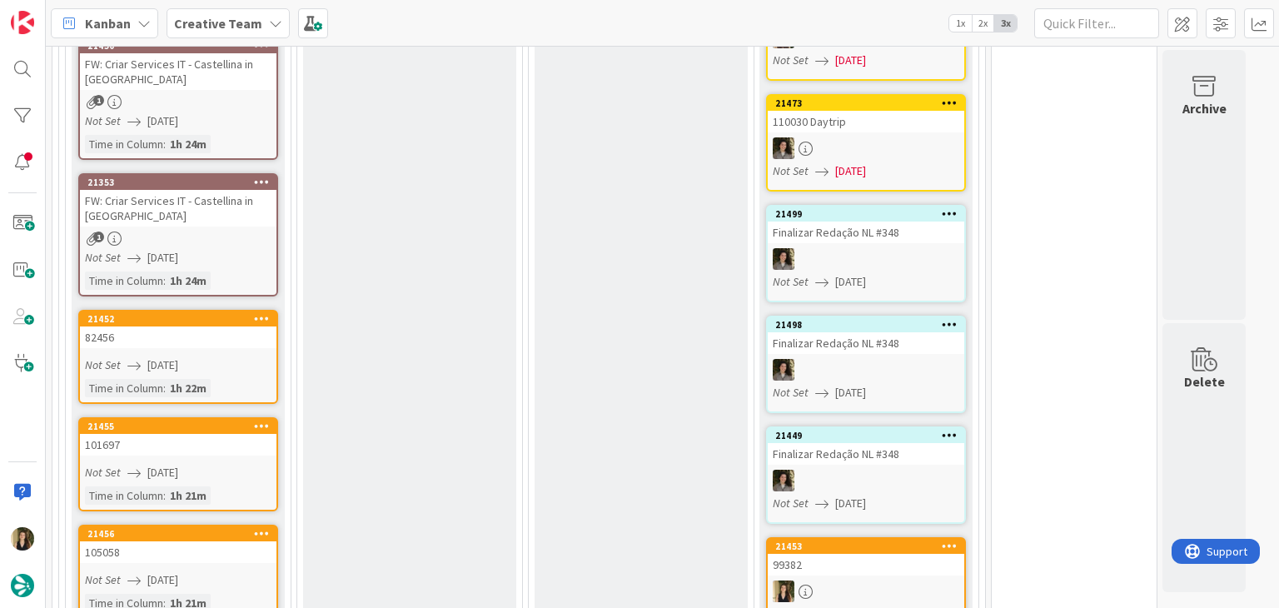
scroll to position [3802, 0]
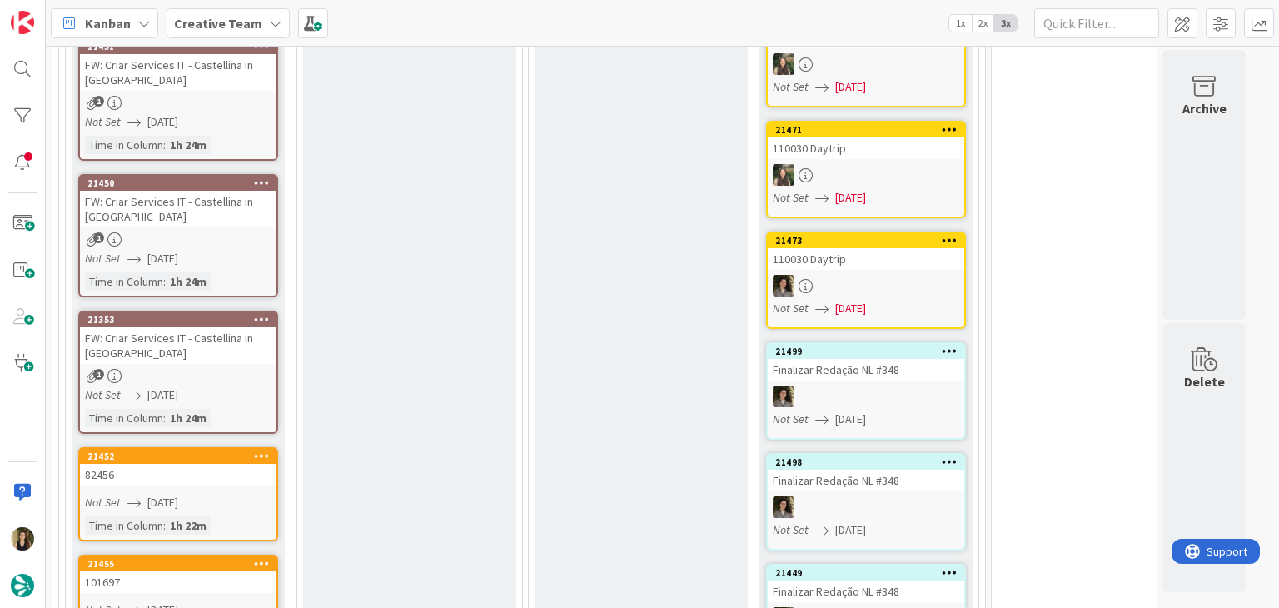
click at [250, 327] on div "FW: Criar Services IT - Castellina in [GEOGRAPHIC_DATA]" at bounding box center [178, 345] width 197 height 37
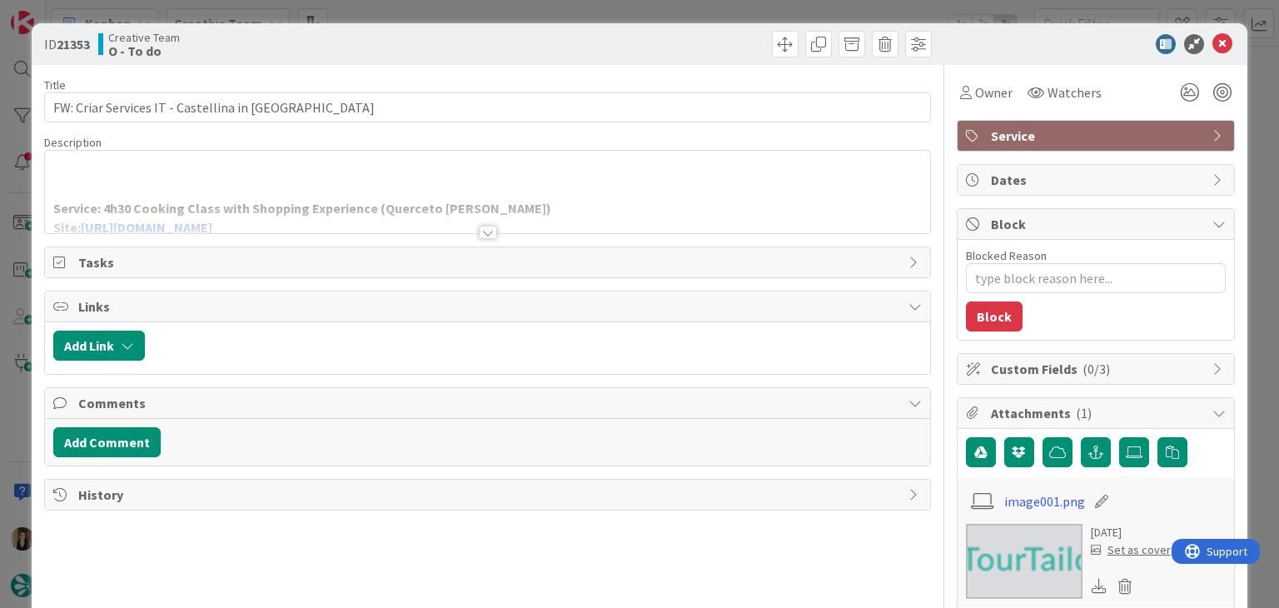
click at [526, 11] on div "ID 21353 Creative Team O - To do Title 45 / 128 FW: Criar Services IT - [GEOGRA…" at bounding box center [639, 304] width 1279 height 608
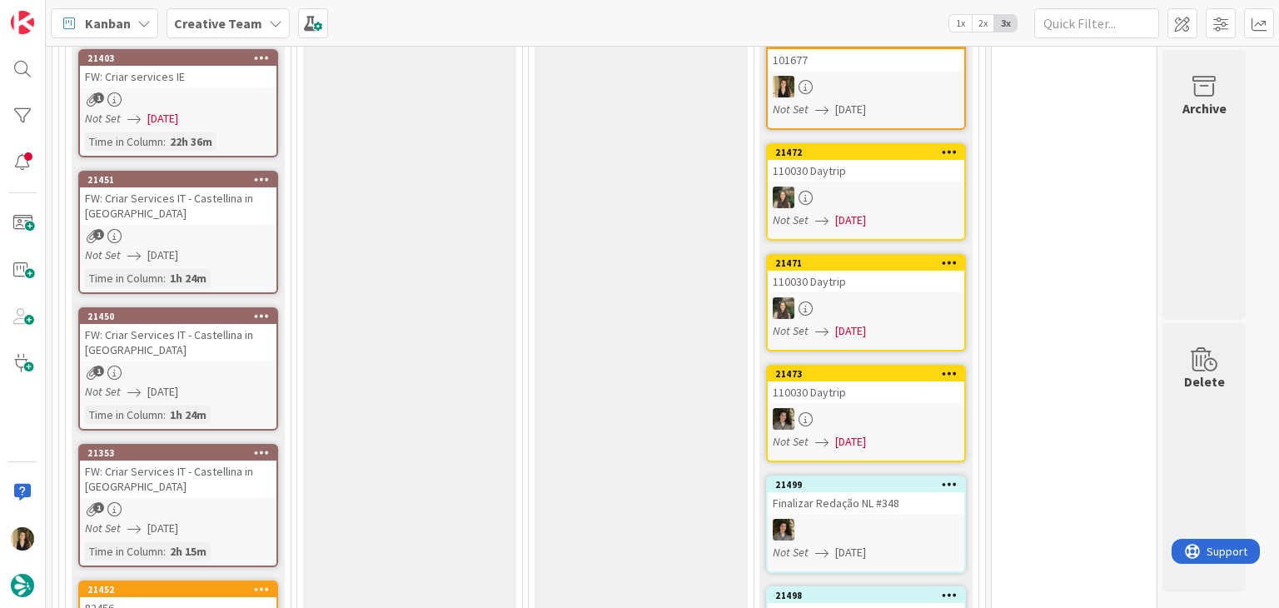
scroll to position [3385, 0]
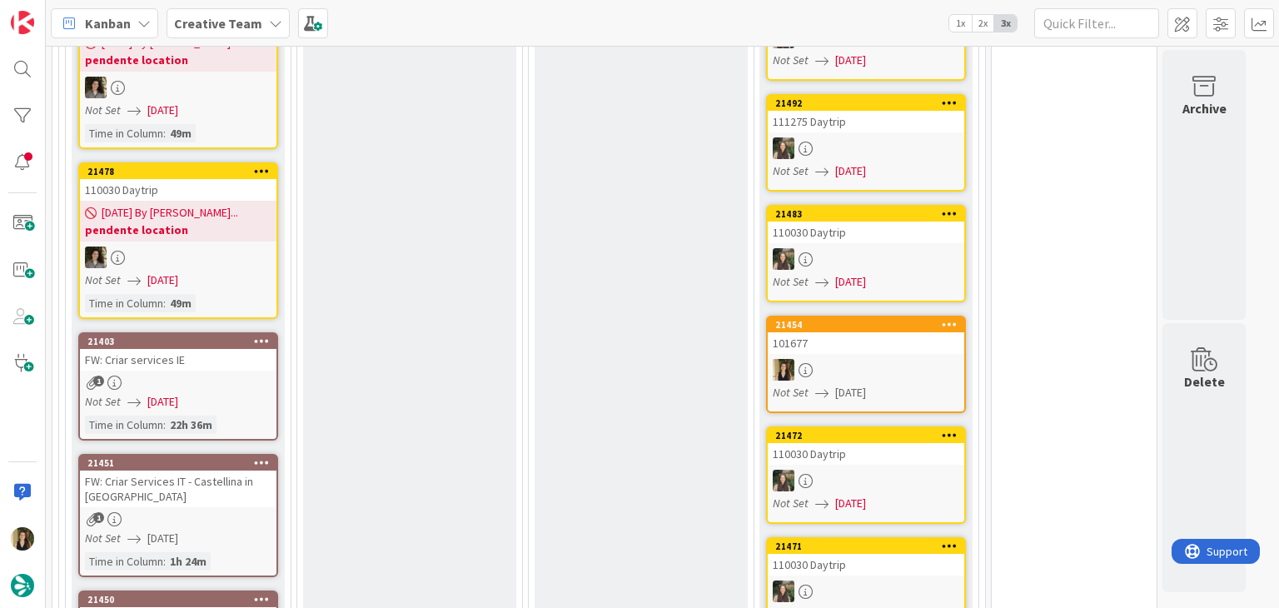
click at [247, 471] on div "FW: Criar Services IT - Castellina in [GEOGRAPHIC_DATA]" at bounding box center [178, 489] width 197 height 37
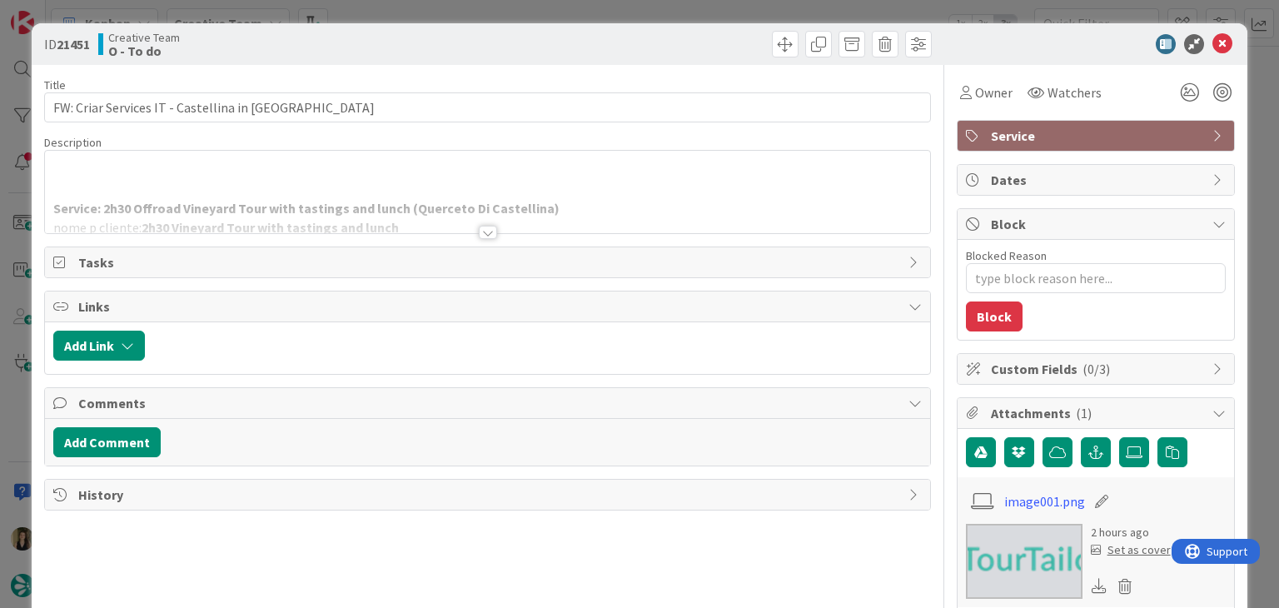
click at [559, 29] on div "ID 21451 Creative Team O - To do" at bounding box center [639, 44] width 1215 height 42
click at [560, 1] on div "ID 21451 Creative Team O - To do Title 45 / 128 FW: Criar Services IT - [GEOGRA…" at bounding box center [639, 304] width 1279 height 608
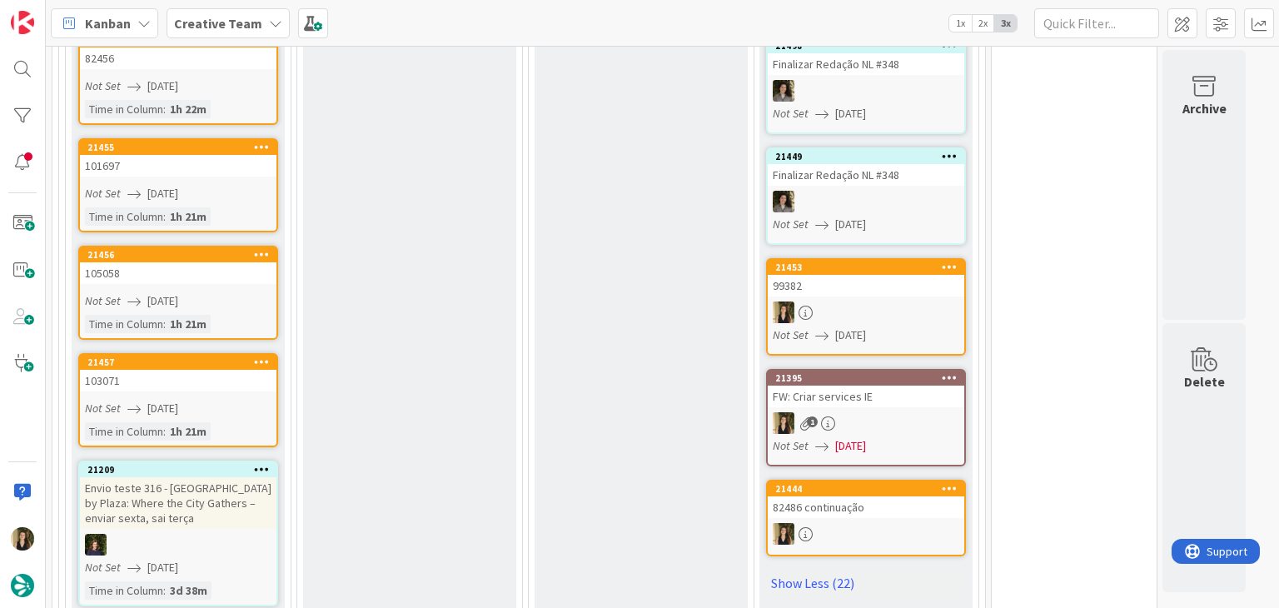
click at [234, 370] on div "103071" at bounding box center [178, 381] width 197 height 22
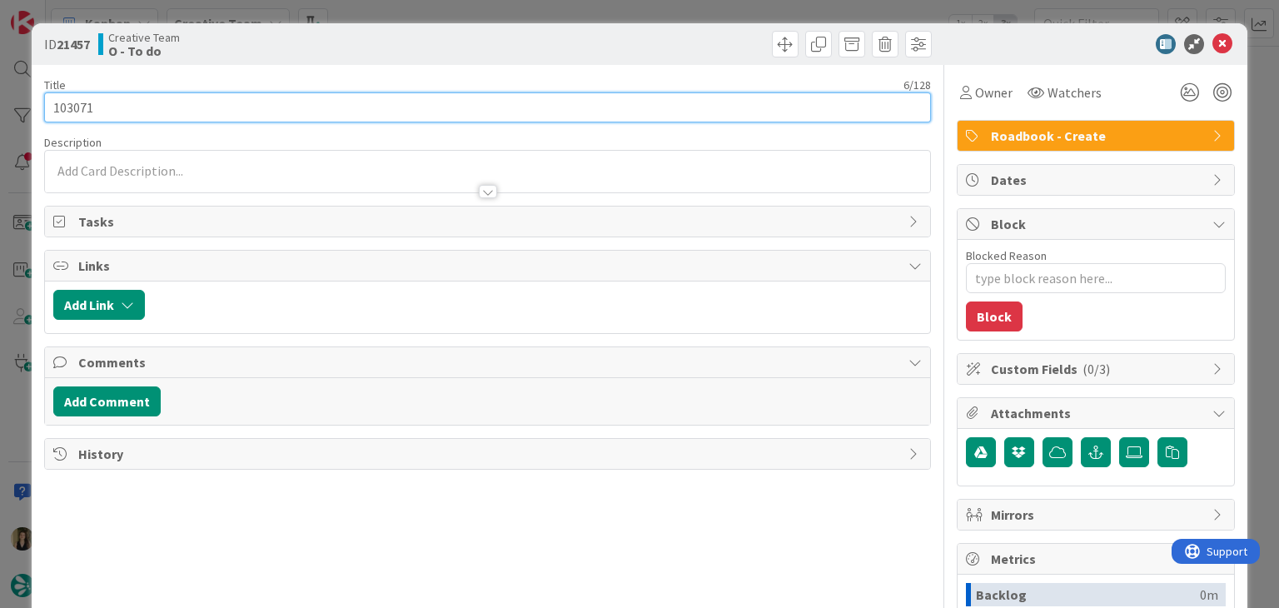
click at [82, 96] on input "103071" at bounding box center [487, 107] width 886 height 30
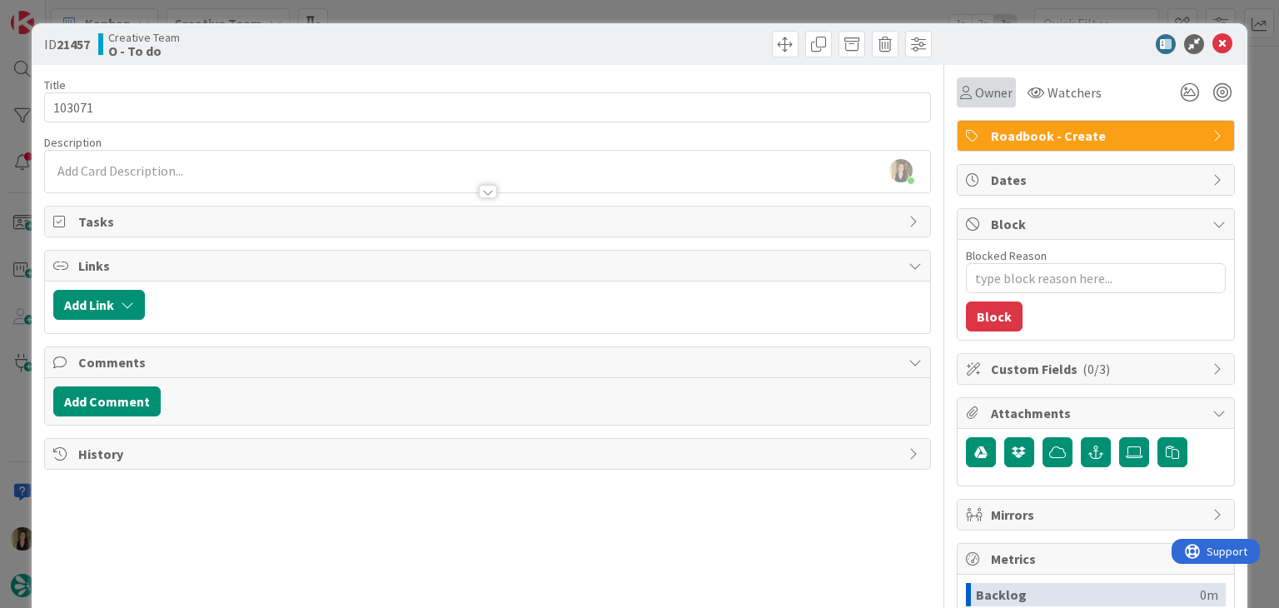
click at [962, 104] on div "Owner" at bounding box center [986, 92] width 59 height 30
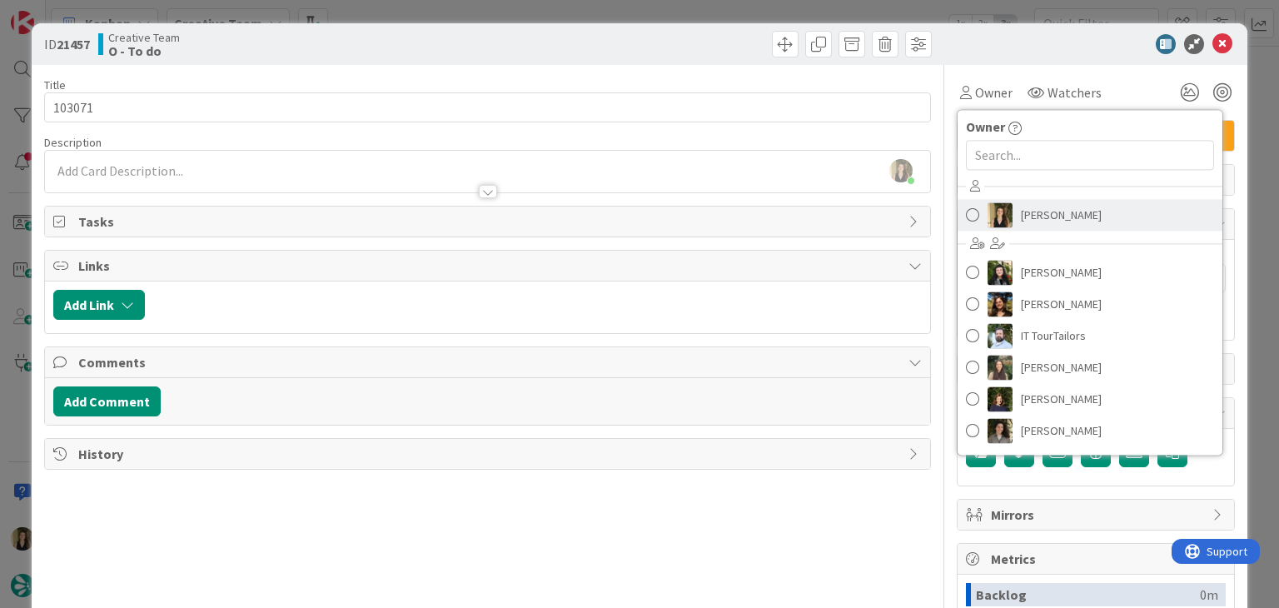
drag, startPoint x: 1034, startPoint y: 211, endPoint x: 745, endPoint y: 149, distance: 295.5
click at [1034, 211] on span "[PERSON_NAME]" at bounding box center [1061, 214] width 81 height 25
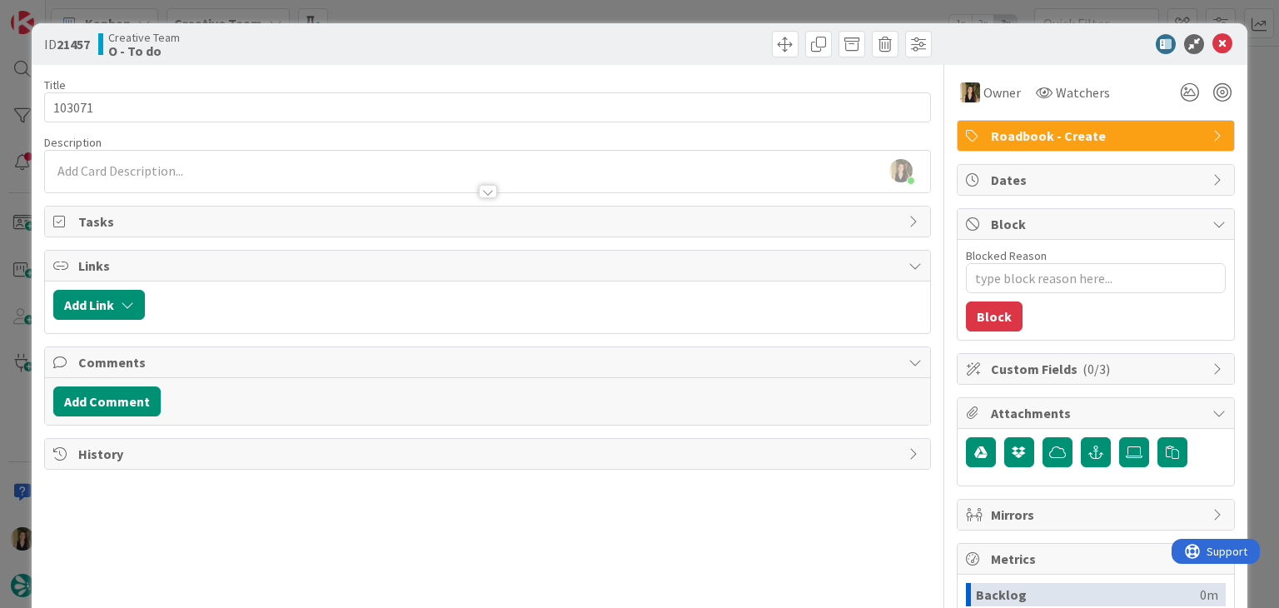
drag, startPoint x: 623, startPoint y: 73, endPoint x: 612, endPoint y: 57, distance: 19.2
click at [618, 67] on div "Title 6 / 128 103071 Description [PERSON_NAME] just joined Owner Watchers Roadb…" at bounding box center [487, 462] width 886 height 794
click at [610, 49] on div at bounding box center [712, 44] width 440 height 27
click at [608, 21] on div "ID 21457 Creative Team O - To do Title 6 / 128 103071 Description [PERSON_NAME]…" at bounding box center [639, 304] width 1279 height 608
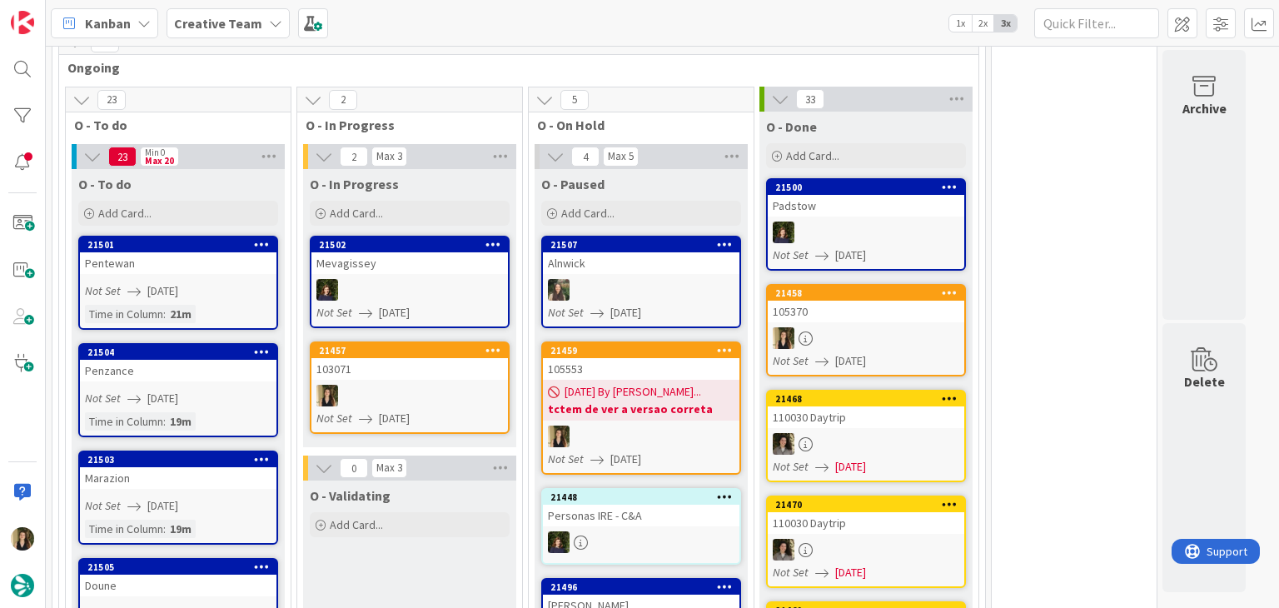
scroll to position [1178, 0]
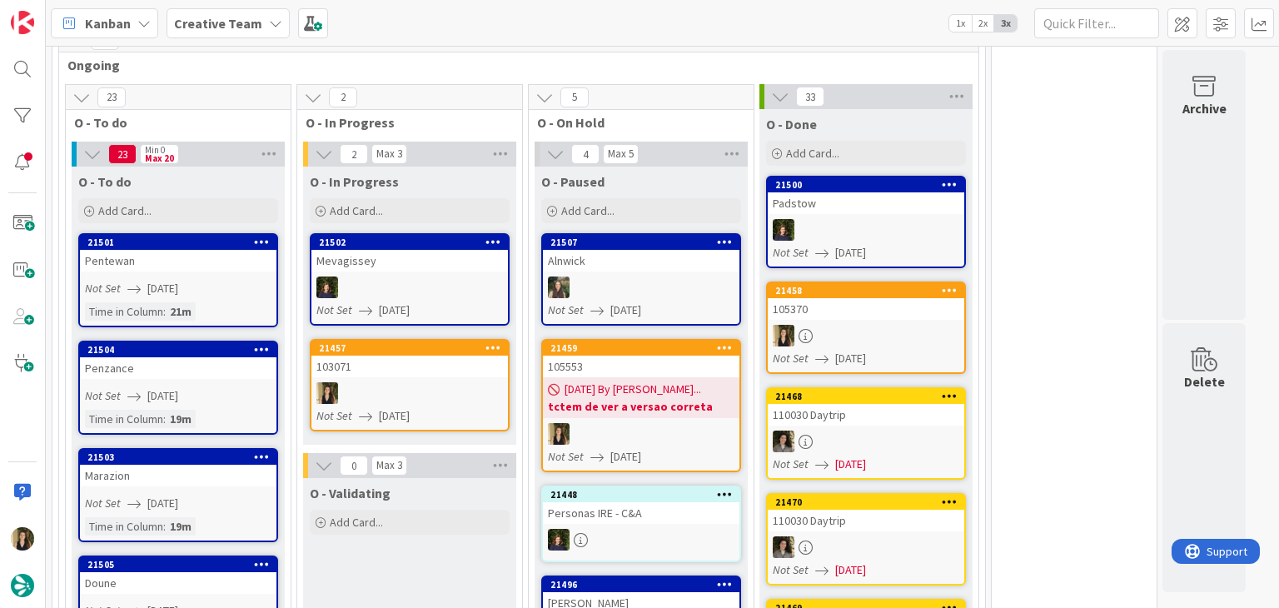
click at [386, 407] on span "[DATE]" at bounding box center [394, 415] width 31 height 17
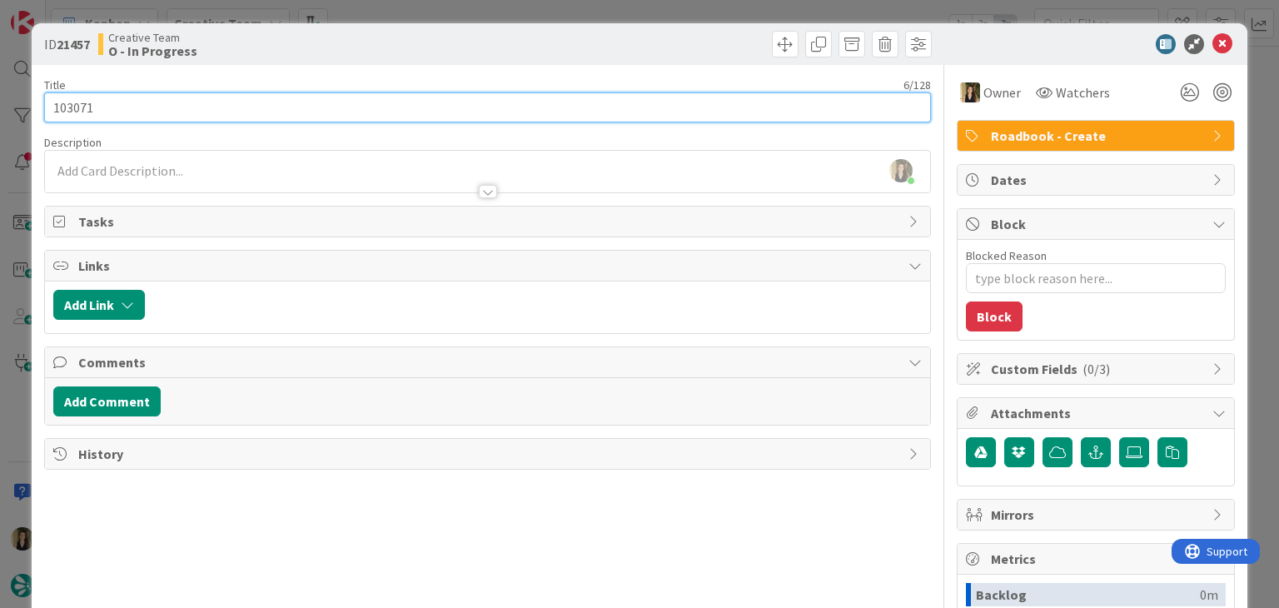
click at [69, 112] on input "103071" at bounding box center [487, 107] width 886 height 30
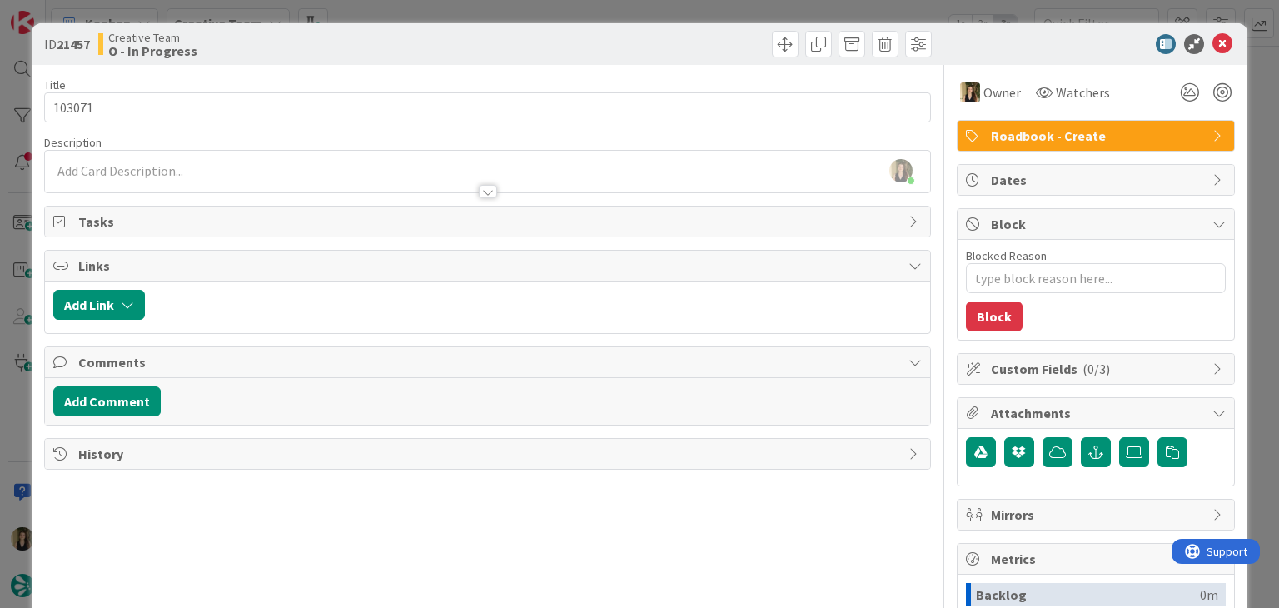
click at [406, 55] on div "Creative Team O - In Progress" at bounding box center [291, 44] width 386 height 27
click at [426, 4] on div "ID 21457 Creative Team O - In Progress Title 6 / 128 103071 Description [PERSON…" at bounding box center [639, 304] width 1279 height 608
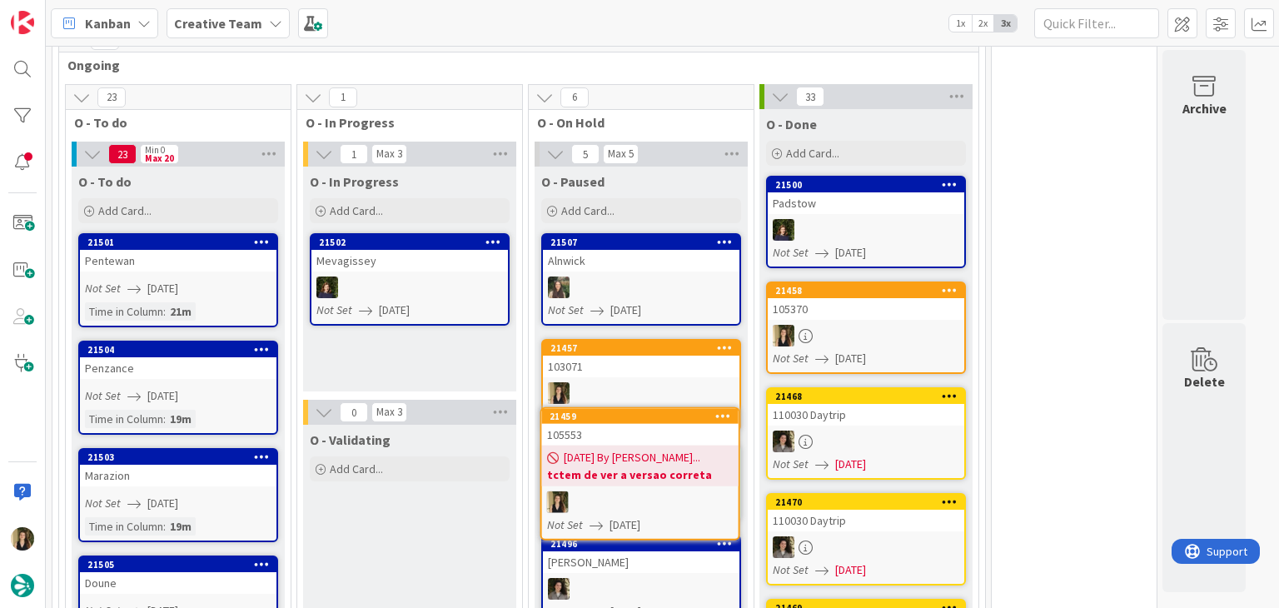
scroll to position [1188, 0]
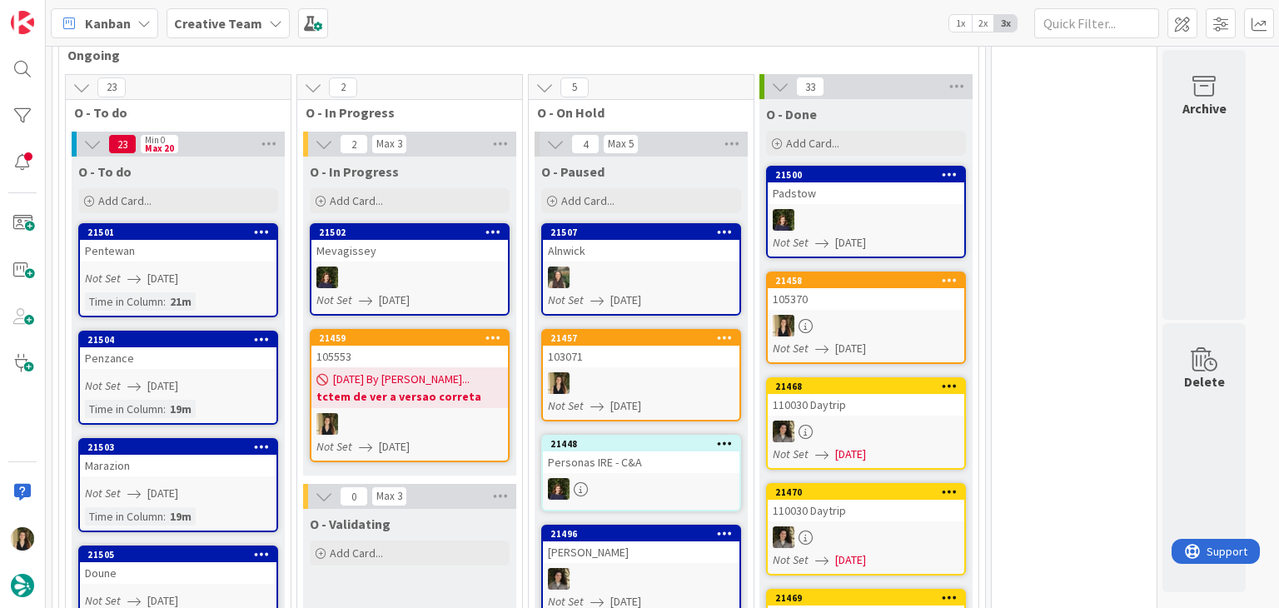
click at [458, 413] on div at bounding box center [410, 424] width 197 height 22
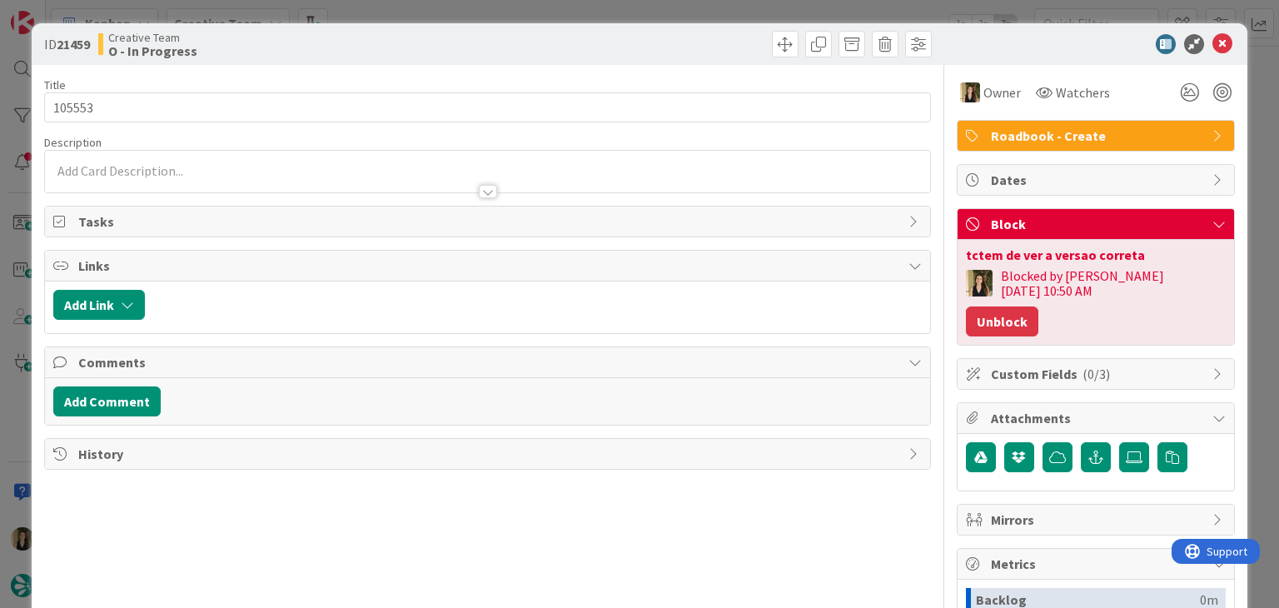
click at [1039, 307] on button "Unblock" at bounding box center [1002, 322] width 72 height 30
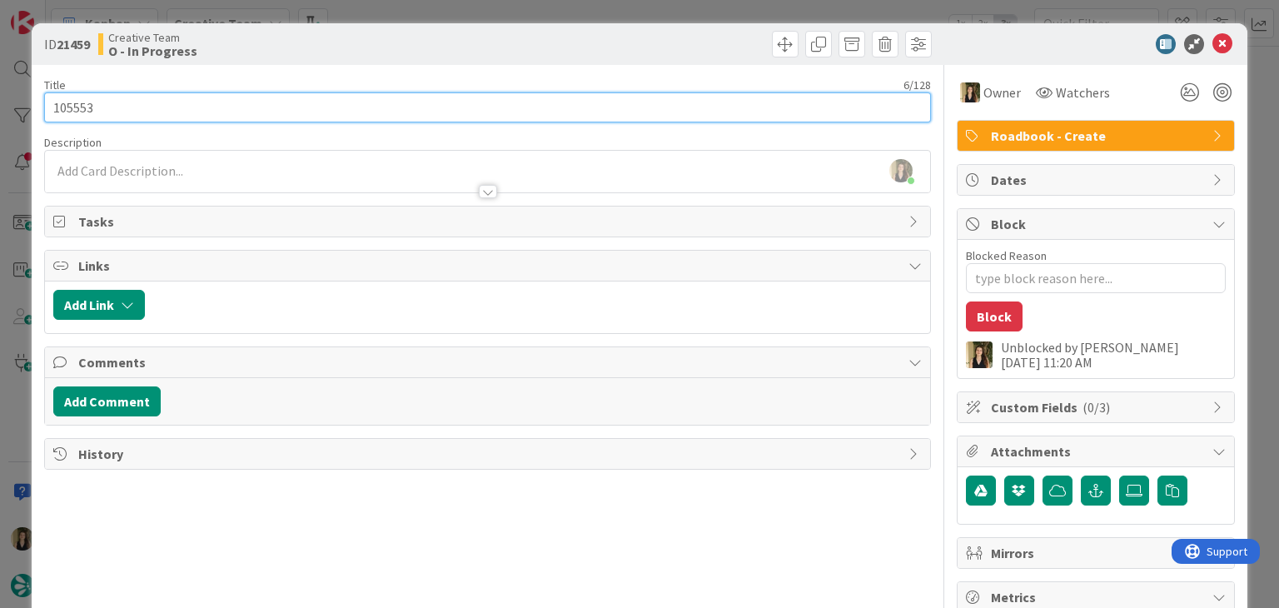
click at [69, 111] on input "105553" at bounding box center [487, 107] width 886 height 30
click at [67, 111] on input "105553" at bounding box center [487, 107] width 886 height 30
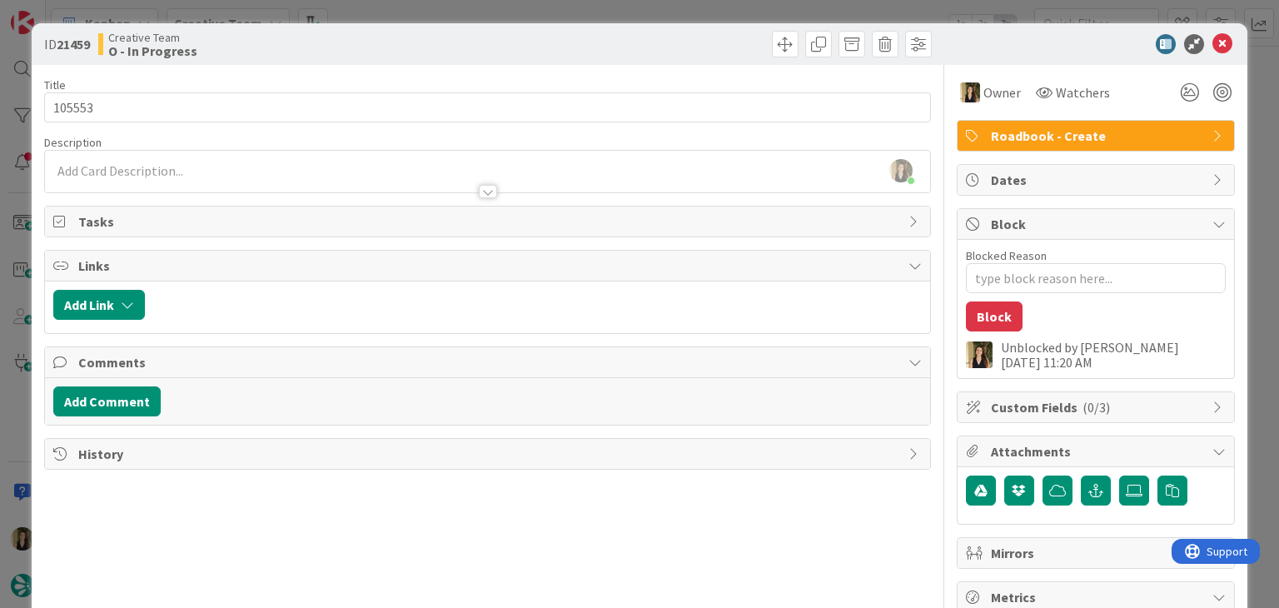
click at [368, 39] on div "Creative Team O - In Progress" at bounding box center [291, 44] width 386 height 27
click at [385, 17] on div "ID 21459 Creative Team O - In Progress Title 6 / 128 105553 Description [GEOGRA…" at bounding box center [639, 304] width 1279 height 608
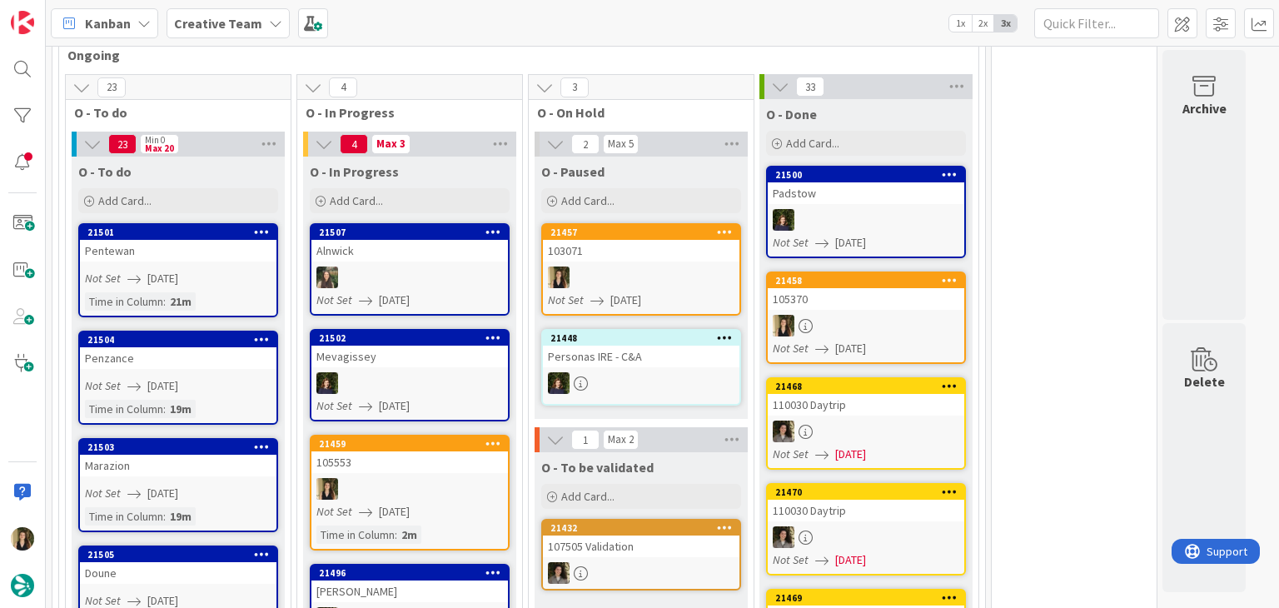
click at [416, 478] on div at bounding box center [410, 489] width 197 height 22
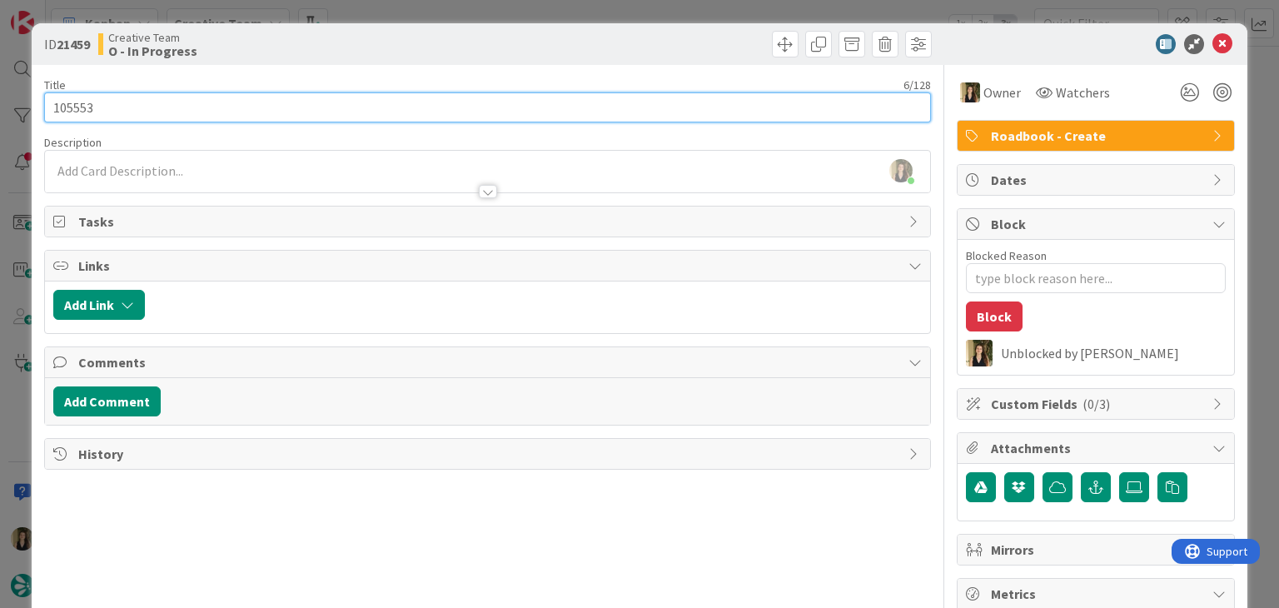
click at [87, 108] on input "105553" at bounding box center [487, 107] width 886 height 30
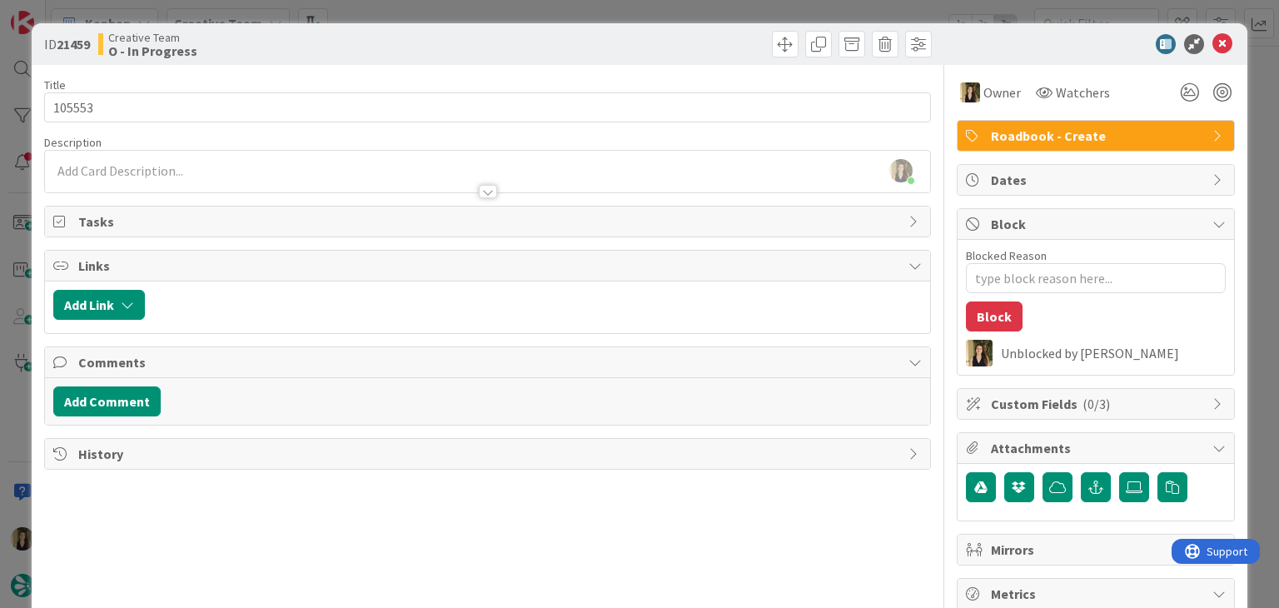
click at [397, 41] on div "Creative Team O - In Progress" at bounding box center [291, 44] width 386 height 27
click at [407, 8] on div "ID 21459 Creative Team O - In Progress Title 6 / 128 105553 Description [PERSON…" at bounding box center [639, 304] width 1279 height 608
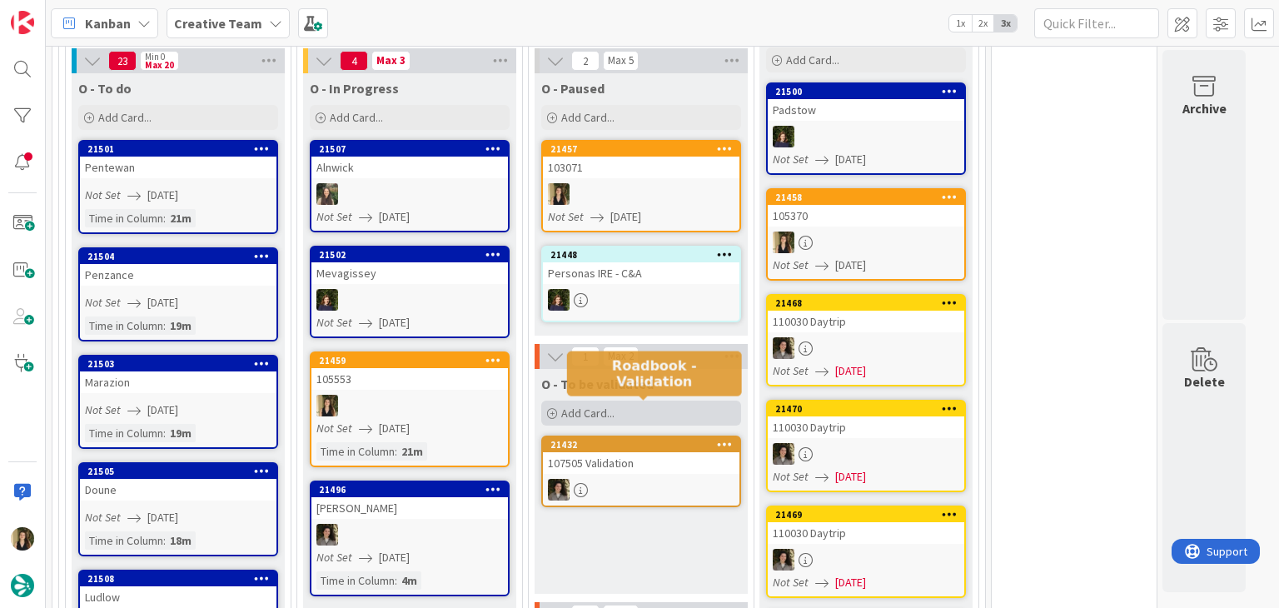
click at [664, 401] on div "Add Card..." at bounding box center [641, 413] width 200 height 25
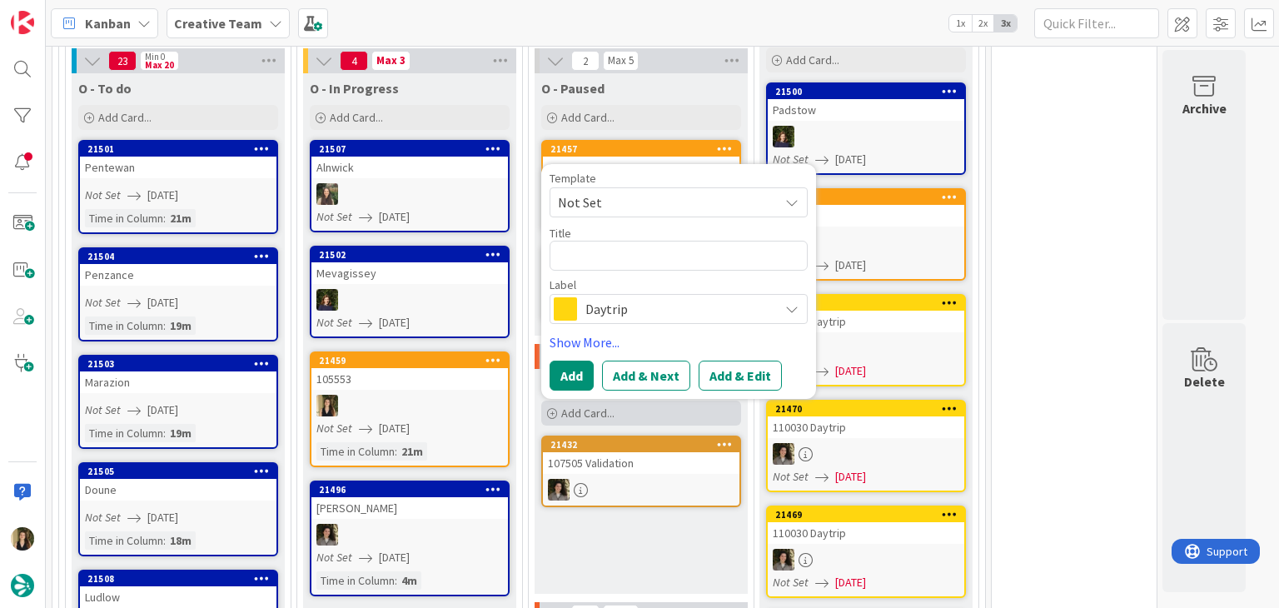
type textarea "x"
type textarea "105553"
type textarea "x"
type textarea "105553"
type textarea "x"
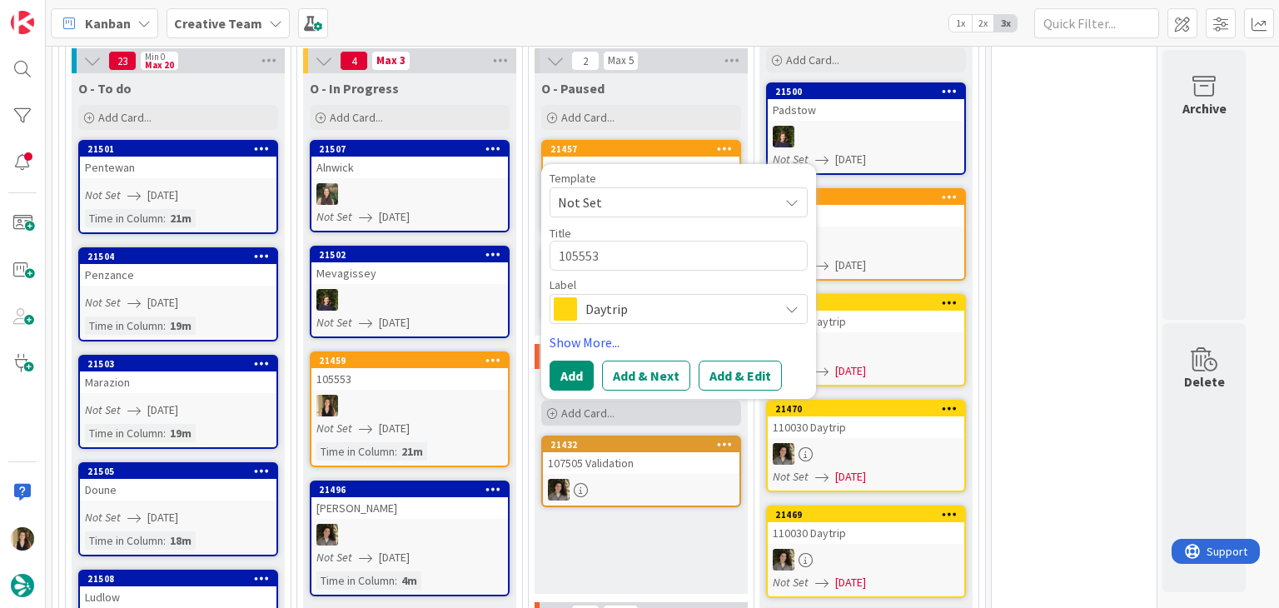
type textarea "105553 V"
type textarea "x"
type textarea "105553 Va"
type textarea "x"
type textarea "105553 Val"
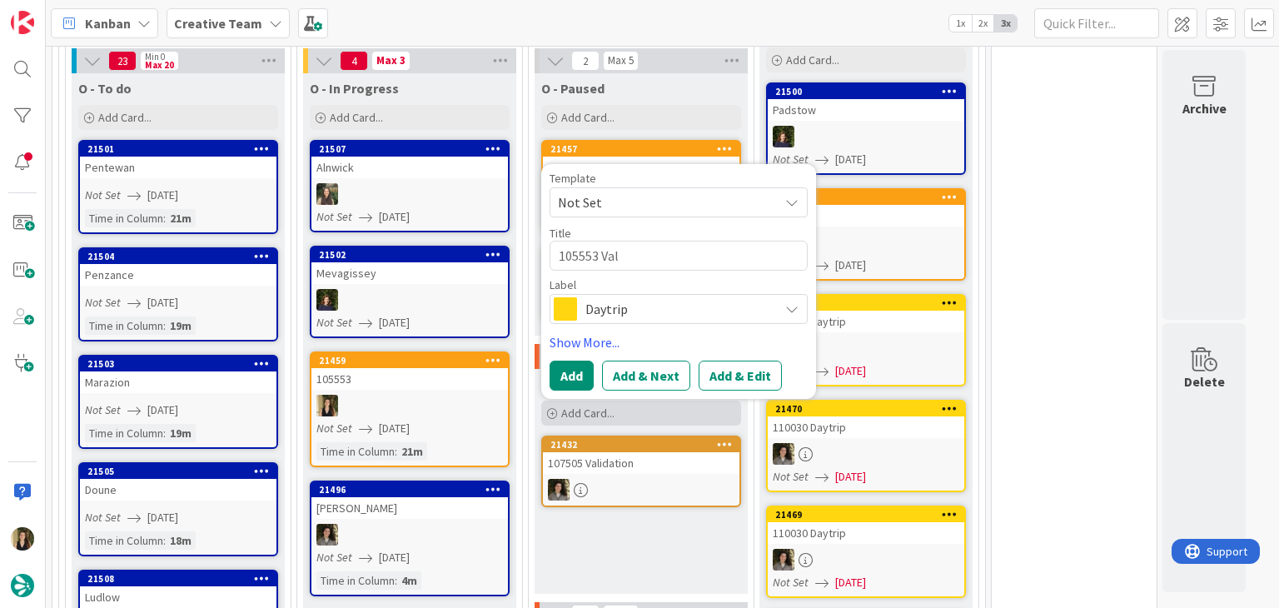
type textarea "x"
type textarea "105553 Vali"
type textarea "x"
type textarea "105553 Valid"
type textarea "x"
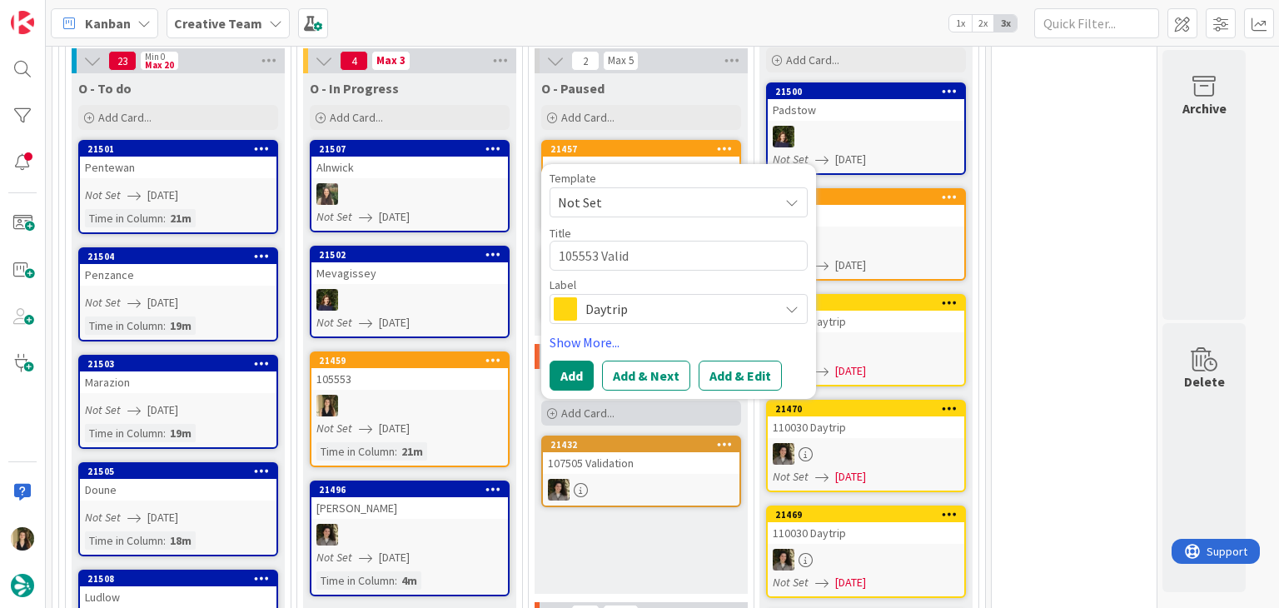
type textarea "105553 Valida"
type textarea "x"
type textarea "105553 Validat"
type textarea "x"
type textarea "105553 Validati"
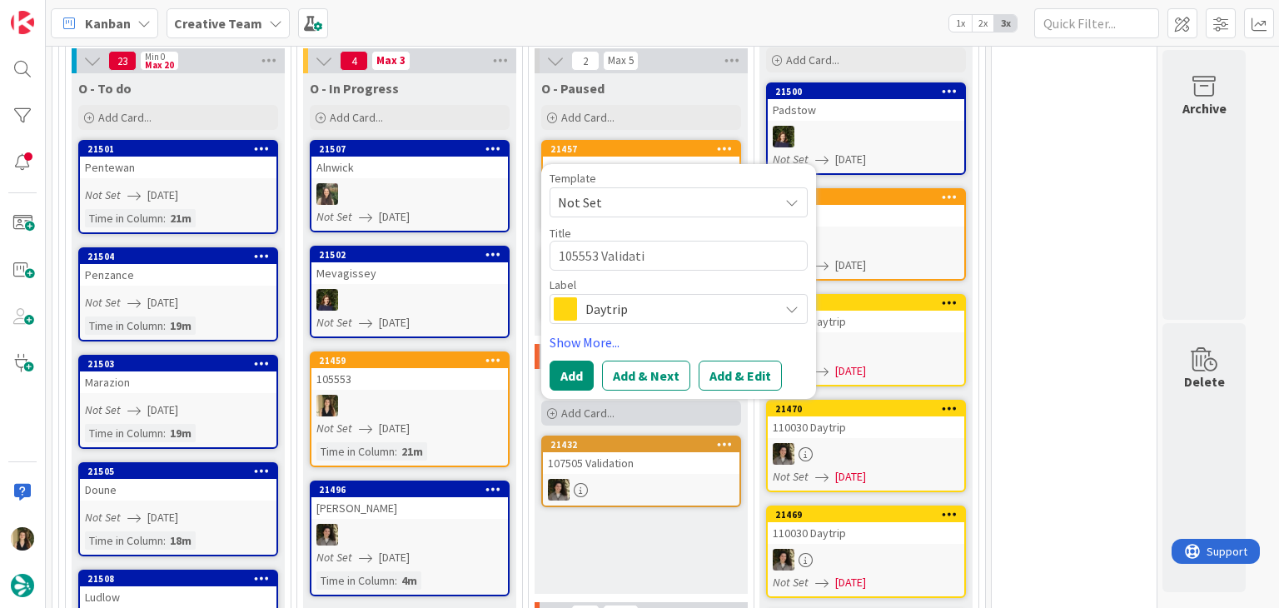
type textarea "x"
type textarea "105553 Validatio"
type textarea "x"
type textarea "105553 Validation"
click at [680, 297] on span "Daytrip" at bounding box center [678, 308] width 185 height 23
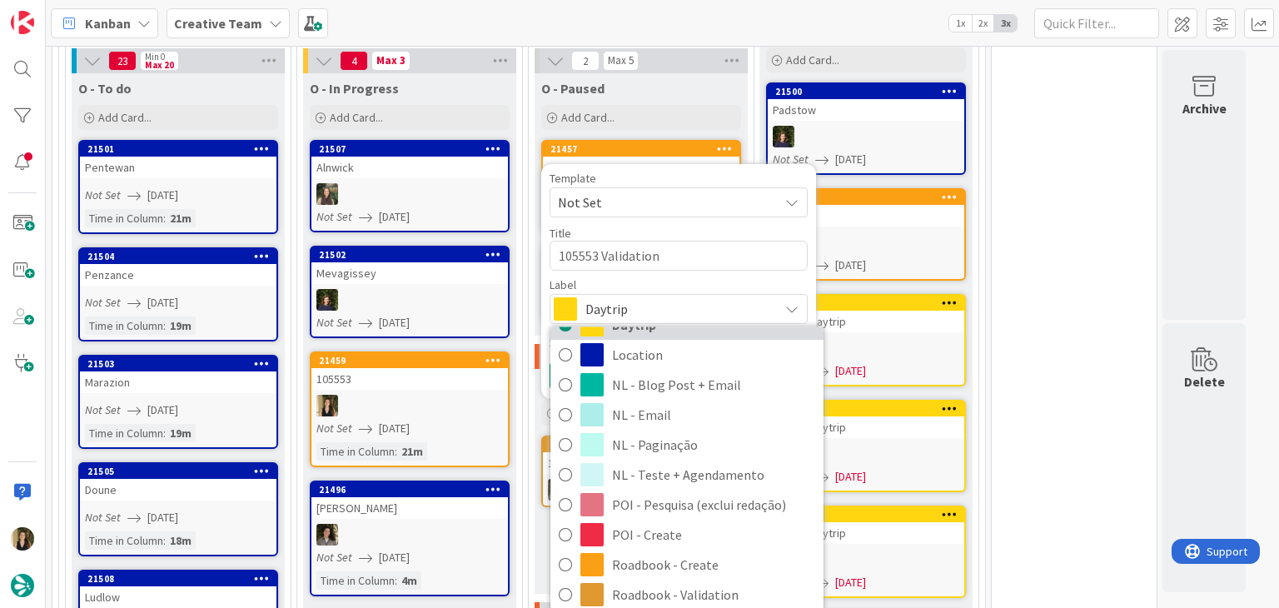
scroll to position [250, 0]
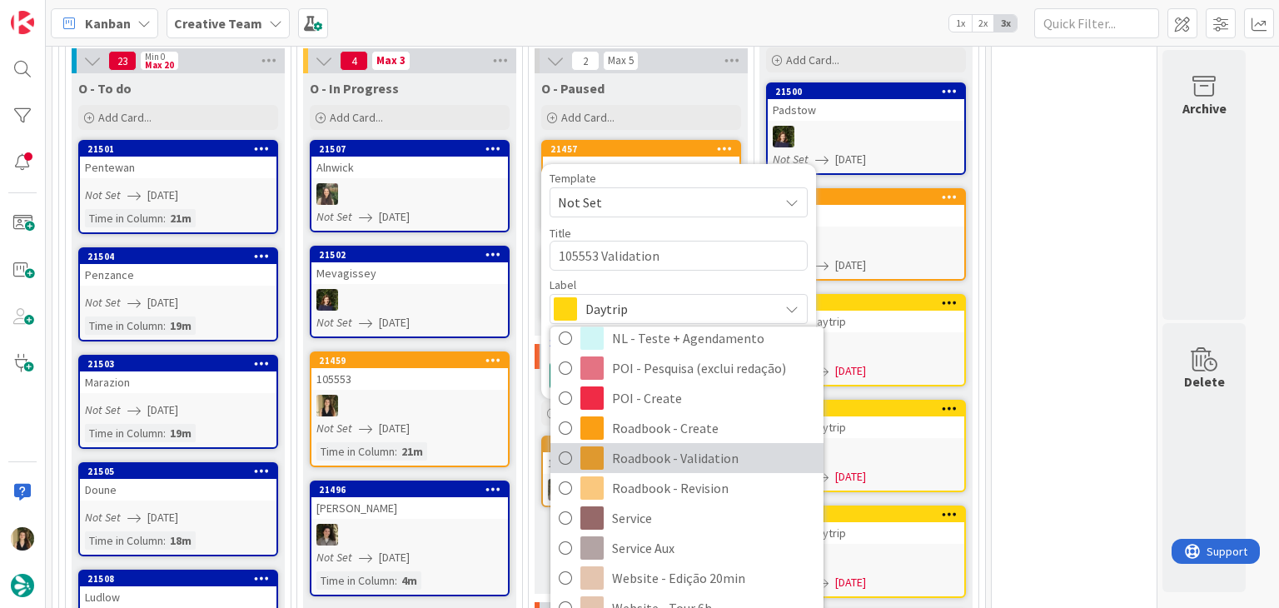
click at [672, 446] on span "Roadbook - Validation" at bounding box center [713, 458] width 203 height 25
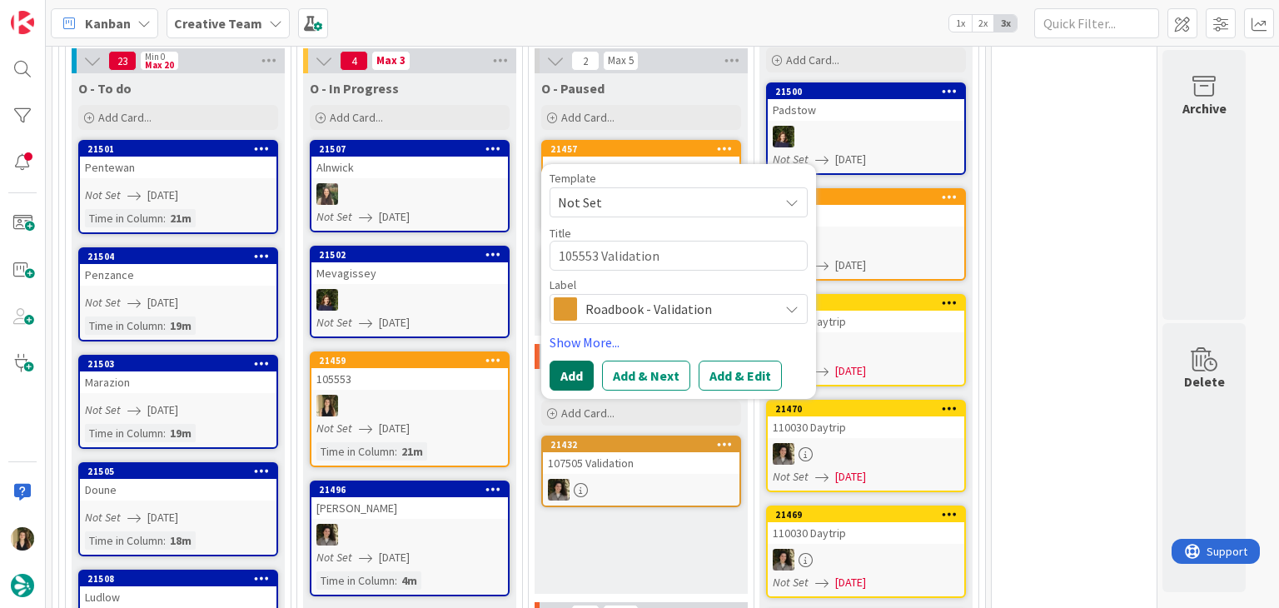
click at [575, 361] on button "Add" at bounding box center [572, 376] width 44 height 30
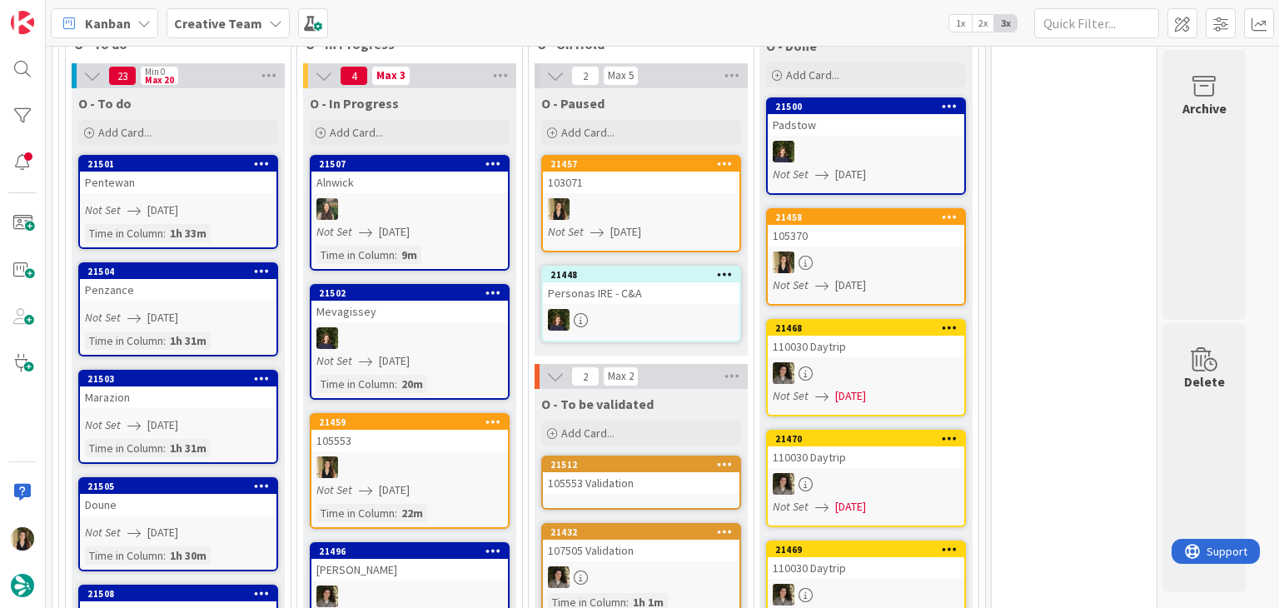
scroll to position [1286, 0]
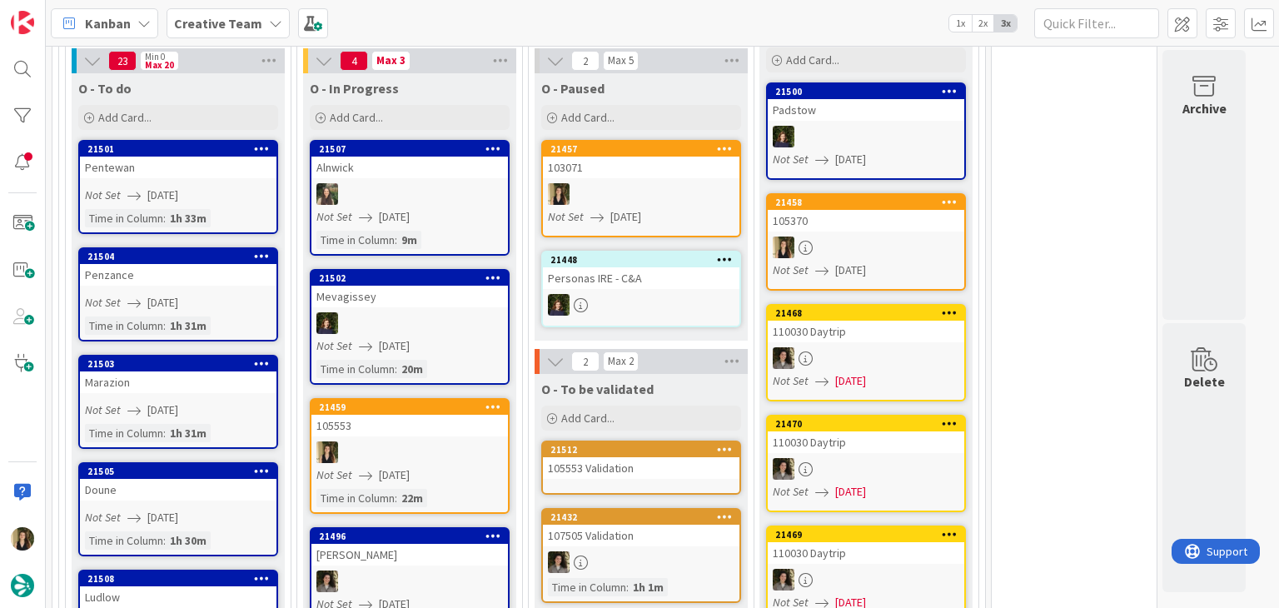
click at [650, 457] on div "105553 Validation" at bounding box center [641, 468] width 197 height 22
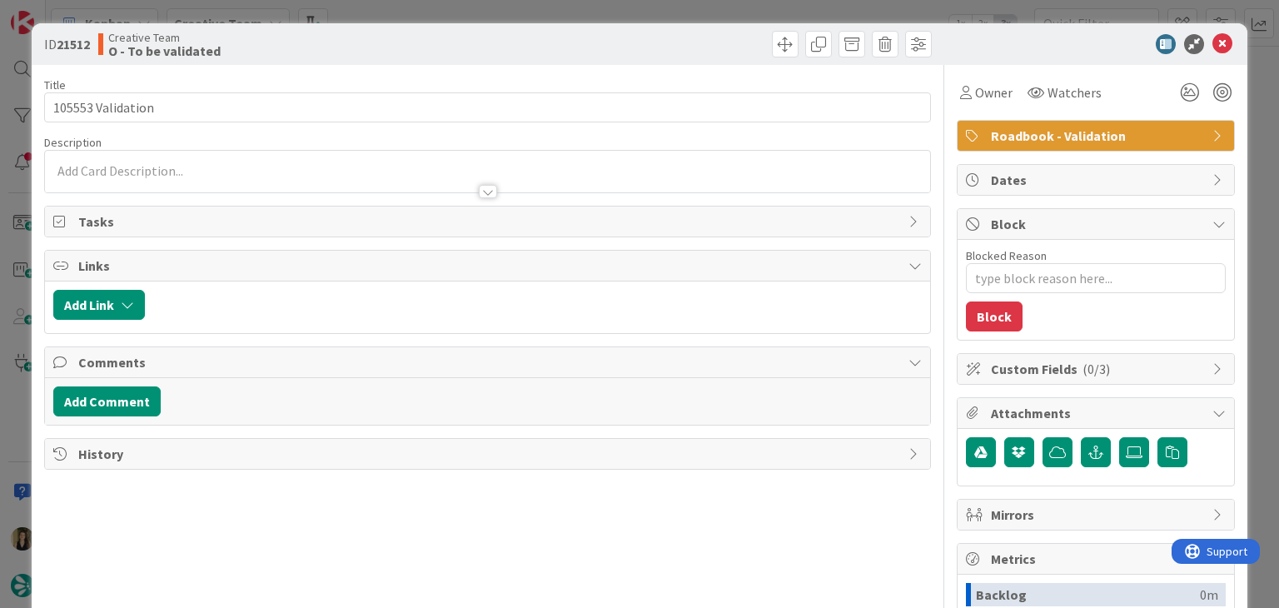
click at [182, 188] on div at bounding box center [487, 183] width 885 height 17
type textarea "x"
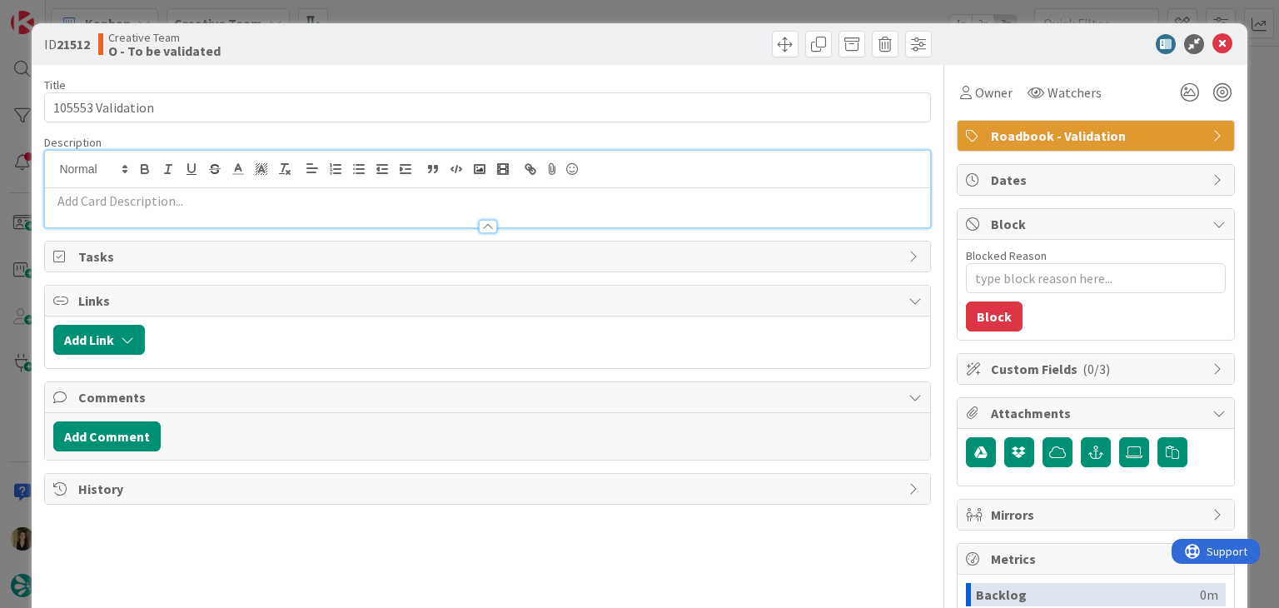
click at [179, 214] on div at bounding box center [487, 218] width 885 height 17
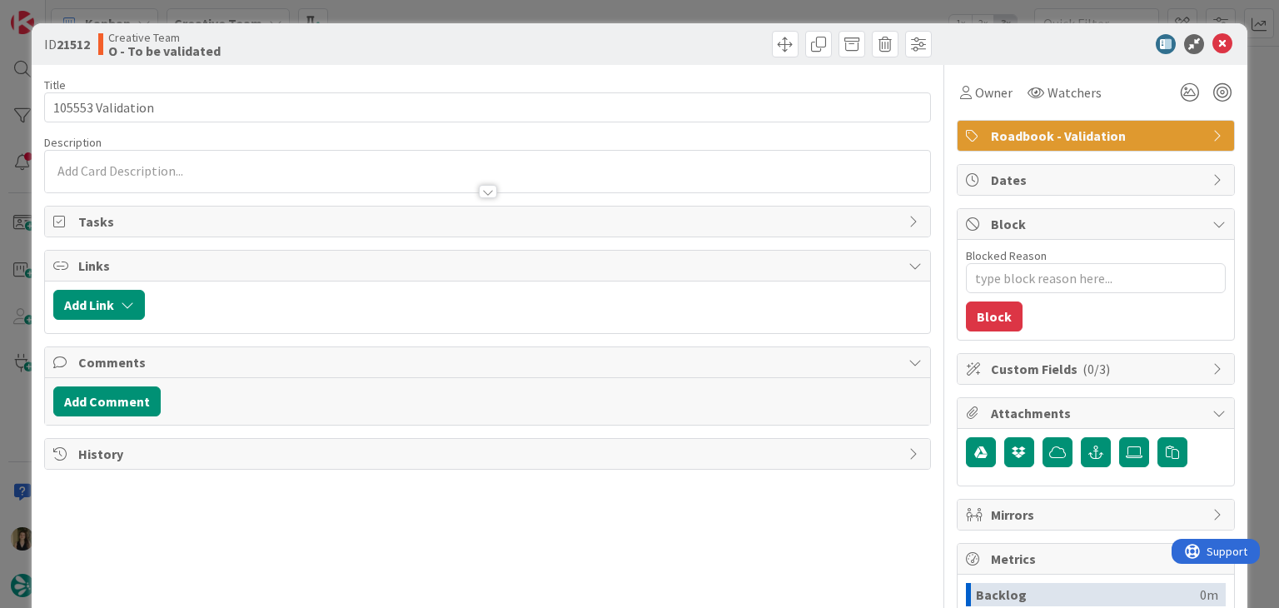
click at [179, 187] on div at bounding box center [487, 183] width 885 height 17
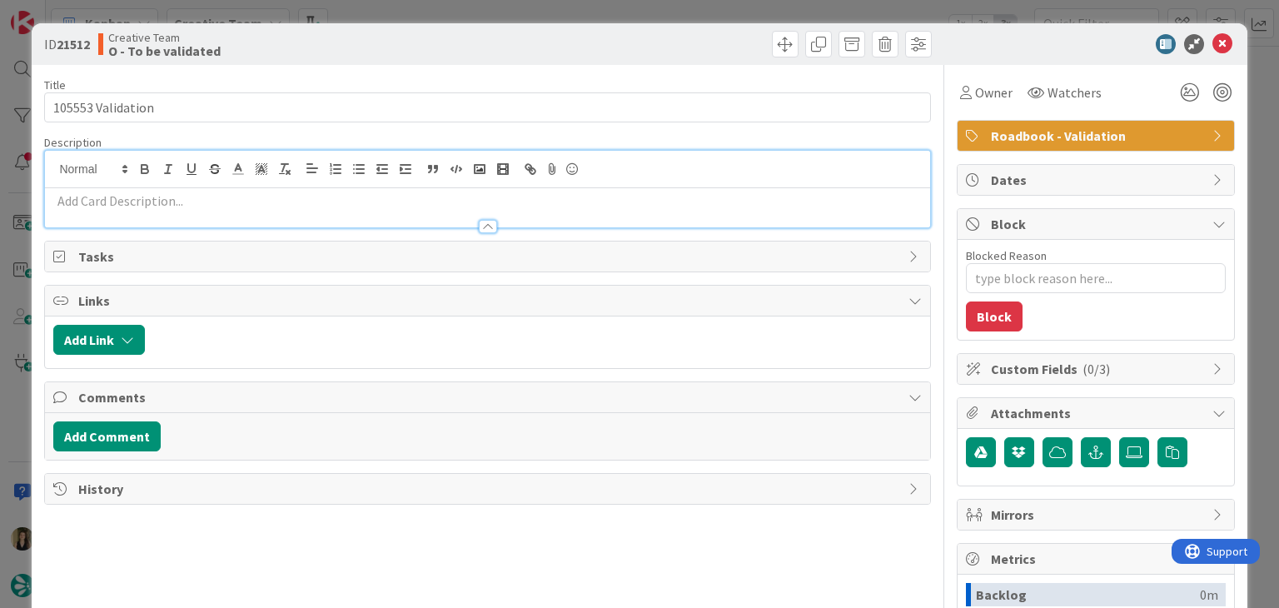
click at [172, 197] on p at bounding box center [487, 201] width 868 height 19
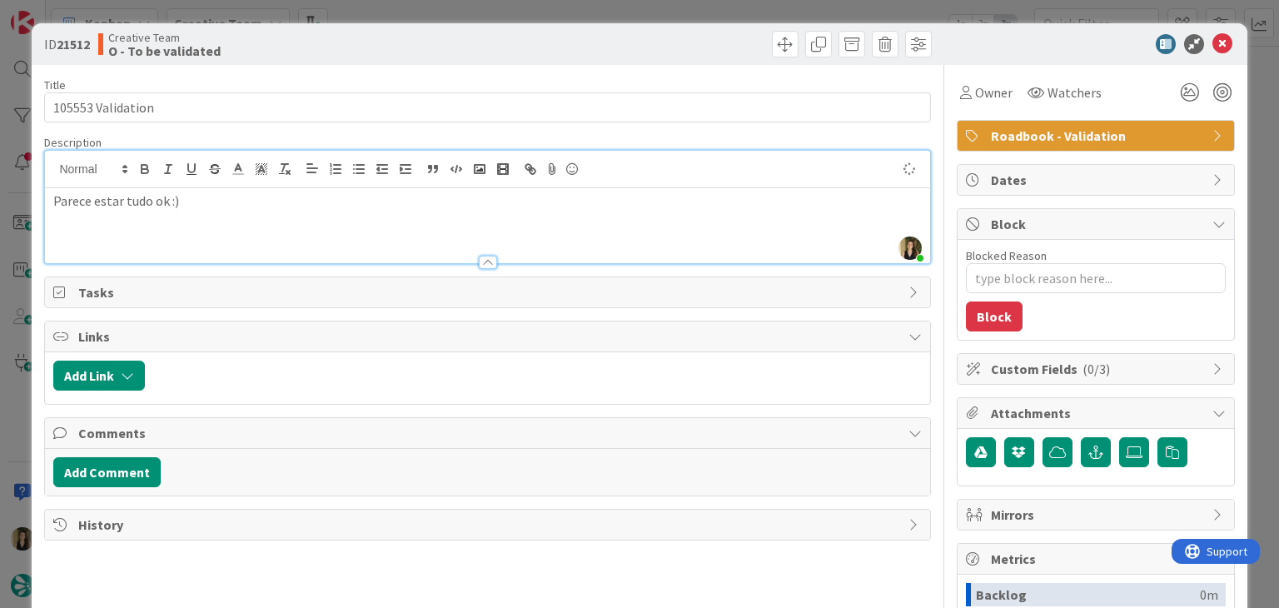
type textarea "x"
drag, startPoint x: 456, startPoint y: 51, endPoint x: 459, endPoint y: 16, distance: 35.1
click at [456, 50] on div "Creative Team O - To be validated" at bounding box center [291, 44] width 386 height 27
drag, startPoint x: 459, startPoint y: 14, endPoint x: 453, endPoint y: 7, distance: 9.5
click at [459, 13] on div "ID 21512 Creative Team O - To be validated Title 17 / 128 105553 Validation Des…" at bounding box center [639, 304] width 1279 height 608
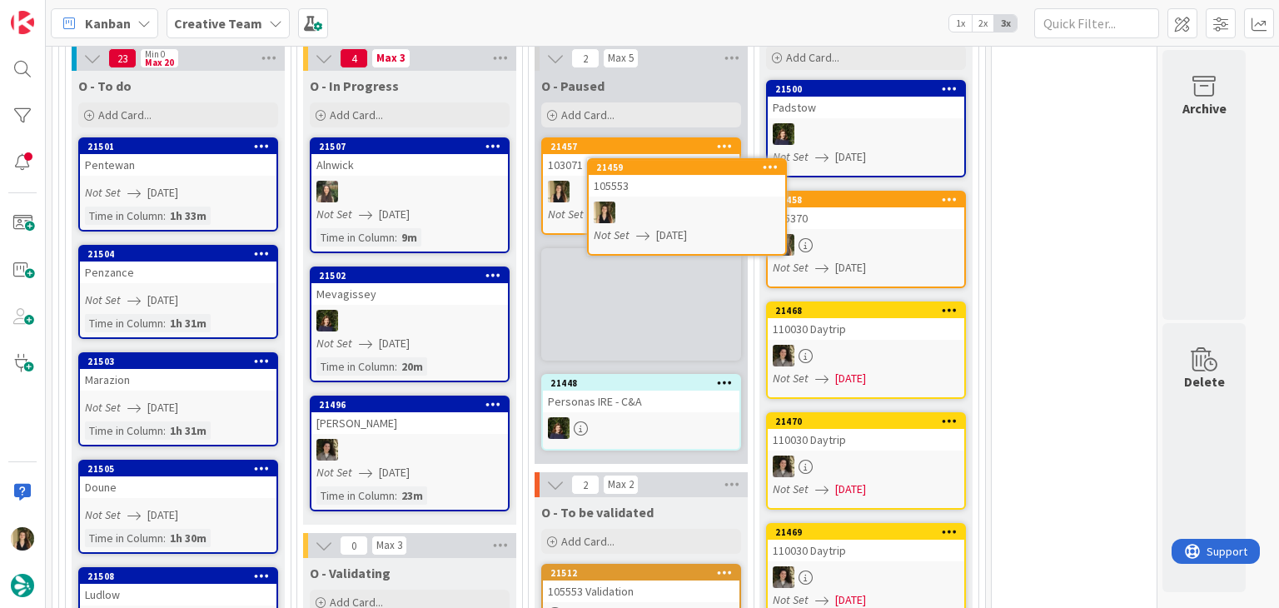
scroll to position [1262, 0]
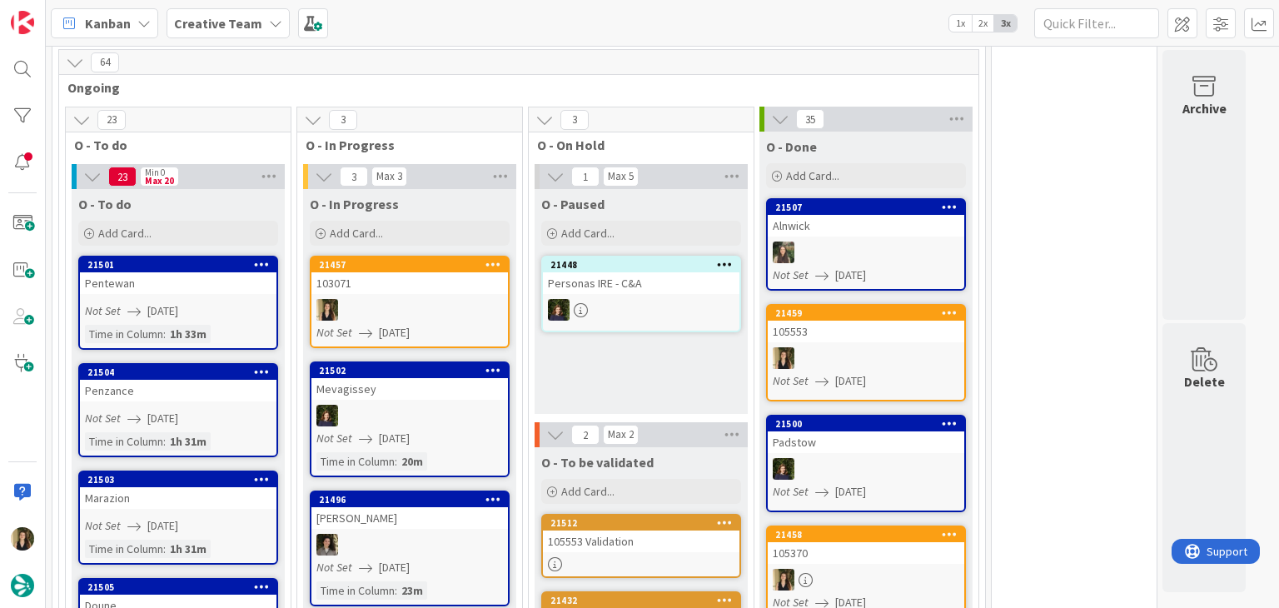
scroll to position [1166, 0]
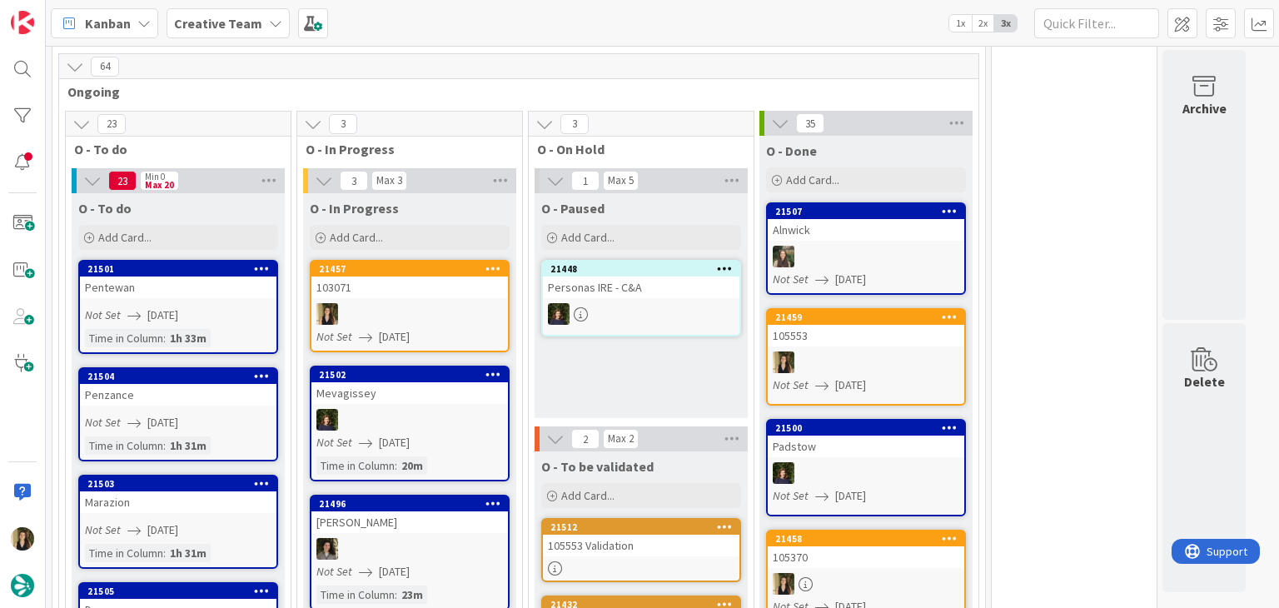
click at [412, 277] on div "103071" at bounding box center [410, 288] width 197 height 22
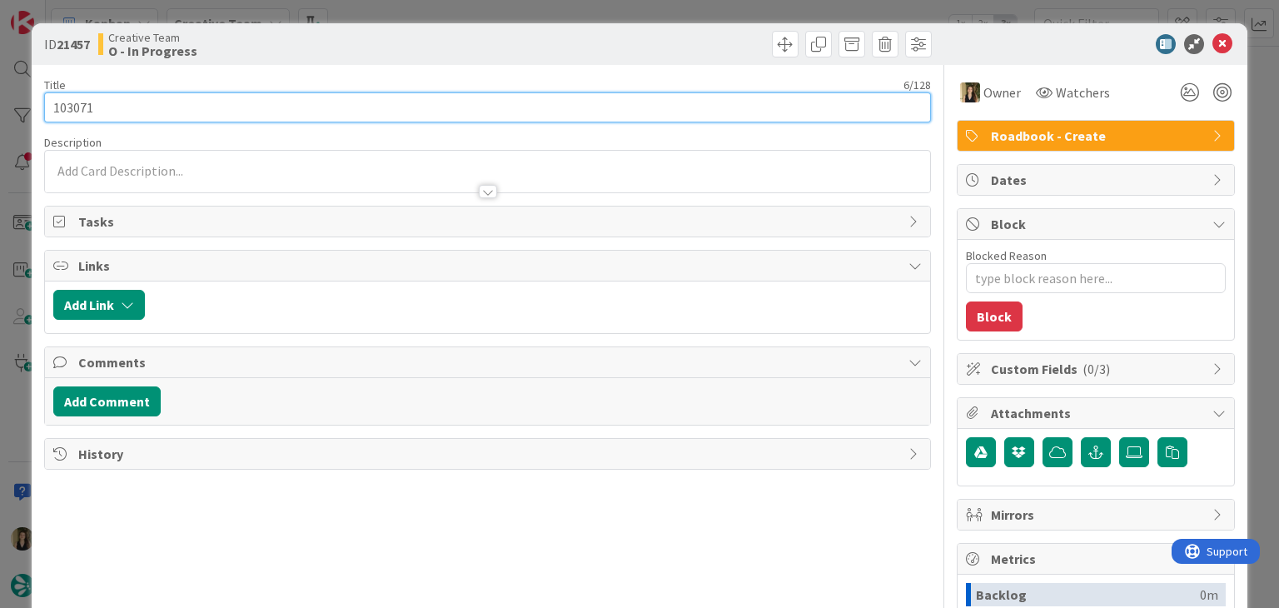
click at [61, 104] on input "103071" at bounding box center [487, 107] width 886 height 30
click at [62, 104] on input "103071" at bounding box center [487, 107] width 886 height 30
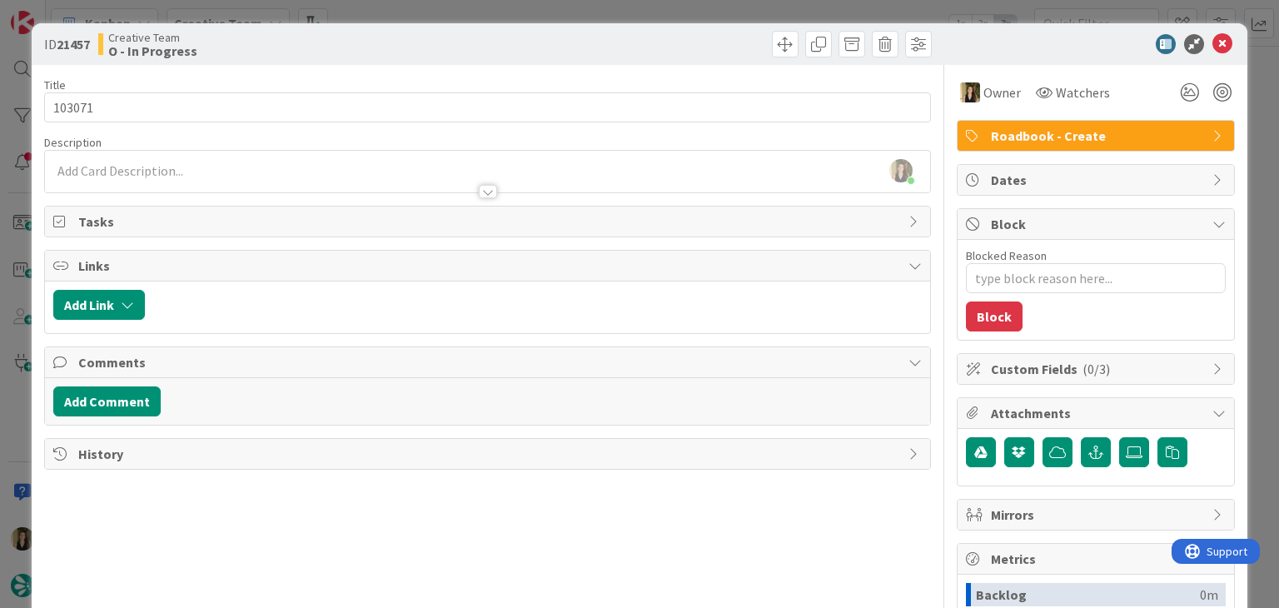
type textarea "x"
click at [449, 51] on div "Creative Team O - In Progress" at bounding box center [291, 44] width 386 height 27
click at [471, 37] on div "Creative Team O - In Progress" at bounding box center [291, 44] width 386 height 27
click at [476, 11] on div "ID 21457 Creative Team O - In Progress Title 6 / 128 103071 Description Sofia P…" at bounding box center [639, 304] width 1279 height 608
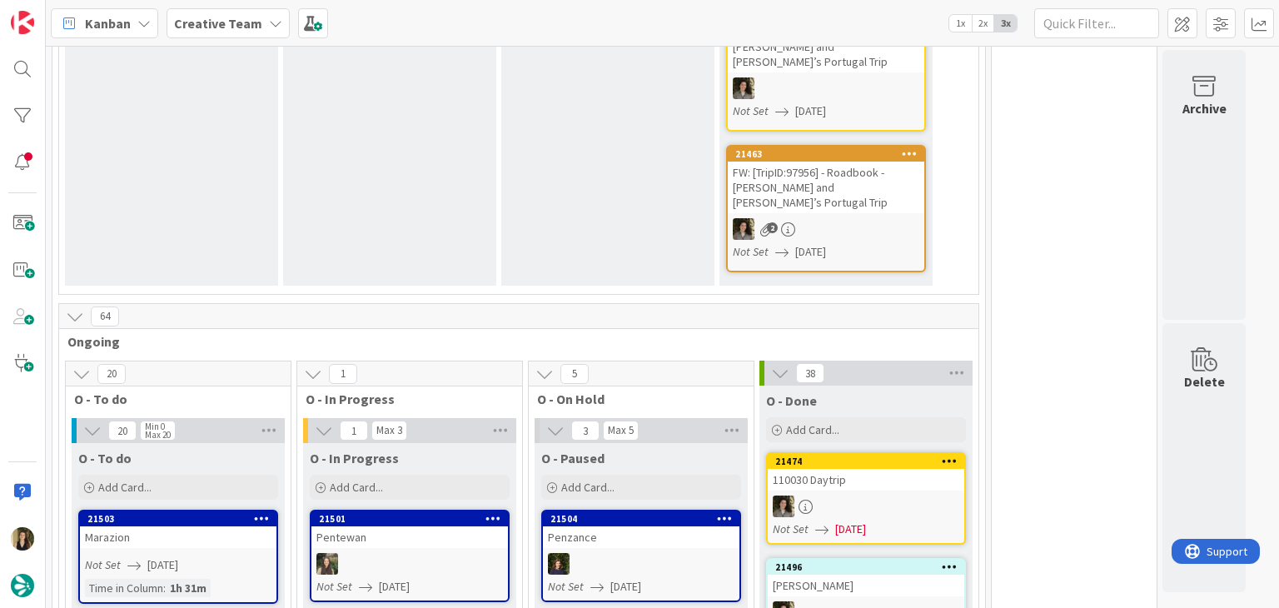
scroll to position [1333, 0]
